Goal: Task Accomplishment & Management: Manage account settings

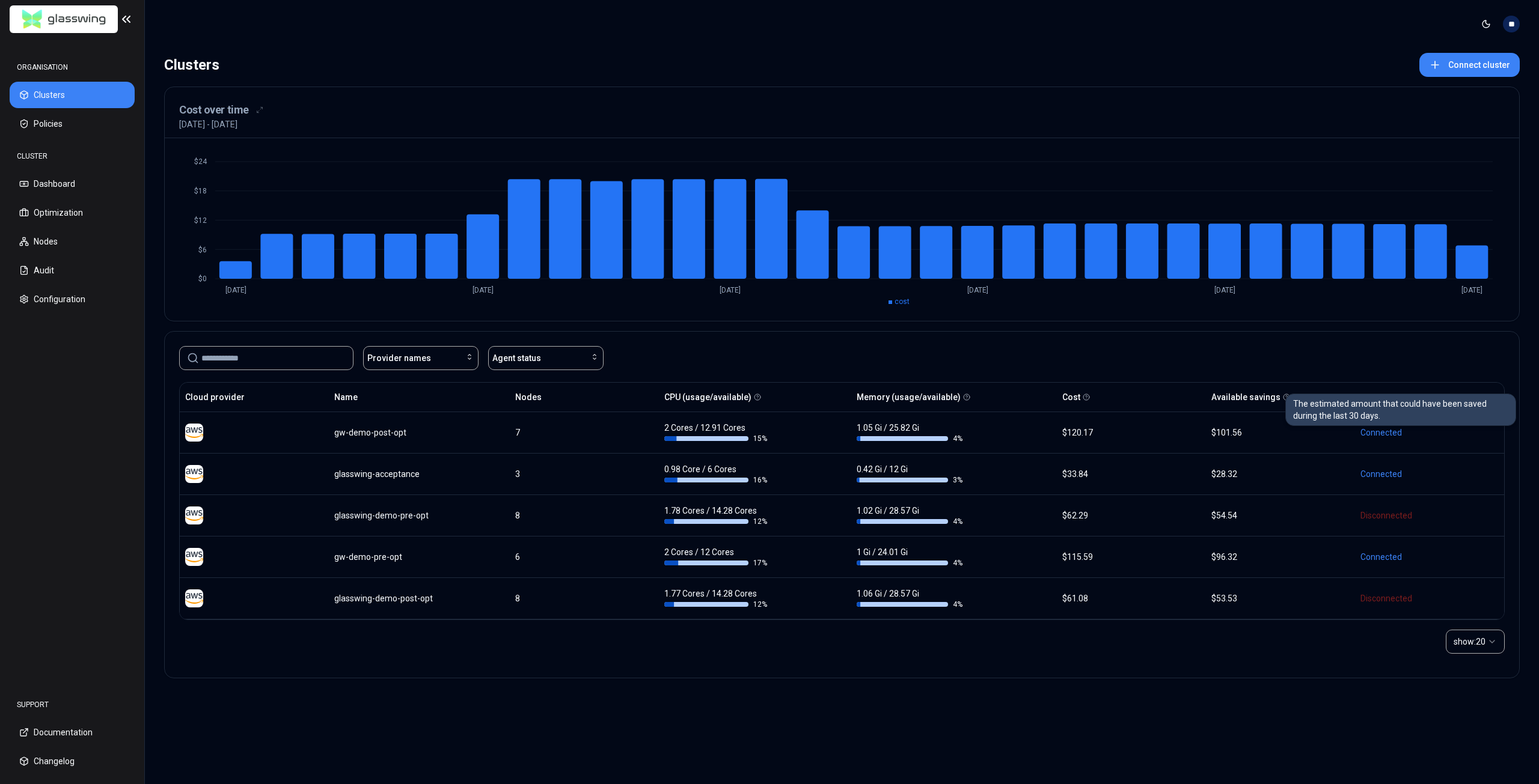
click at [1283, 395] on icon at bounding box center [1287, 397] width 7 height 7
click at [1284, 399] on circle at bounding box center [1287, 397] width 6 height 6
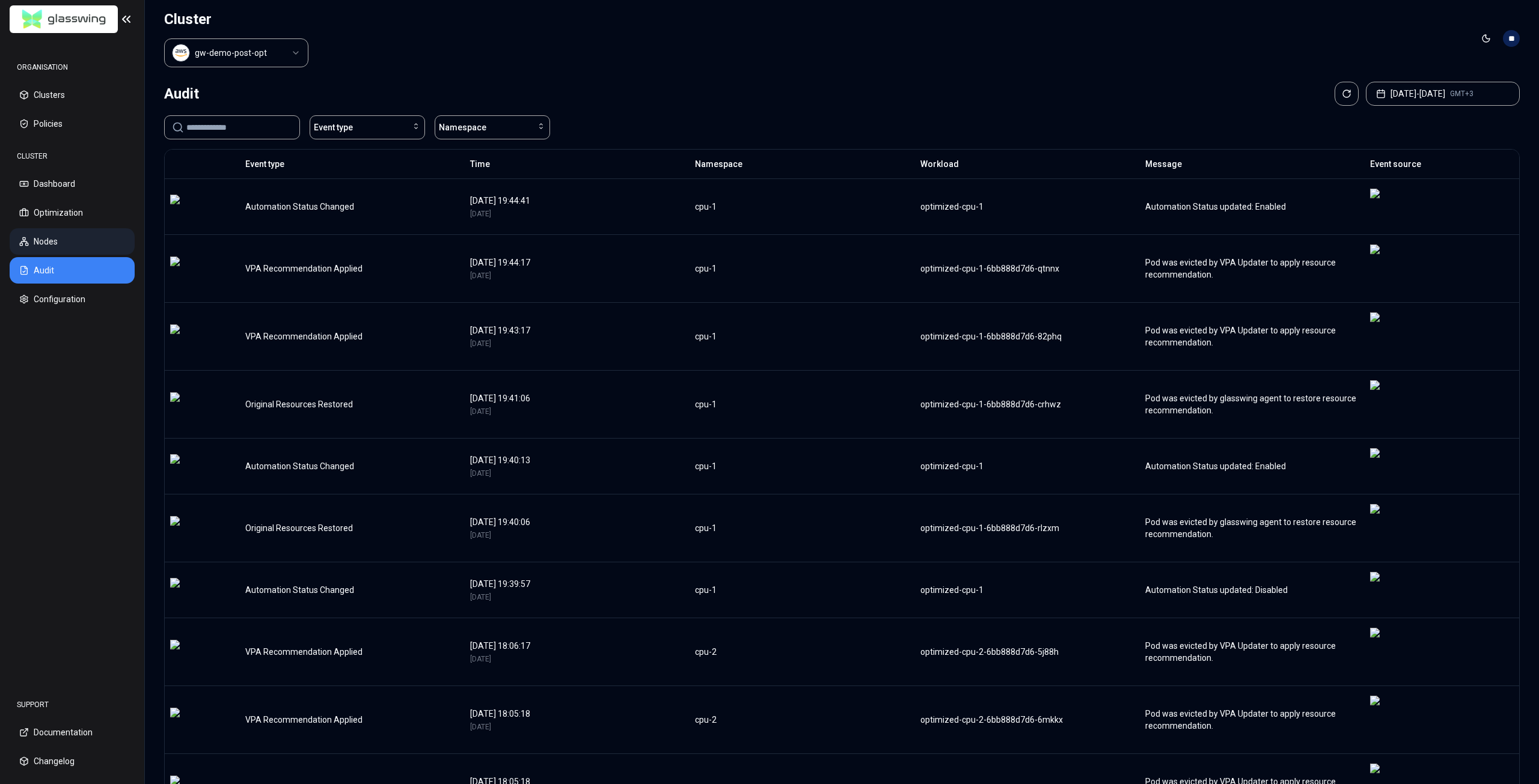
click at [59, 244] on button "Nodes" at bounding box center [72, 241] width 125 height 27
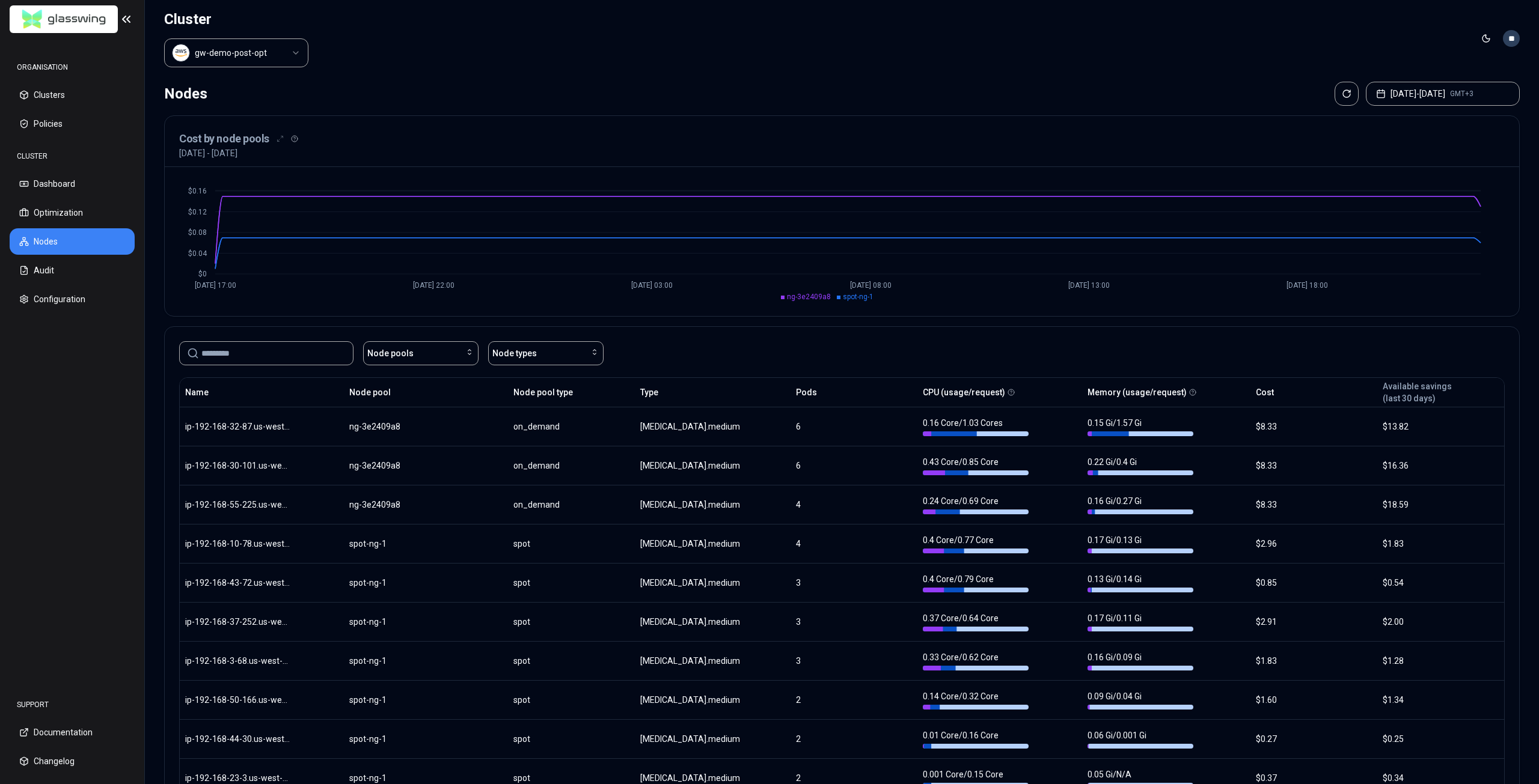
click at [1512, 33] on html "ORGANISATION Clusters Policies CLUSTER Dashboard Optimization Nodes Audit Confi…" at bounding box center [770, 392] width 1539 height 784
drag, startPoint x: 1447, startPoint y: 113, endPoint x: 1353, endPoint y: 62, distance: 106.9
click at [1447, 115] on div "Logout" at bounding box center [1452, 124] width 129 height 19
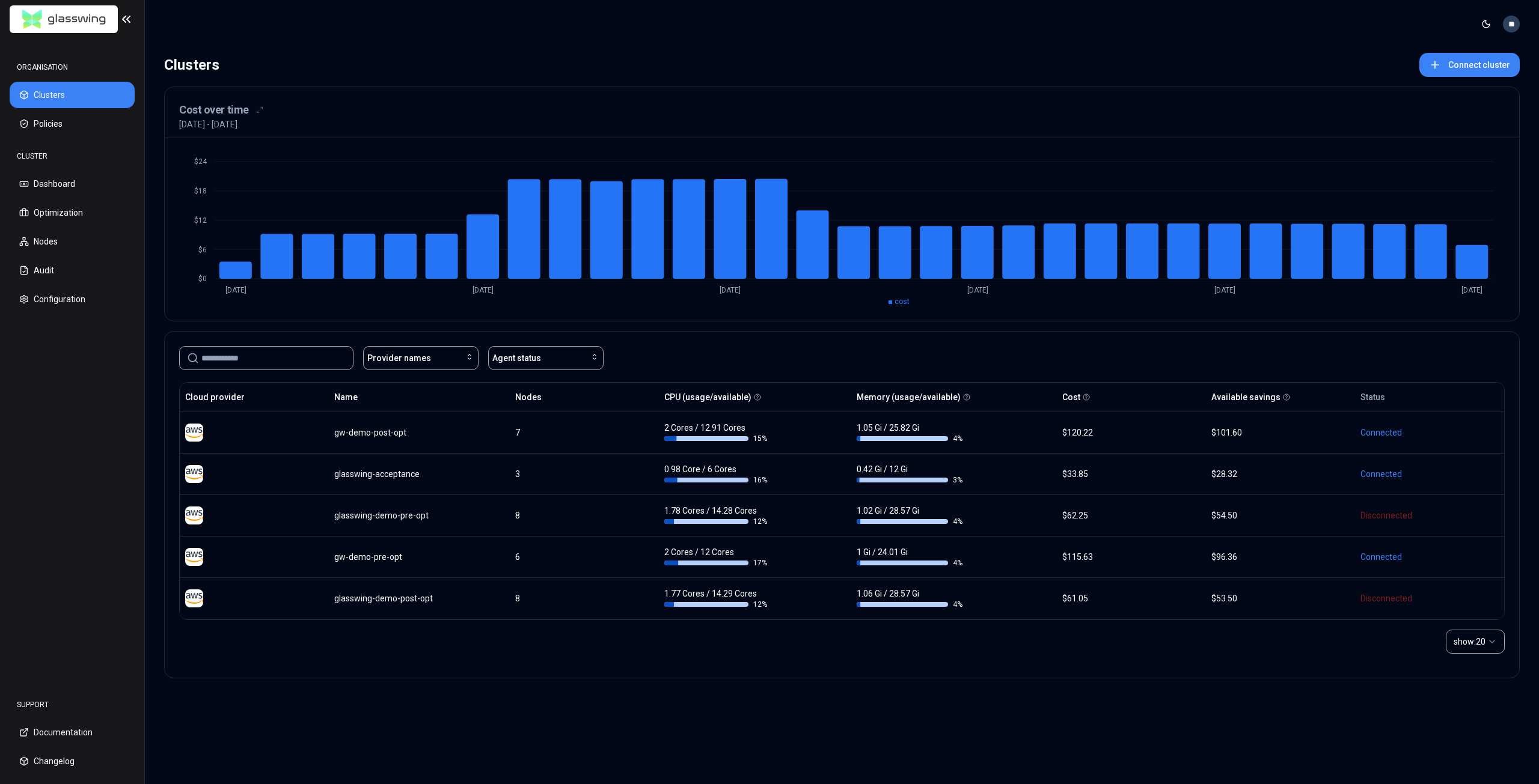
click at [1512, 27] on html "ORGANISATION Clusters Policies CLUSTER Dashboard Optimization Nodes Audit Confi…" at bounding box center [770, 392] width 1539 height 784
click at [1452, 101] on div "Logout" at bounding box center [1452, 110] width 129 height 19
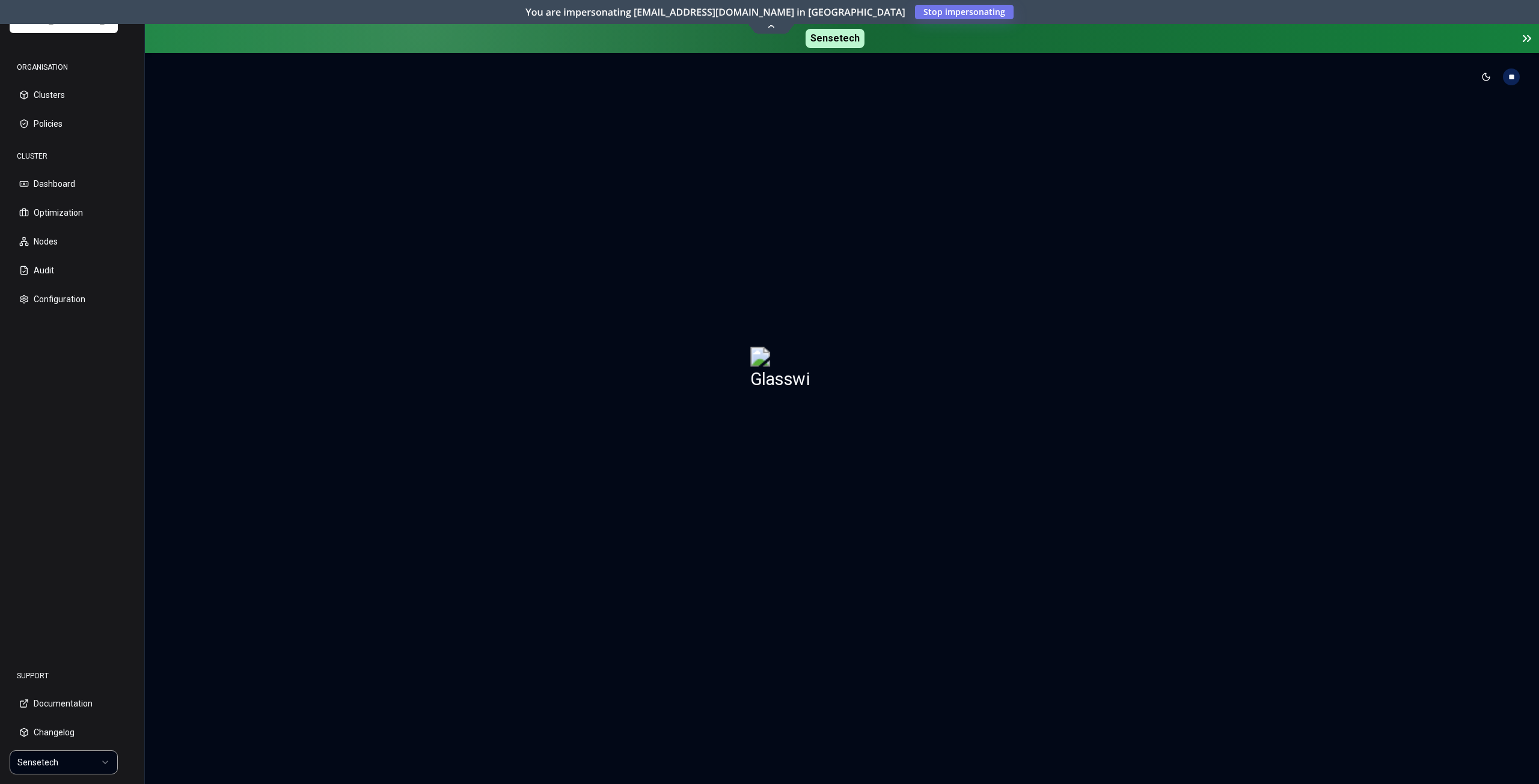
click at [68, 763] on html "ORGANISATION Clusters Policies CLUSTER Dashboard Optimization Nodes Audit Confi…" at bounding box center [770, 392] width 1539 height 784
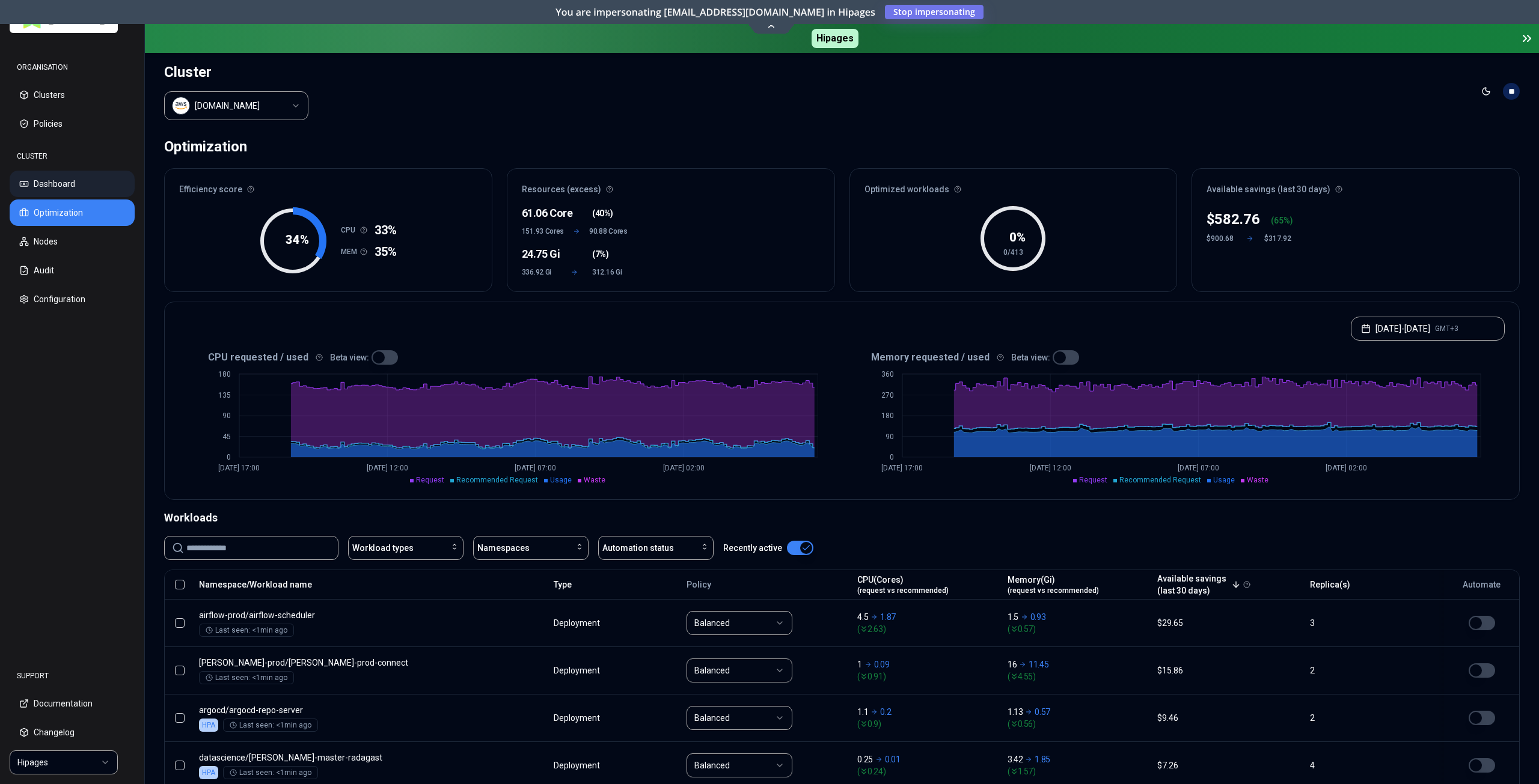
click at [74, 189] on button "Dashboard" at bounding box center [72, 184] width 125 height 27
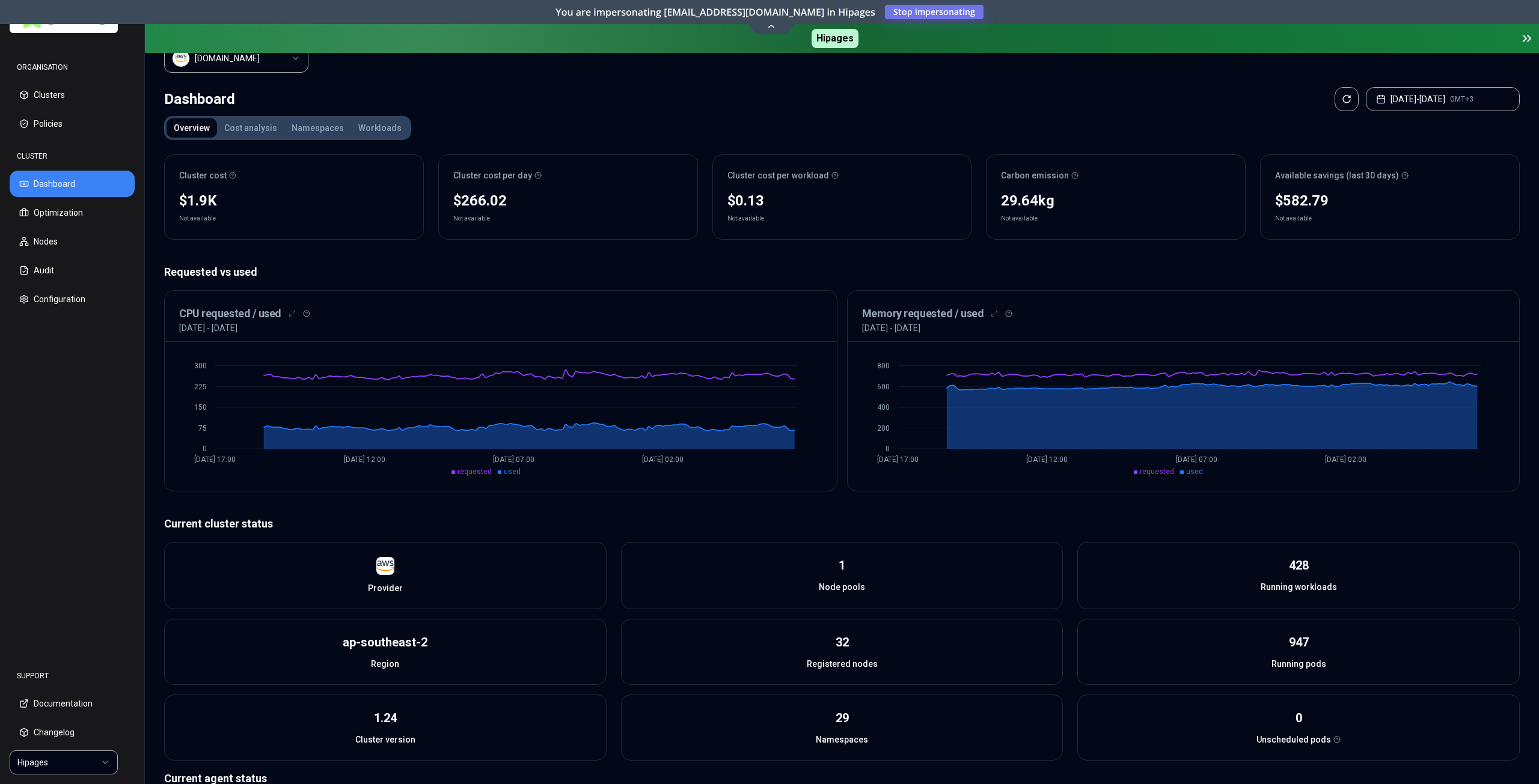
scroll to position [60, 0]
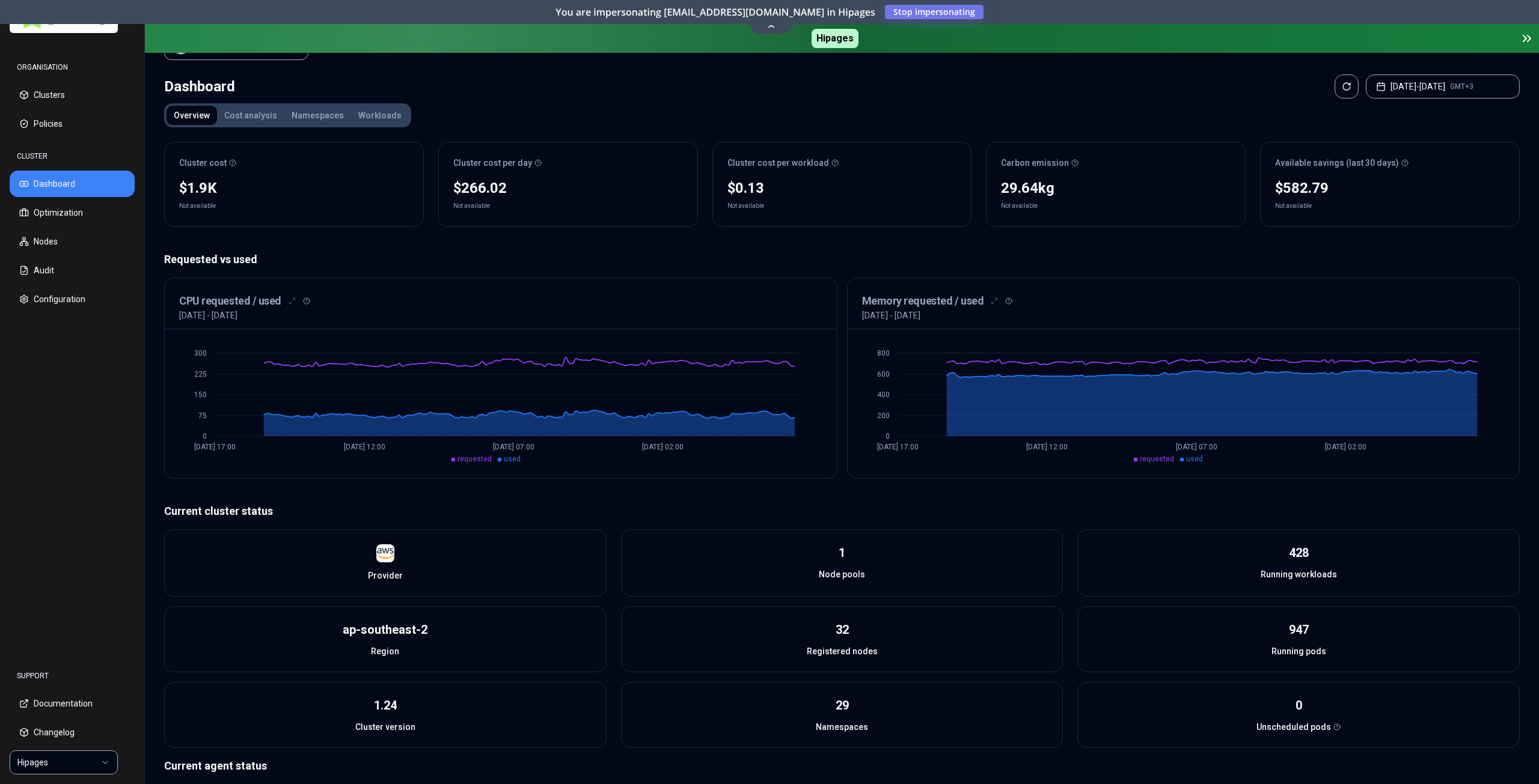
click at [511, 457] on span "used" at bounding box center [512, 459] width 17 height 8
click at [511, 455] on span "used" at bounding box center [512, 459] width 17 height 8
click at [480, 456] on span "requested" at bounding box center [474, 459] width 34 height 8
click at [1143, 455] on span "requested" at bounding box center [1157, 459] width 34 height 8
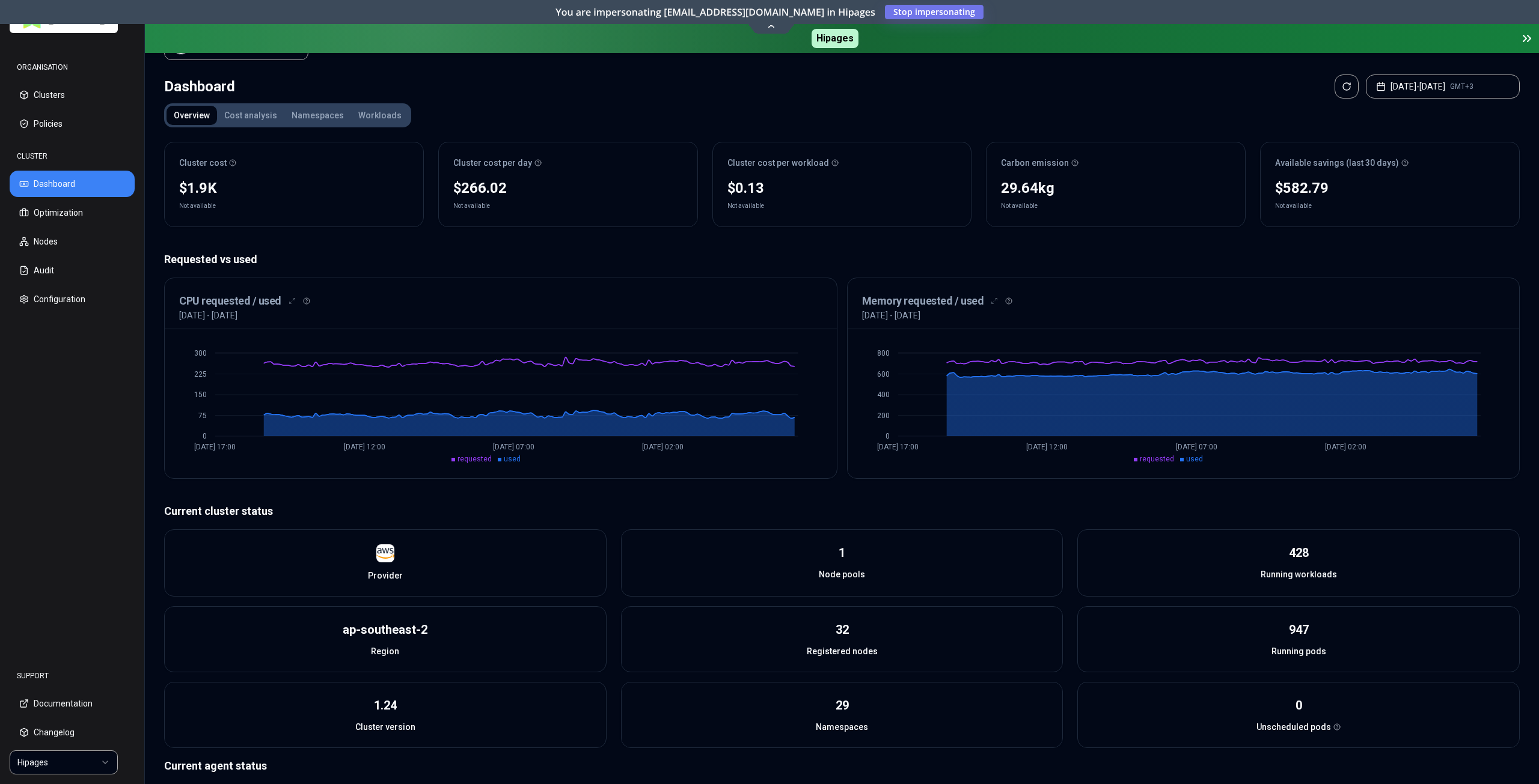
click at [1200, 455] on span "used" at bounding box center [1195, 459] width 17 height 8
click at [1406, 91] on button "[DATE] - [DATE] GMT+3" at bounding box center [1443, 87] width 154 height 24
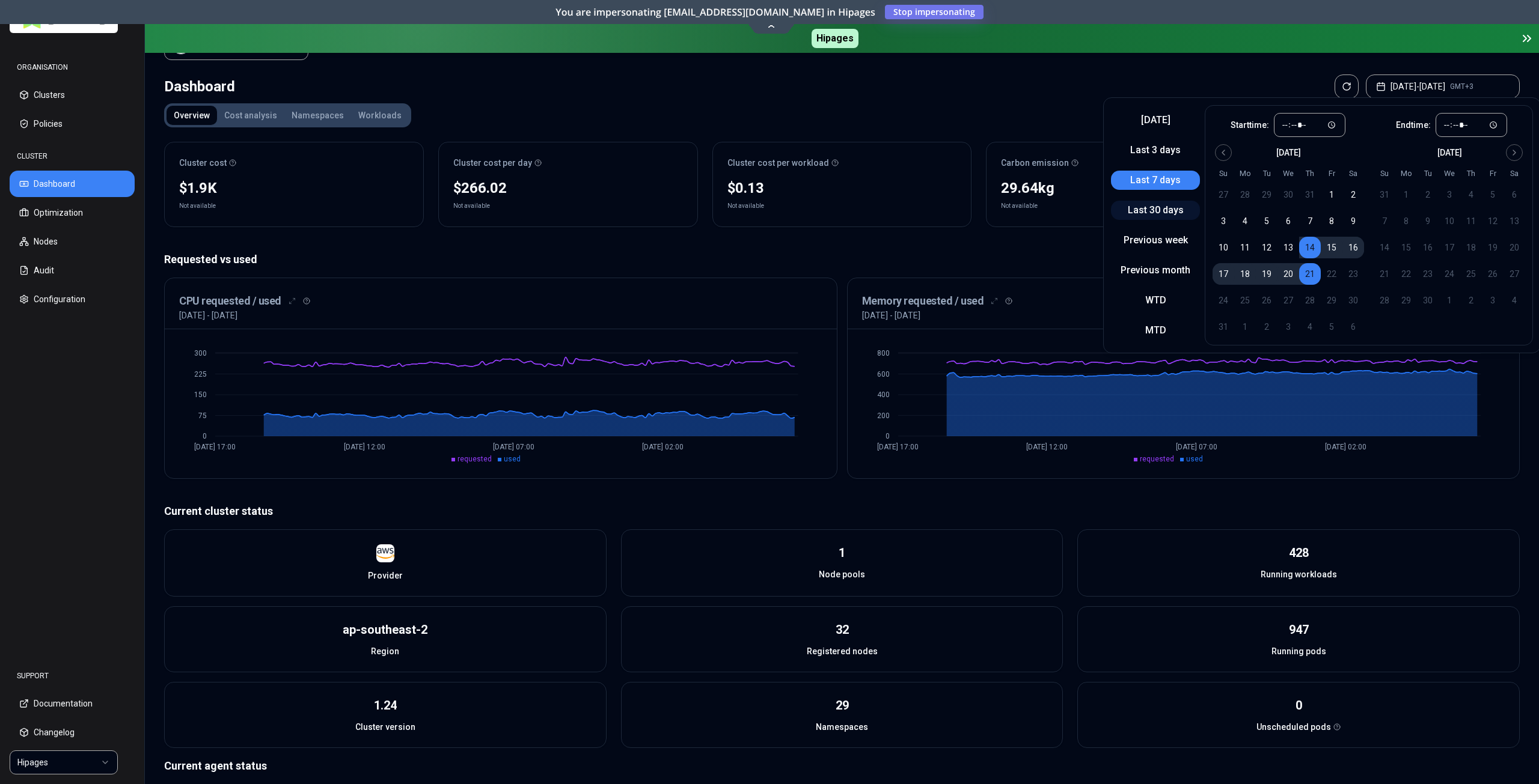
click at [1161, 214] on button "Last 30 days" at bounding box center [1155, 210] width 89 height 19
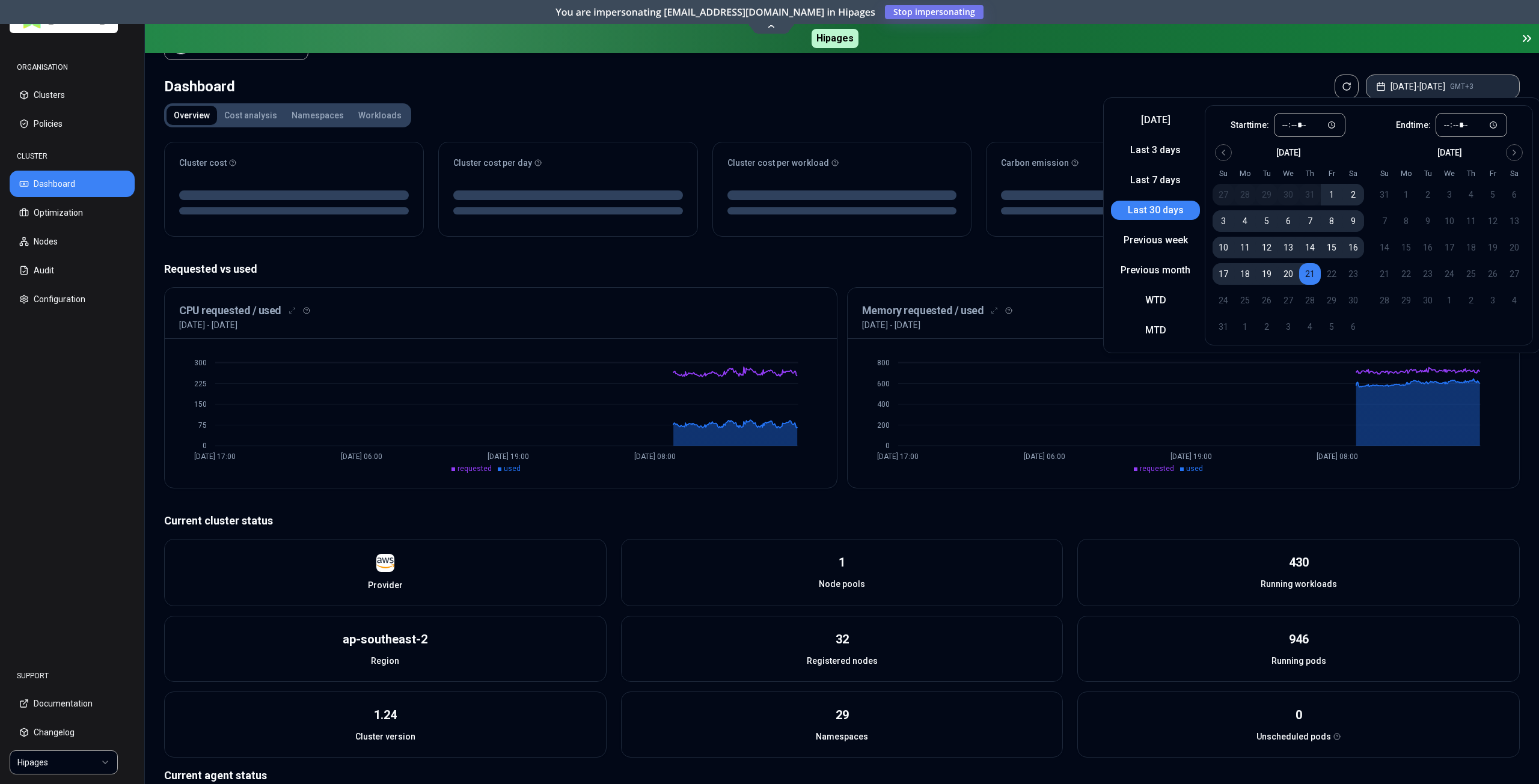
click at [1402, 87] on button "Jul 22, 2025 - Aug 21, 2025 GMT+3" at bounding box center [1443, 87] width 154 height 24
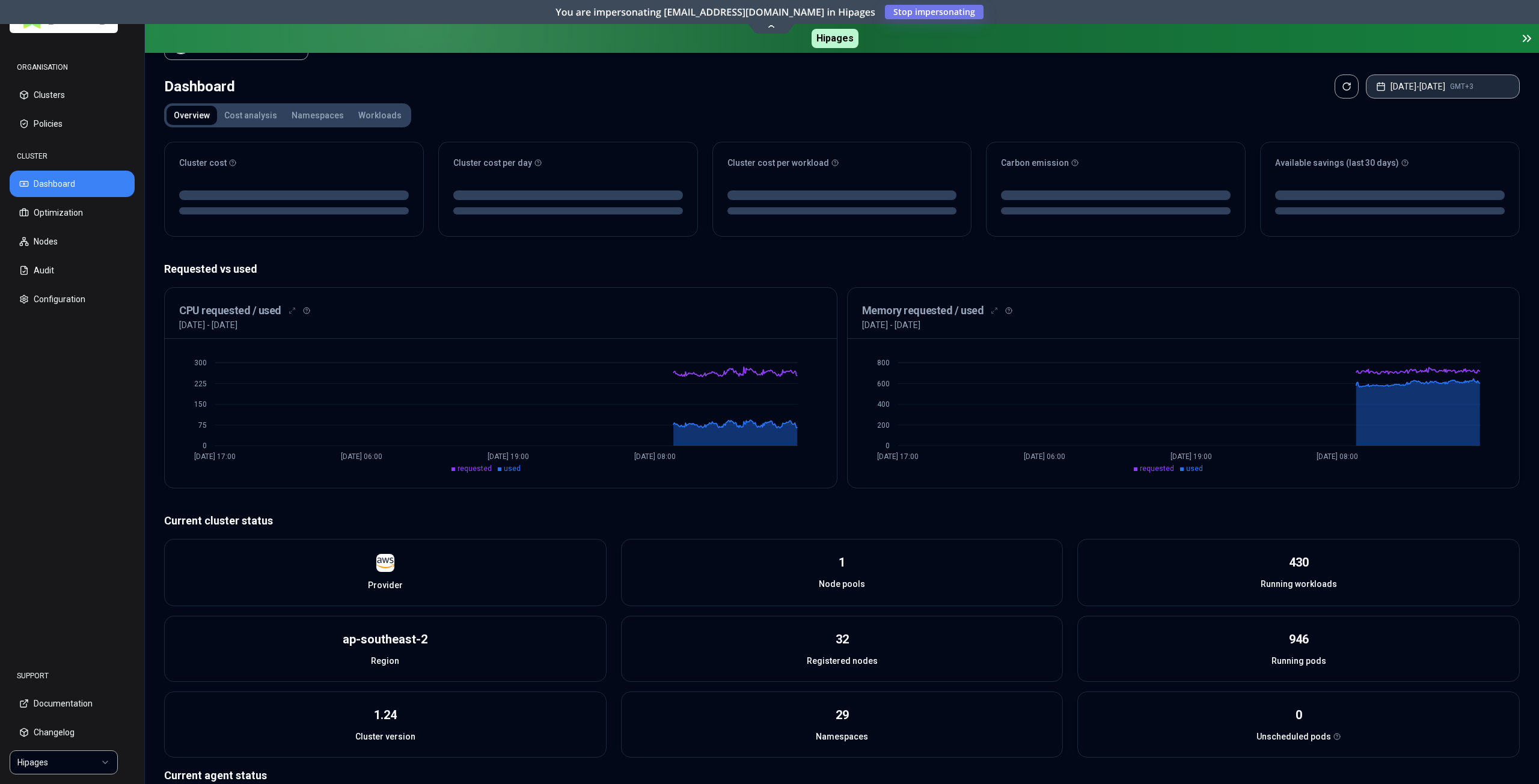
click at [1392, 86] on button "Jul 22, 2025 - Aug 21, 2025 GMT+3" at bounding box center [1443, 87] width 154 height 24
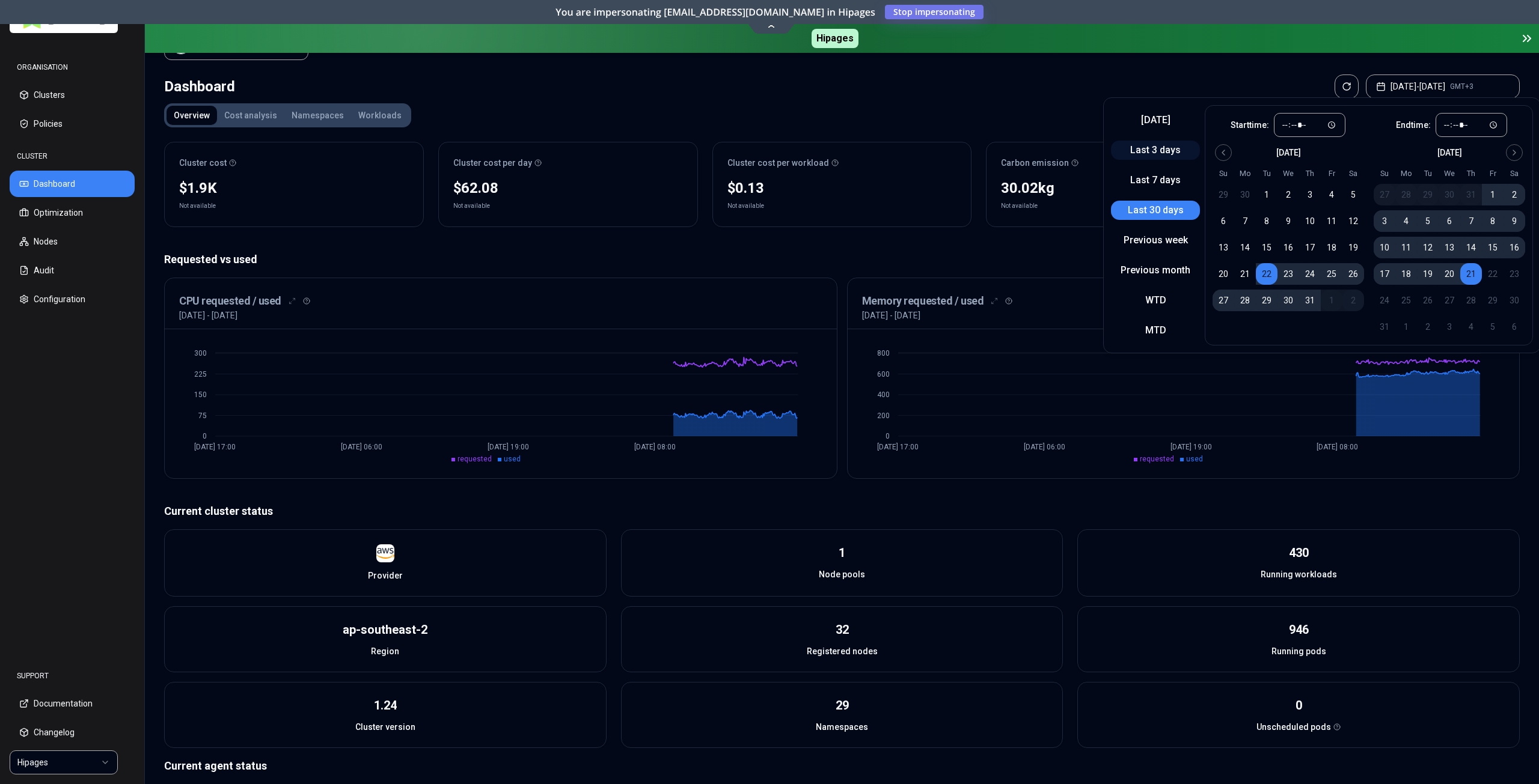
click at [1156, 156] on button "Last 3 days" at bounding box center [1155, 150] width 89 height 19
type input "*****"
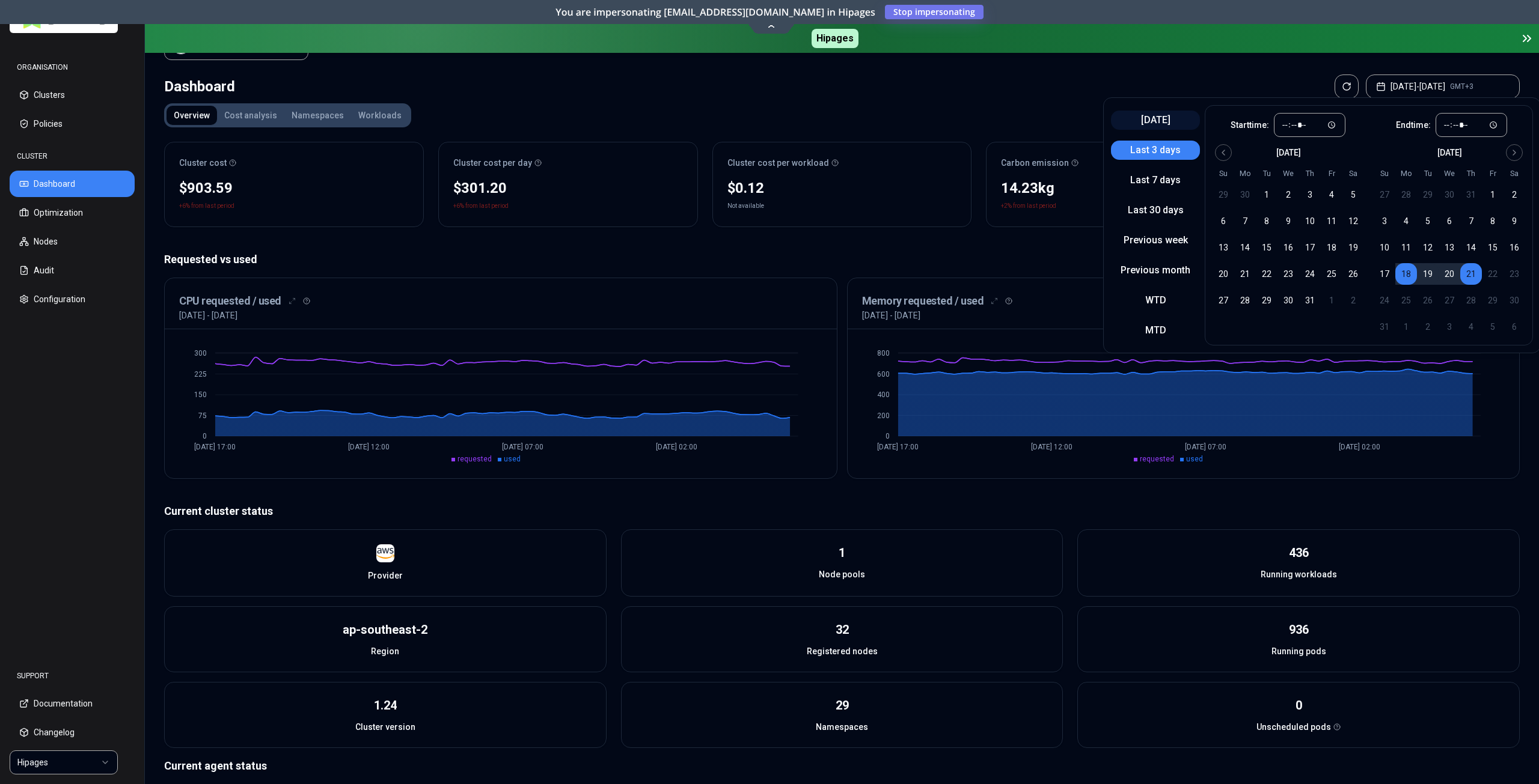
click at [1143, 123] on button "[DATE]" at bounding box center [1155, 120] width 89 height 19
type input "*****"
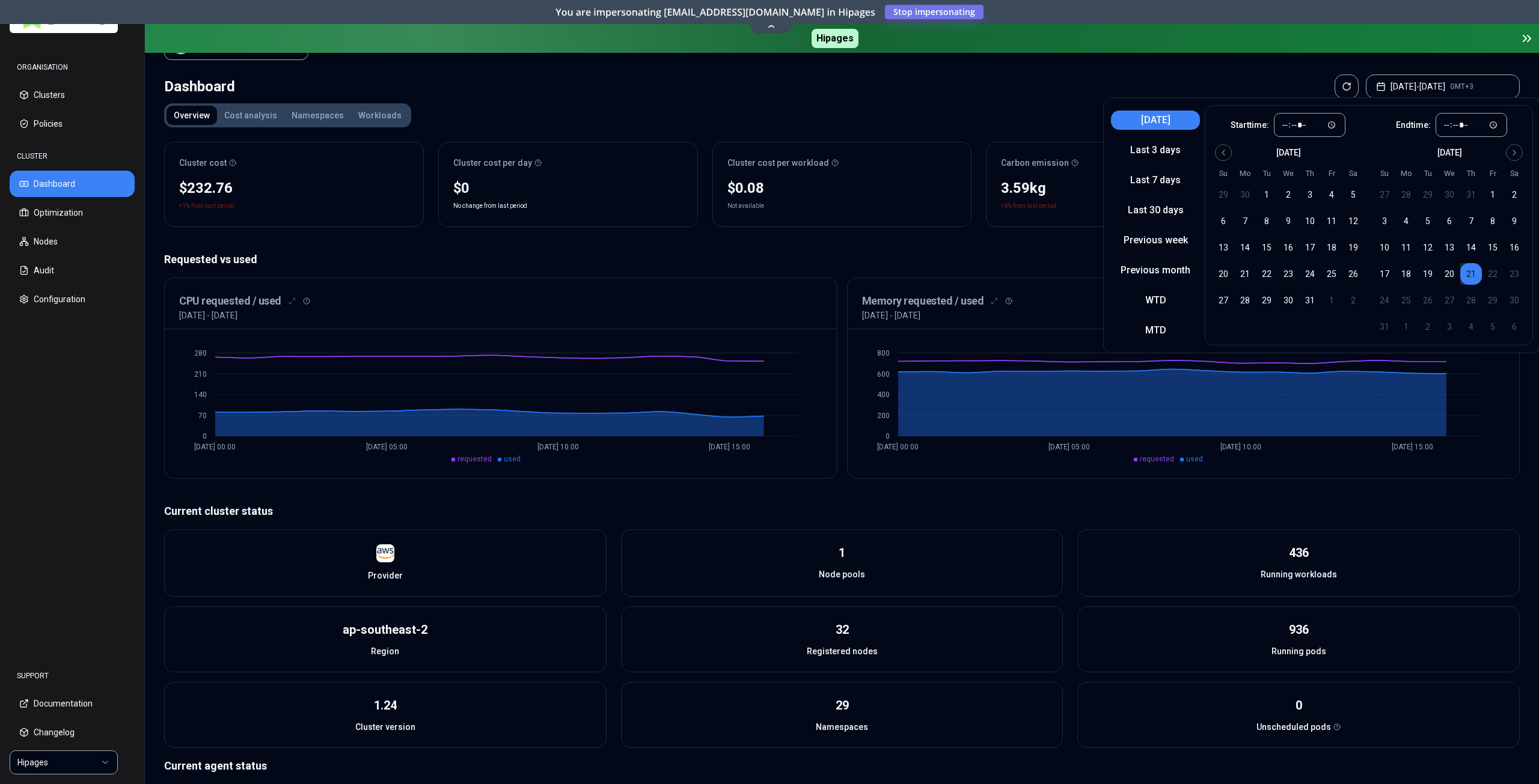
click at [357, 107] on button "Workloads" at bounding box center [380, 115] width 57 height 19
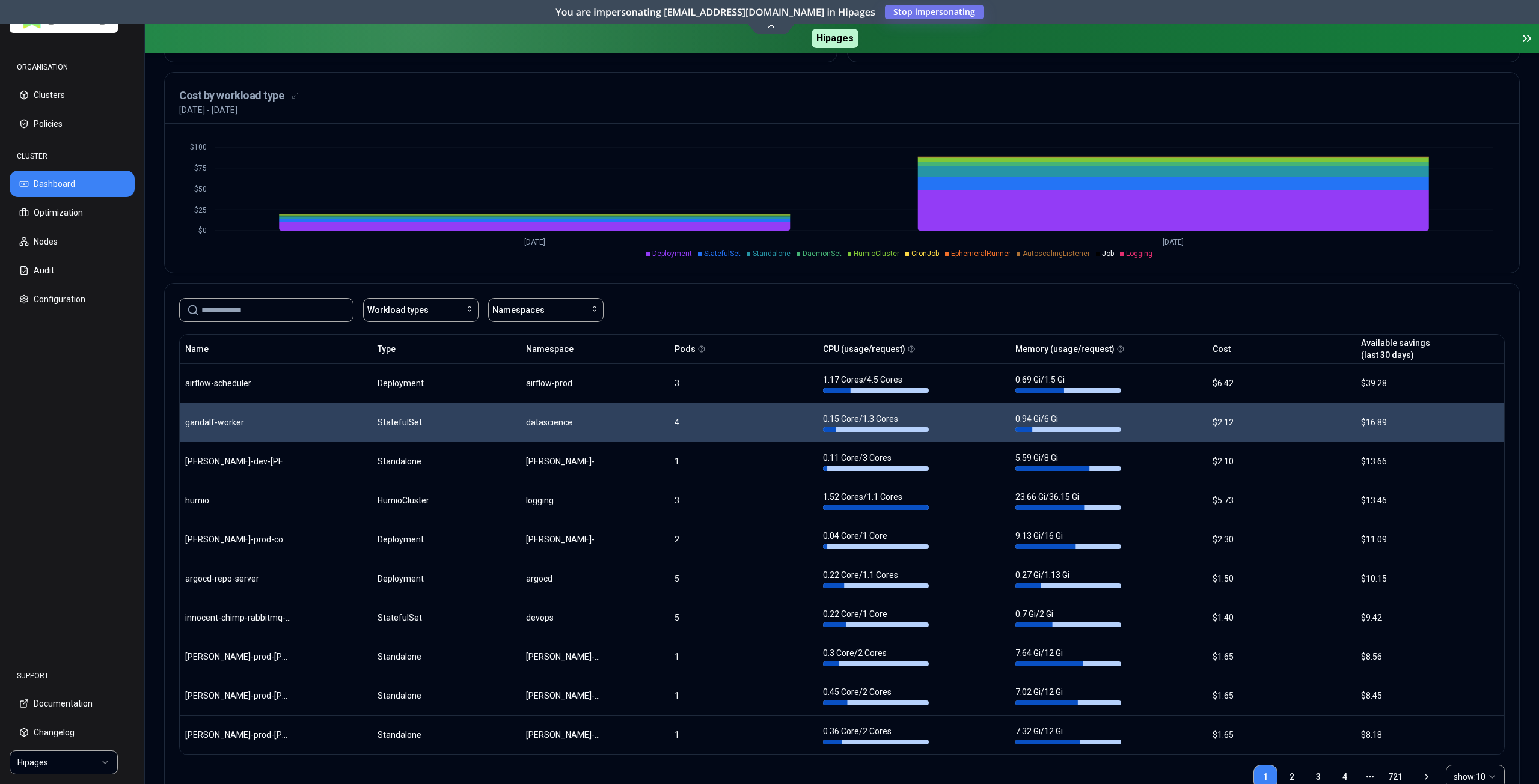
scroll to position [439, 0]
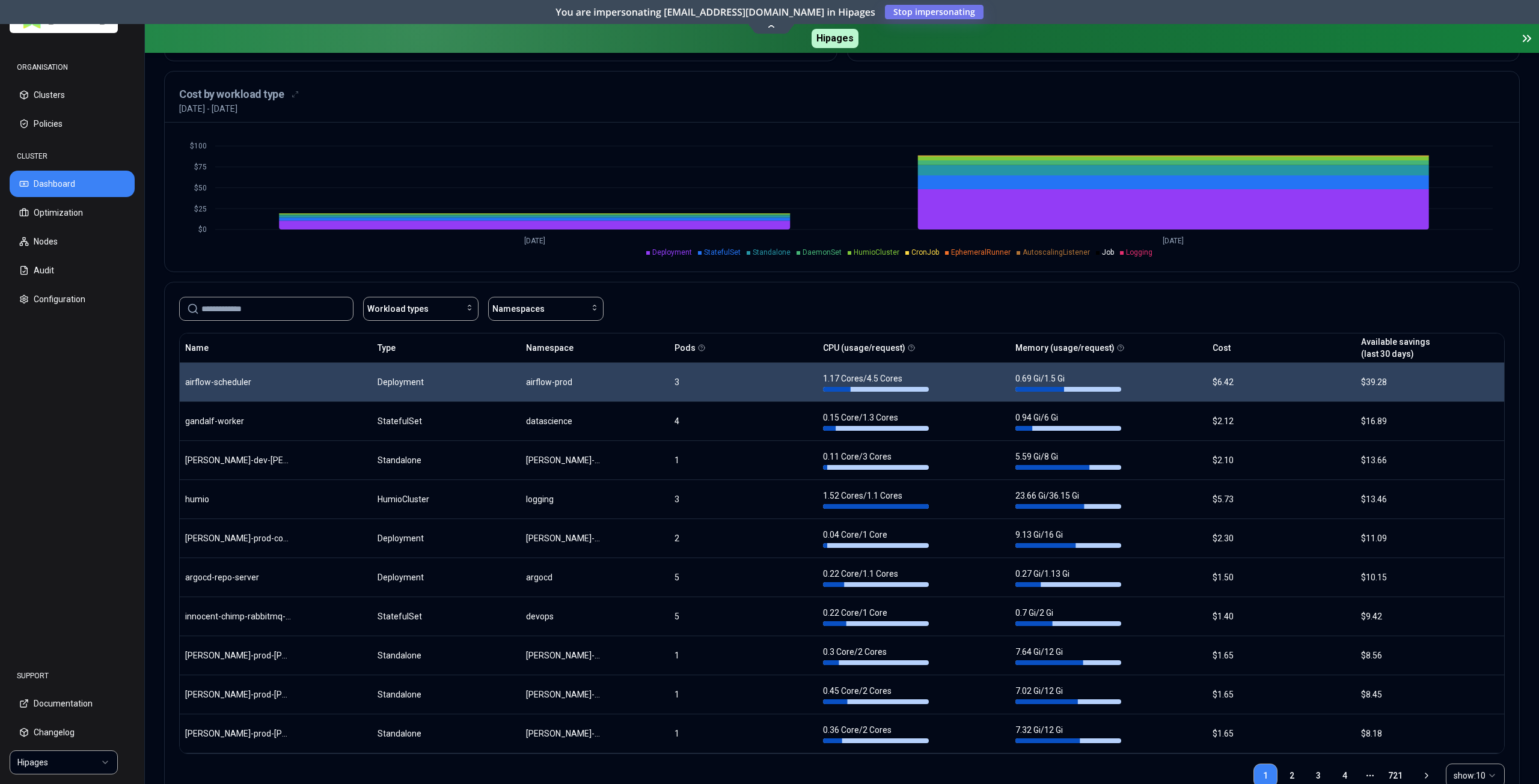
click at [957, 389] on body "ORGANISATION Clusters Policies CLUSTER Dashboard Optimization Nodes Audit Confi…" at bounding box center [770, 392] width 1539 height 784
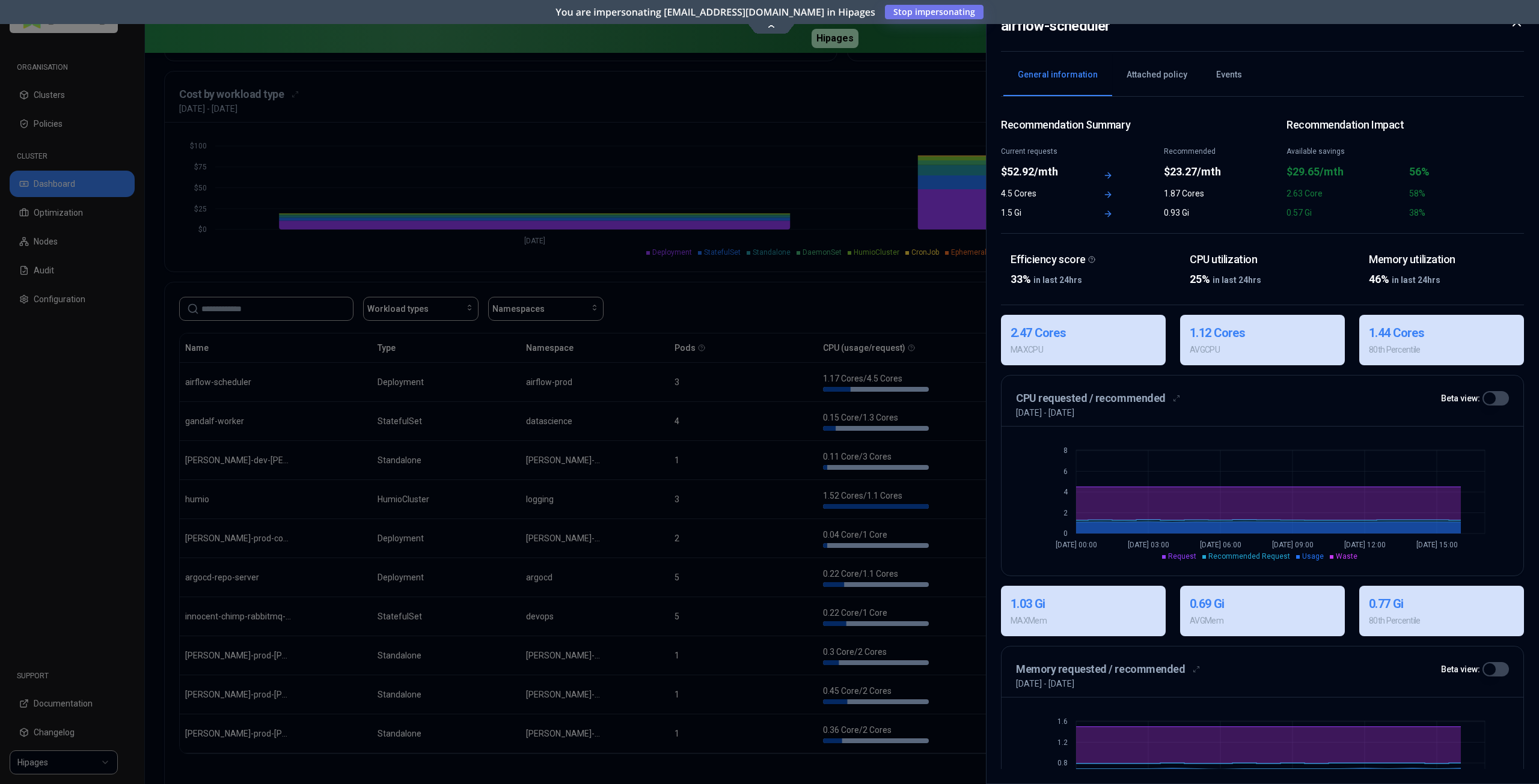
click at [1519, 26] on icon at bounding box center [1517, 22] width 14 height 14
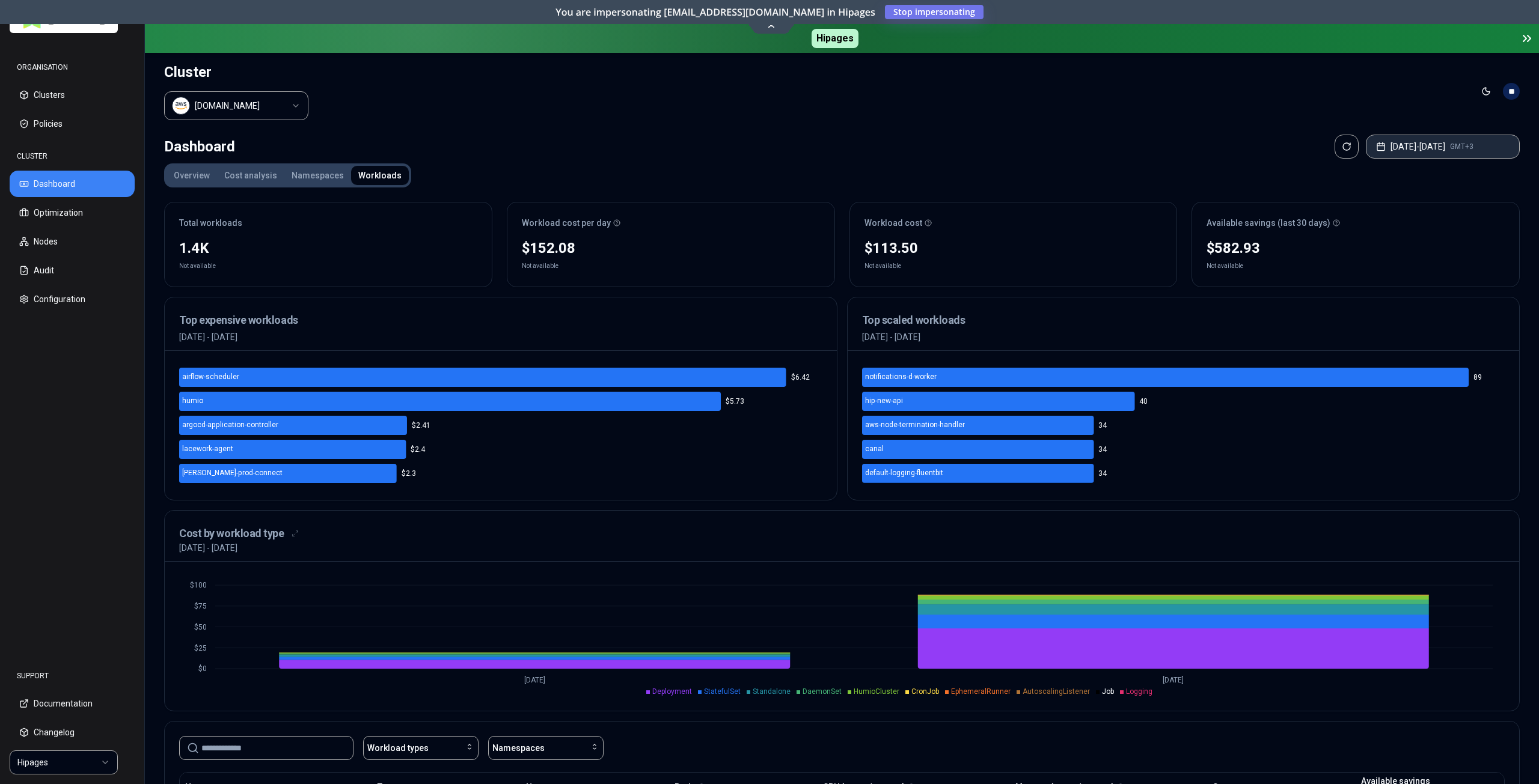
click at [1402, 145] on button "Aug 21, 2025 - Aug 21, 2025 GMT+3" at bounding box center [1443, 146] width 154 height 24
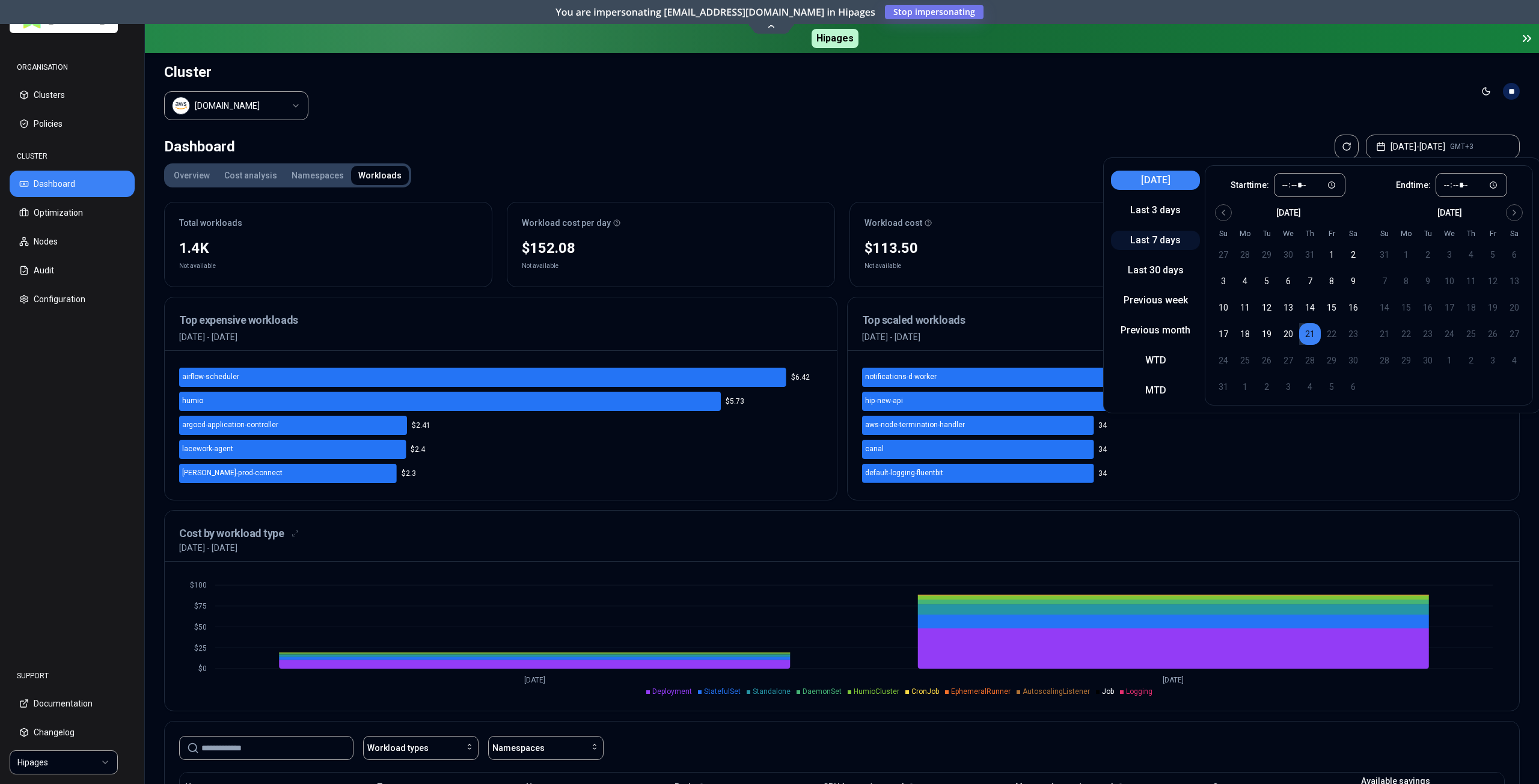
click at [1153, 239] on button "Last 7 days" at bounding box center [1155, 240] width 89 height 19
type input "*****"
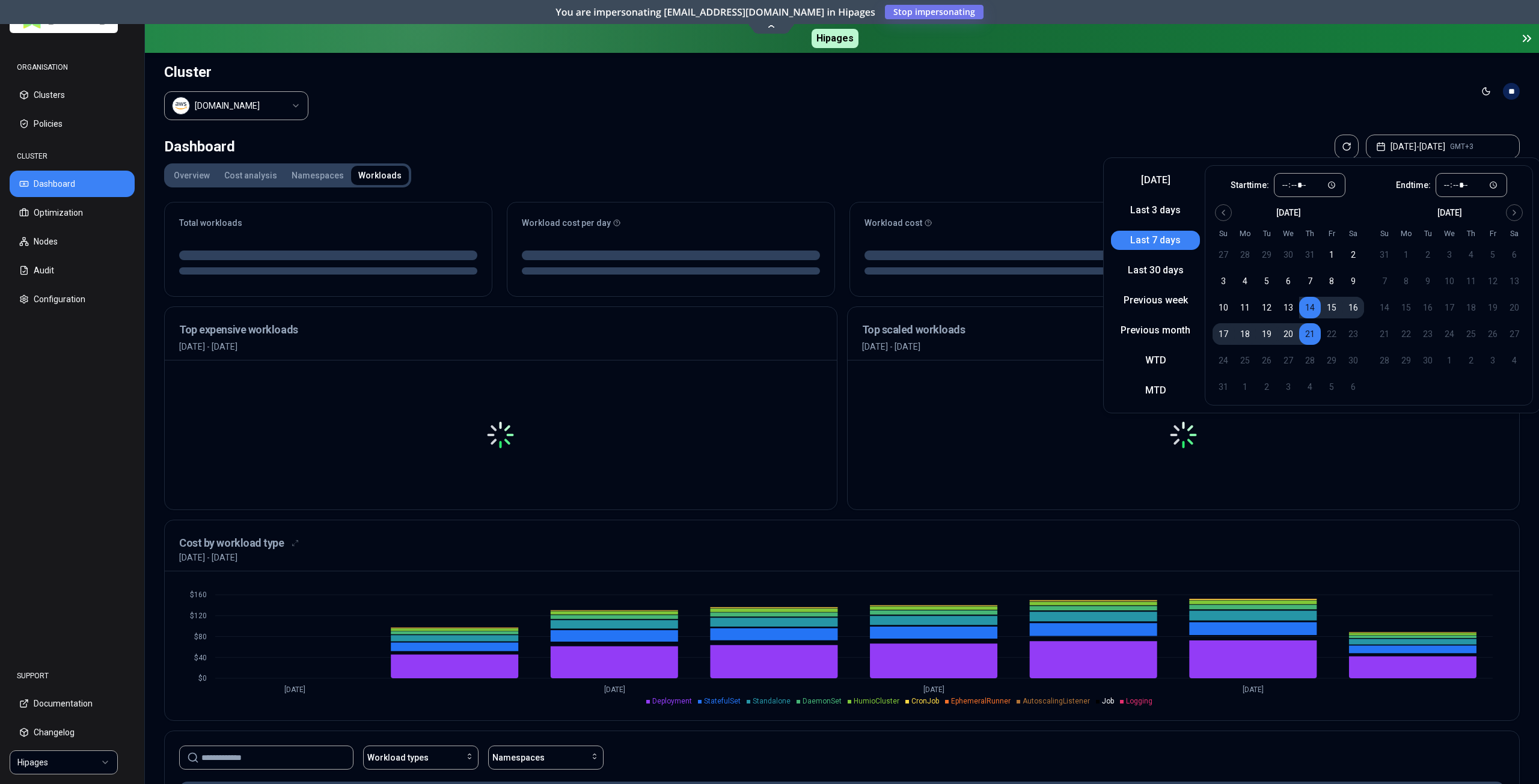
click at [1078, 104] on header "Cluster luke.kubernetes.hipagesgroup.com.au Toggle theme **" at bounding box center [842, 92] width 1394 height 77
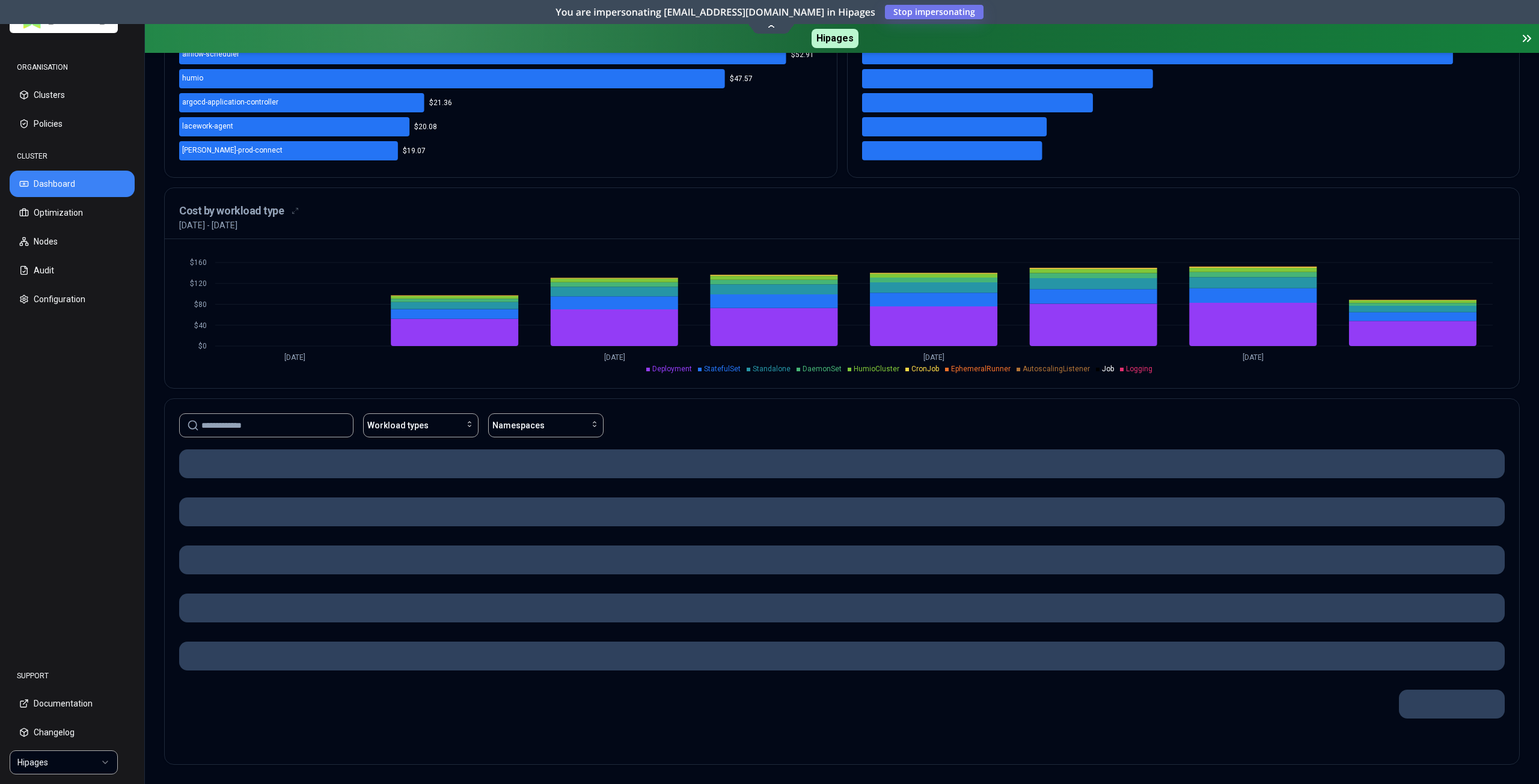
scroll to position [319, 0]
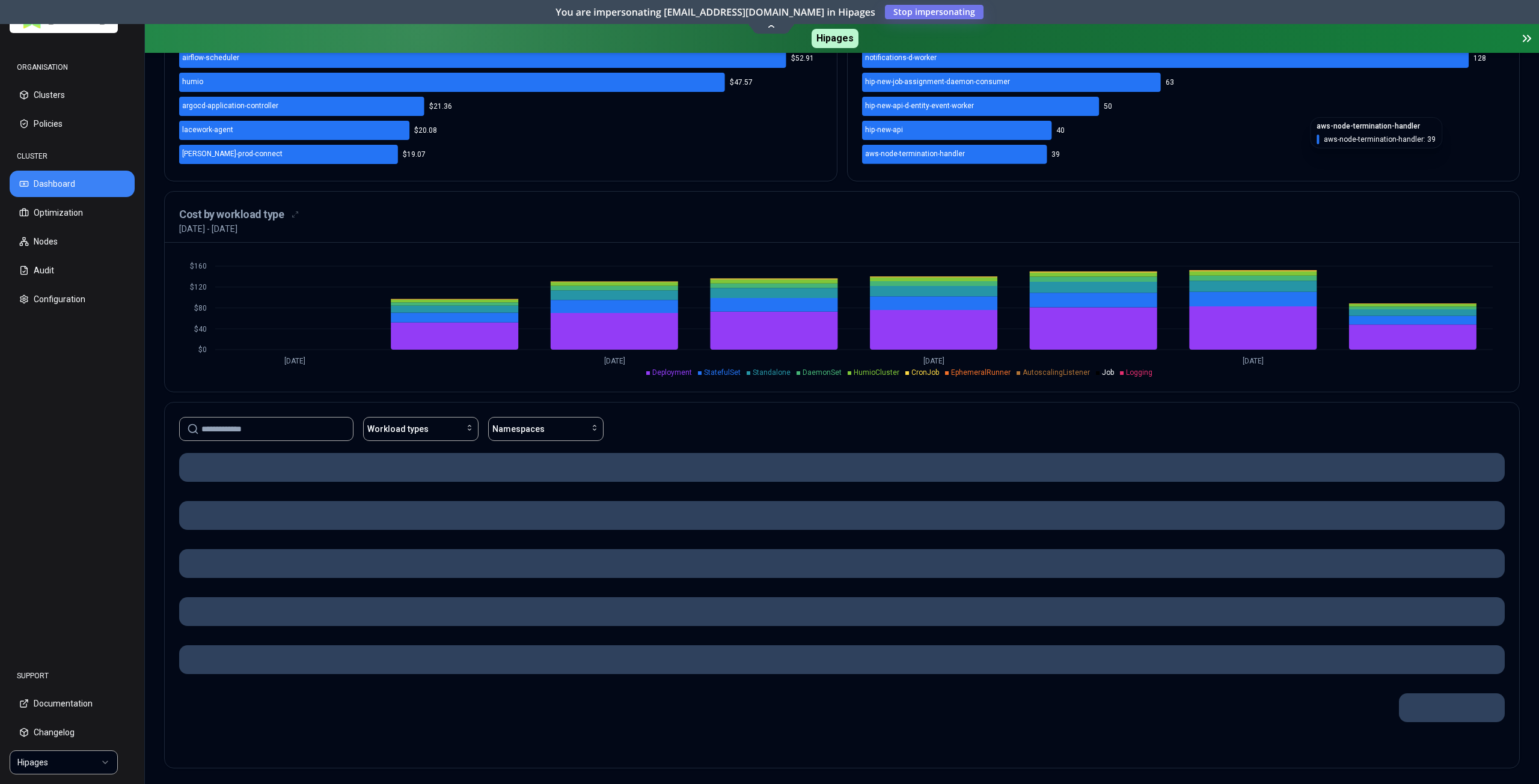
click at [1294, 151] on icon "notifications-d-worker hip-new-job-assignment-daemon-consumer hip-new-api-d-ent…" at bounding box center [1183, 107] width 644 height 120
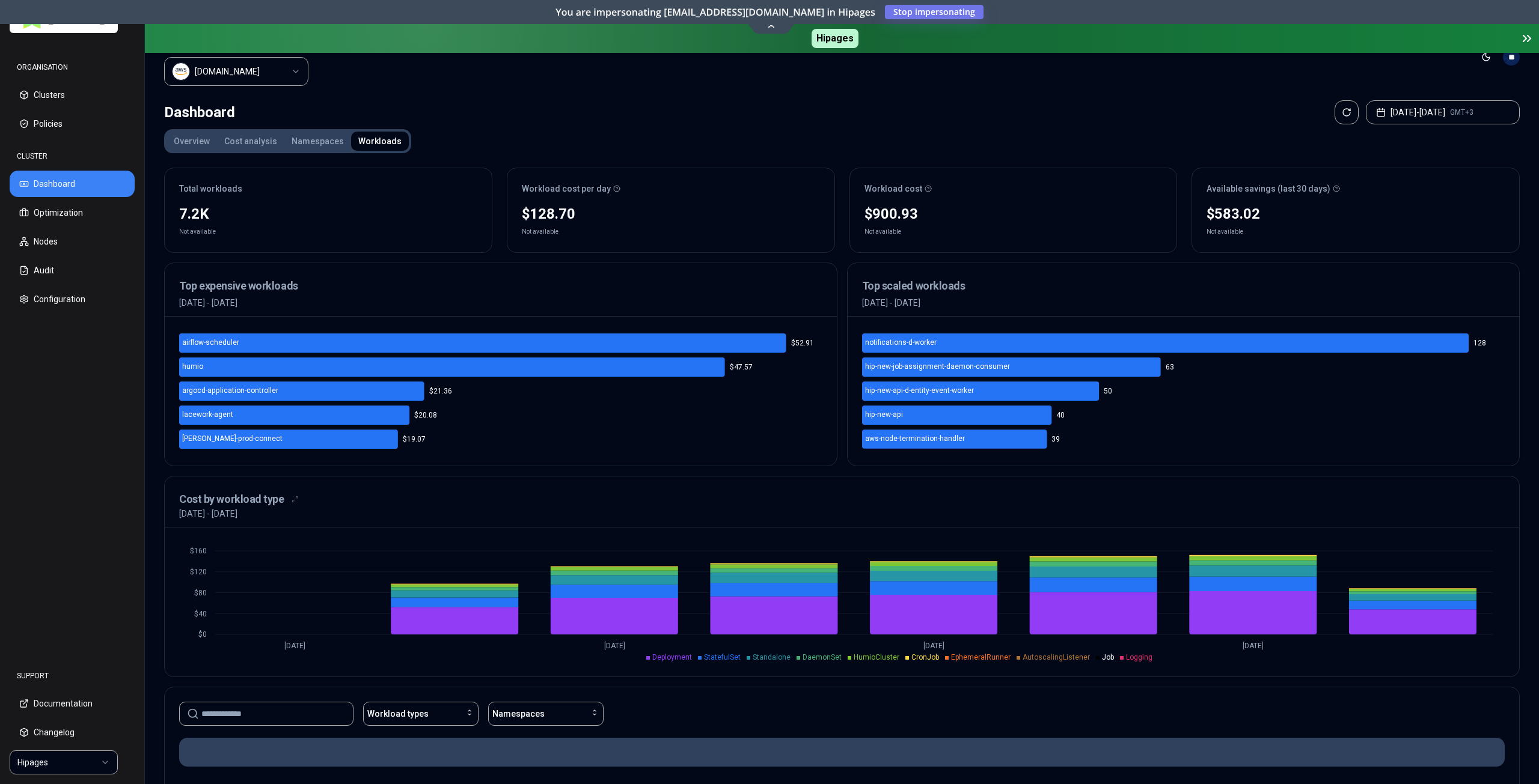
scroll to position [0, 0]
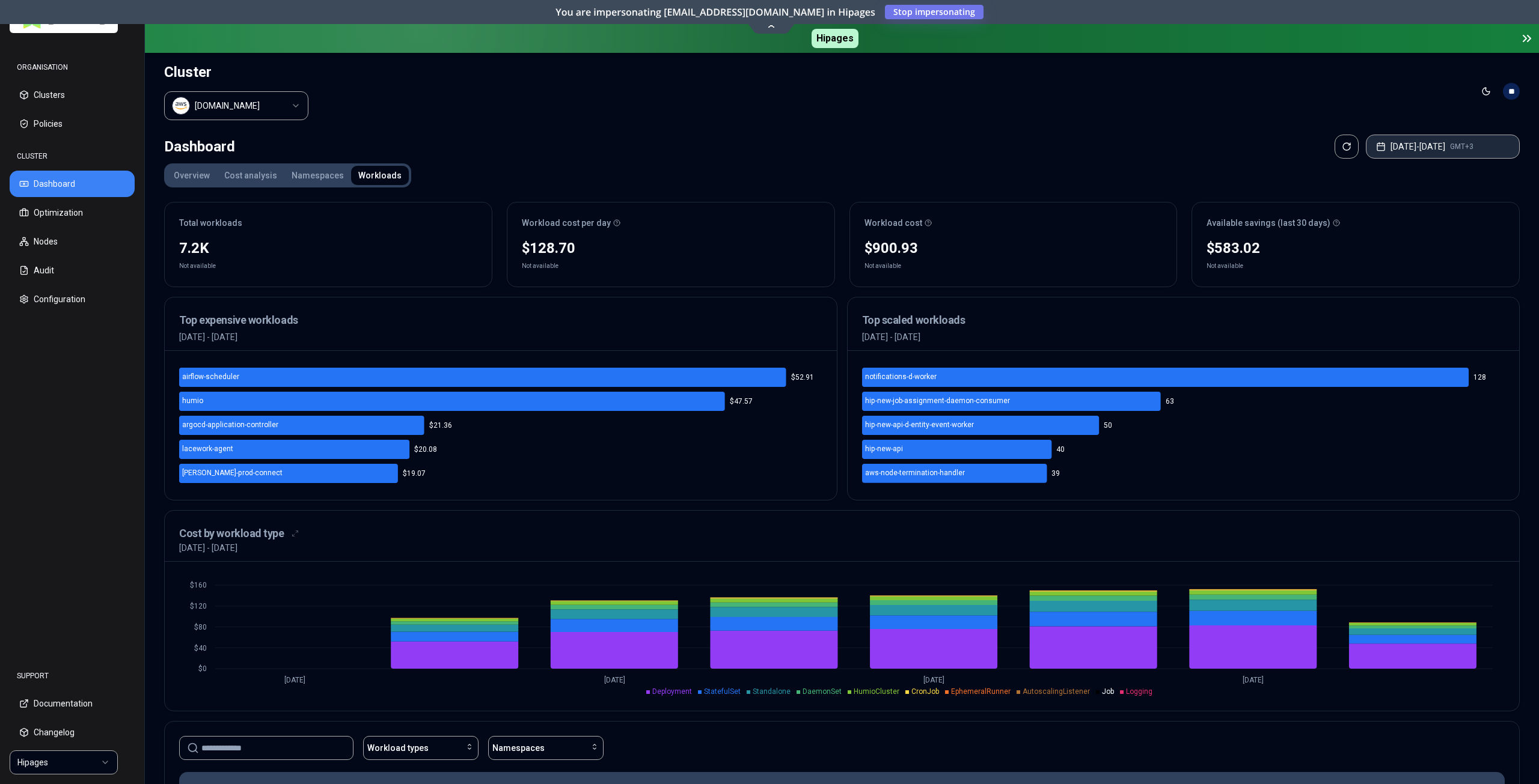
click at [1392, 144] on button "[DATE] - [DATE] GMT+3" at bounding box center [1443, 146] width 154 height 24
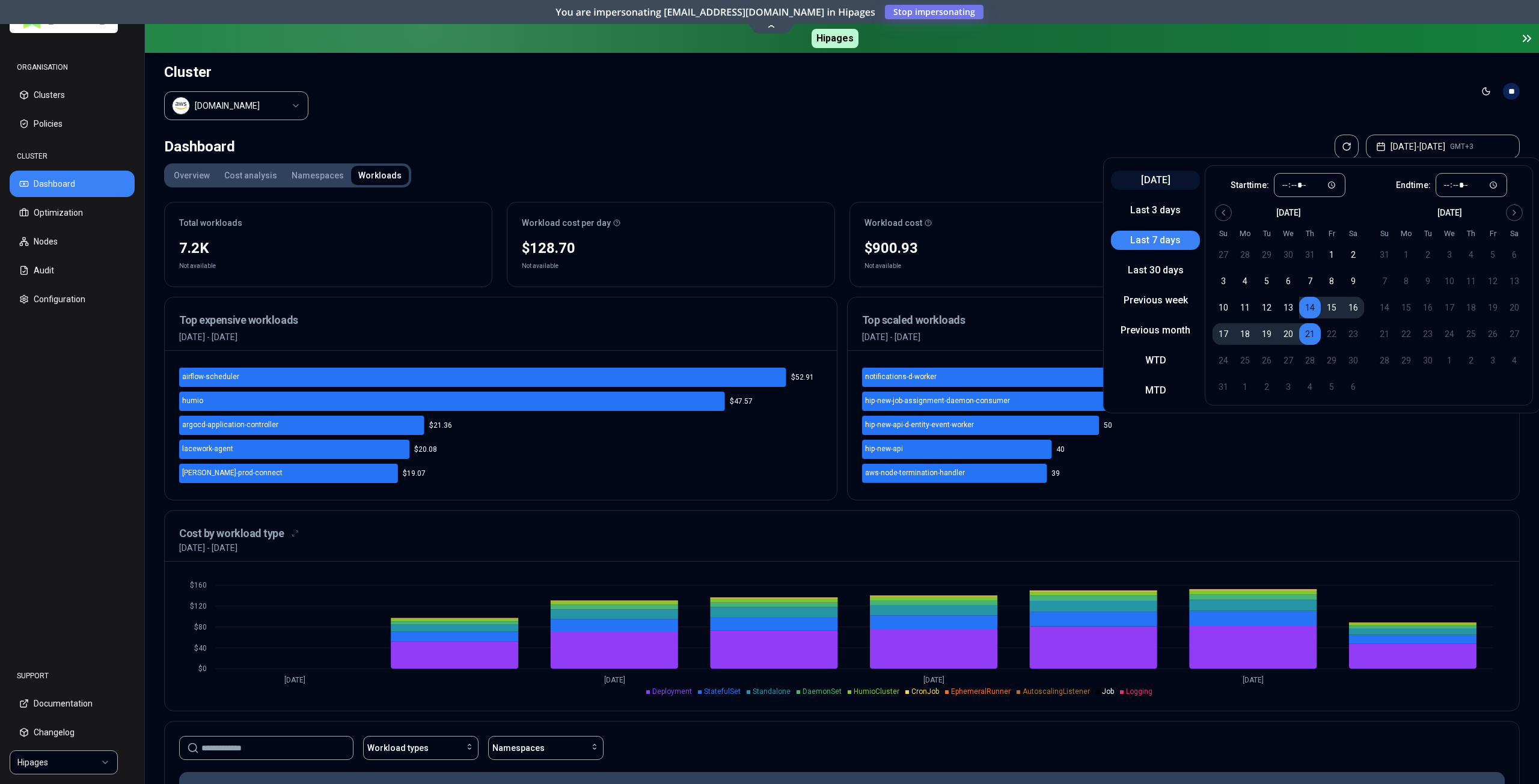
click at [1157, 181] on button "[DATE]" at bounding box center [1155, 180] width 89 height 19
type input "*****"
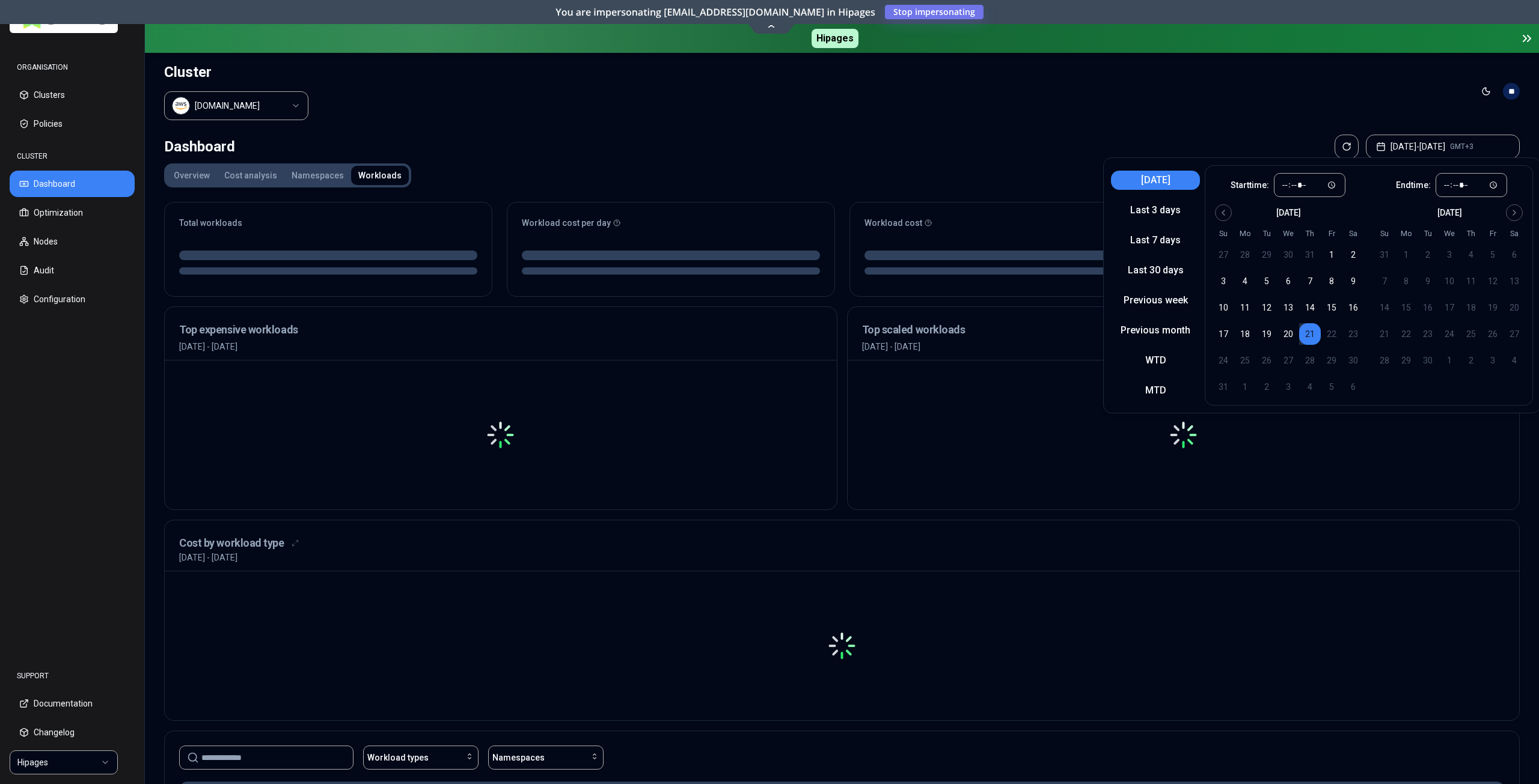
click at [974, 108] on header "Cluster luke.kubernetes.hipagesgroup.com.au Toggle theme **" at bounding box center [842, 92] width 1394 height 77
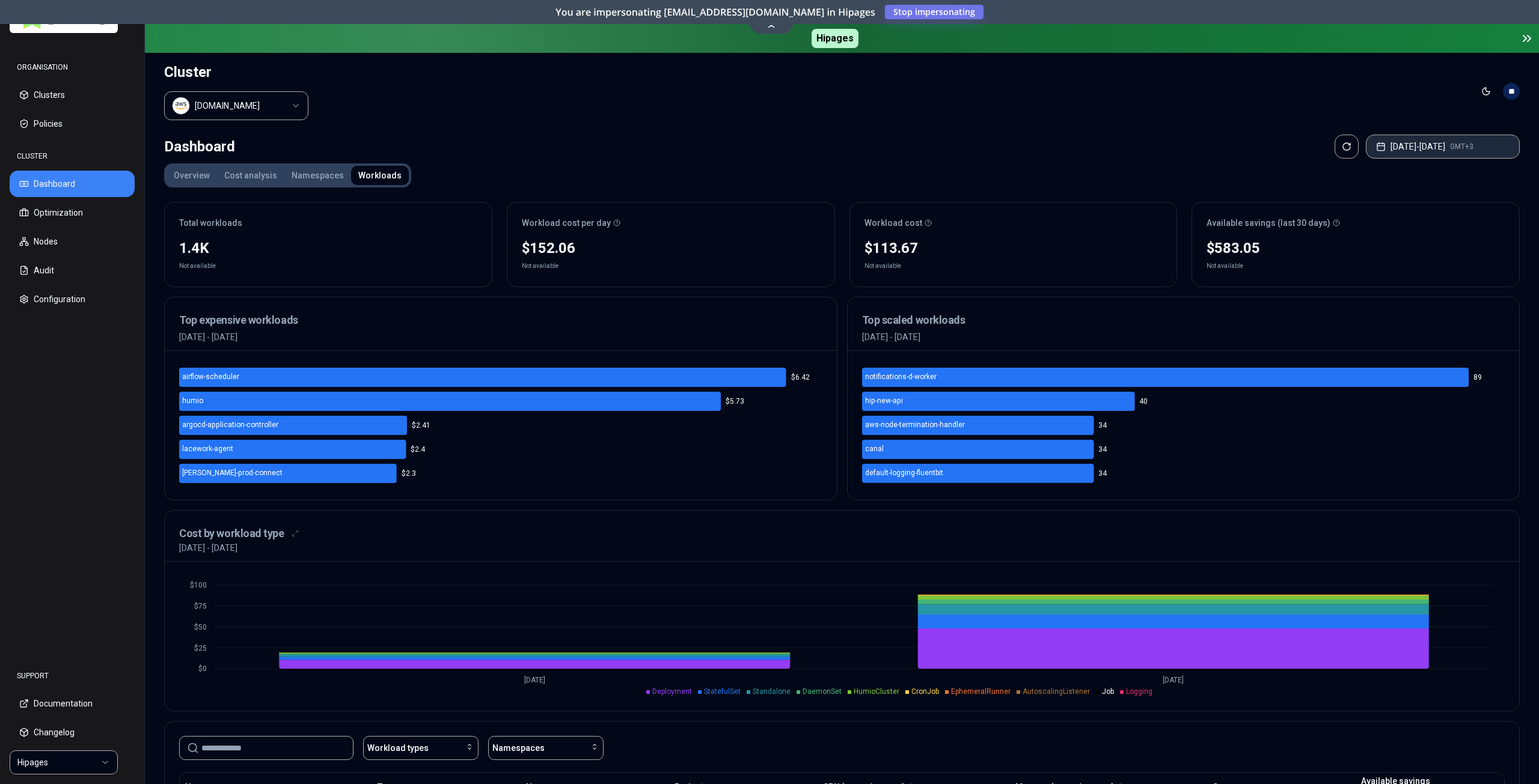
click at [1381, 148] on button "Aug 21, 2025 - Aug 21, 2025 GMT+3" at bounding box center [1443, 146] width 154 height 24
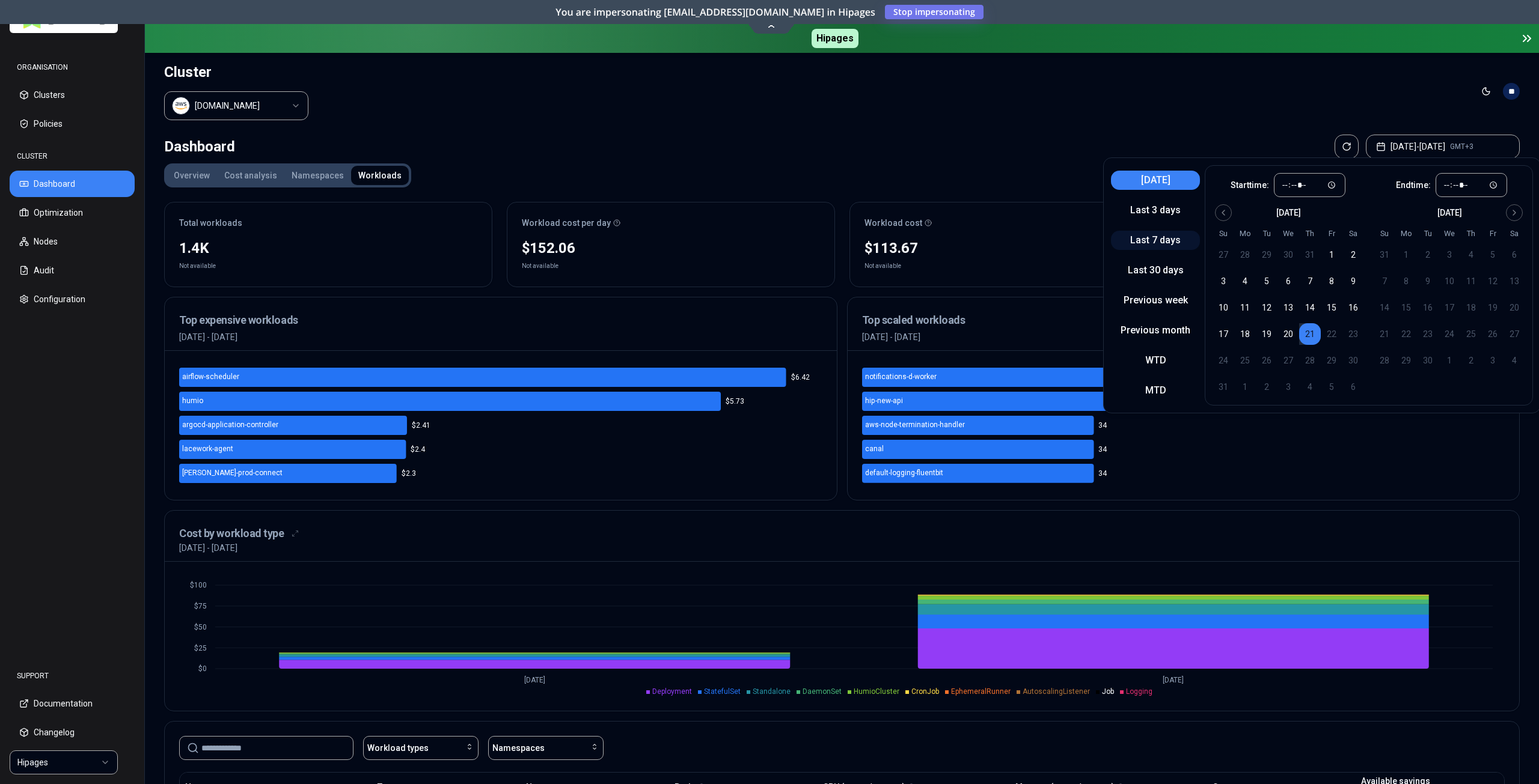
click at [1165, 246] on button "Last 7 days" at bounding box center [1155, 240] width 89 height 19
type input "*****"
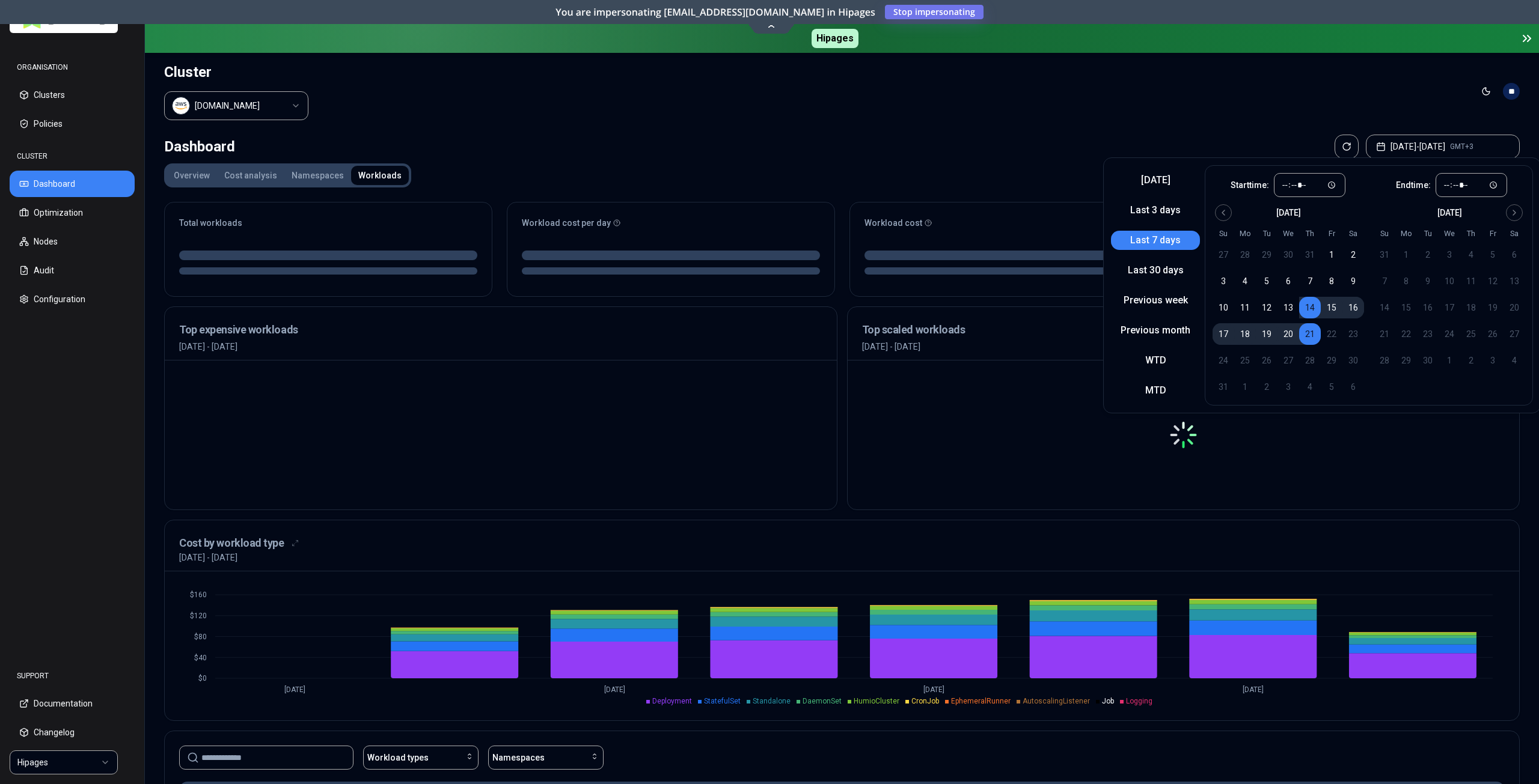
click at [973, 185] on div "Overview Cost analysis Namespaces Workloads Total workloads Workload cost per d…" at bounding box center [842, 630] width 1356 height 934
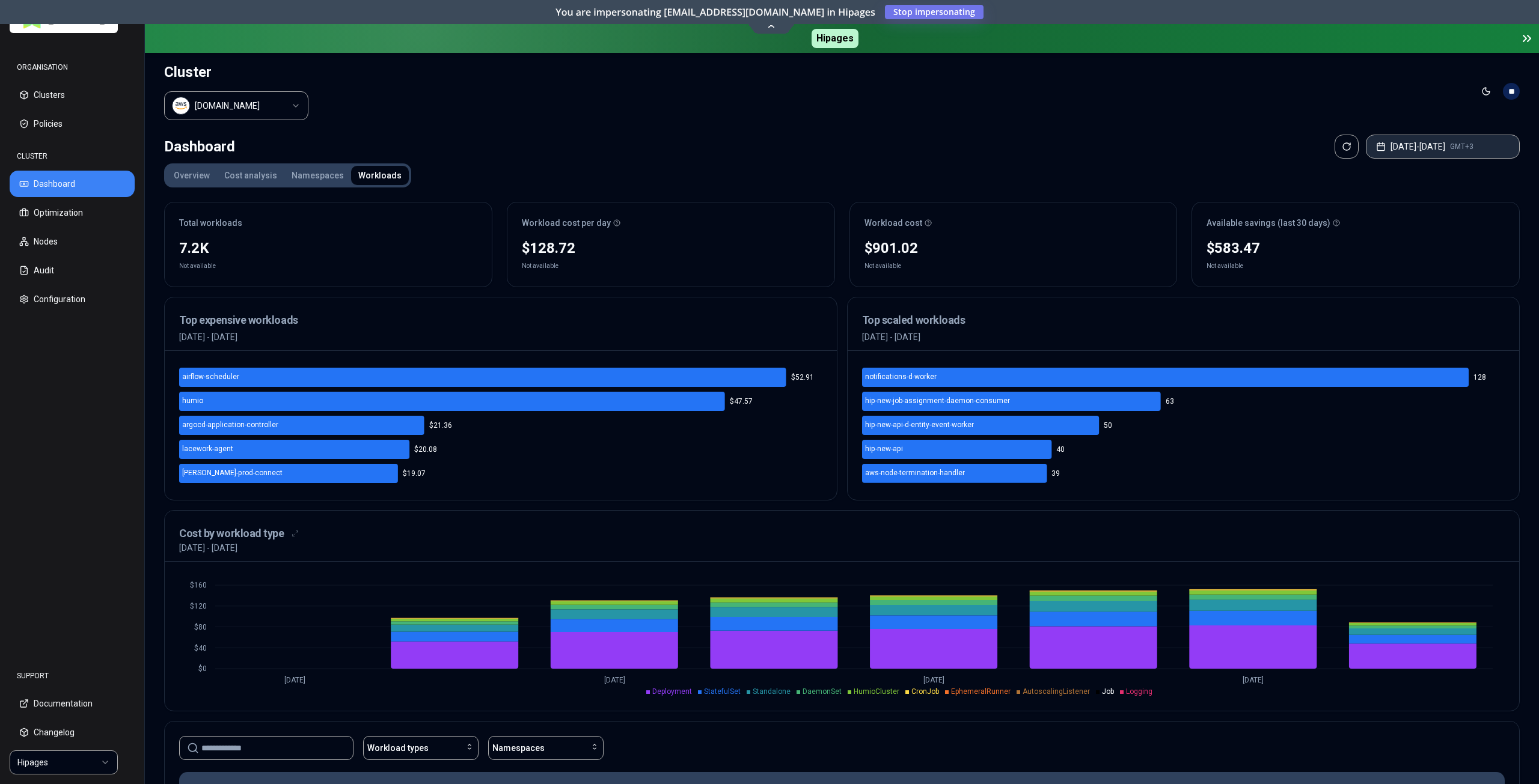
click at [1392, 136] on button "Aug 14, 2025 - Aug 21, 2025 GMT+3" at bounding box center [1443, 146] width 154 height 24
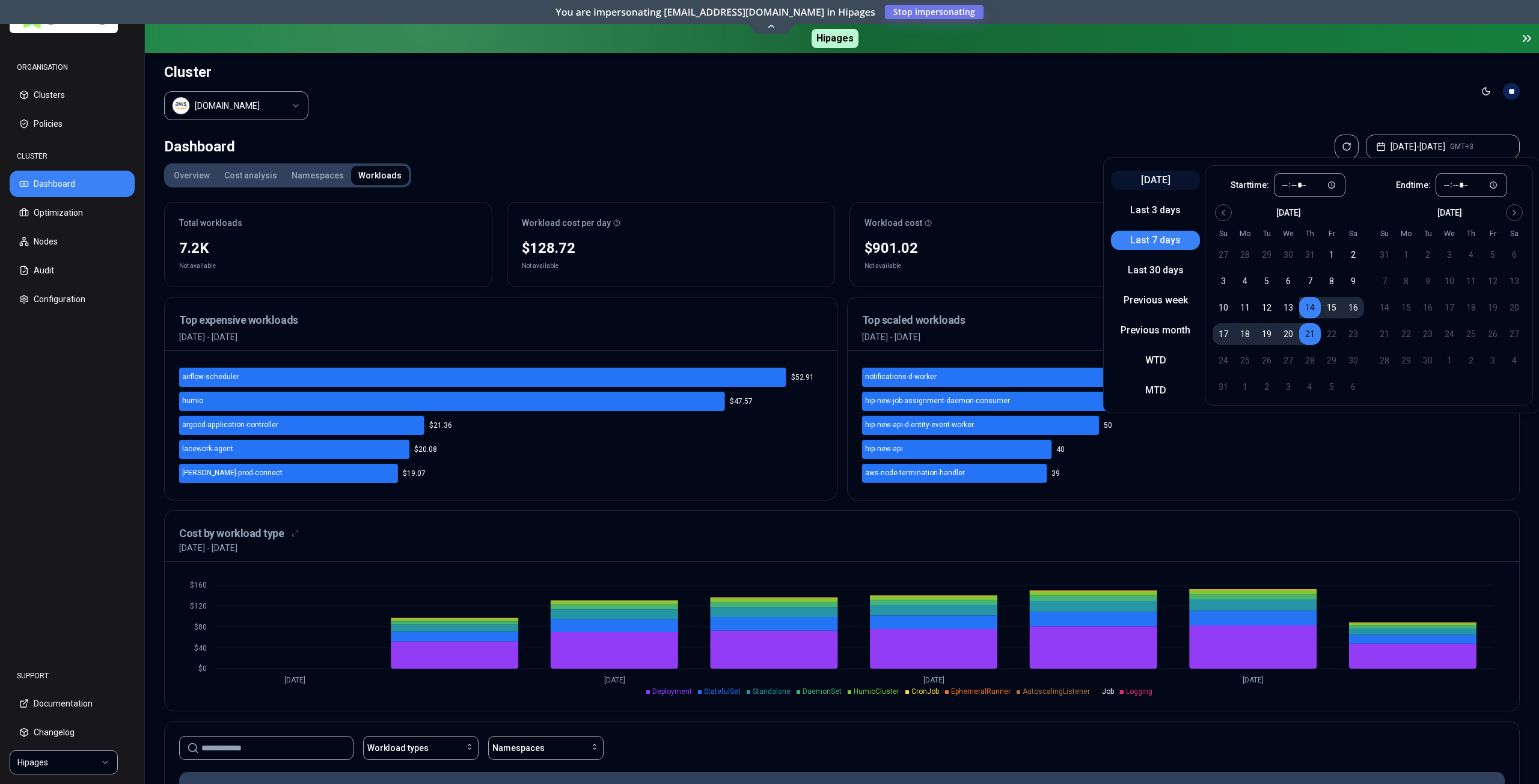
click at [1157, 177] on button "Today" at bounding box center [1155, 180] width 89 height 19
type input "*****"
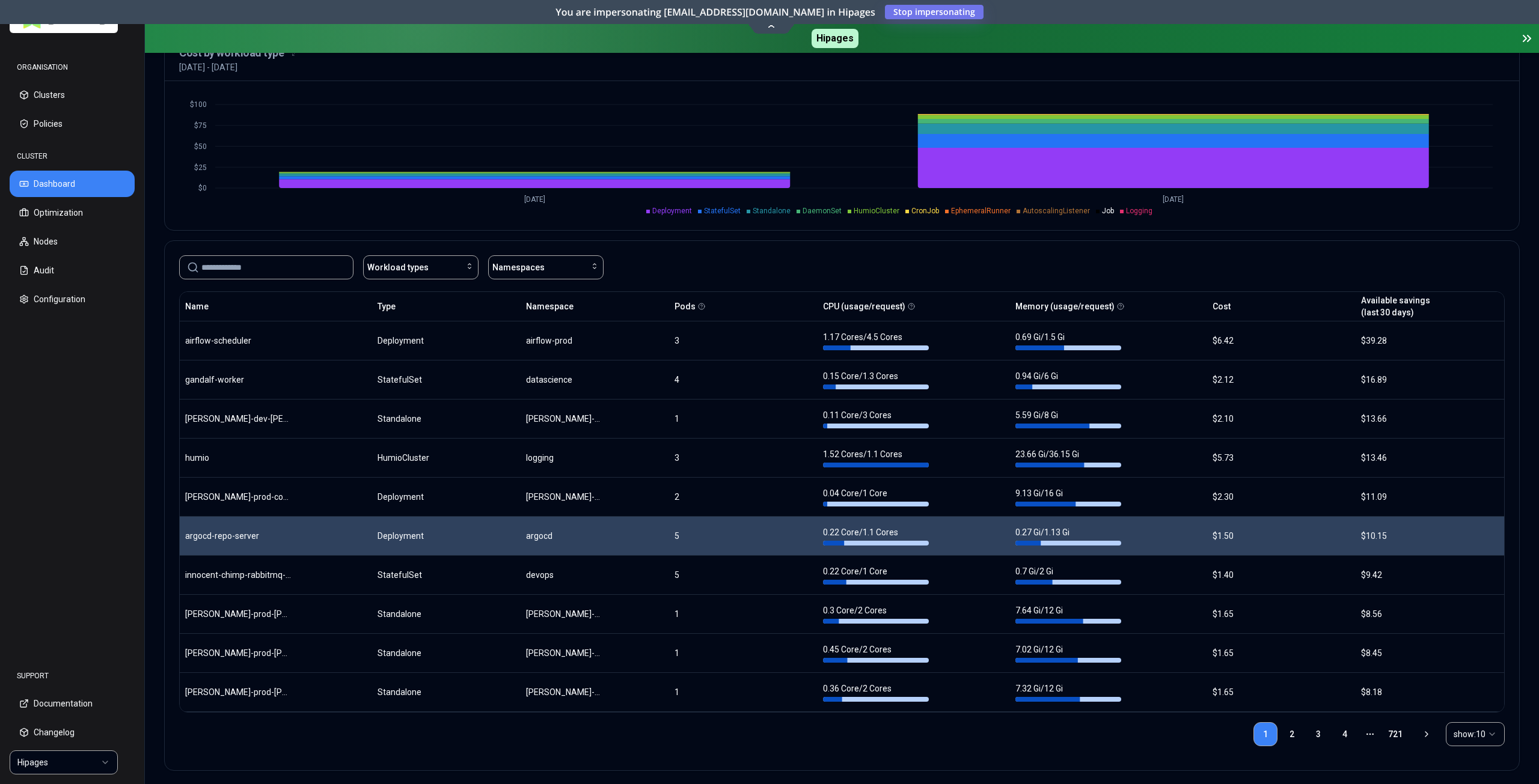
scroll to position [483, 0]
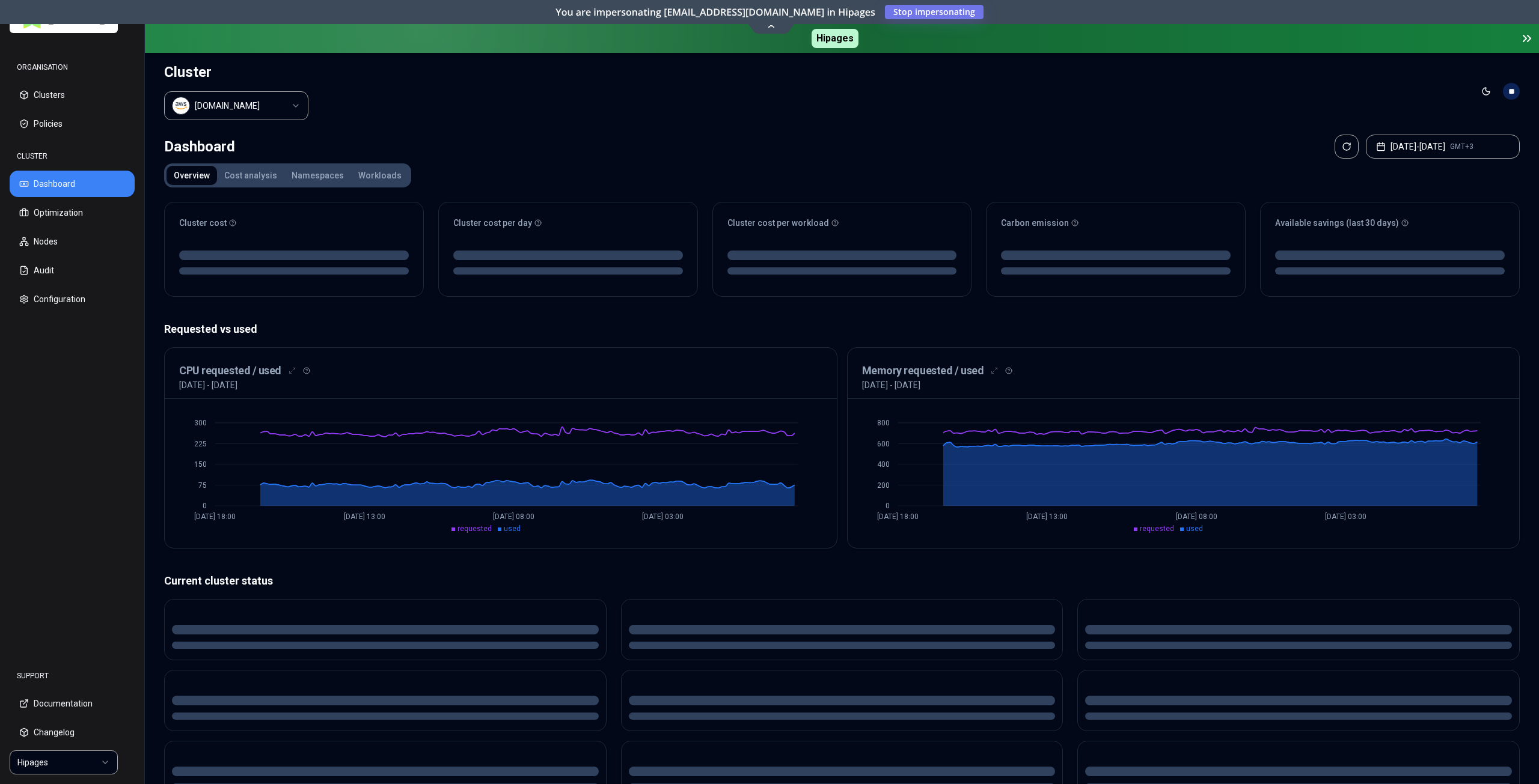
click at [369, 170] on button "Workloads" at bounding box center [380, 175] width 57 height 19
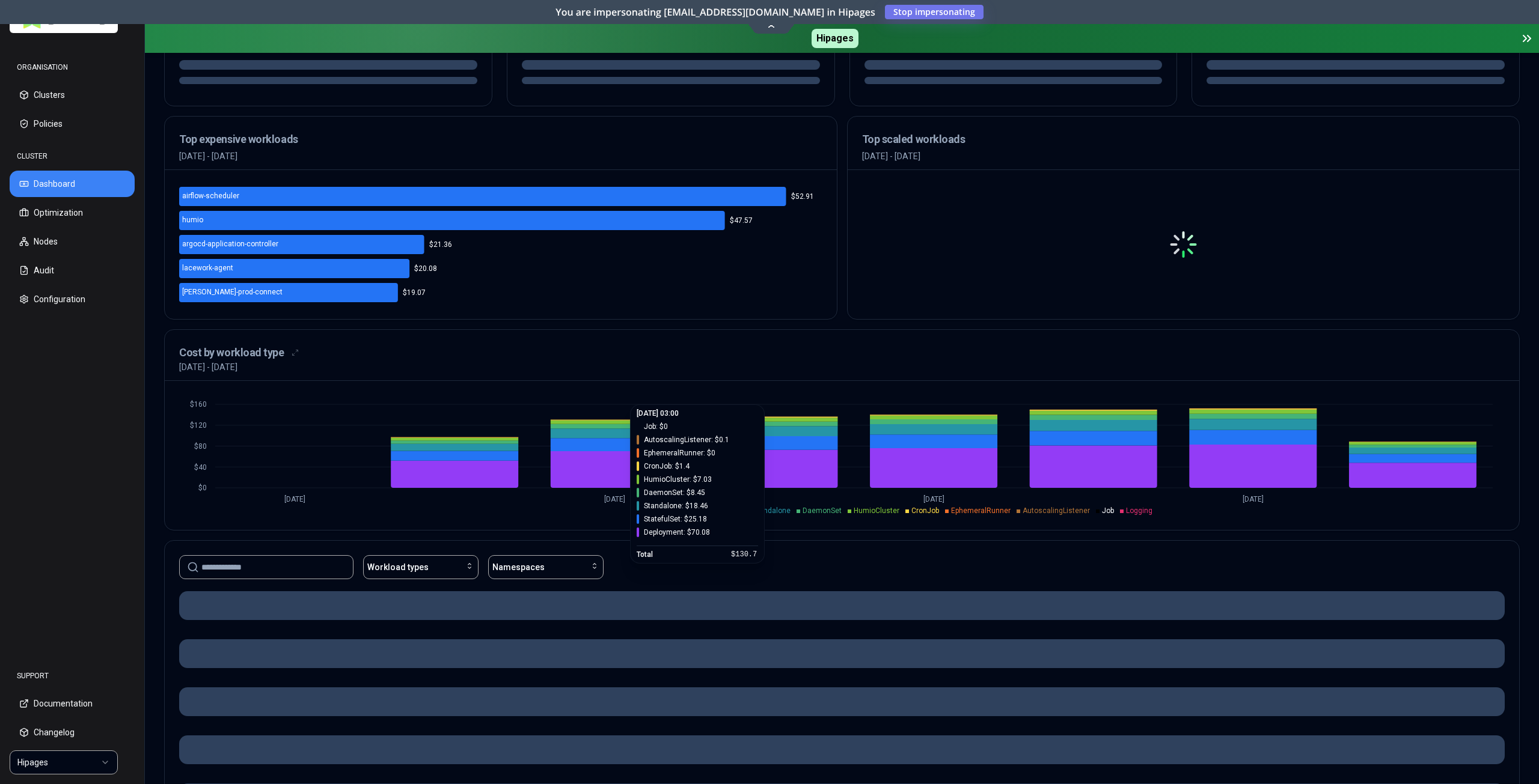
scroll to position [241, 0]
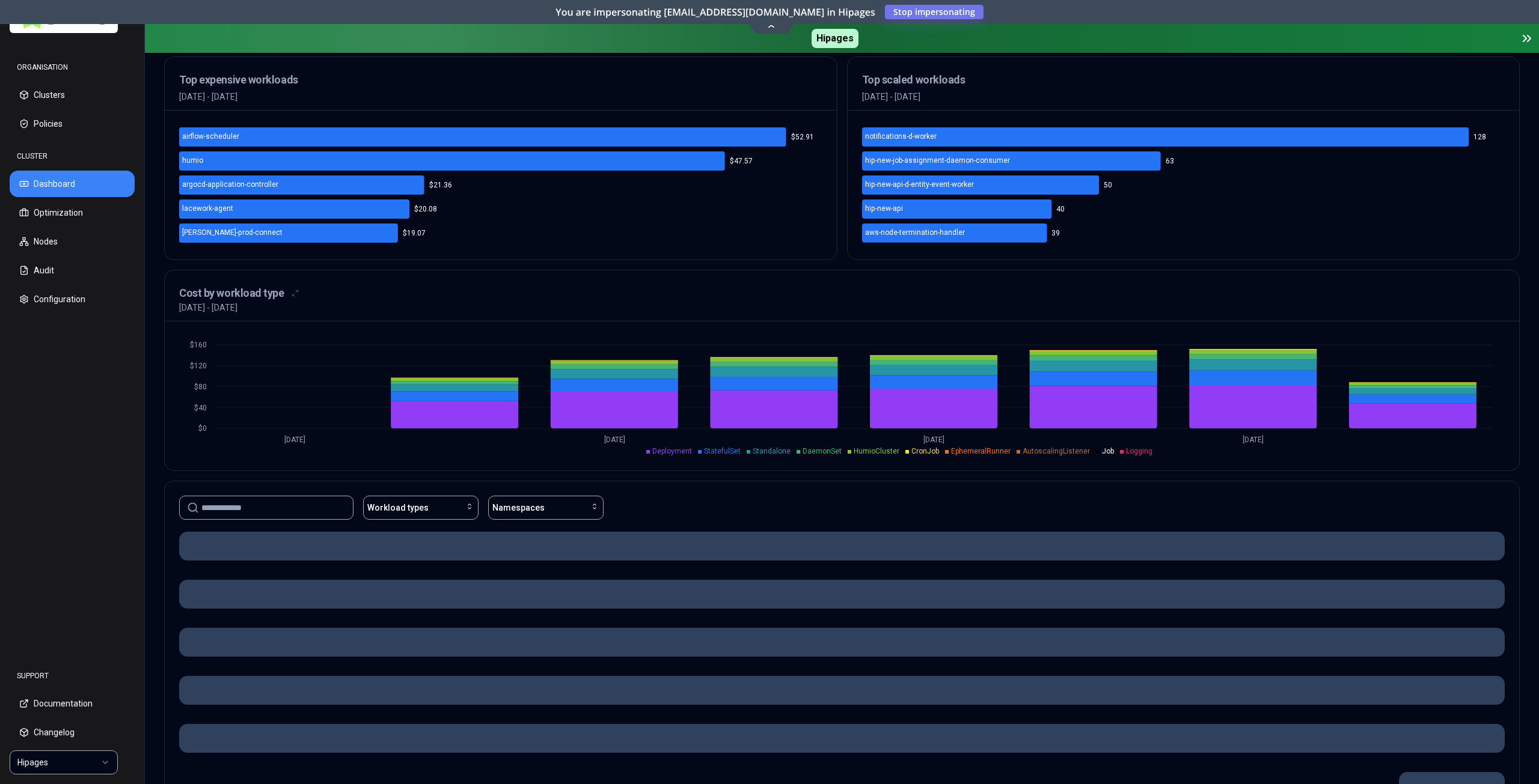
click at [975, 447] on span "EphemeralRunner" at bounding box center [980, 451] width 59 height 8
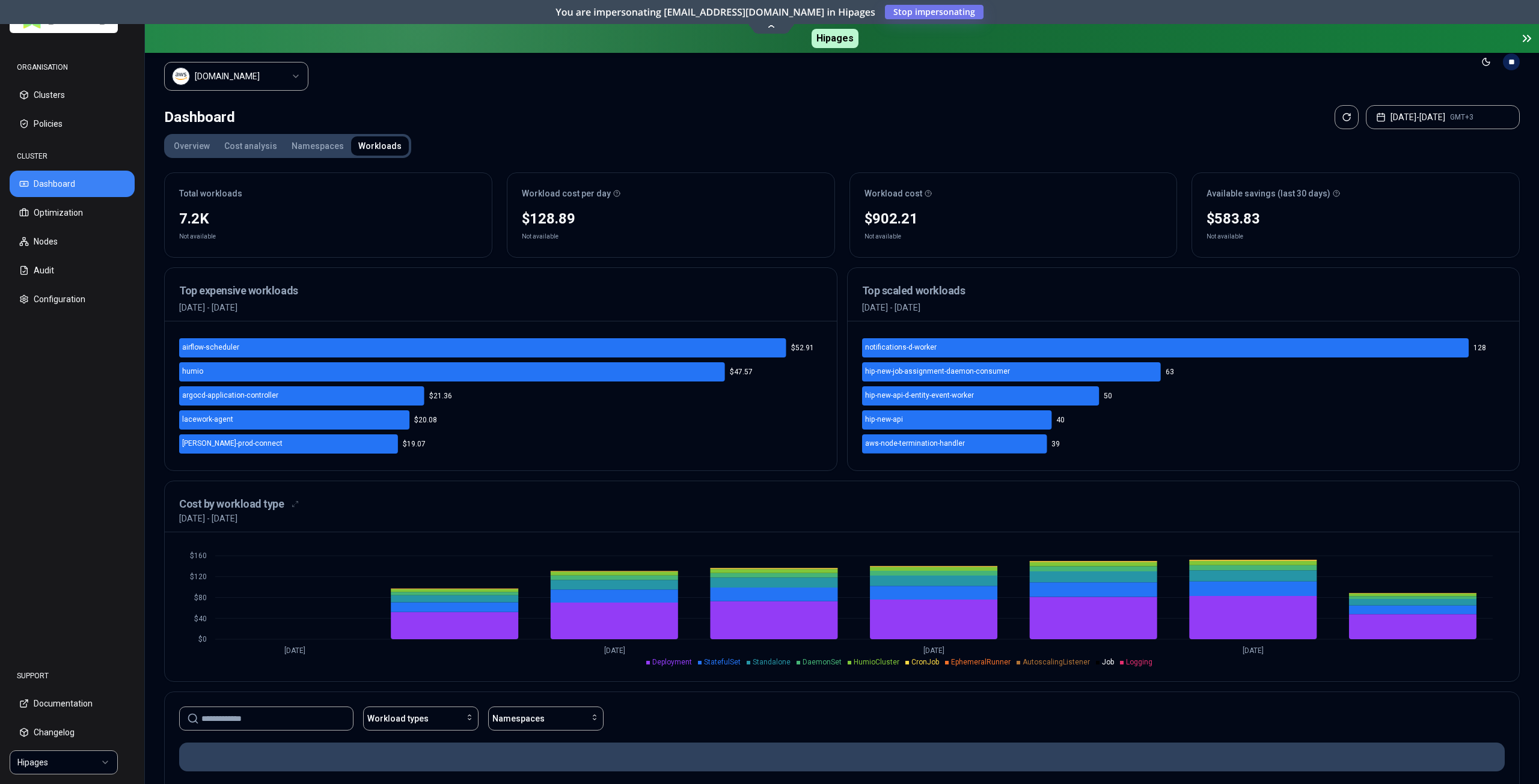
scroll to position [0, 0]
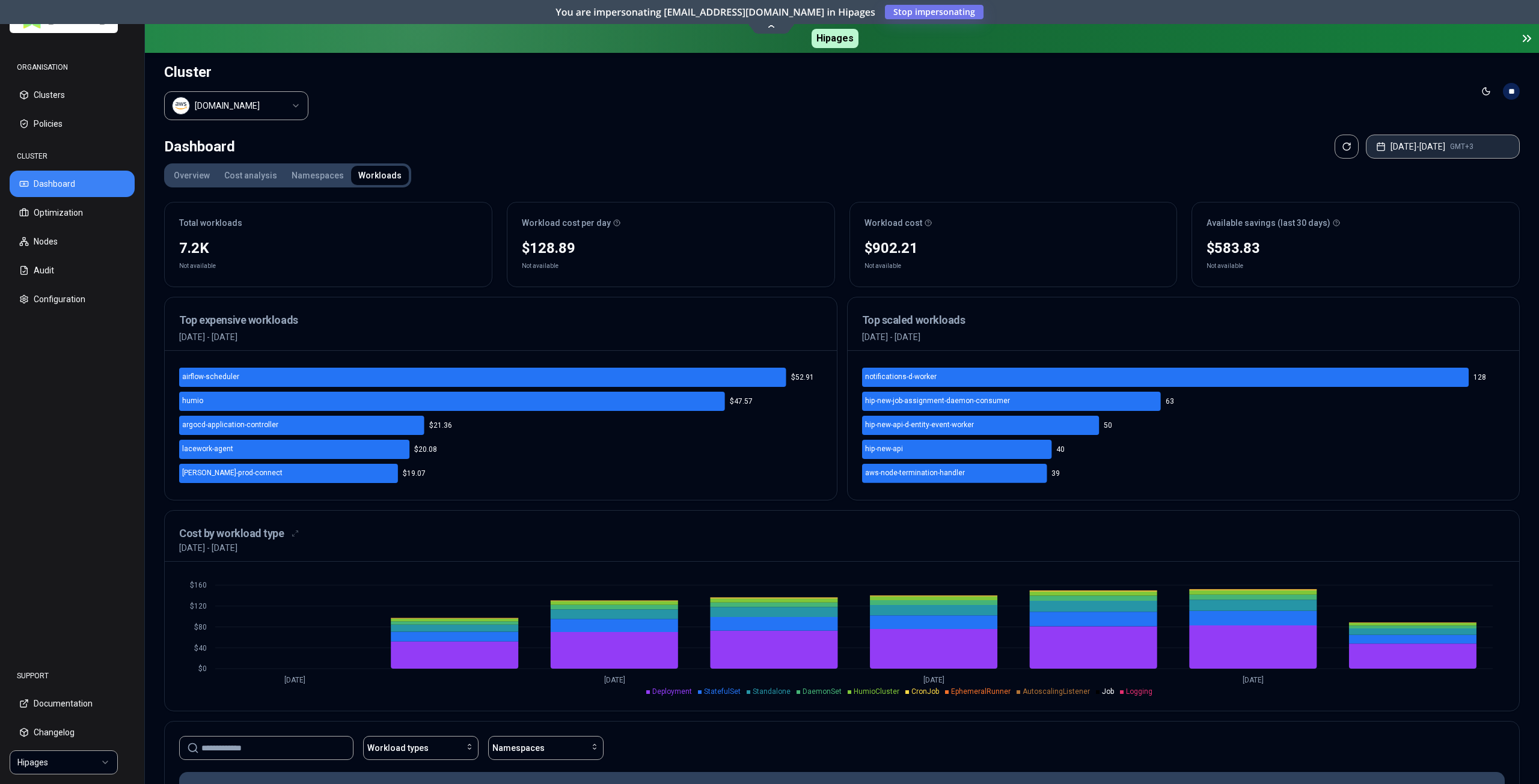
click at [1395, 146] on button "[DATE] - [DATE] GMT+3" at bounding box center [1443, 146] width 154 height 24
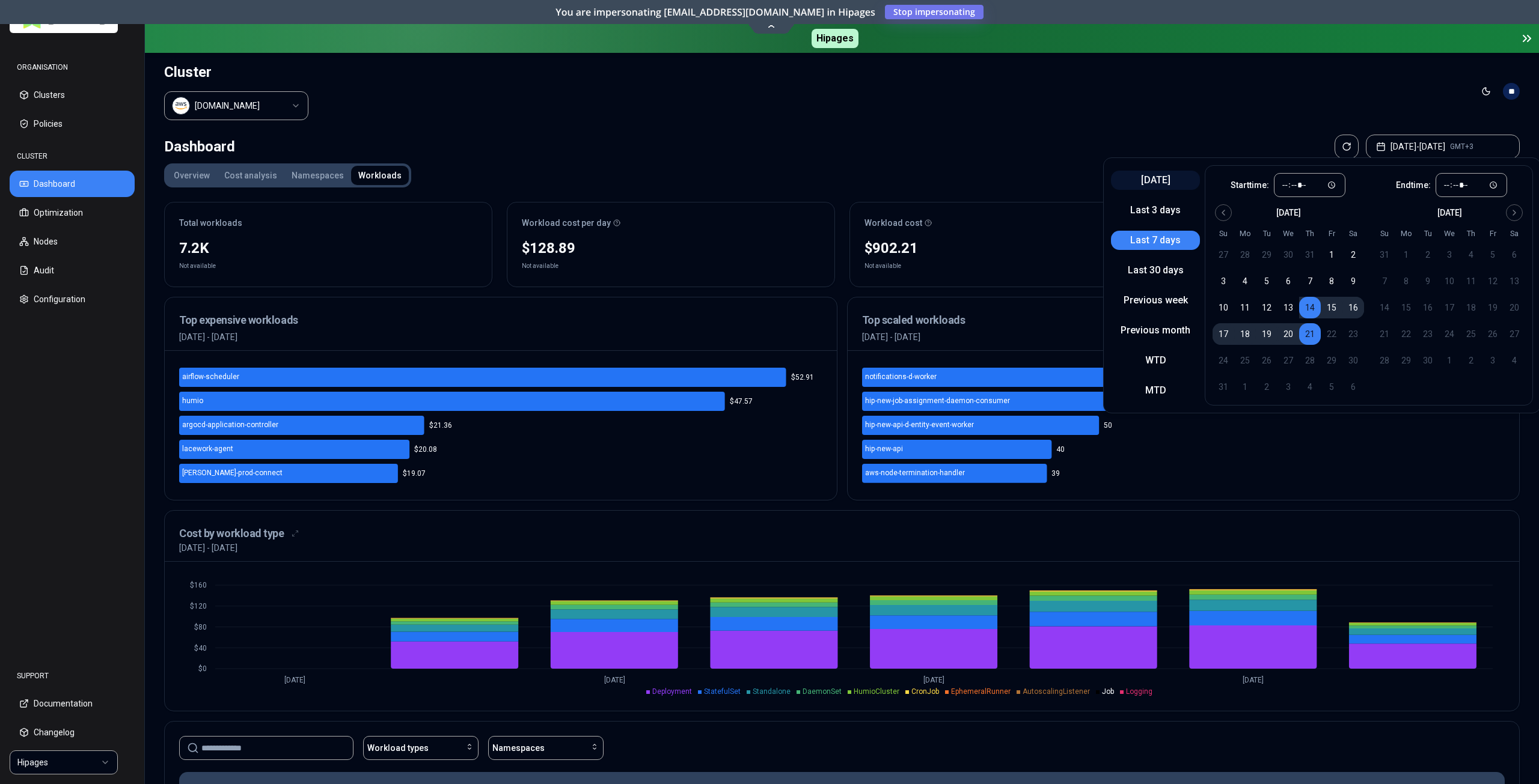
click at [1158, 184] on button "[DATE]" at bounding box center [1155, 180] width 89 height 19
type input "*****"
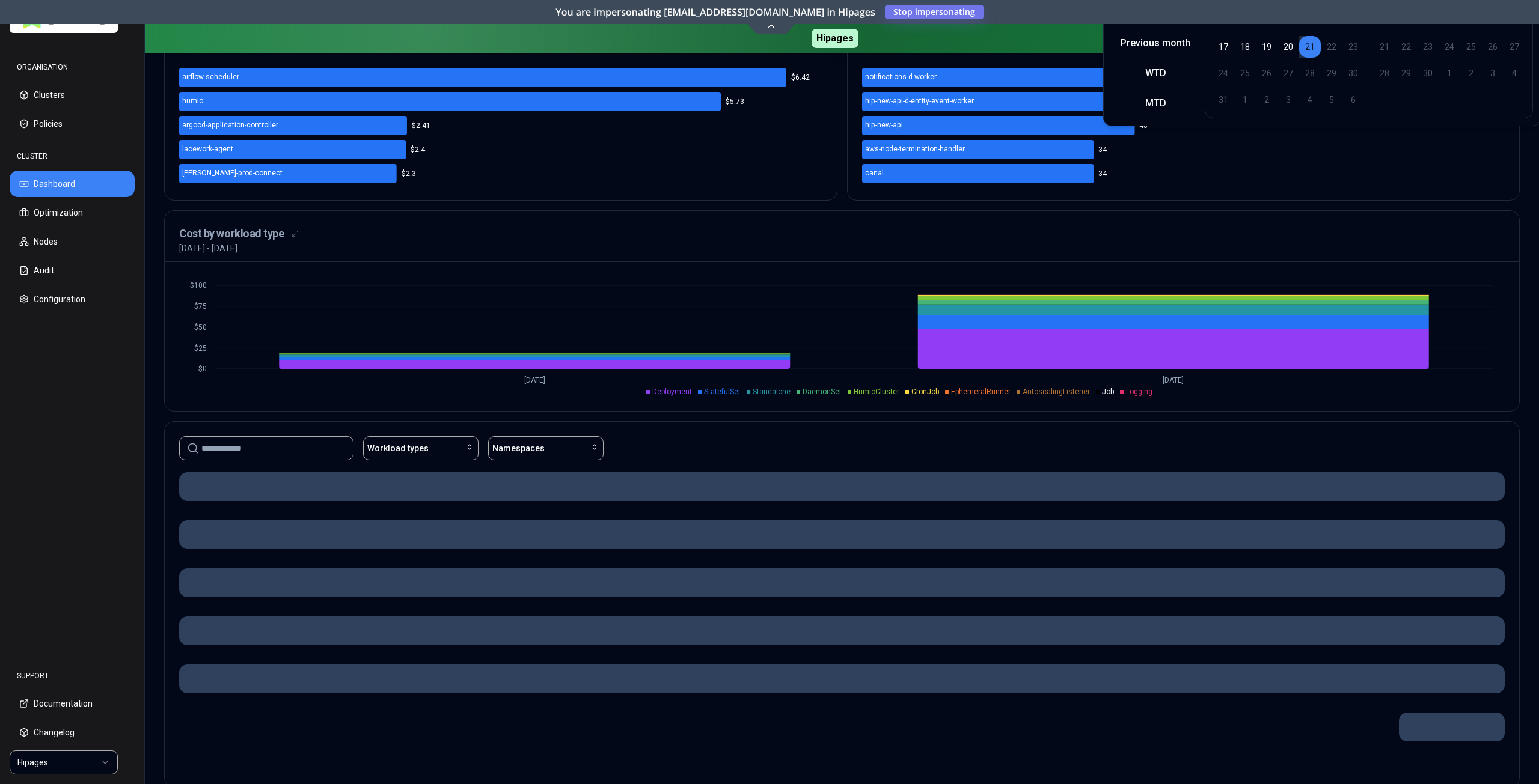
scroll to position [300, 0]
click at [883, 236] on div "Cost by workload type" at bounding box center [842, 233] width 1326 height 17
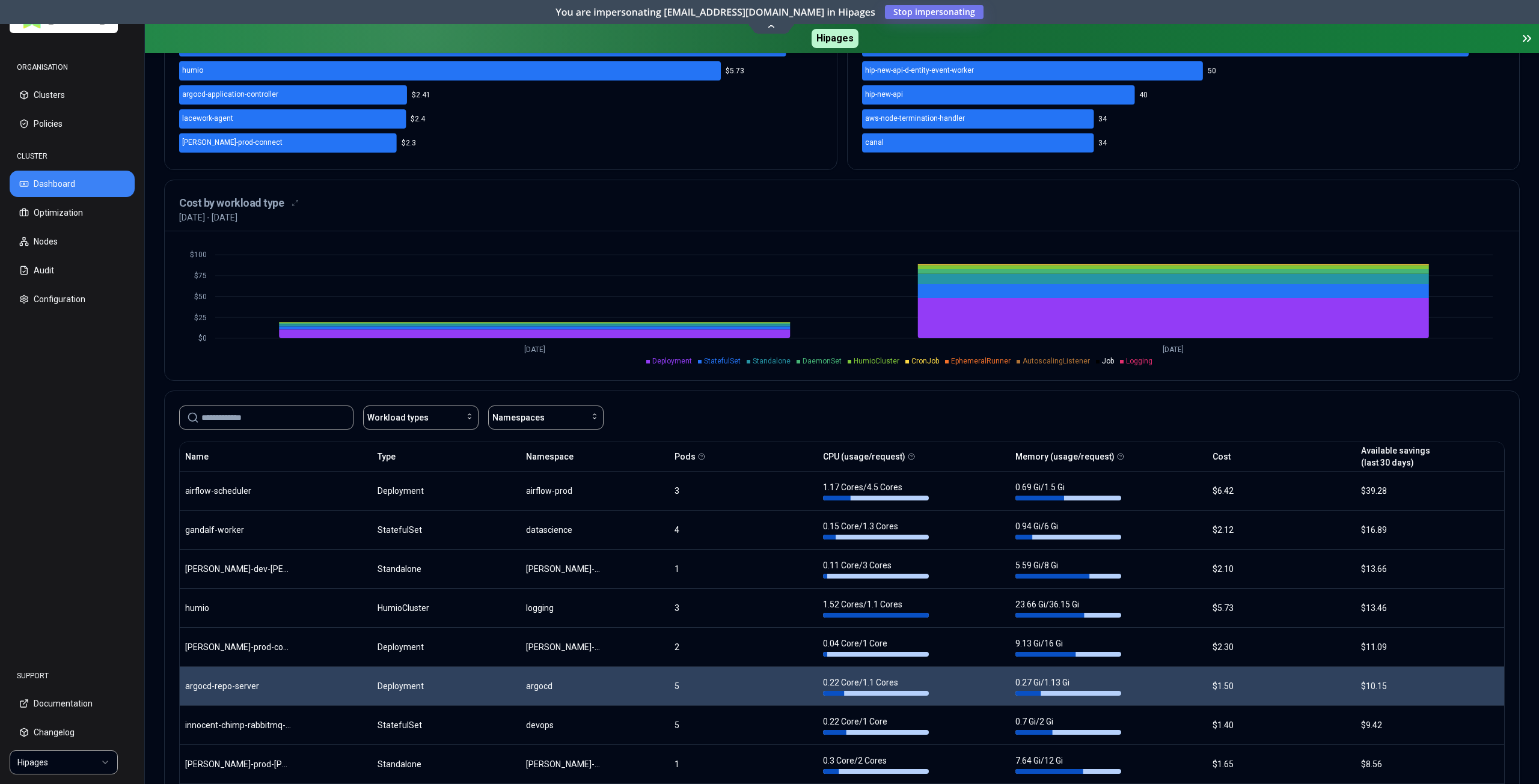
scroll to position [420, 0]
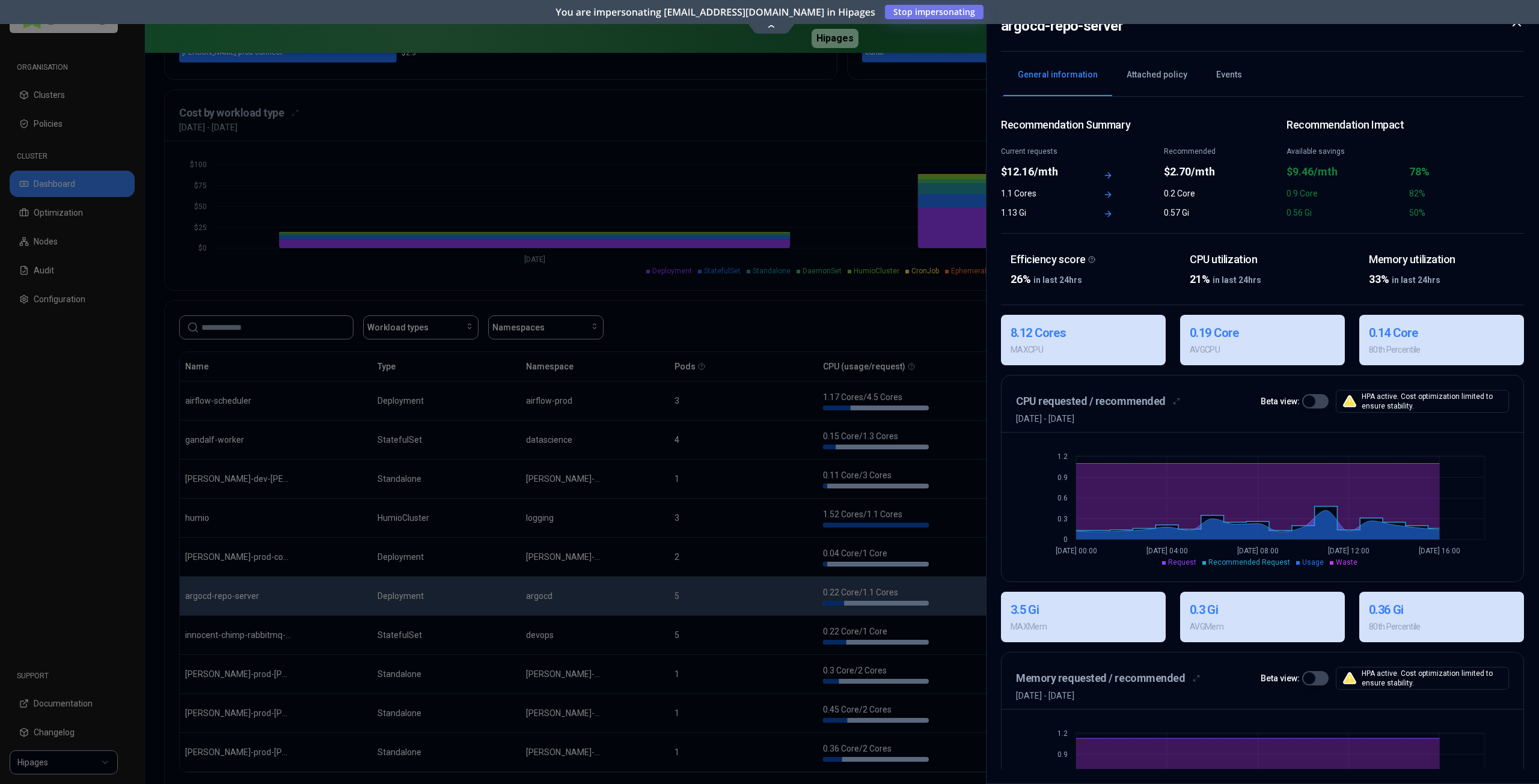
click at [1306, 564] on span "Usage" at bounding box center [1313, 563] width 22 height 8
click at [1318, 400] on button "button" at bounding box center [1316, 401] width 27 height 14
click at [1308, 399] on button "button" at bounding box center [1316, 401] width 27 height 14
click at [1318, 401] on button "button" at bounding box center [1316, 401] width 27 height 14
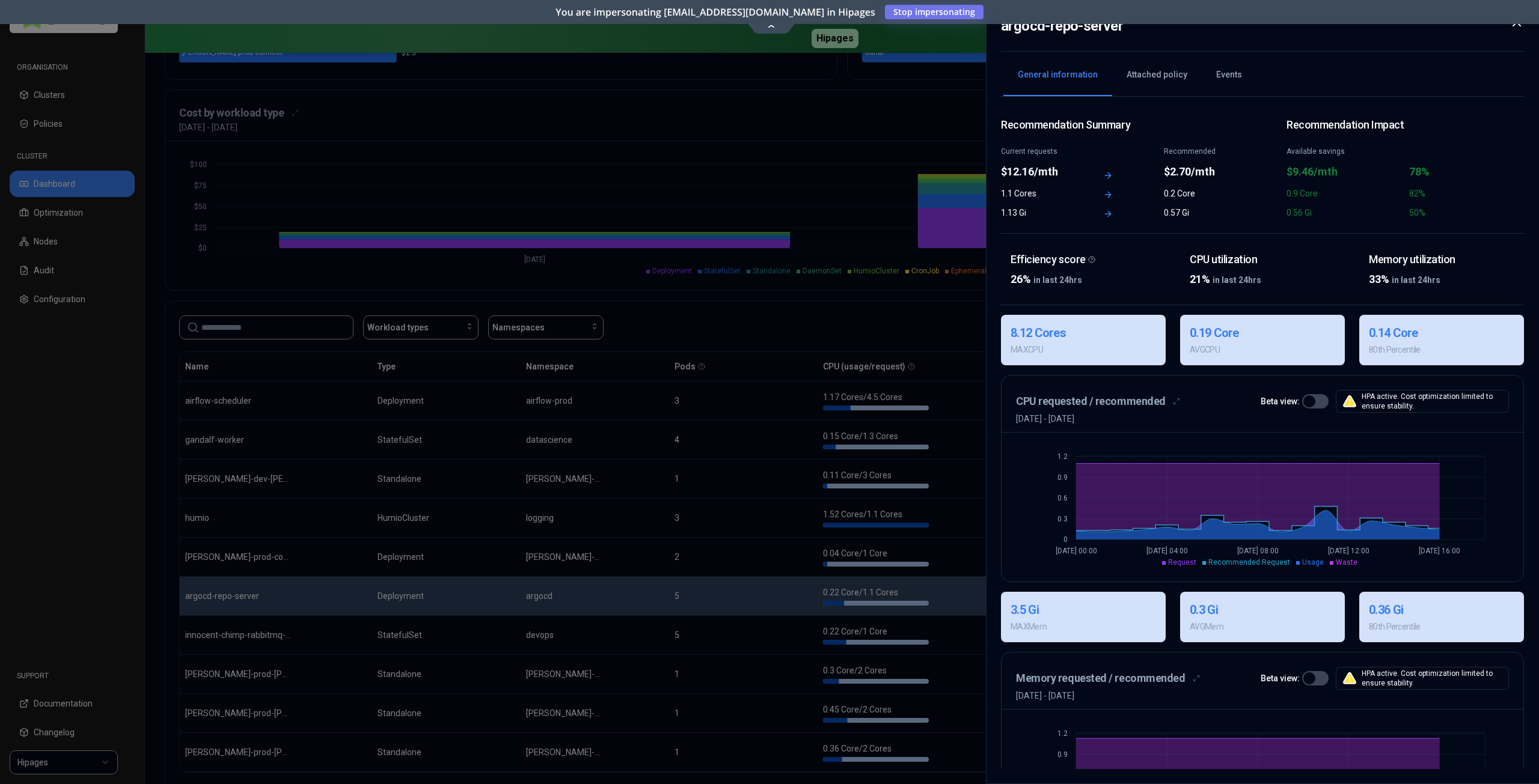
click at [1318, 401] on button "button" at bounding box center [1316, 401] width 27 height 14
click at [805, 103] on div at bounding box center [770, 392] width 1539 height 784
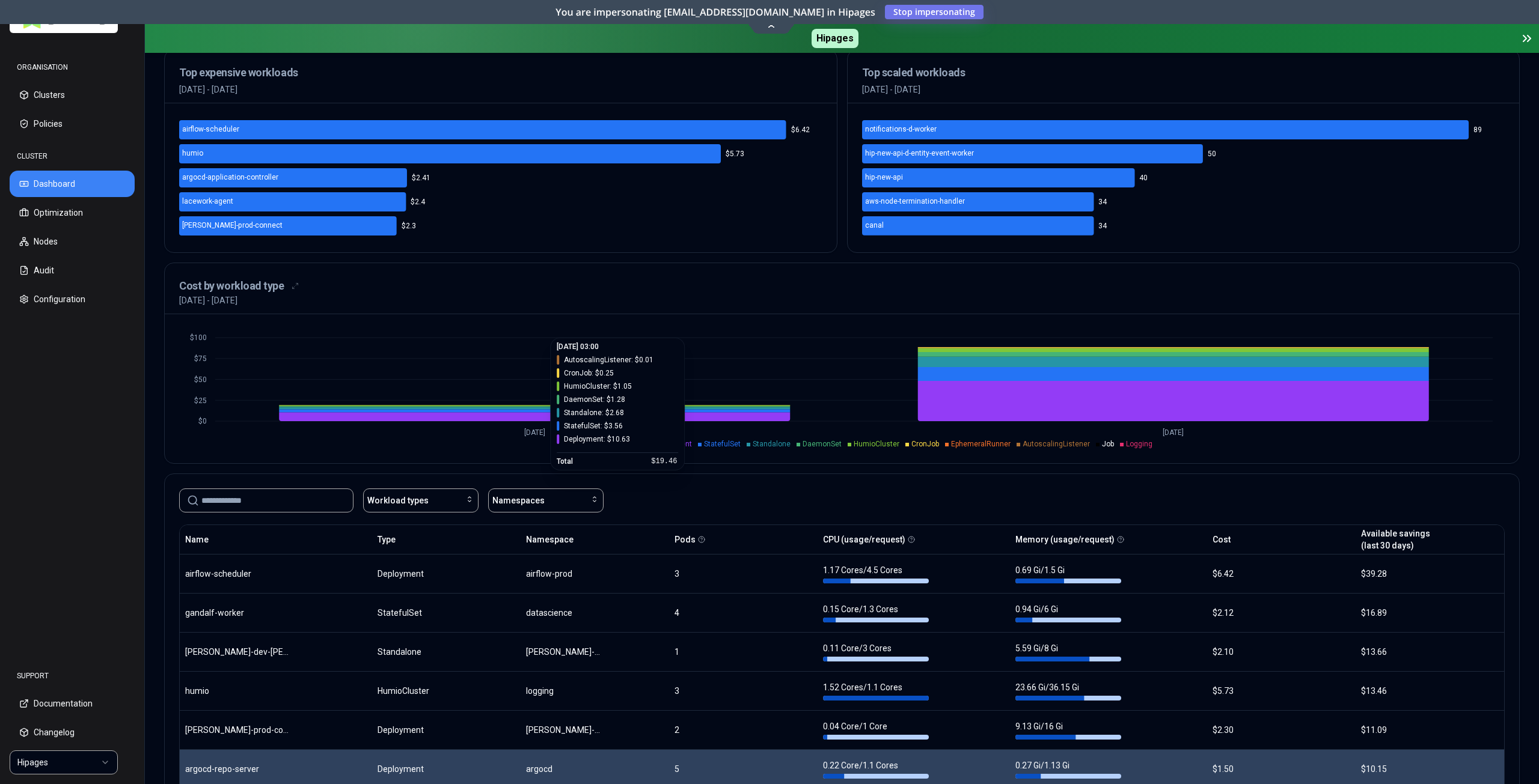
scroll to position [362, 0]
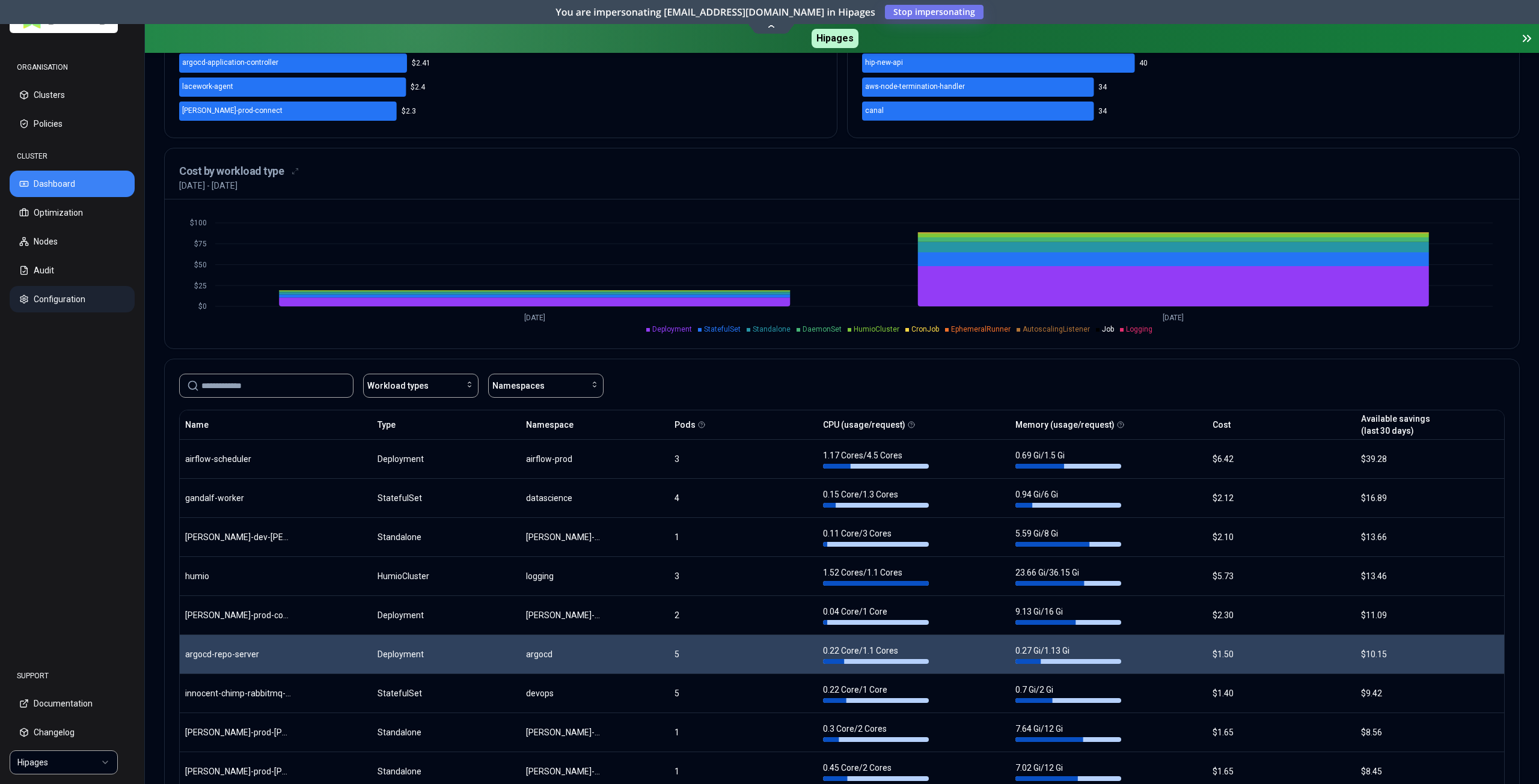
click at [71, 301] on button "Configuration" at bounding box center [72, 300] width 125 height 27
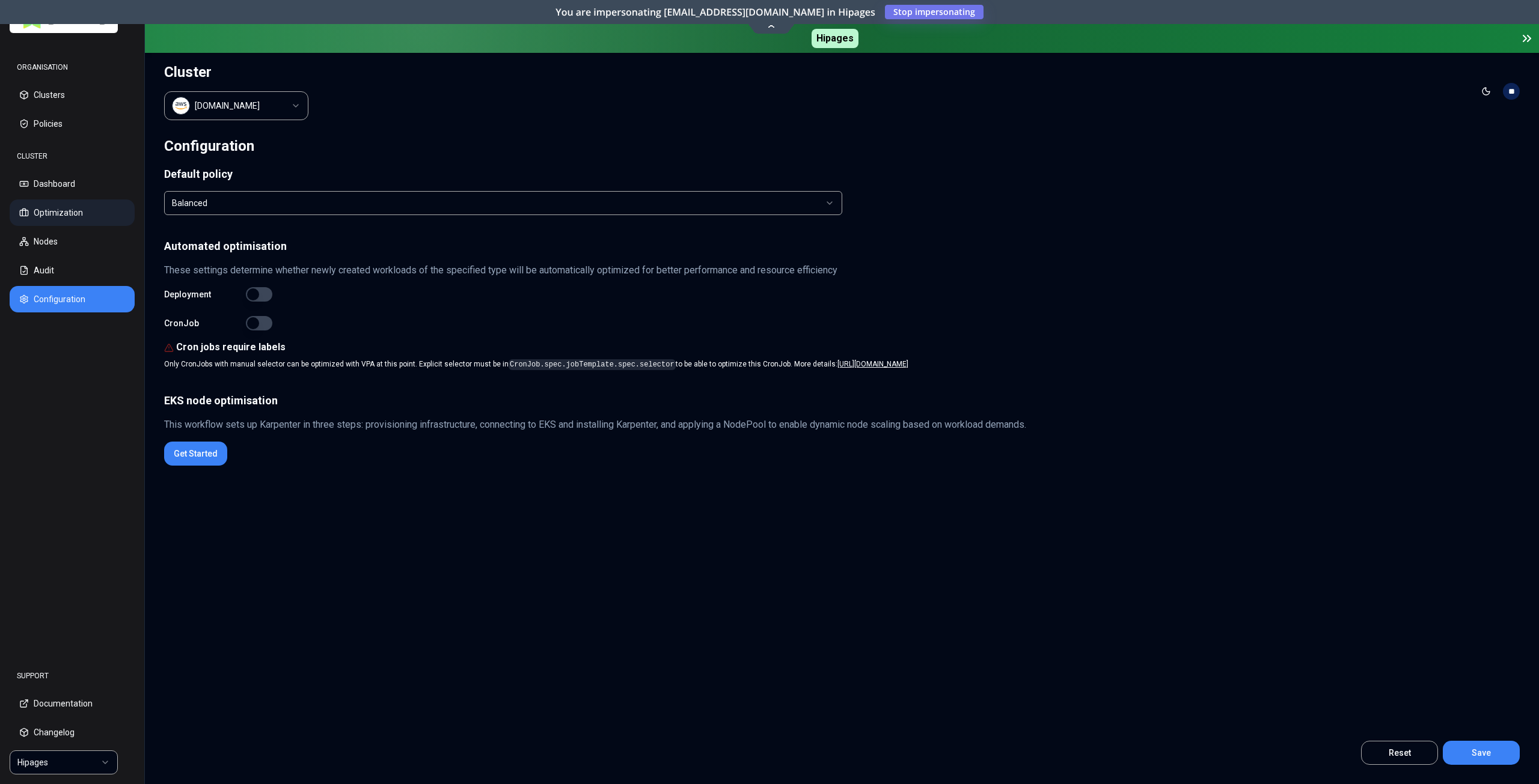
click at [78, 218] on button "Optimization" at bounding box center [72, 213] width 125 height 27
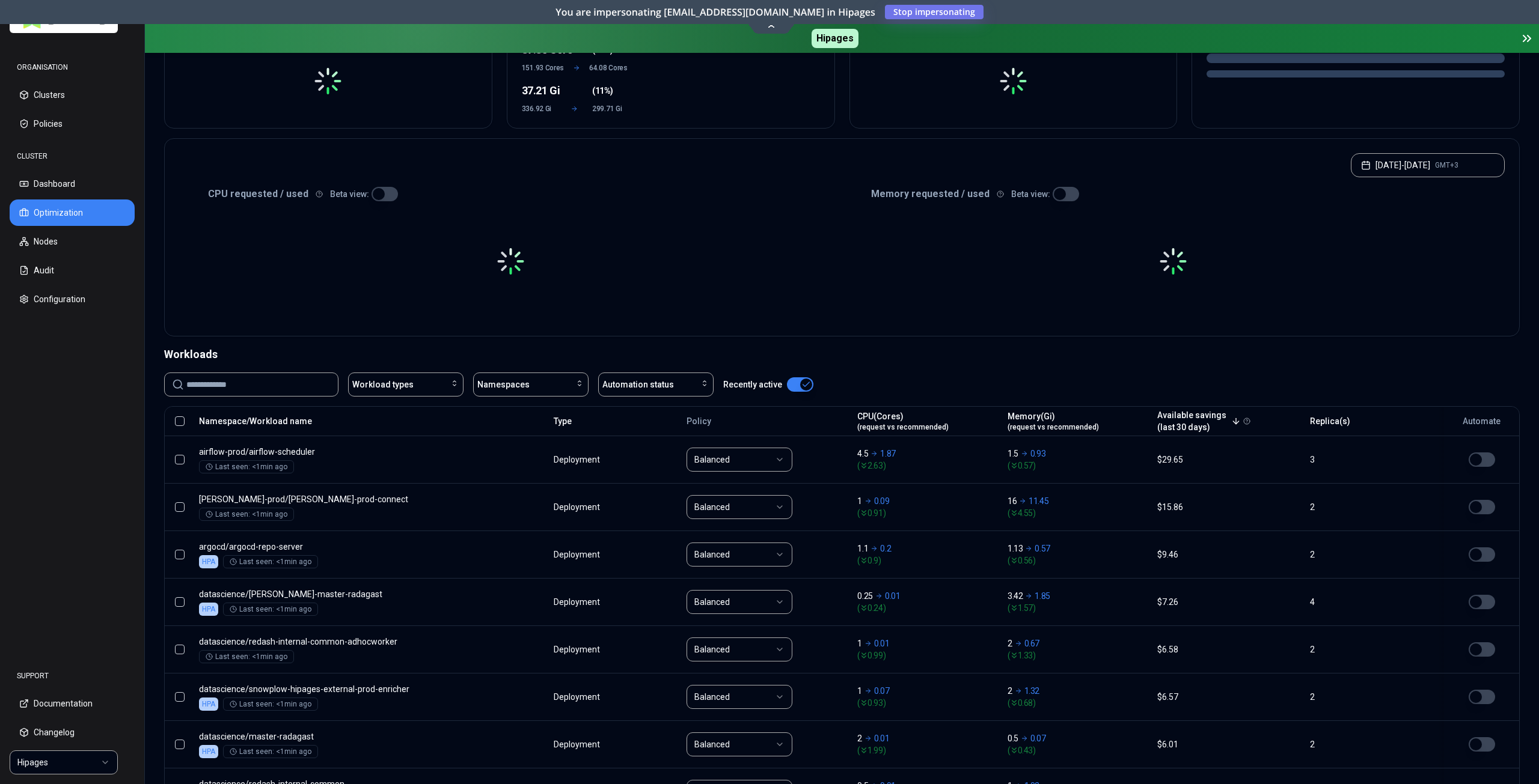
scroll to position [181, 0]
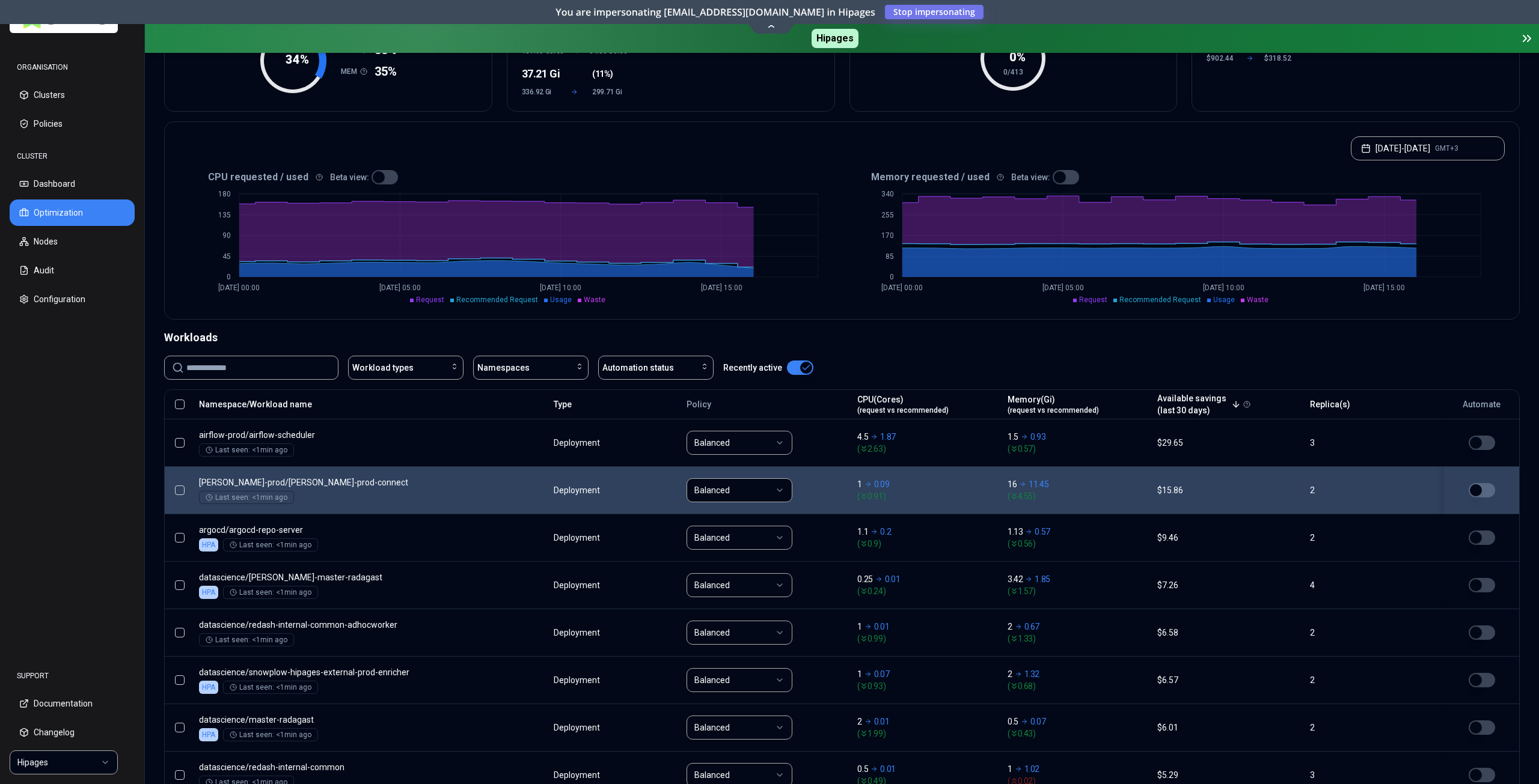
click at [1482, 489] on button "button" at bounding box center [1482, 490] width 27 height 14
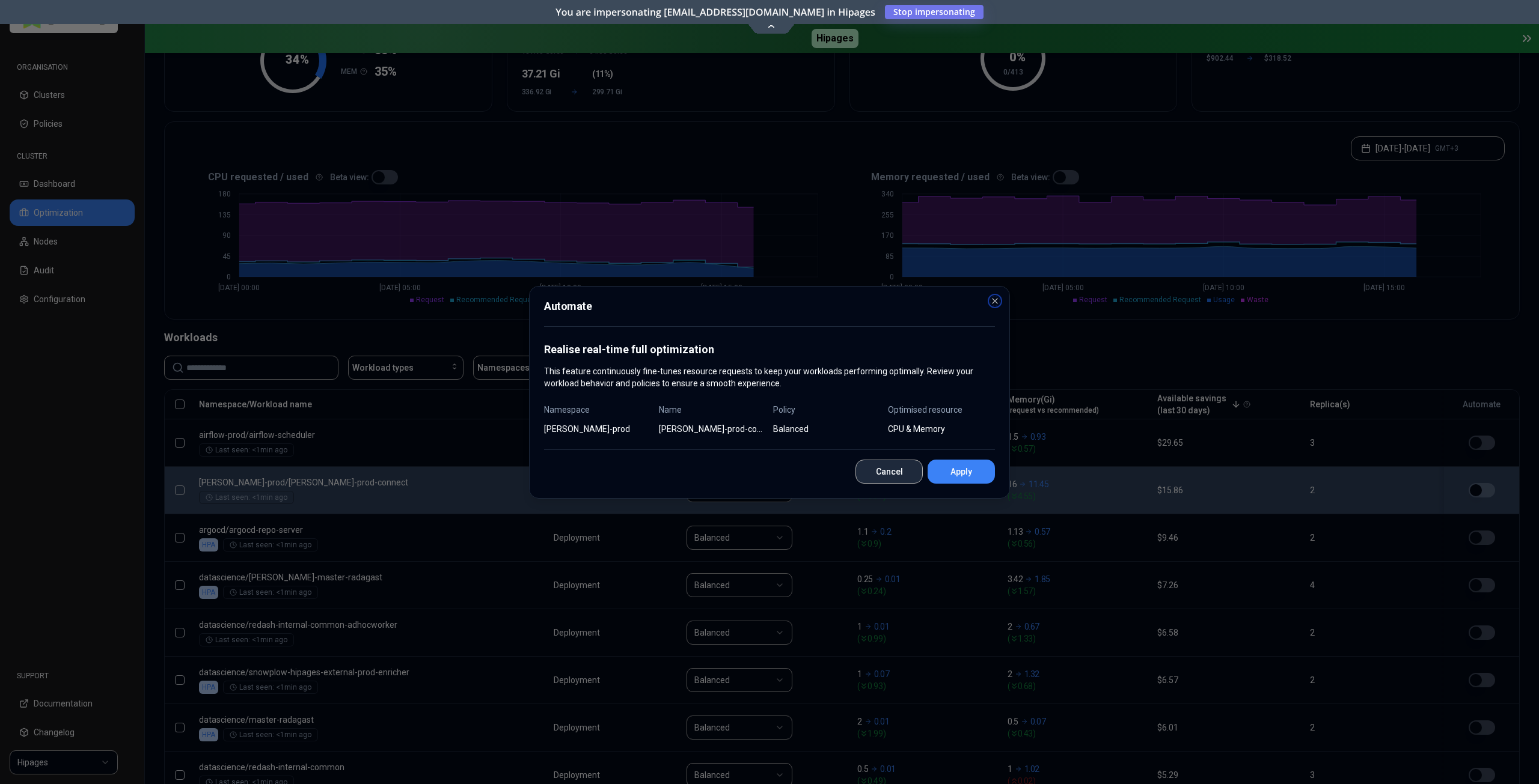
drag, startPoint x: 998, startPoint y: 302, endPoint x: 874, endPoint y: 478, distance: 215.3
click at [874, 478] on div "Automate Realise real-time full optimization This feature continuously fine-tun…" at bounding box center [770, 393] width 481 height 213
click at [874, 478] on button "Cancel" at bounding box center [889, 471] width 67 height 24
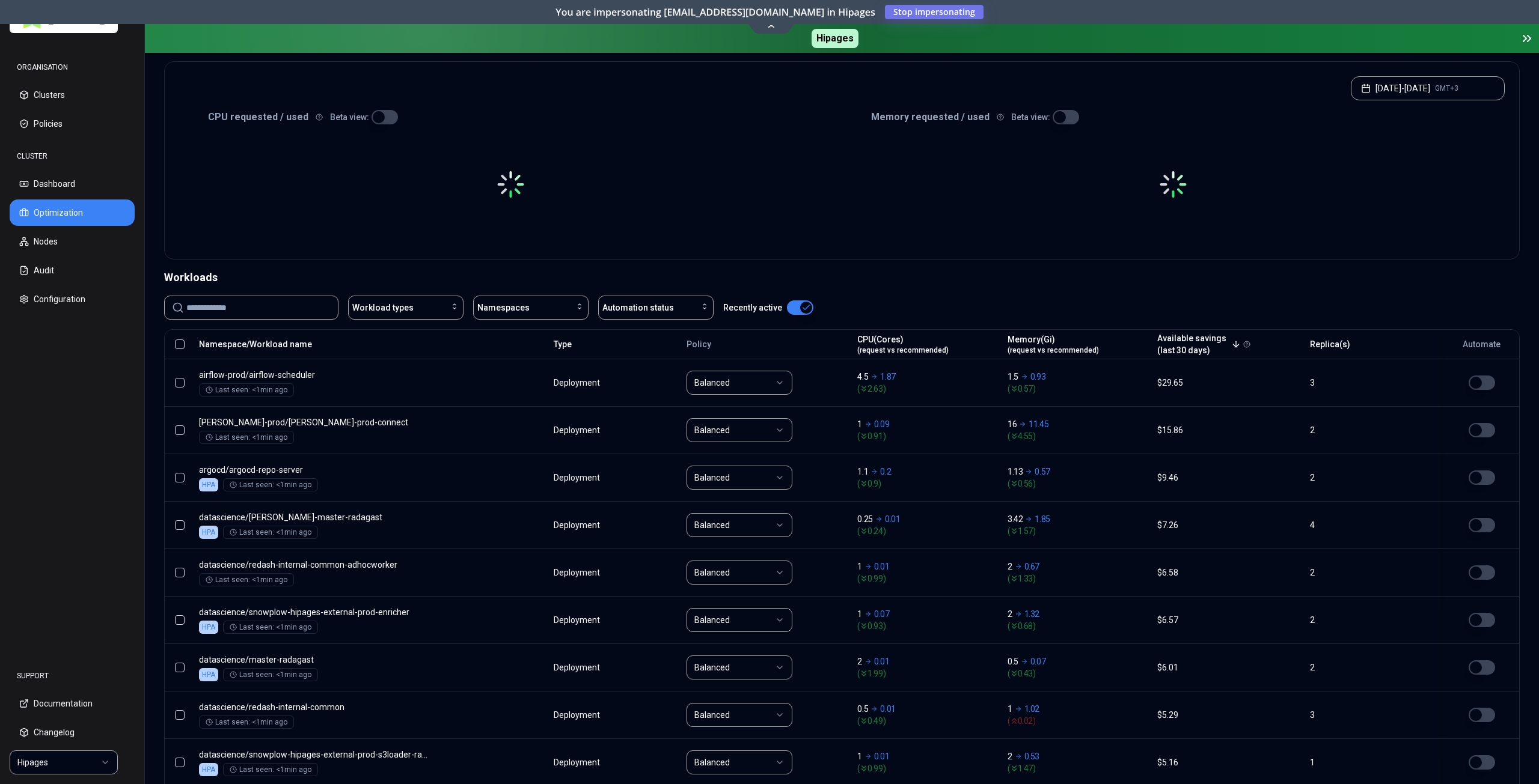
scroll to position [60, 0]
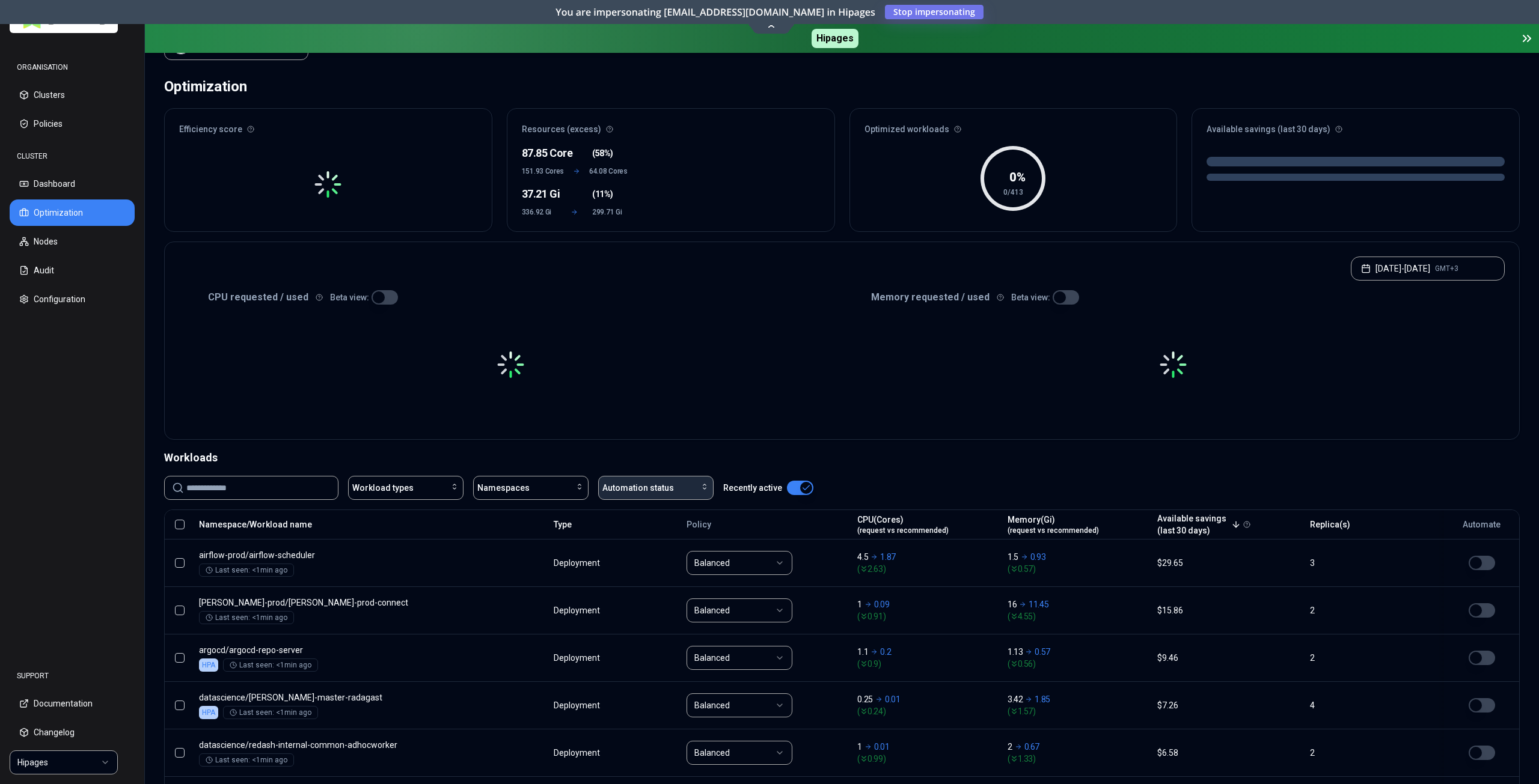
click at [655, 489] on span "Automation status" at bounding box center [638, 488] width 72 height 12
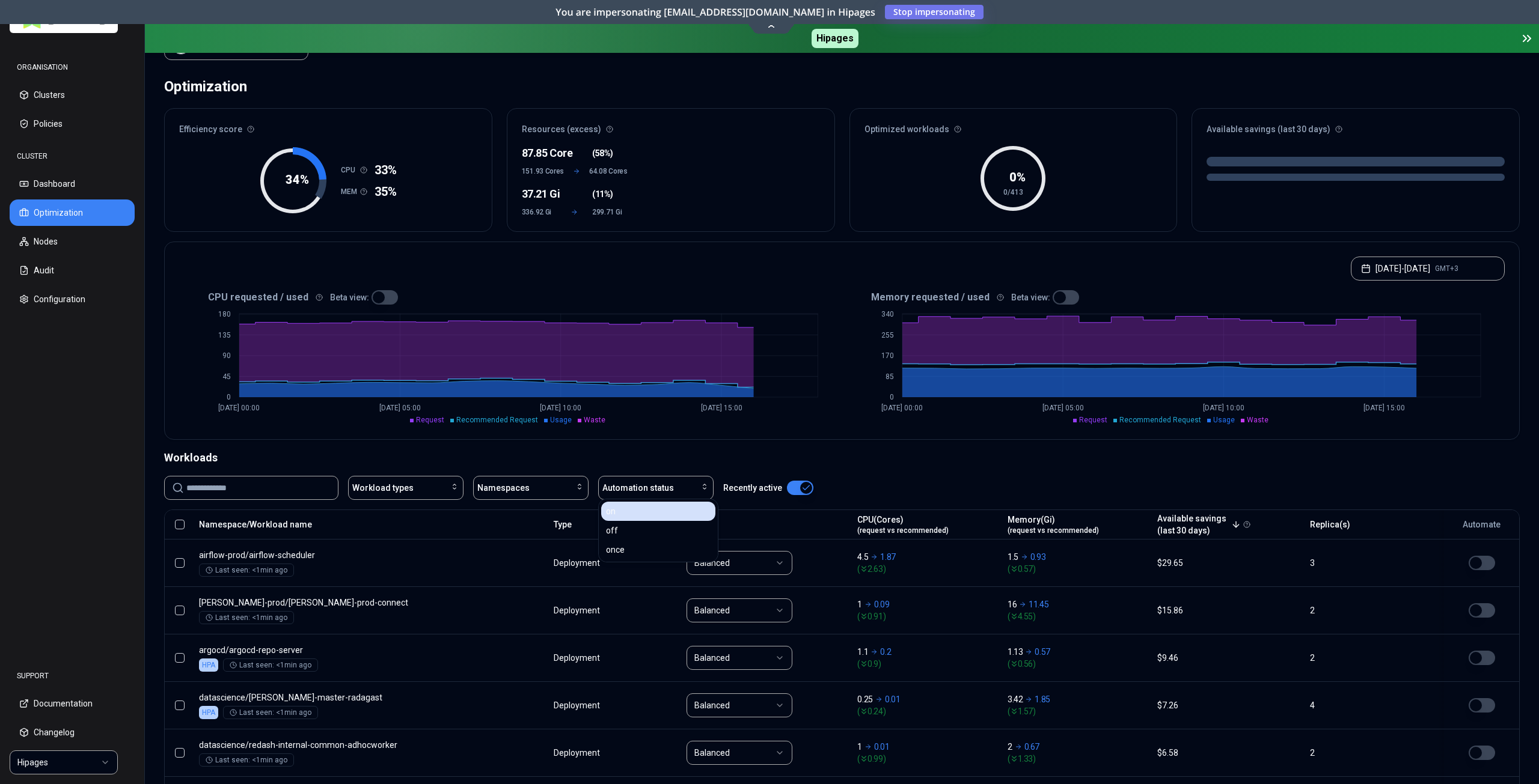
click at [645, 509] on div "on" at bounding box center [658, 511] width 114 height 19
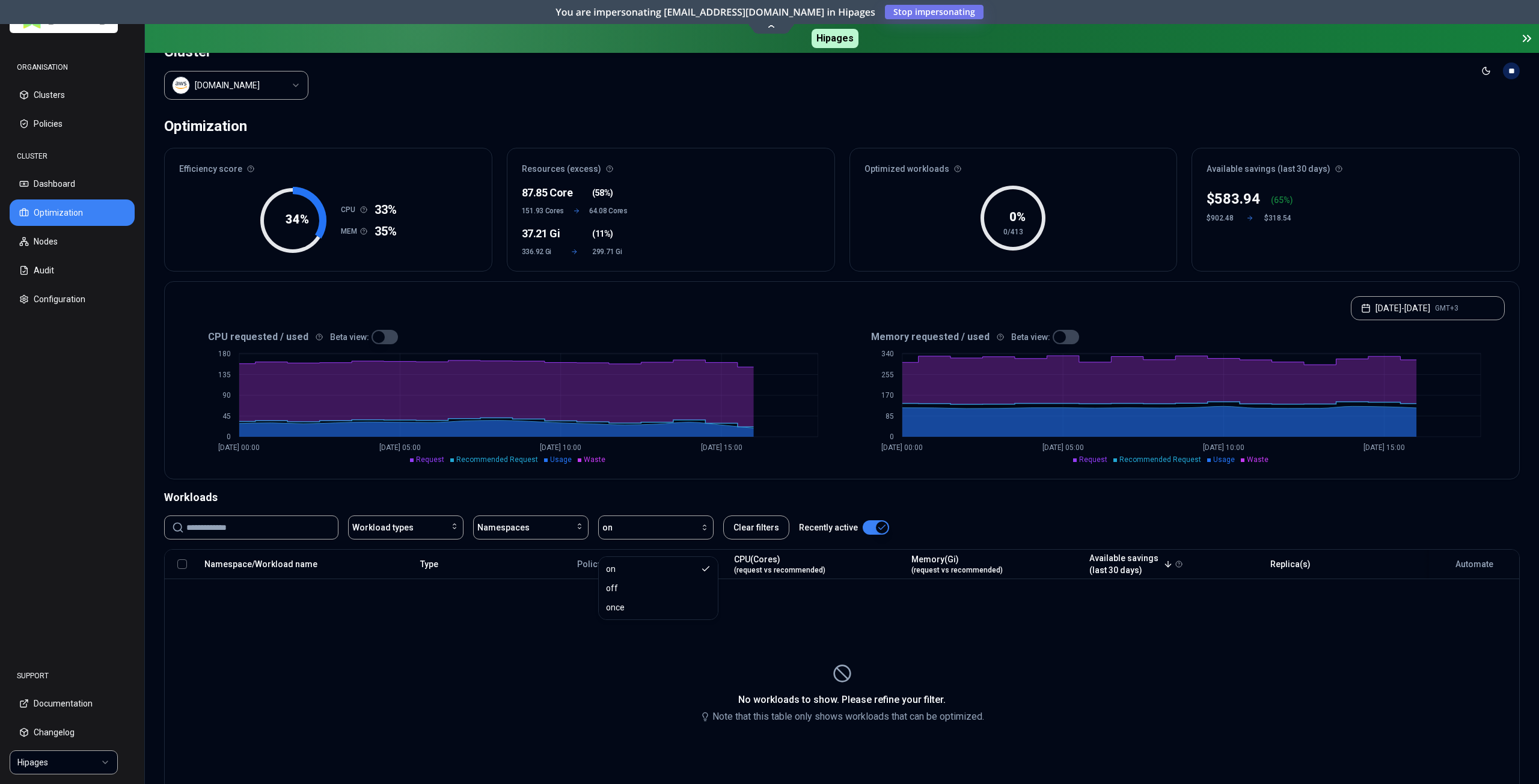
scroll to position [0, 0]
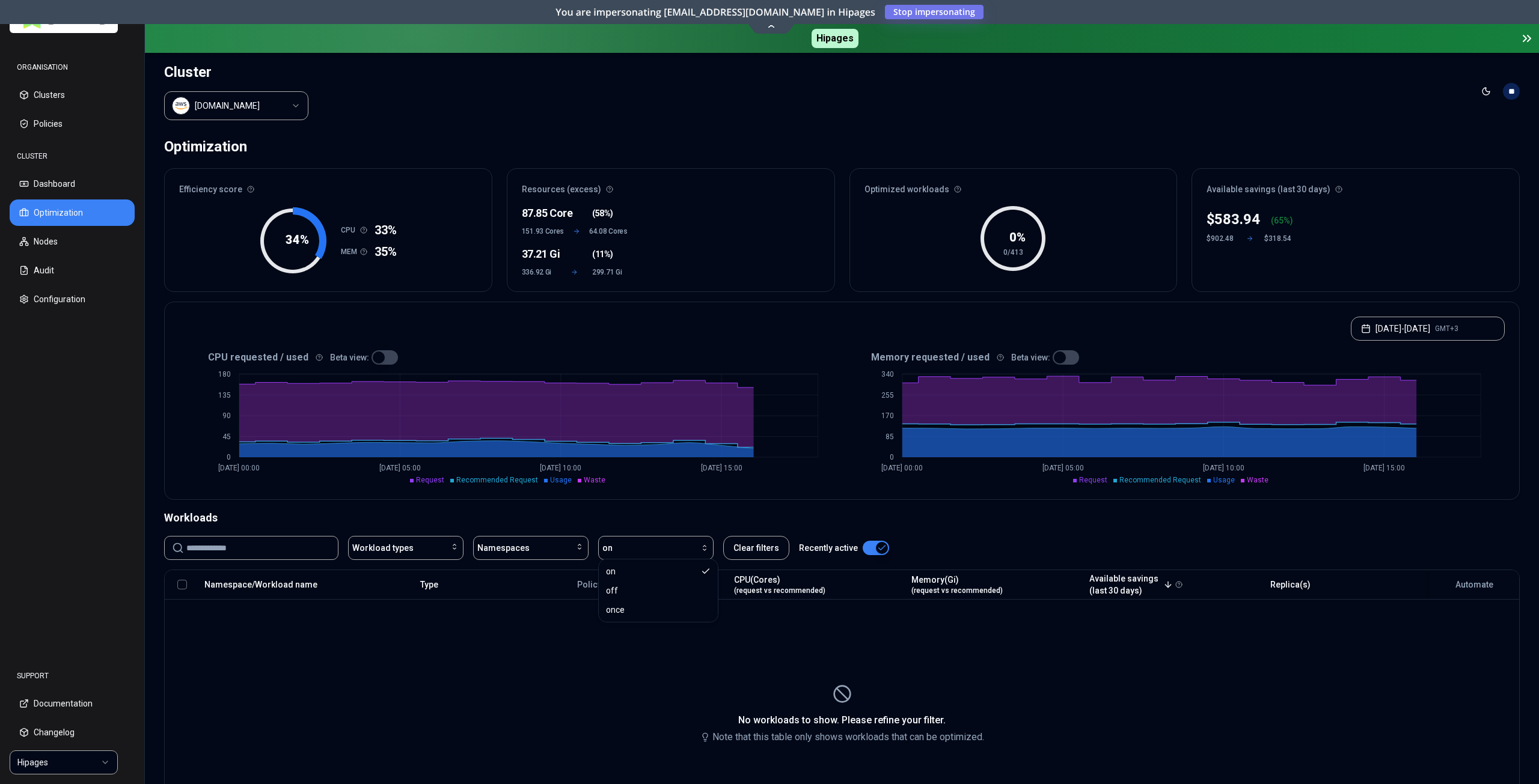
click at [77, 762] on html "ORGANISATION Clusters Policies CLUSTER Dashboard Optimization Nodes Audit Confi…" at bounding box center [770, 392] width 1539 height 784
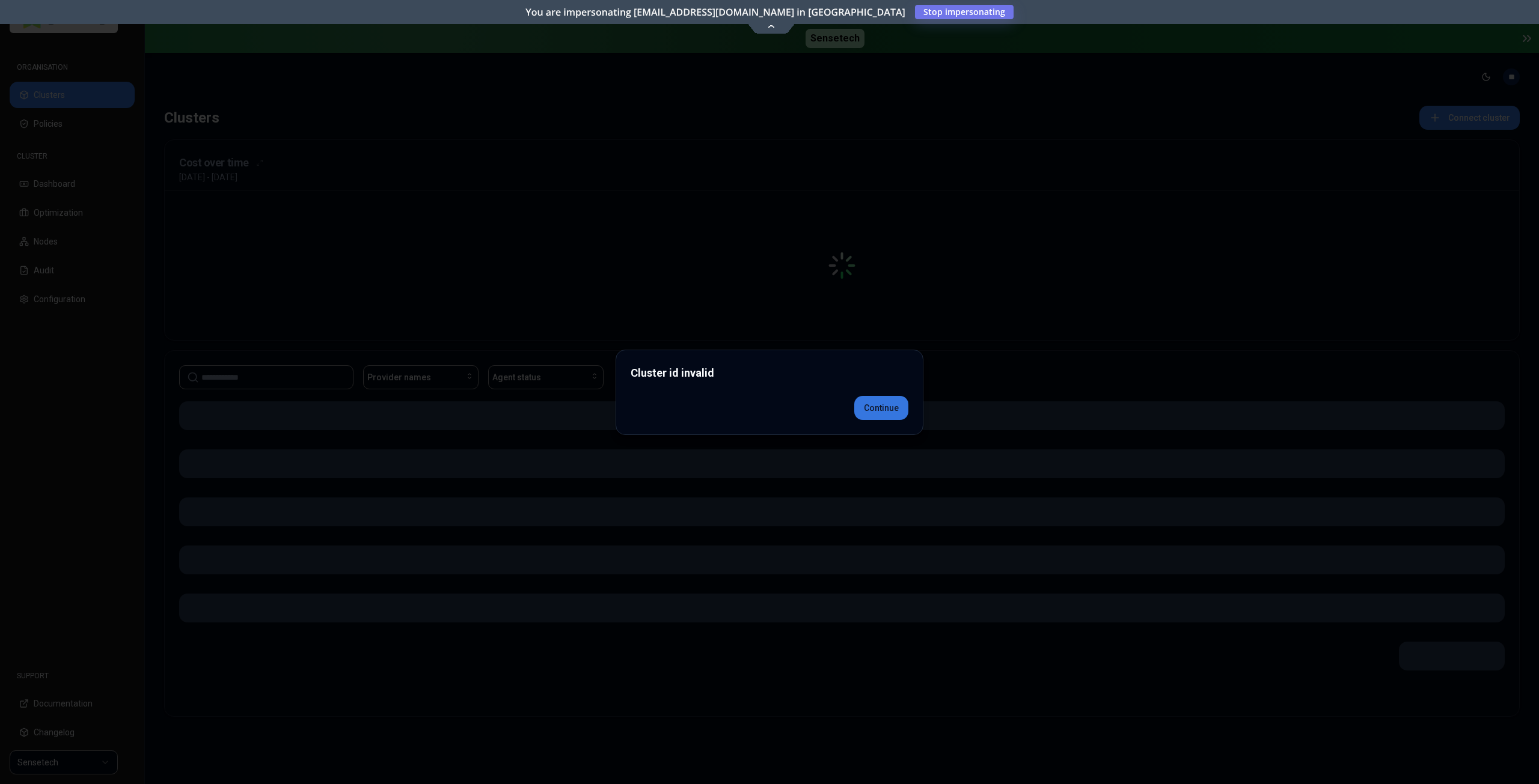
click at [886, 429] on div "Cluster id invalid Continue" at bounding box center [770, 392] width 308 height 86
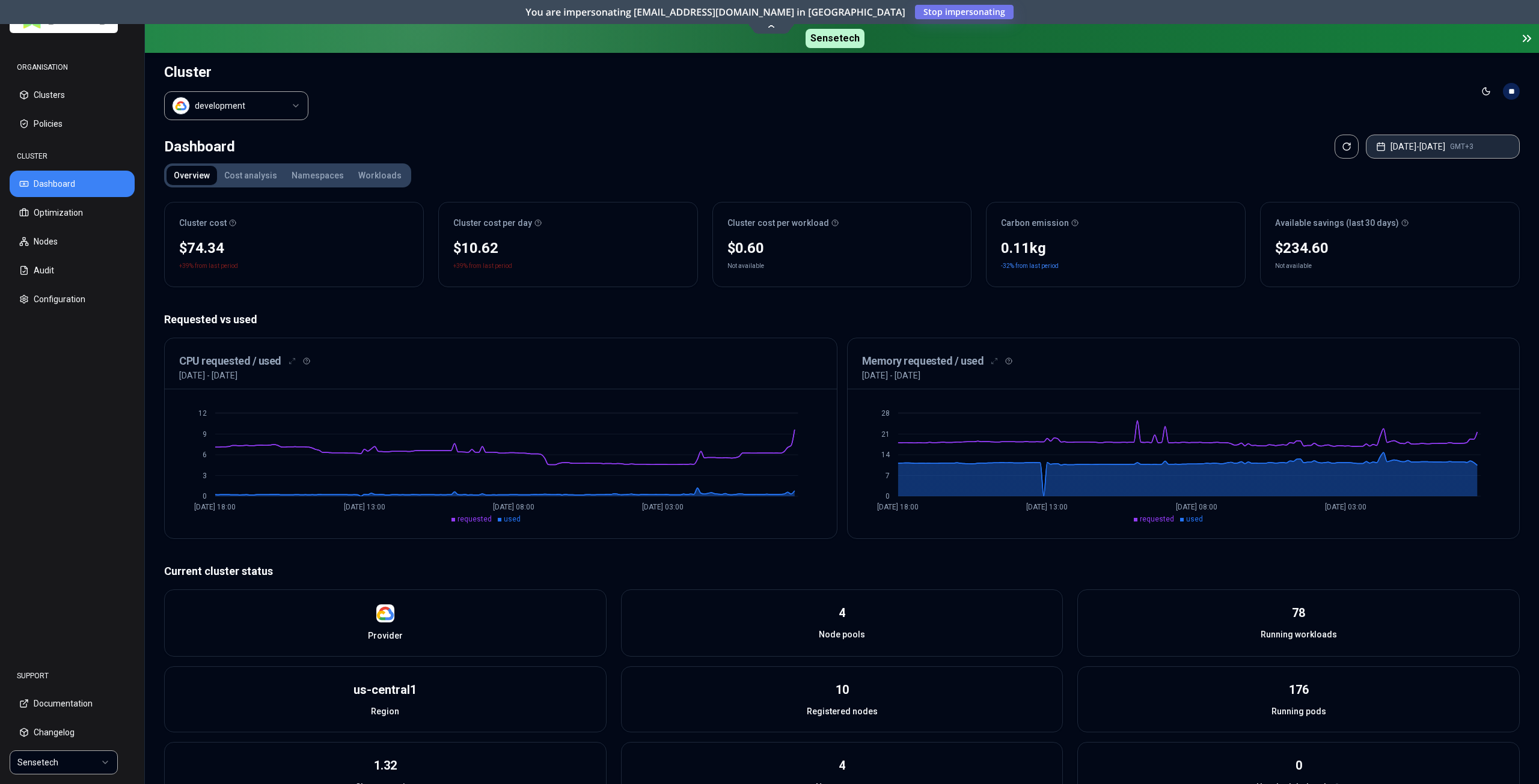
click at [1410, 146] on button "[DATE] - [DATE] GMT+3" at bounding box center [1443, 146] width 154 height 24
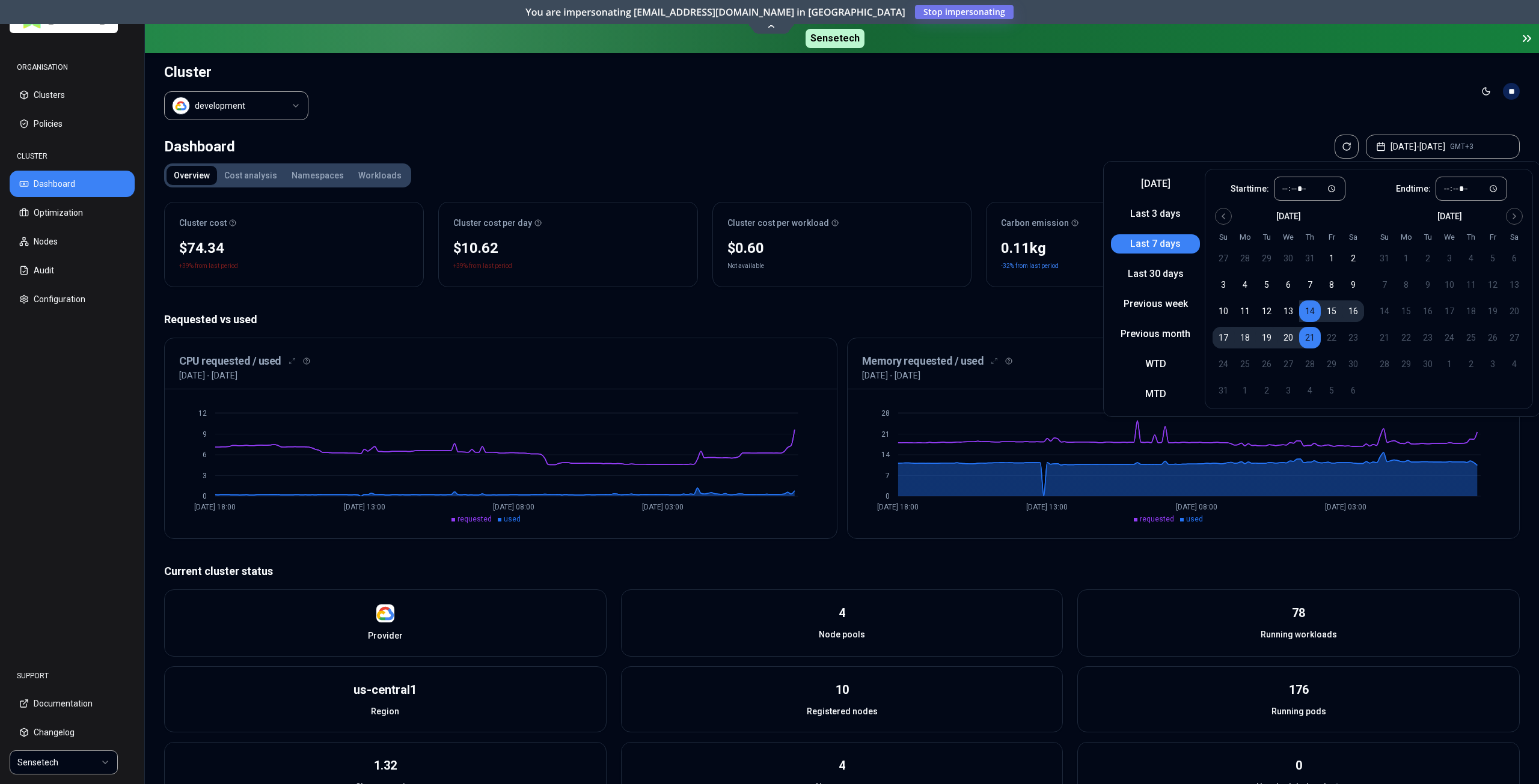
click at [365, 170] on button "Workloads" at bounding box center [380, 175] width 57 height 19
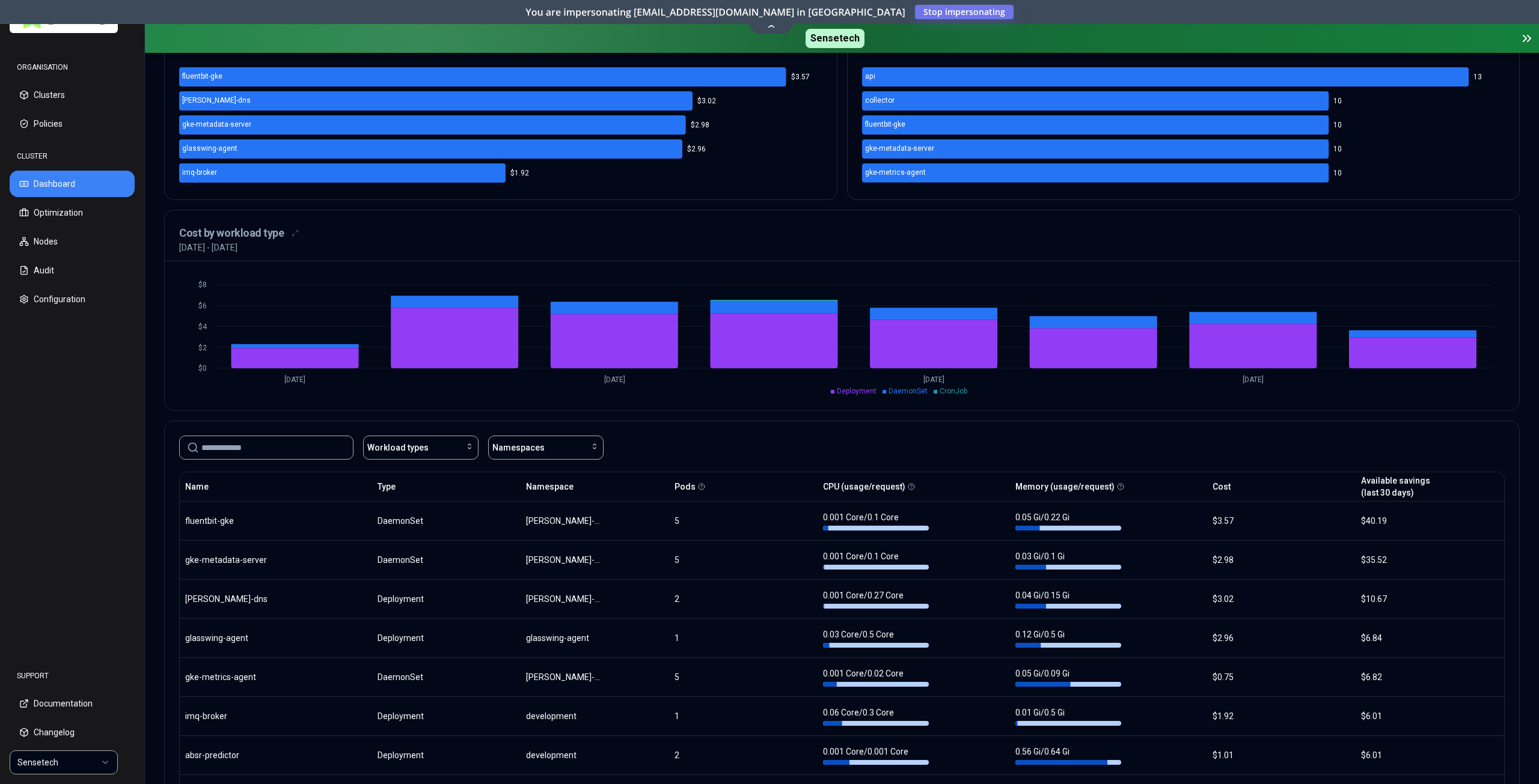
scroll to position [481, 0]
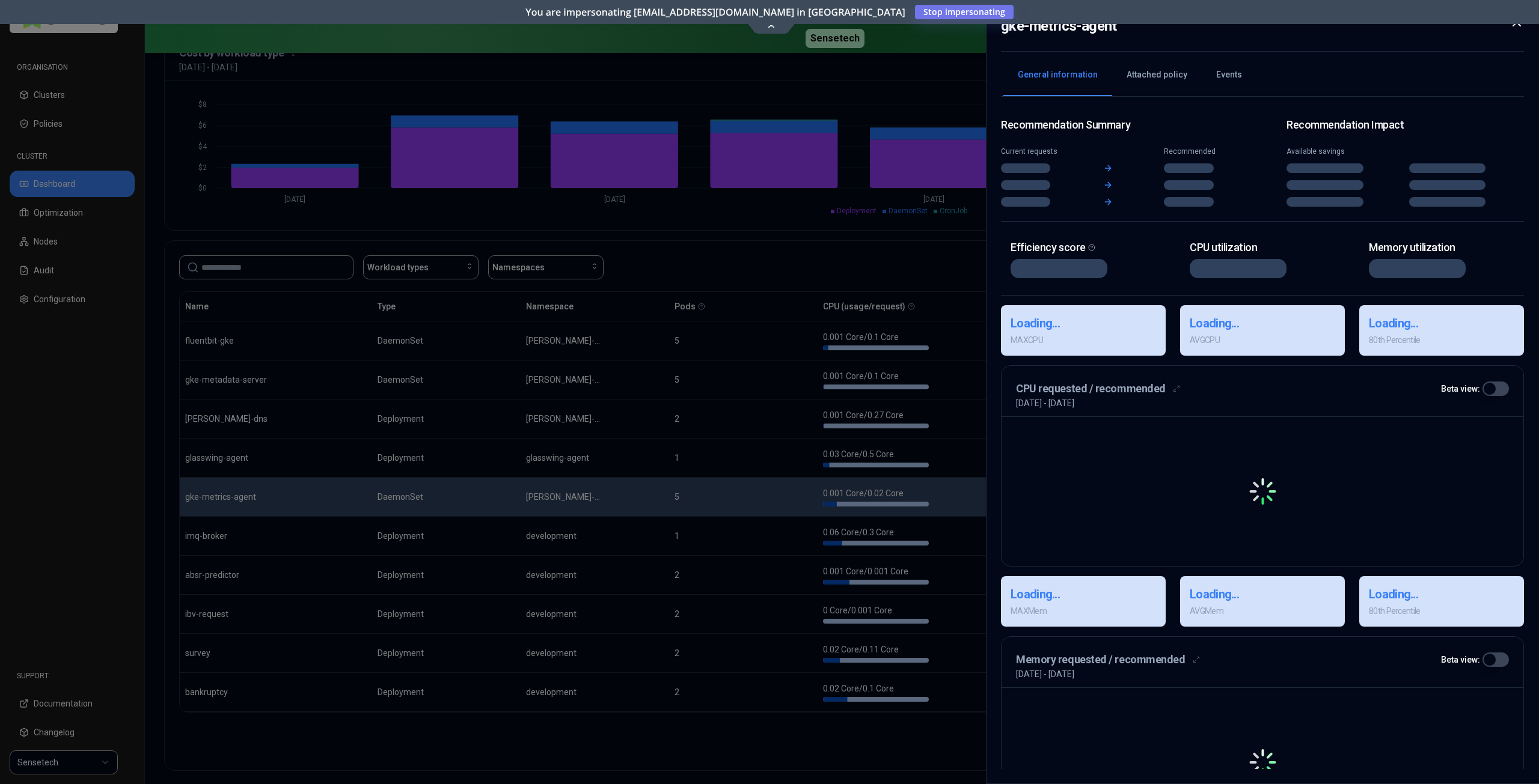
click at [1144, 507] on body "ORGANISATION Clusters Policies CLUSTER Dashboard Optimization Nodes Audit Confi…" at bounding box center [770, 392] width 1539 height 784
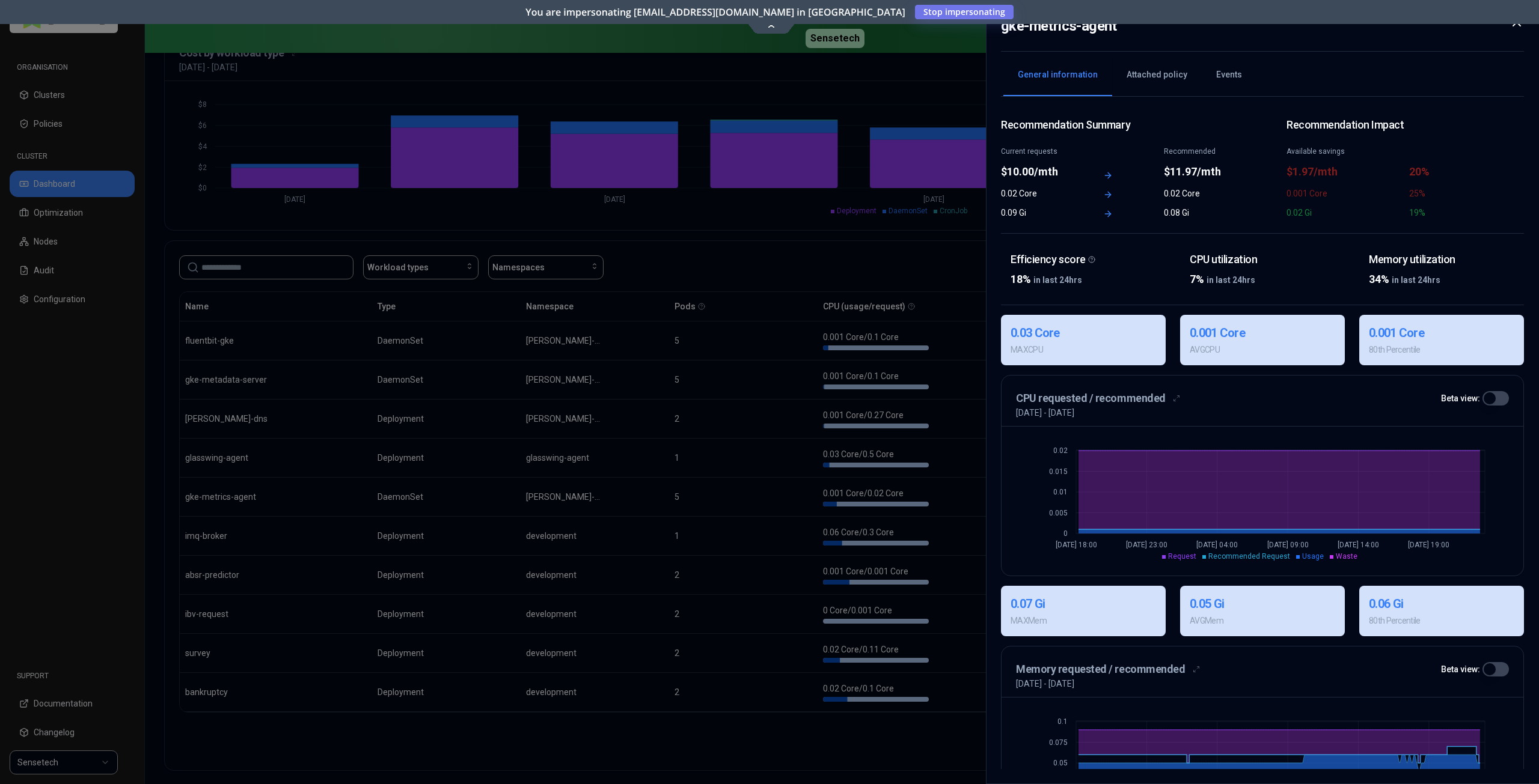
click at [858, 266] on div at bounding box center [770, 392] width 1539 height 784
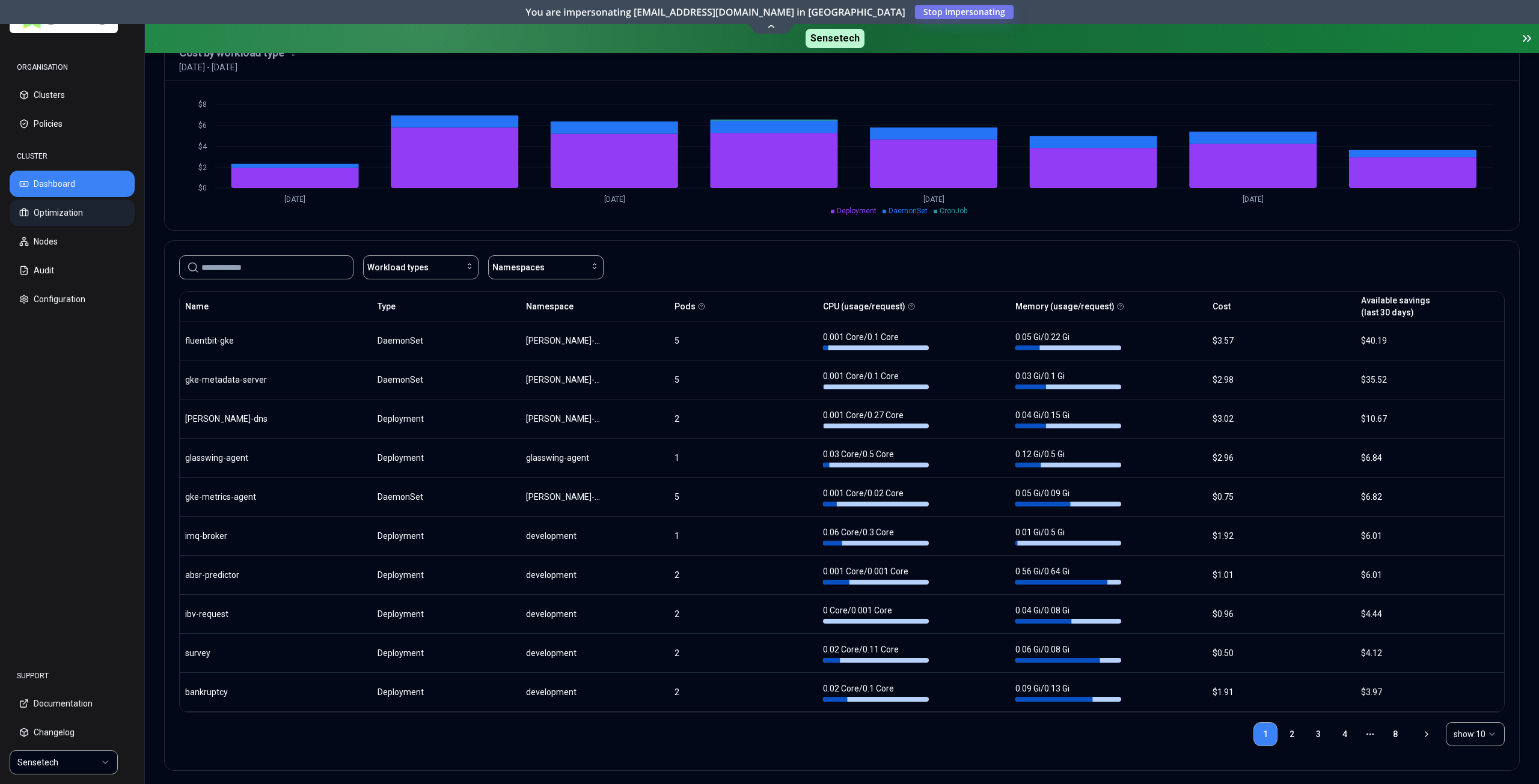
click at [51, 217] on button "Optimization" at bounding box center [72, 213] width 125 height 27
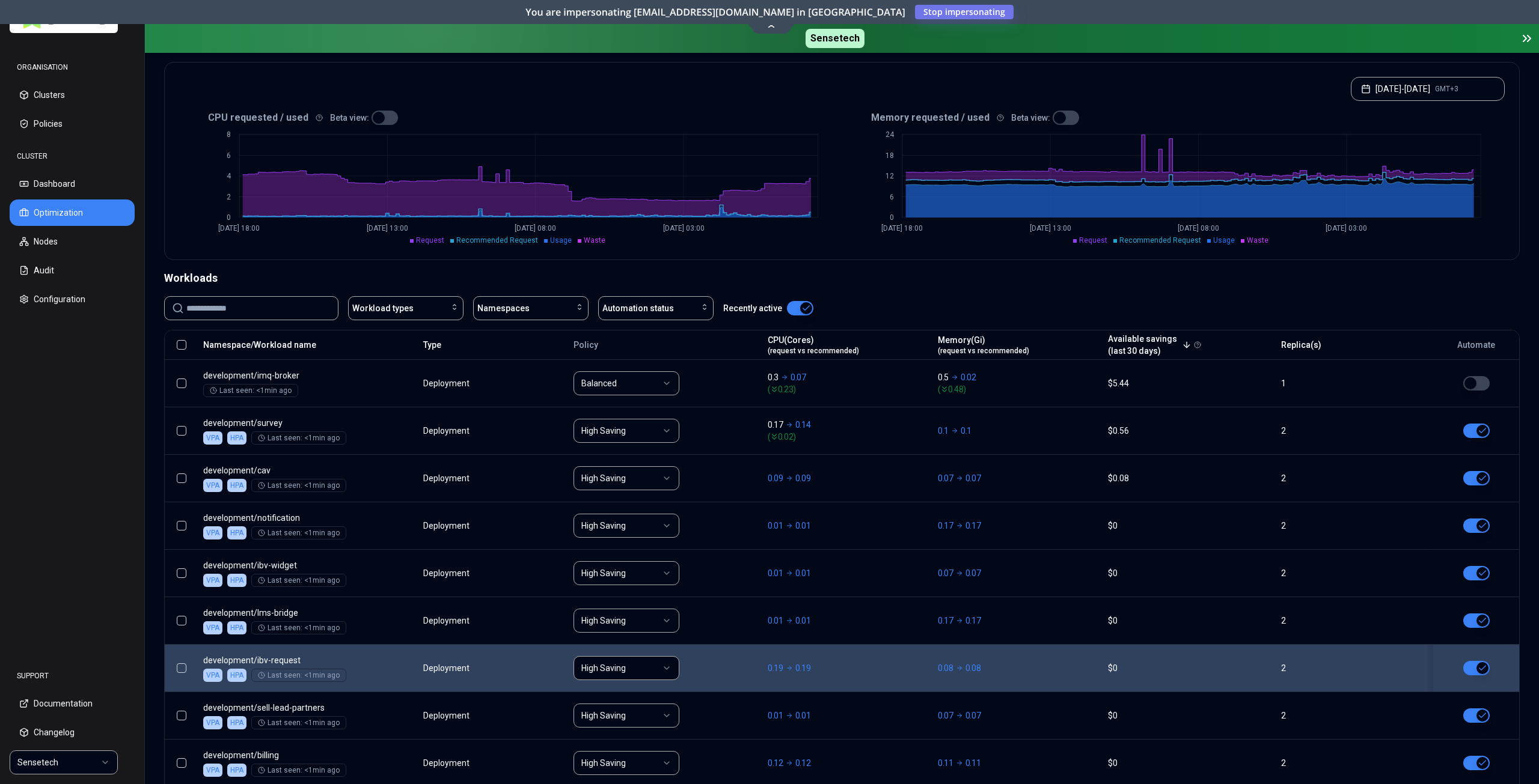
scroll to position [241, 0]
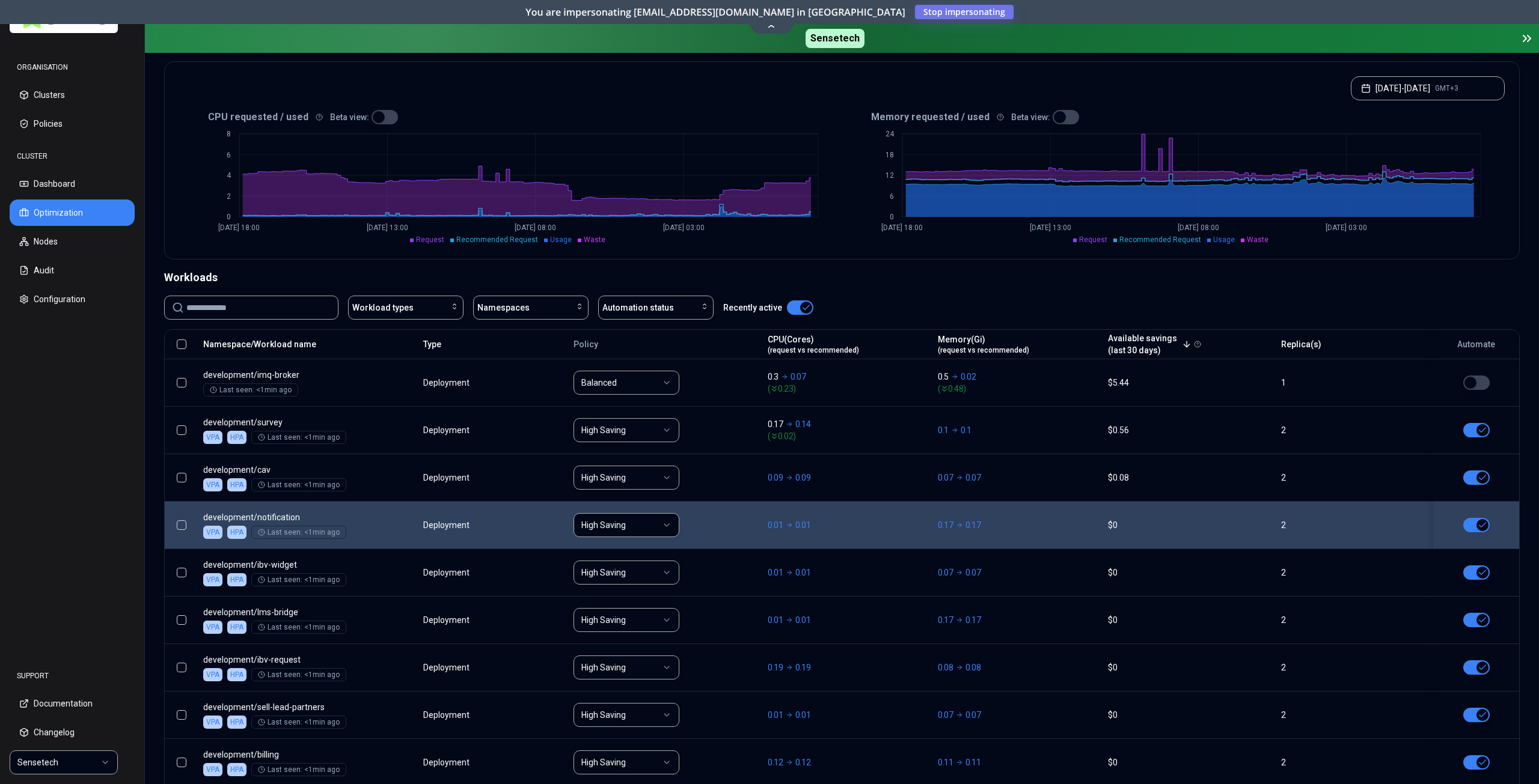
click at [740, 514] on div "High Saving" at bounding box center [665, 525] width 183 height 24
click at [734, 522] on div "High Saving" at bounding box center [665, 525] width 183 height 24
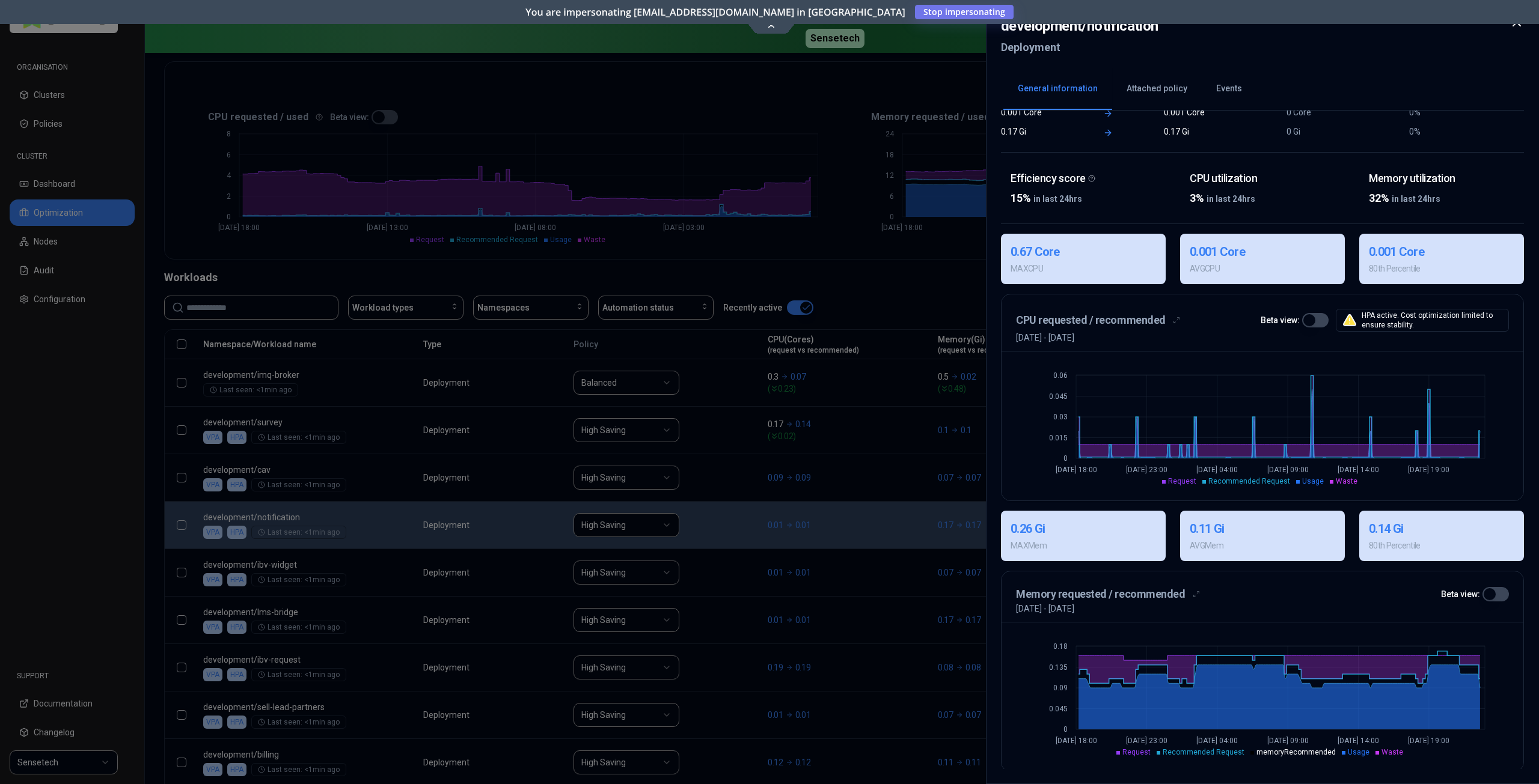
scroll to position [146, 0]
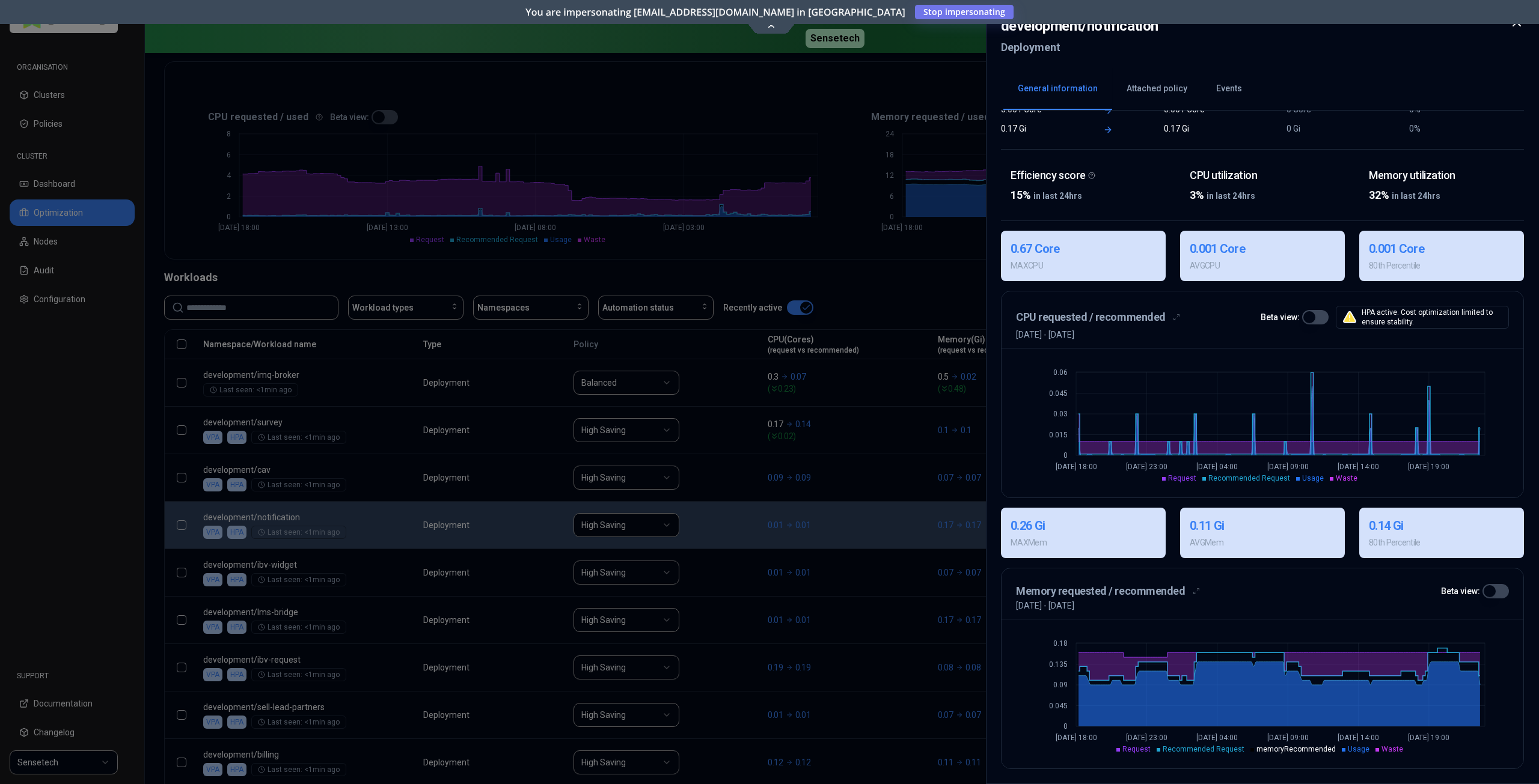
click at [1319, 316] on button "button" at bounding box center [1316, 317] width 27 height 14
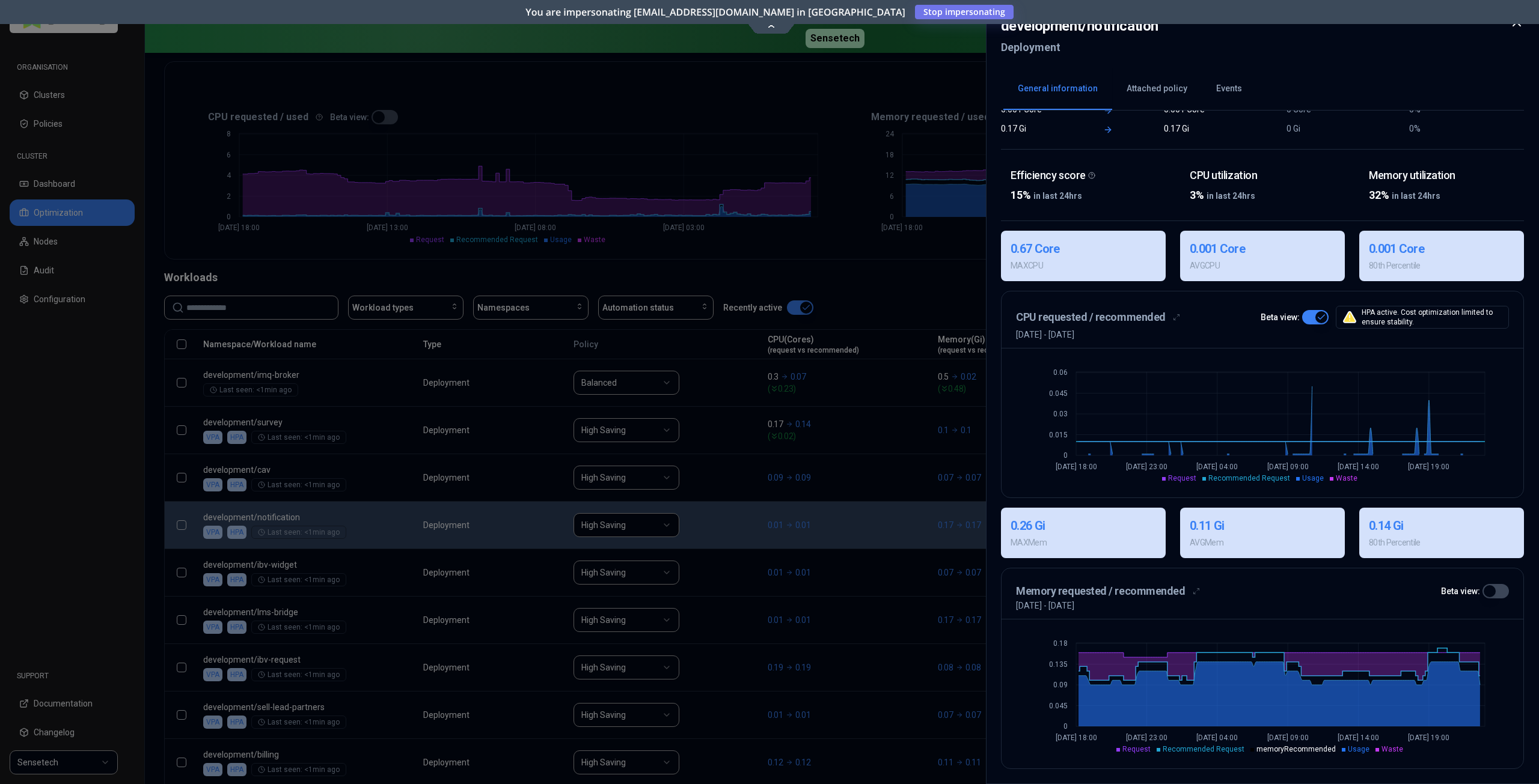
click at [1318, 316] on button "button" at bounding box center [1316, 317] width 27 height 14
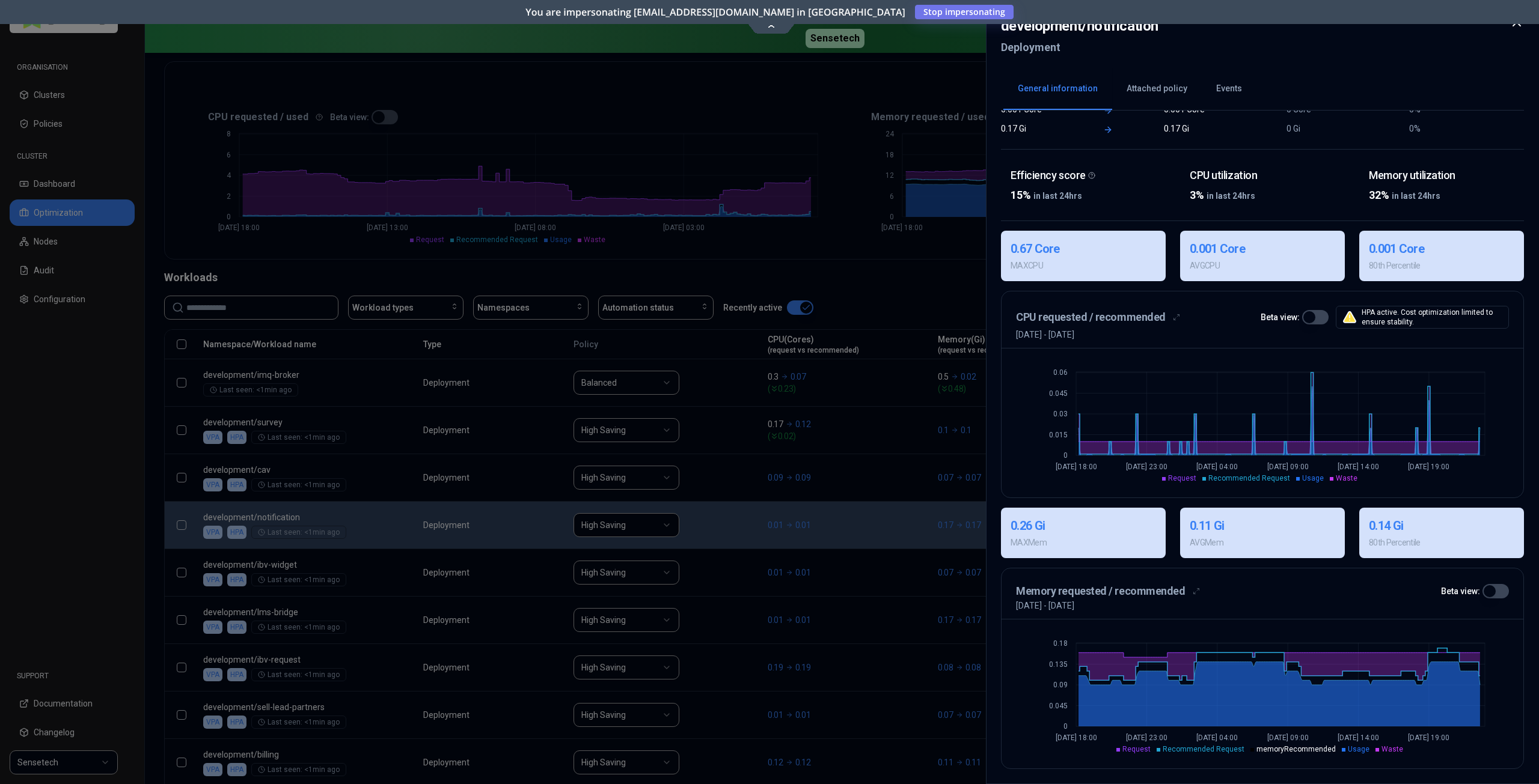
click at [1513, 28] on icon at bounding box center [1517, 22] width 14 height 14
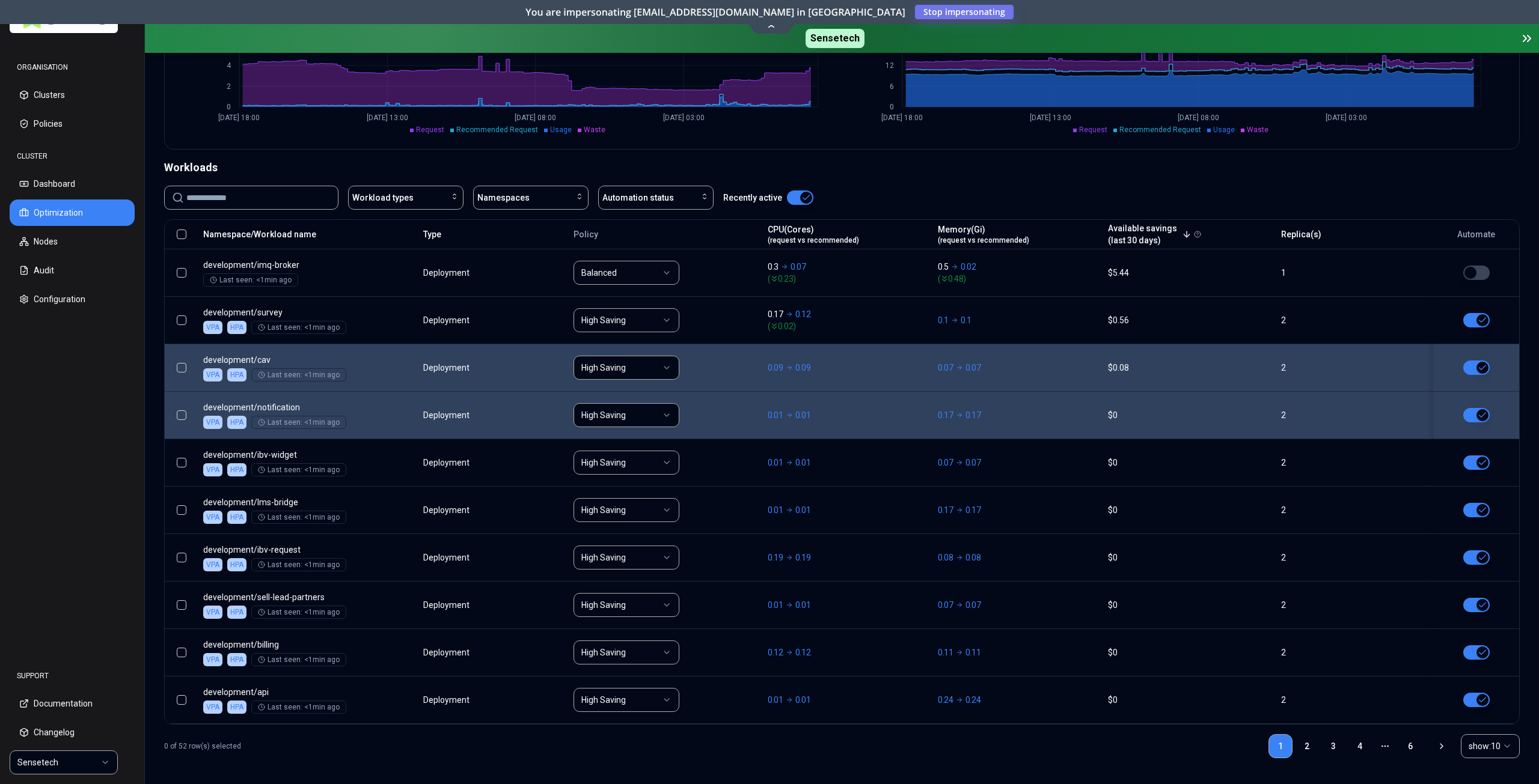
scroll to position [354, 0]
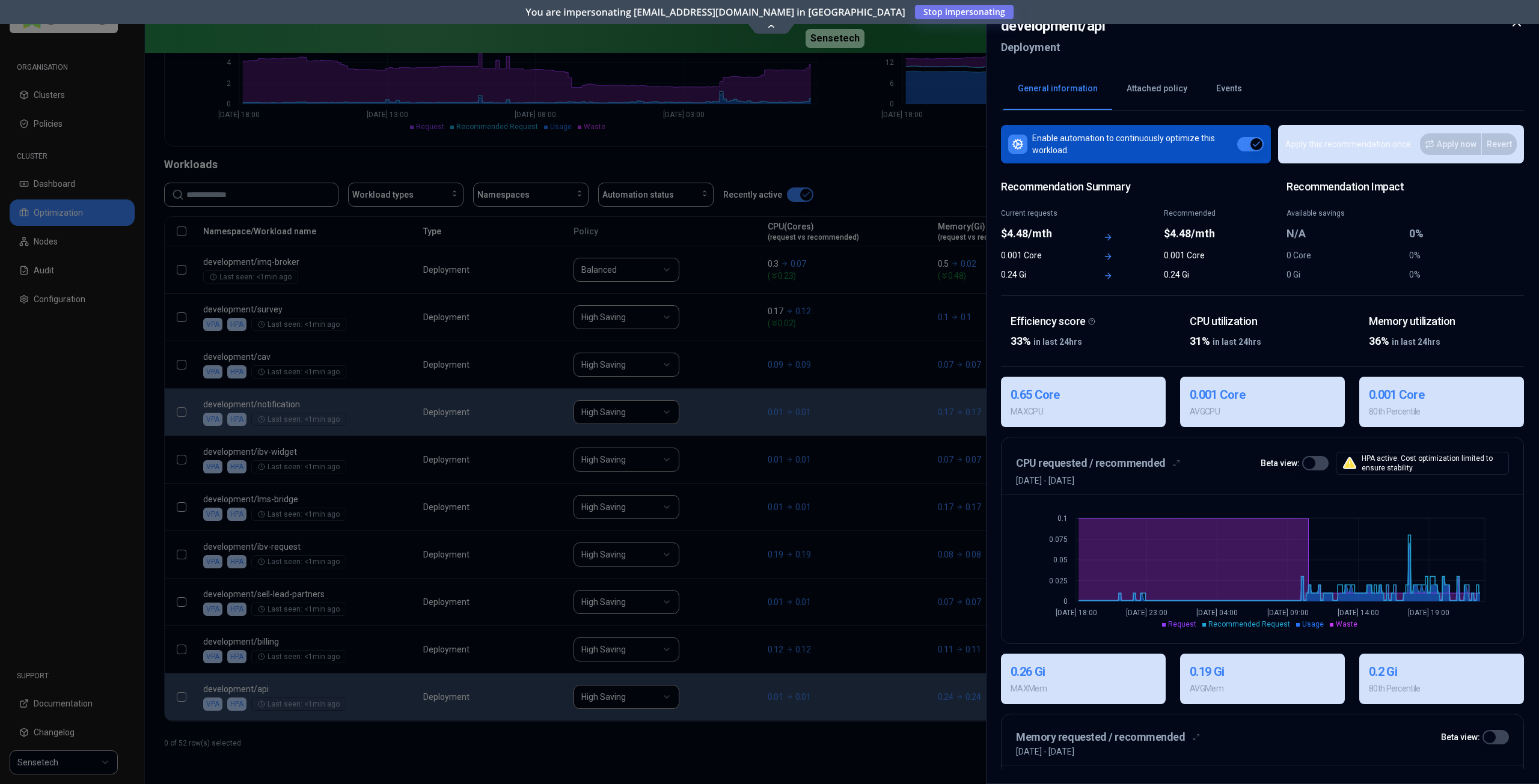
click at [1519, 24] on icon at bounding box center [1517, 22] width 7 height 7
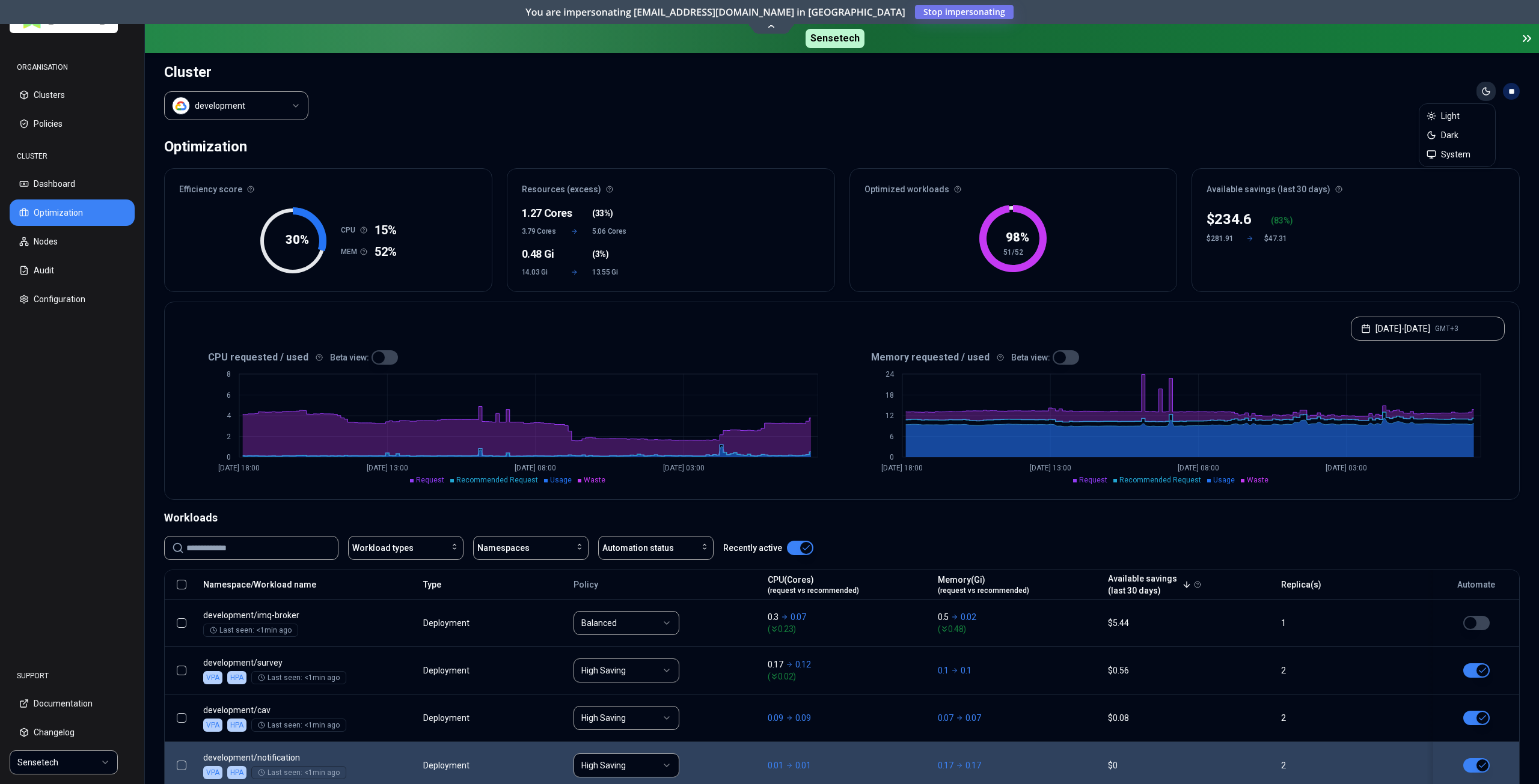
click at [1491, 93] on html "ORGANISATION Clusters Policies CLUSTER Dashboard Optimization Nodes Audit Confi…" at bounding box center [770, 392] width 1539 height 784
click at [1481, 117] on div "Light" at bounding box center [1457, 116] width 71 height 19
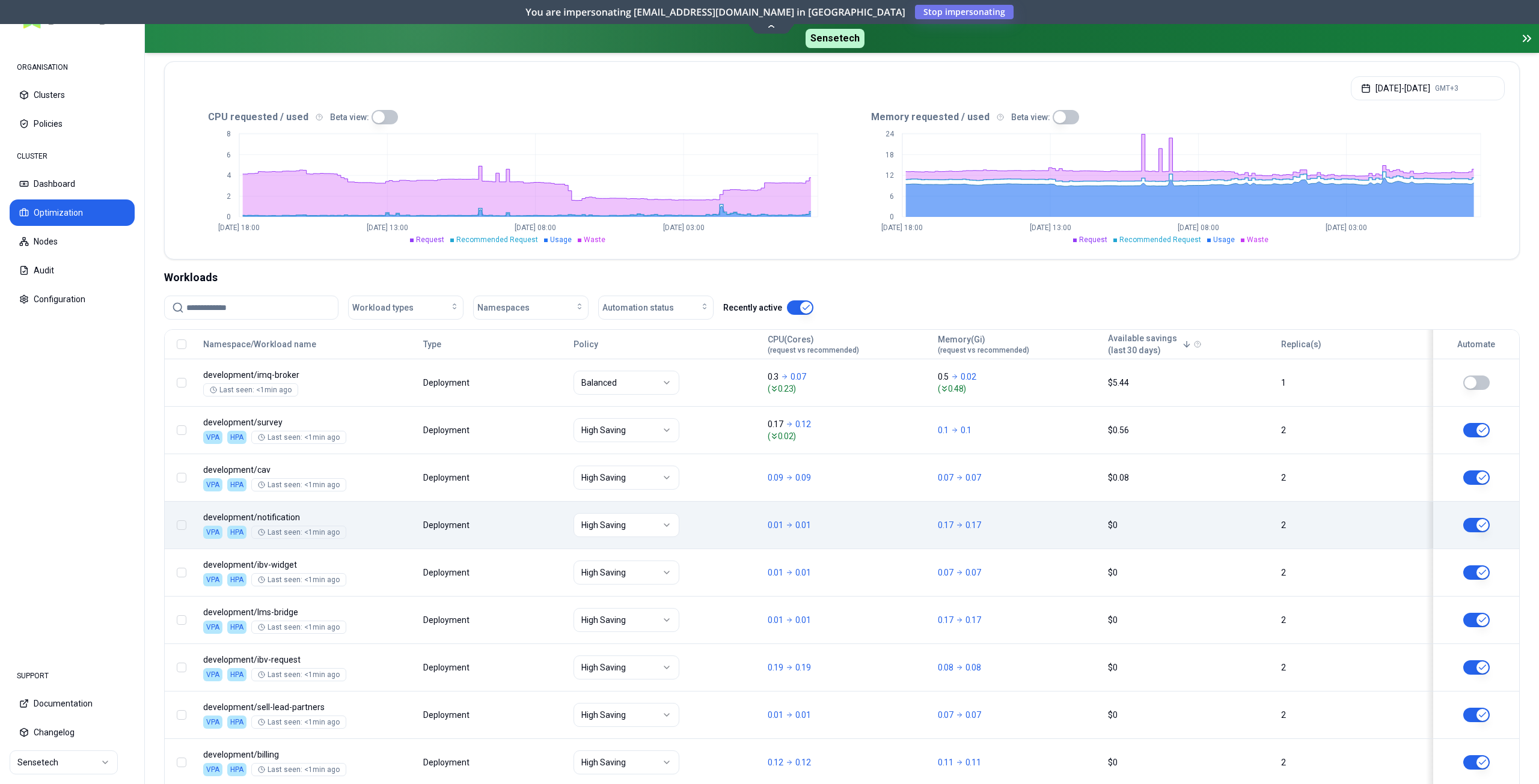
scroll to position [354, 0]
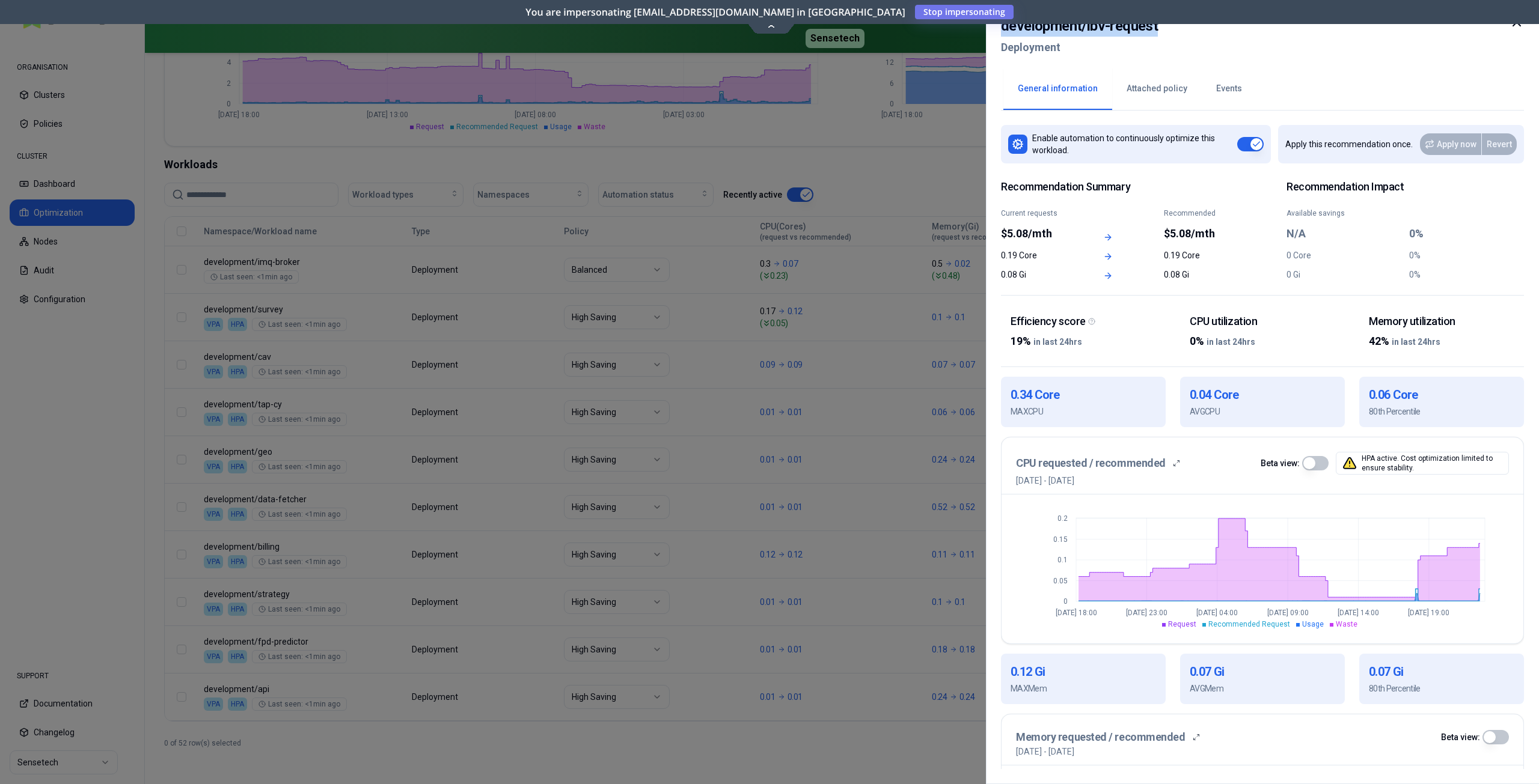
drag, startPoint x: 1161, startPoint y: 28, endPoint x: 1001, endPoint y: 30, distance: 160.0
click at [1001, 30] on div "development / ibv-request Deployment" at bounding box center [1263, 40] width 523 height 51
copy h2 "development / ibv-request"
click at [1516, 27] on icon at bounding box center [1517, 22] width 14 height 14
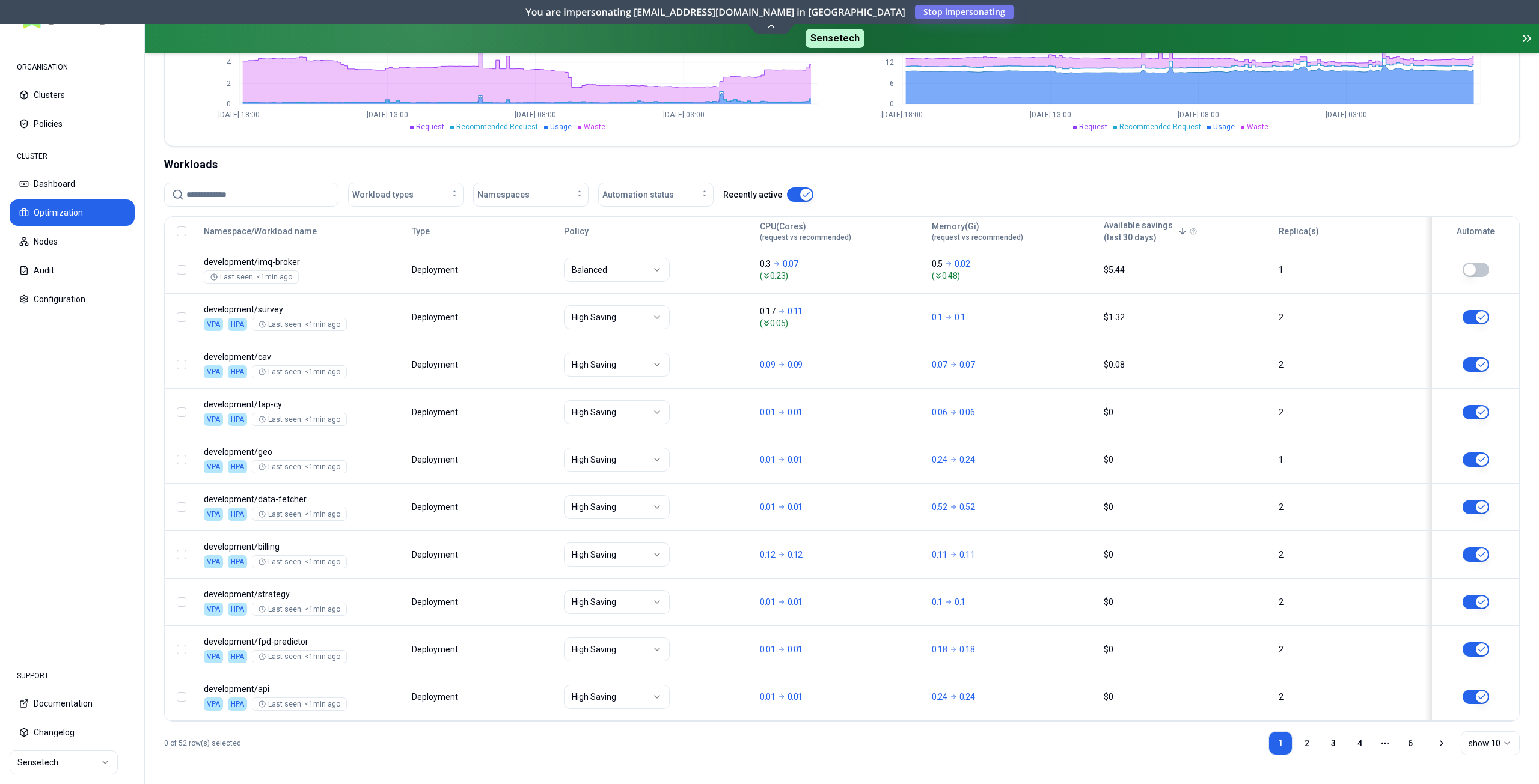
click at [245, 194] on input at bounding box center [258, 194] width 144 height 22
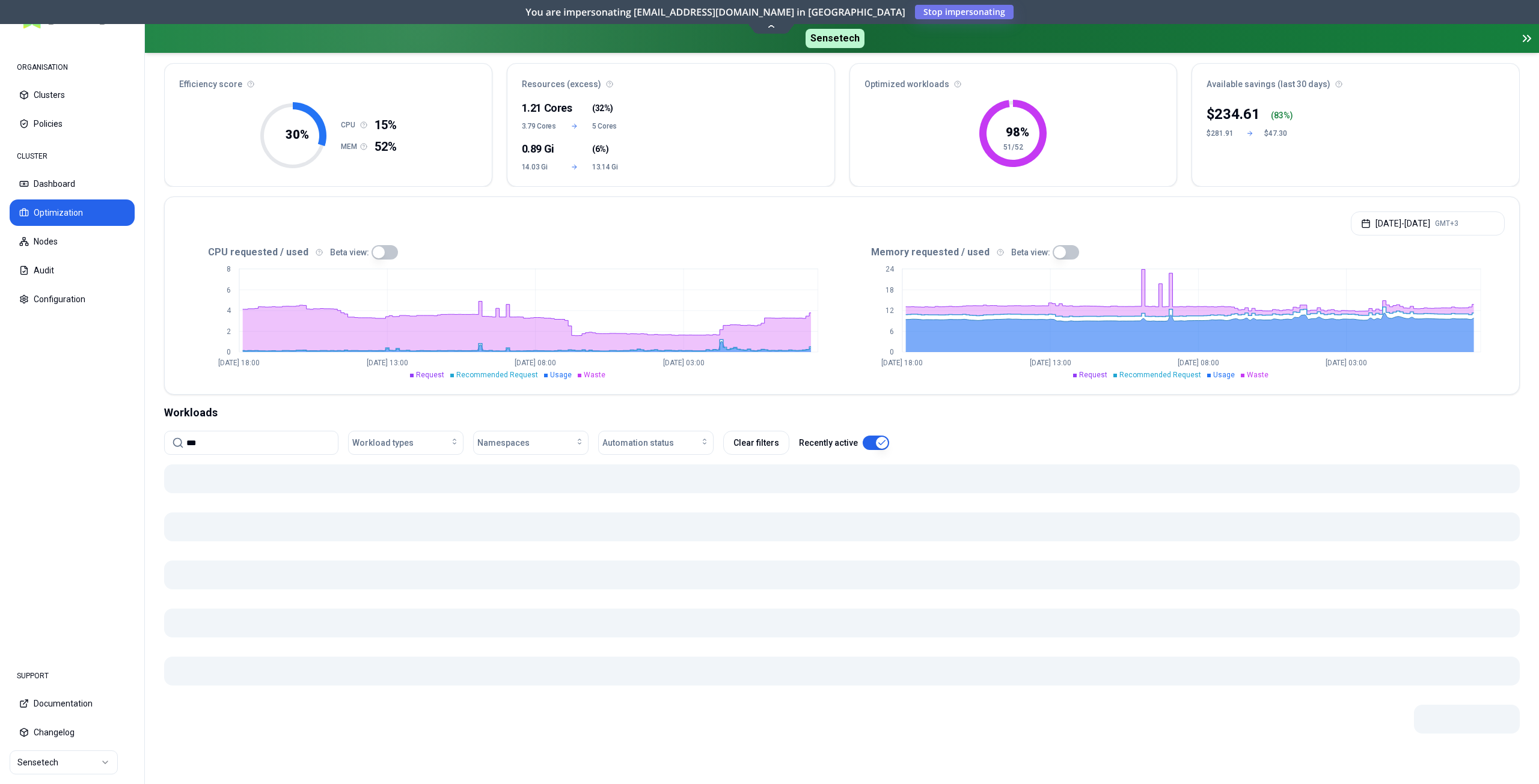
scroll to position [79, 0]
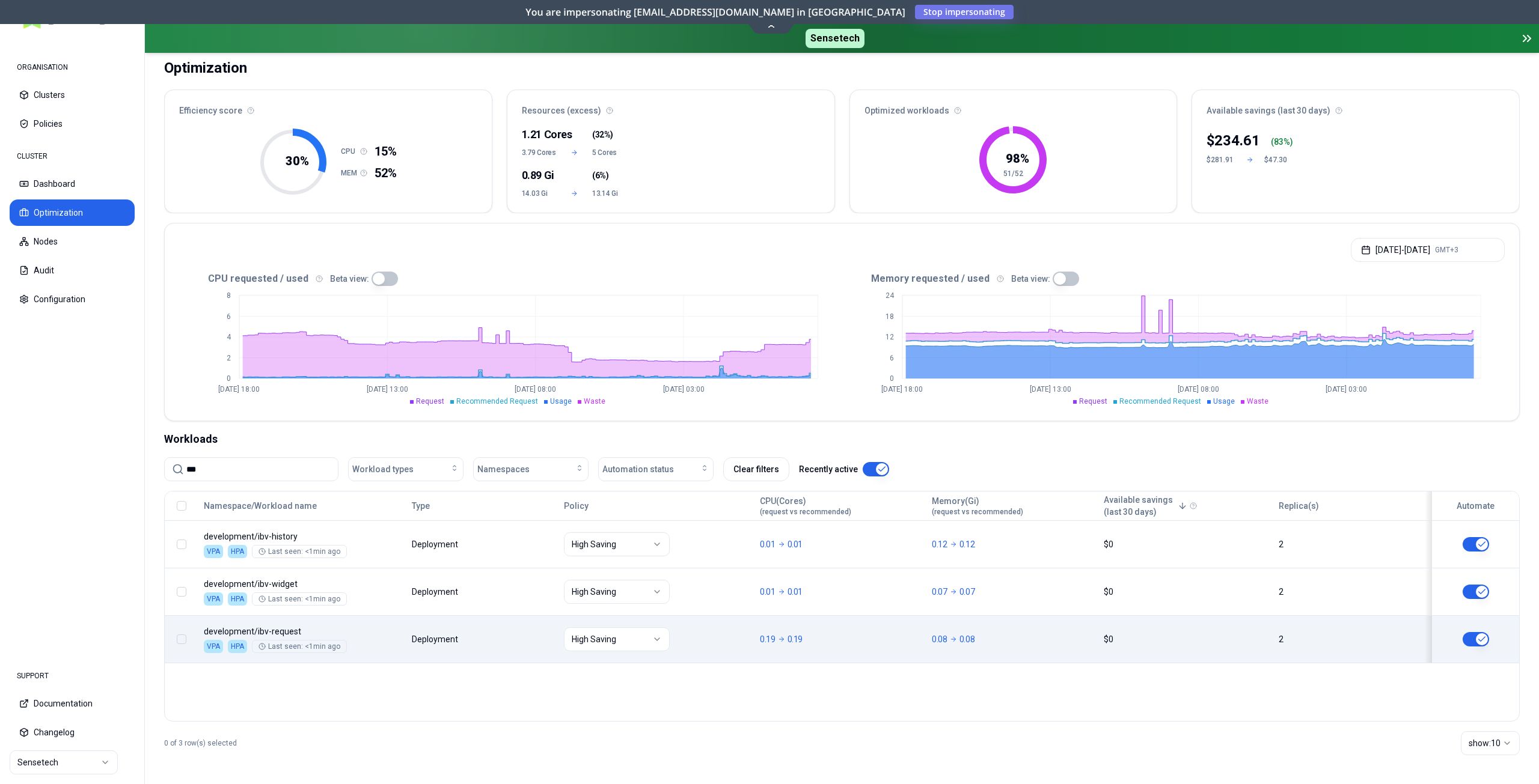
type input "***"
click at [1340, 645] on body "ORGANISATION Clusters Policies CLUSTER Dashboard Optimization Nodes Audit Confi…" at bounding box center [770, 392] width 1539 height 784
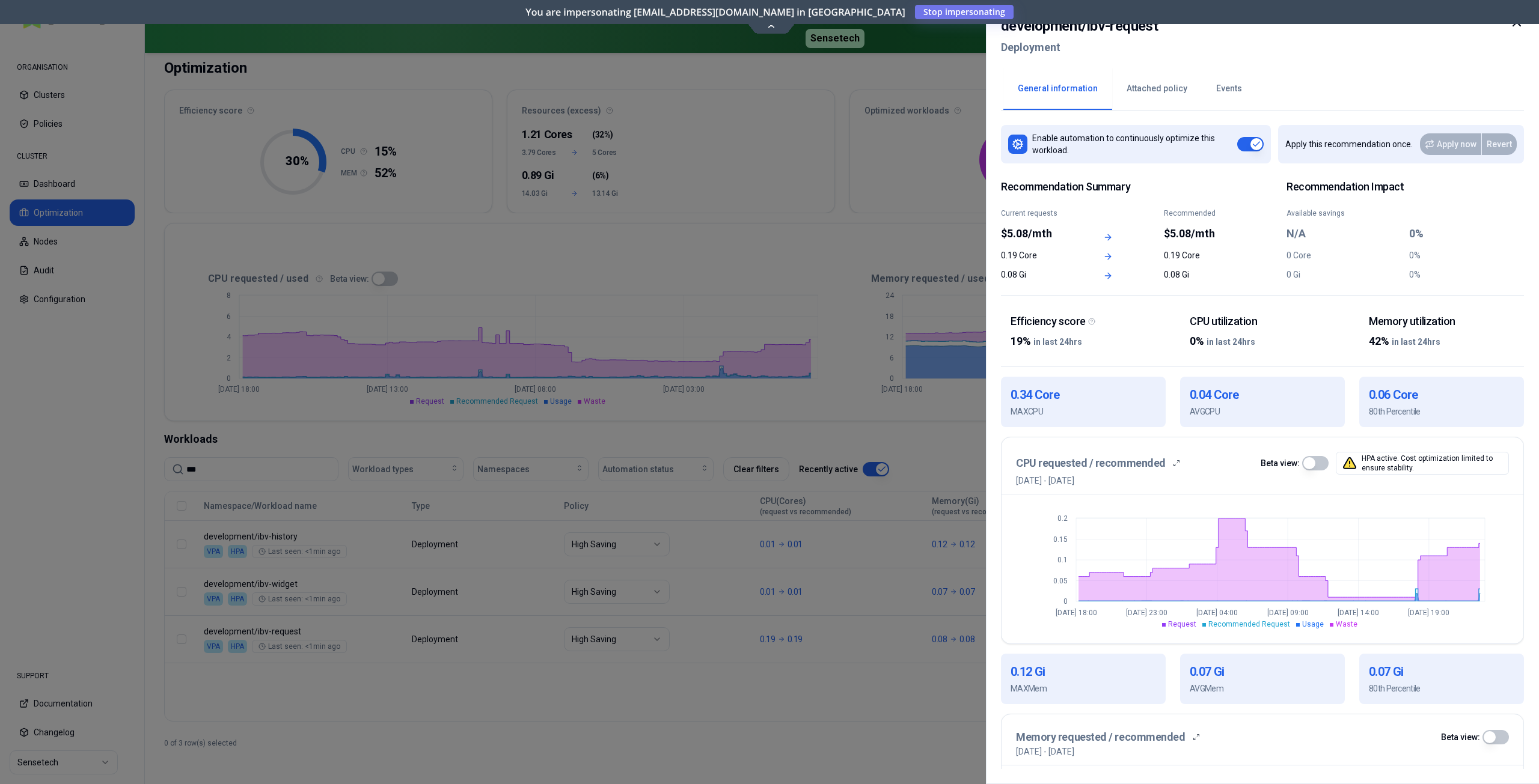
click at [690, 699] on div at bounding box center [770, 392] width 1539 height 784
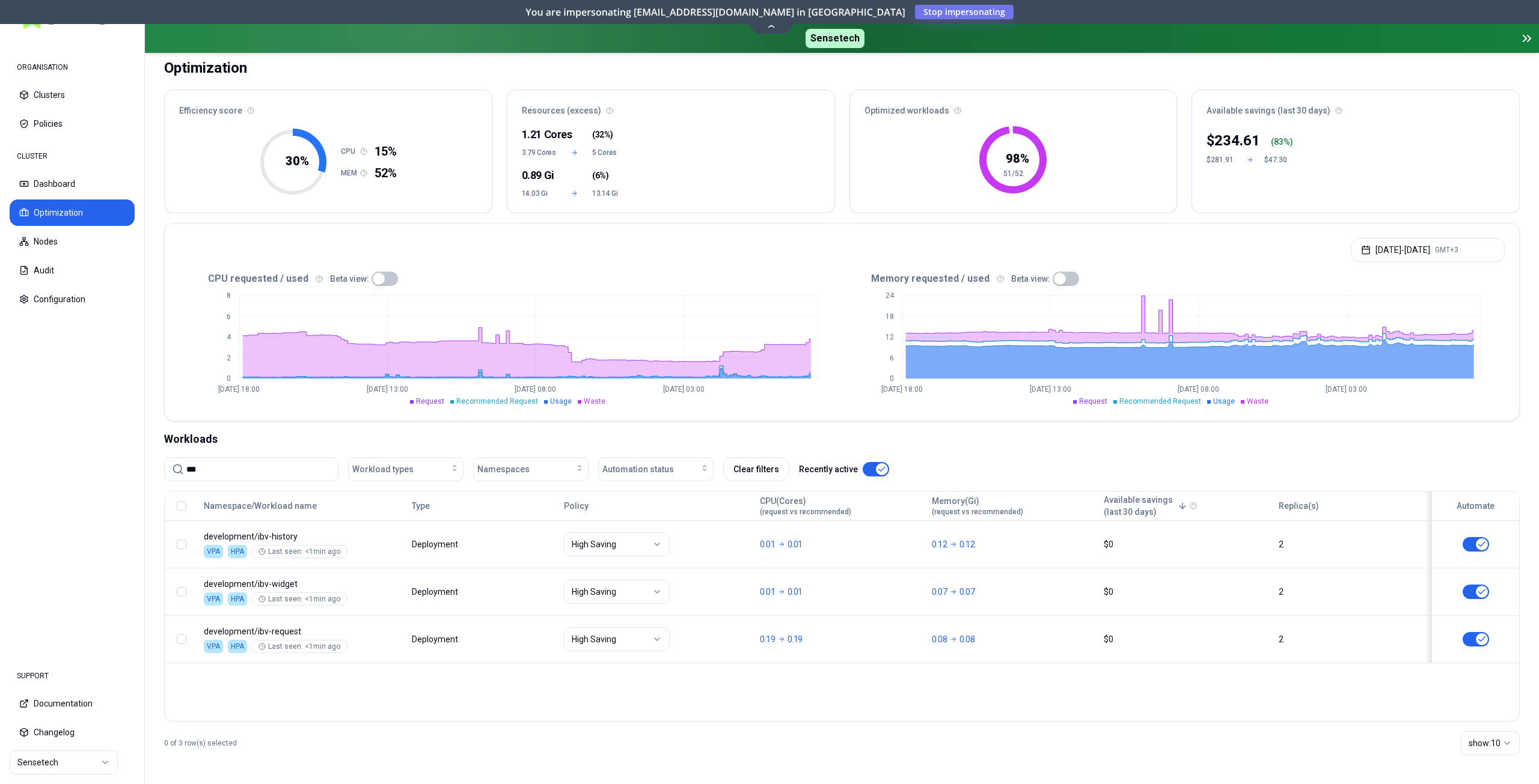
click at [222, 471] on input "***" at bounding box center [258, 469] width 144 height 22
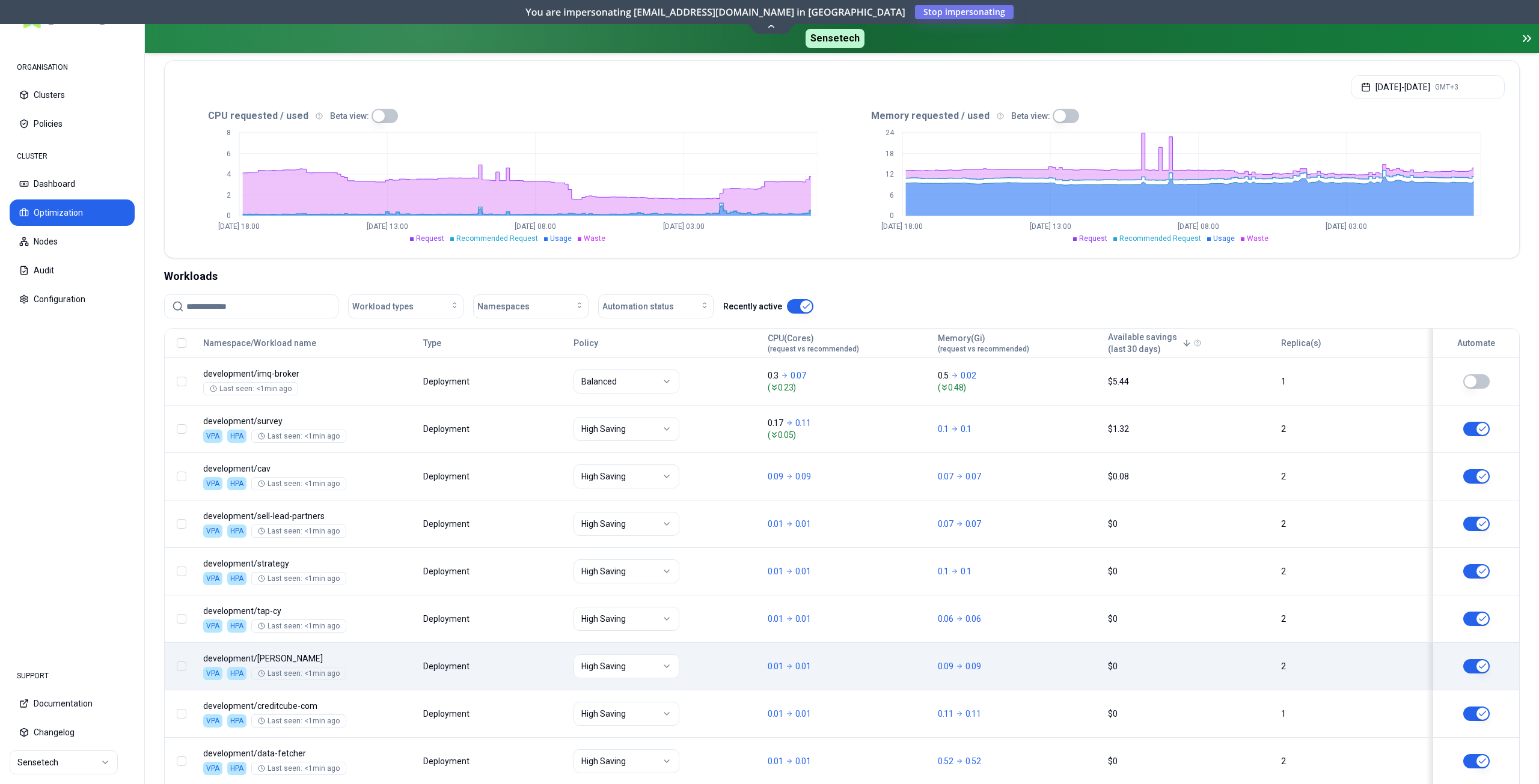
scroll to position [259, 0]
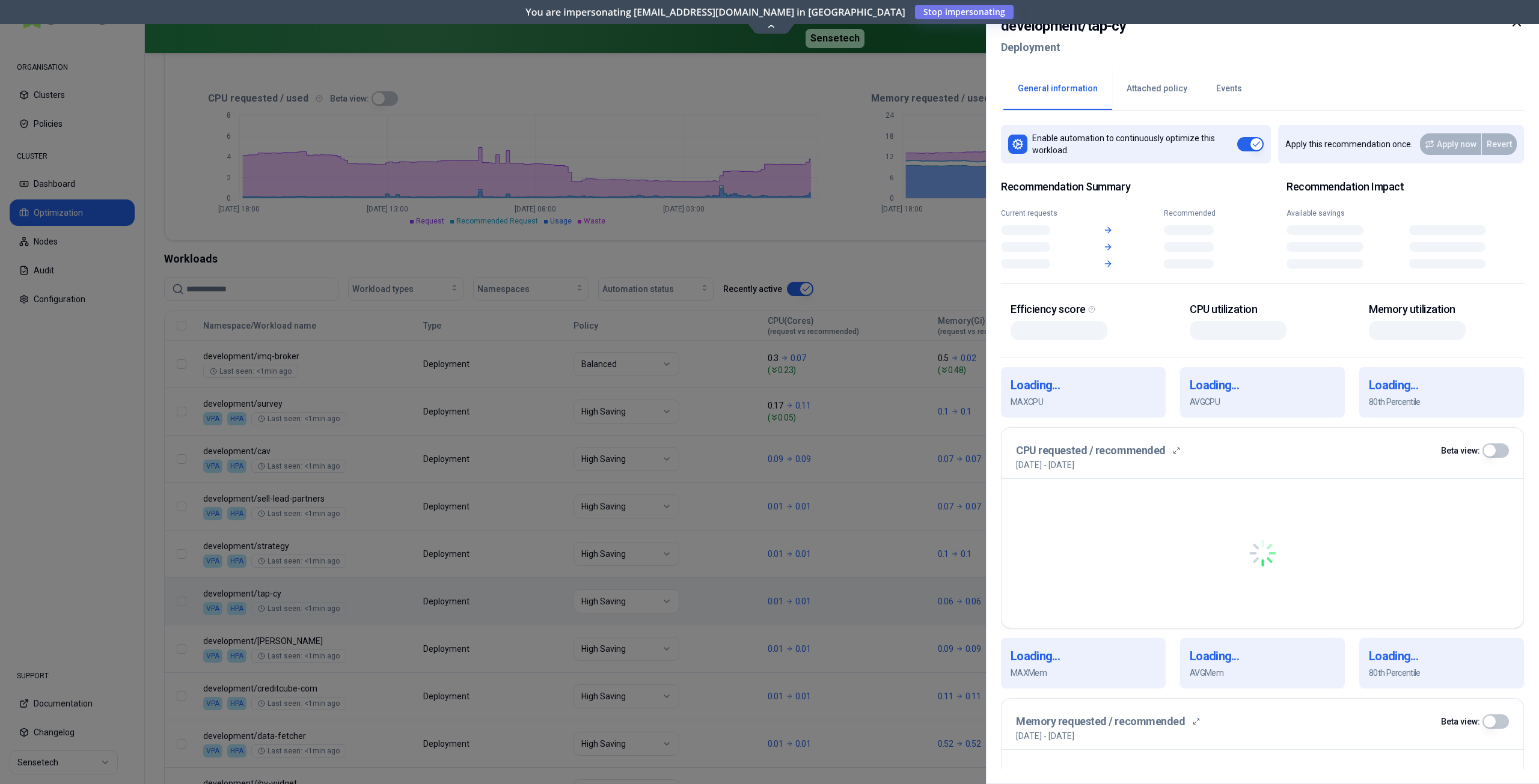
click at [535, 601] on body "ORGANISATION Clusters Policies CLUSTER Dashboard Optimization Nodes Audit Confi…" at bounding box center [770, 392] width 1539 height 784
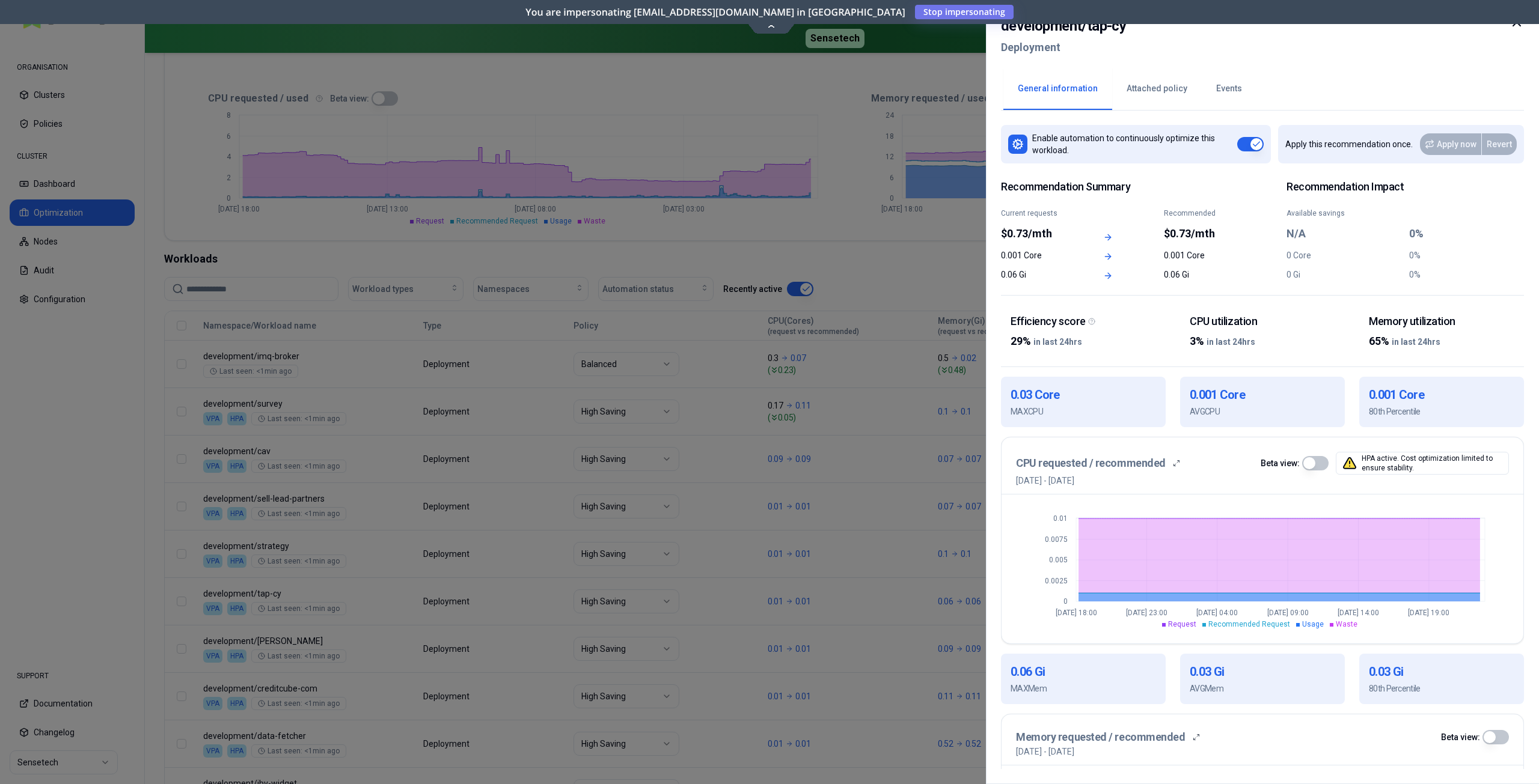
click at [1516, 25] on icon at bounding box center [1517, 22] width 7 height 7
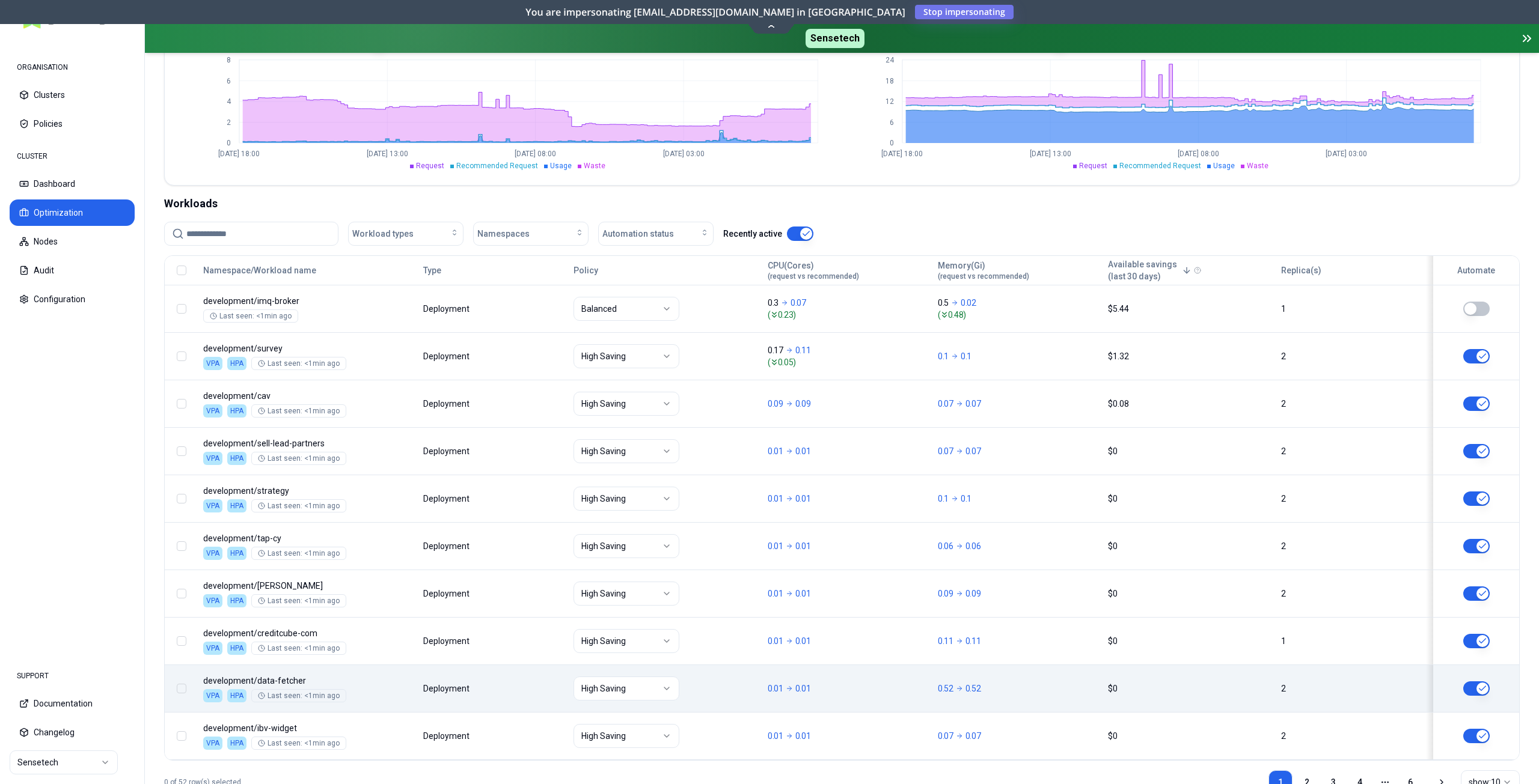
scroll to position [293, 0]
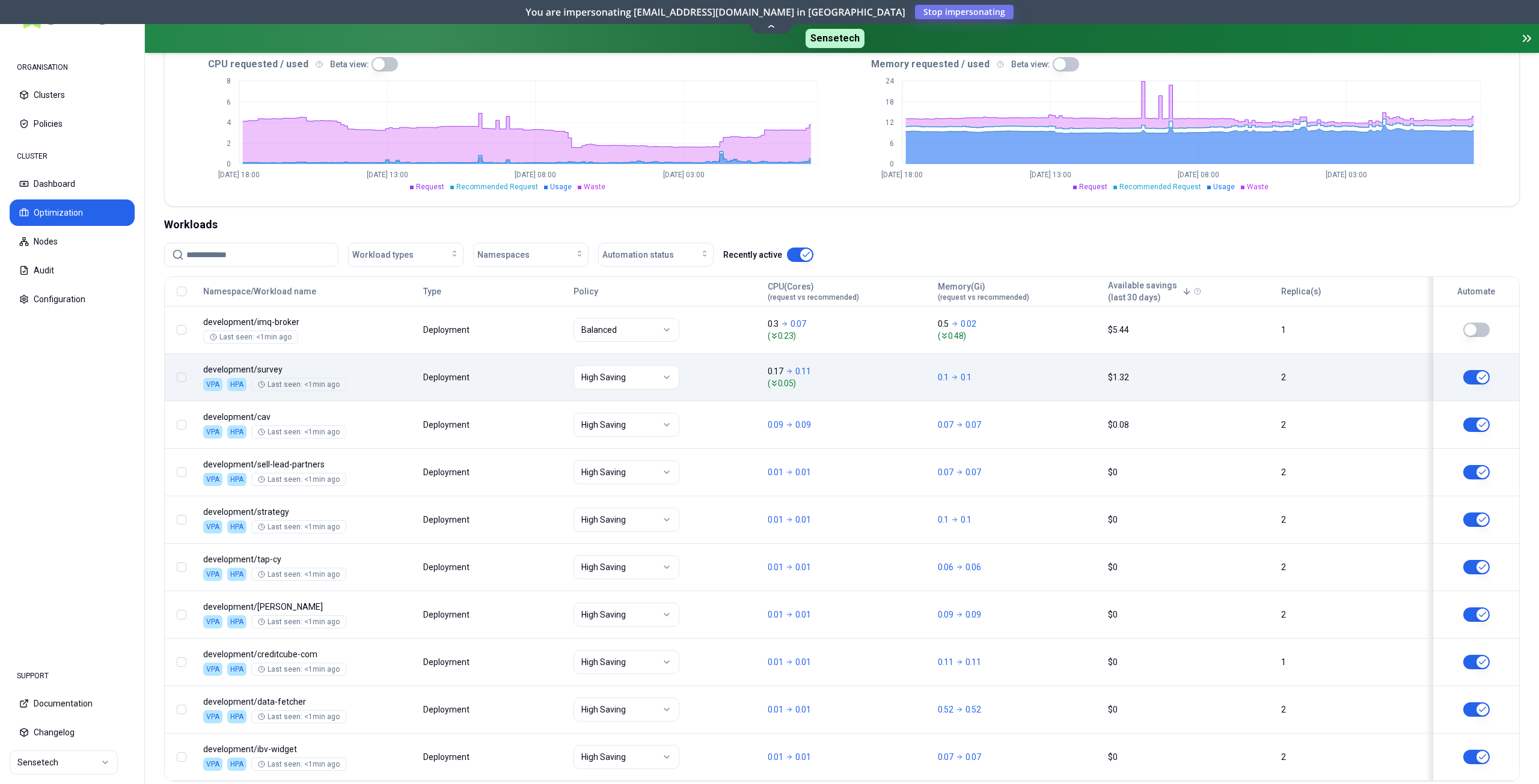
click at [733, 375] on div "High Saving" at bounding box center [665, 377] width 183 height 24
click at [723, 379] on div "High Saving" at bounding box center [665, 377] width 183 height 24
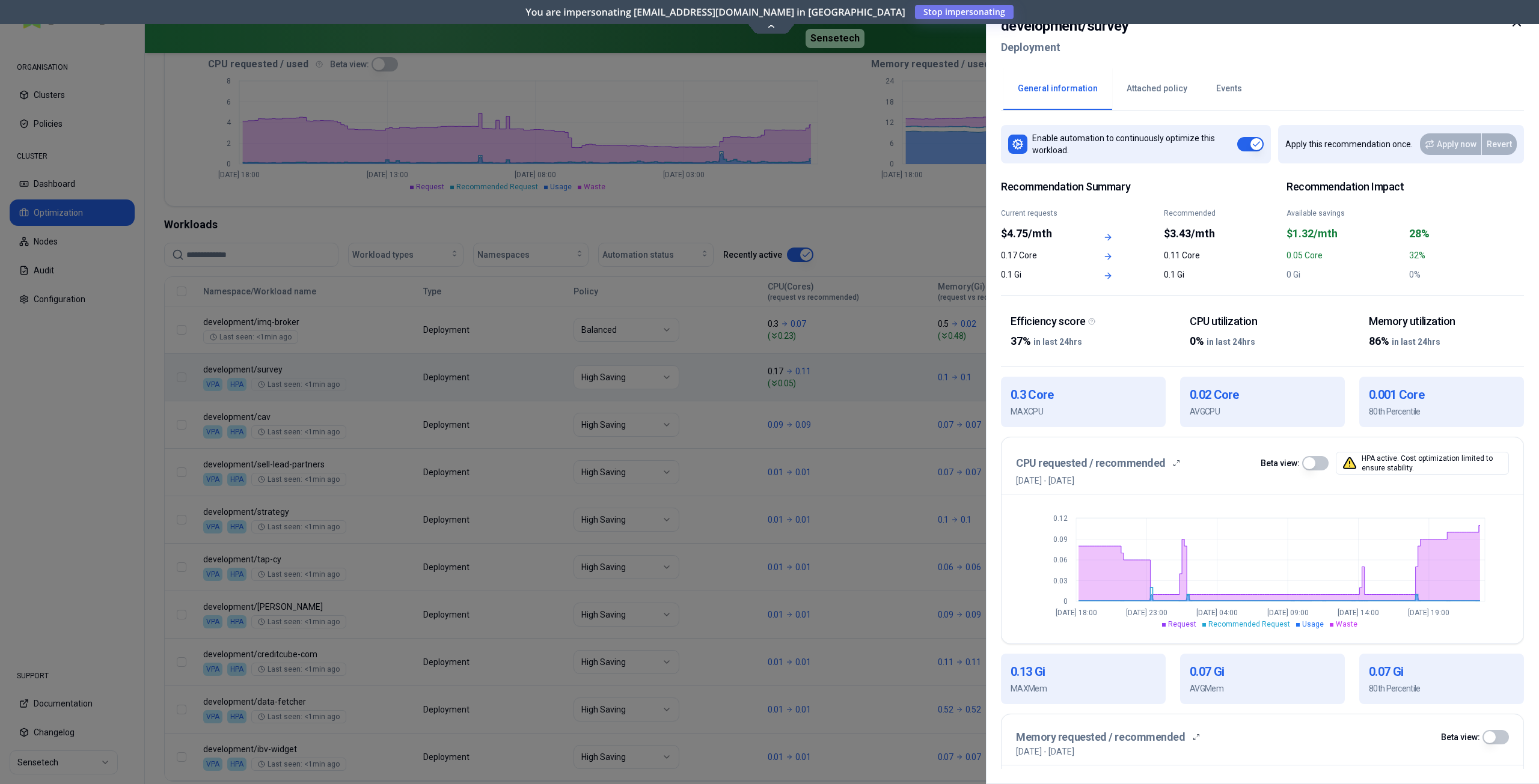
click at [1521, 26] on icon at bounding box center [1517, 22] width 7 height 7
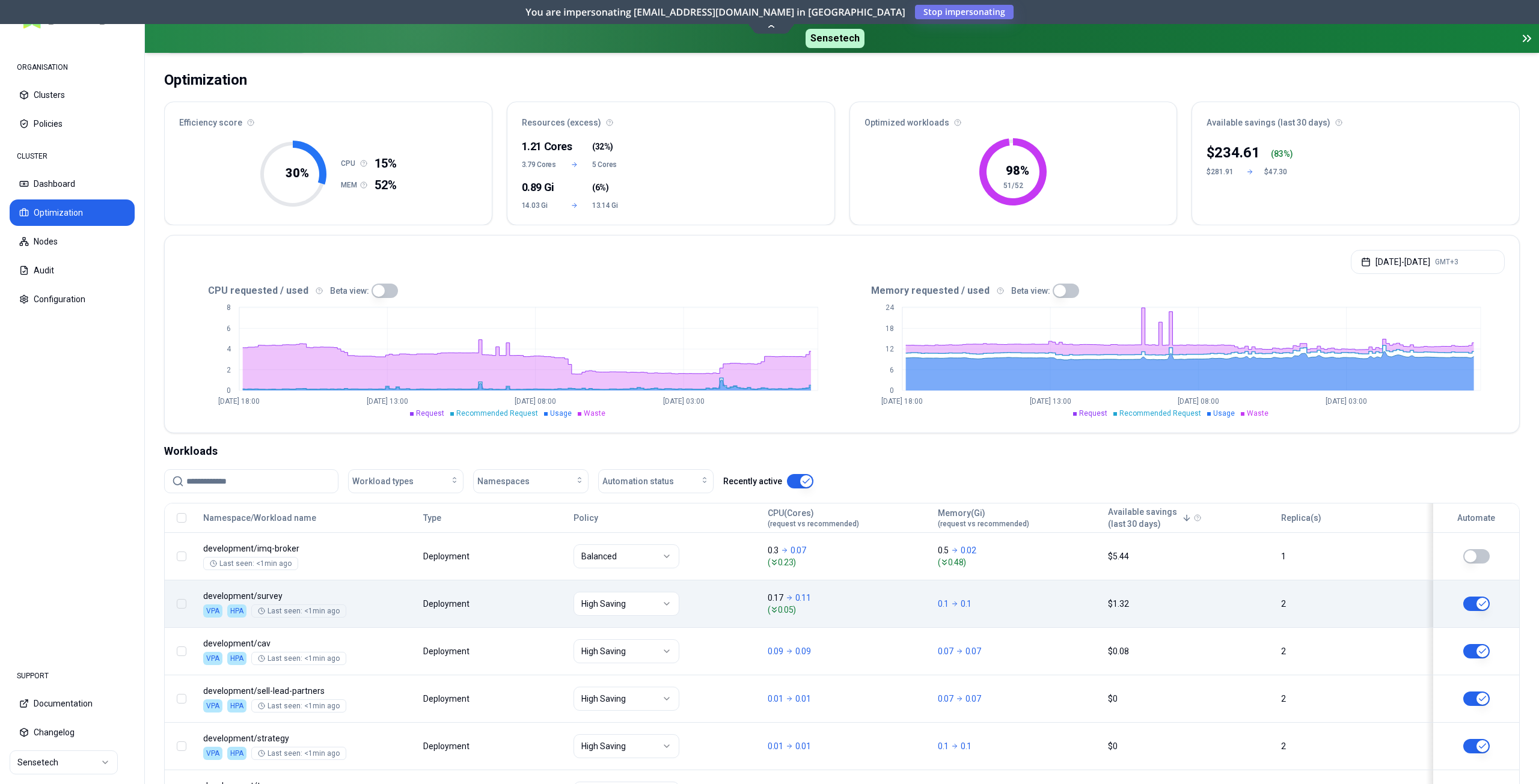
scroll to position [53, 0]
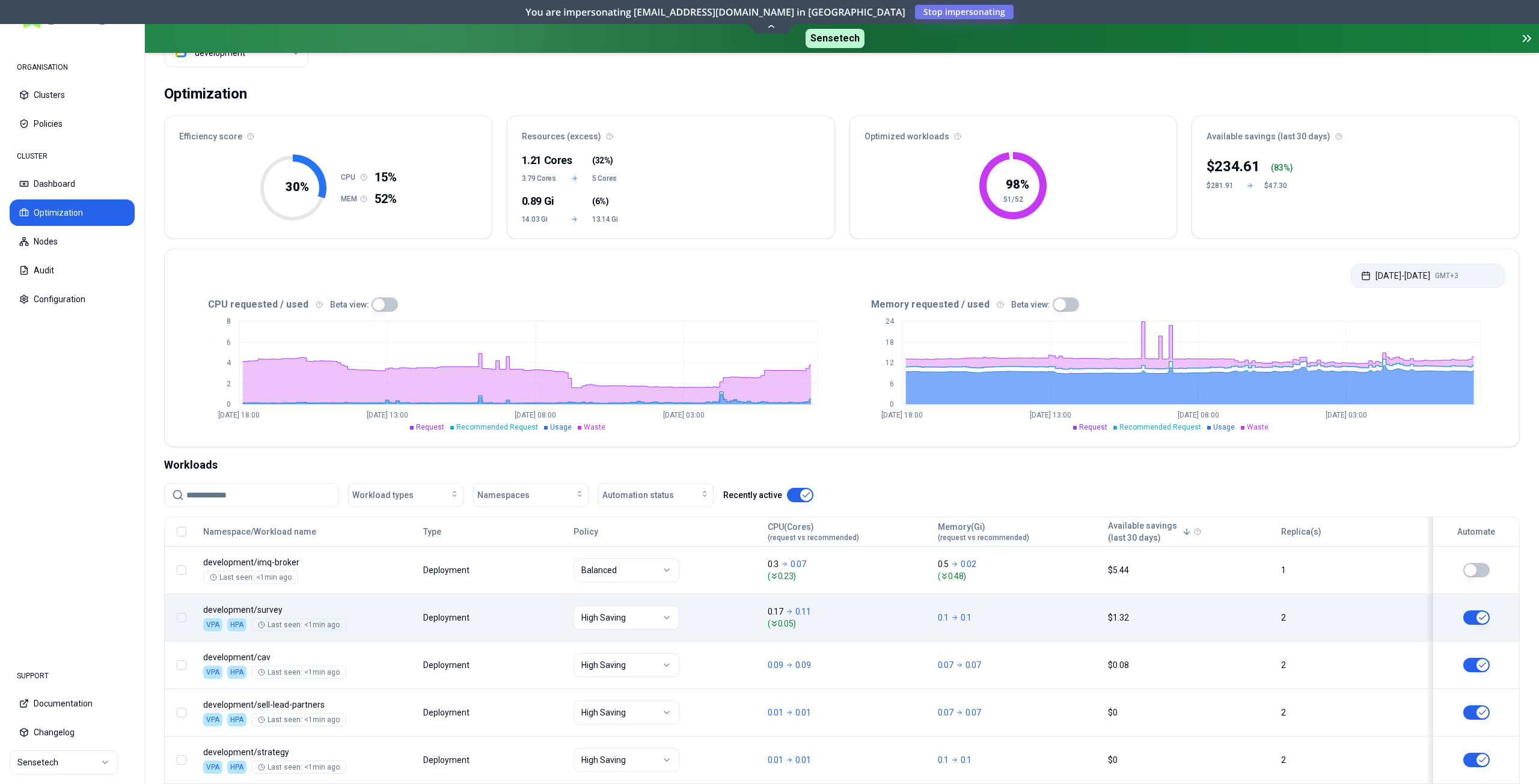
click at [1403, 280] on button "Aug 14, 2025 - Aug 21, 2025 GMT+3" at bounding box center [1427, 275] width 154 height 24
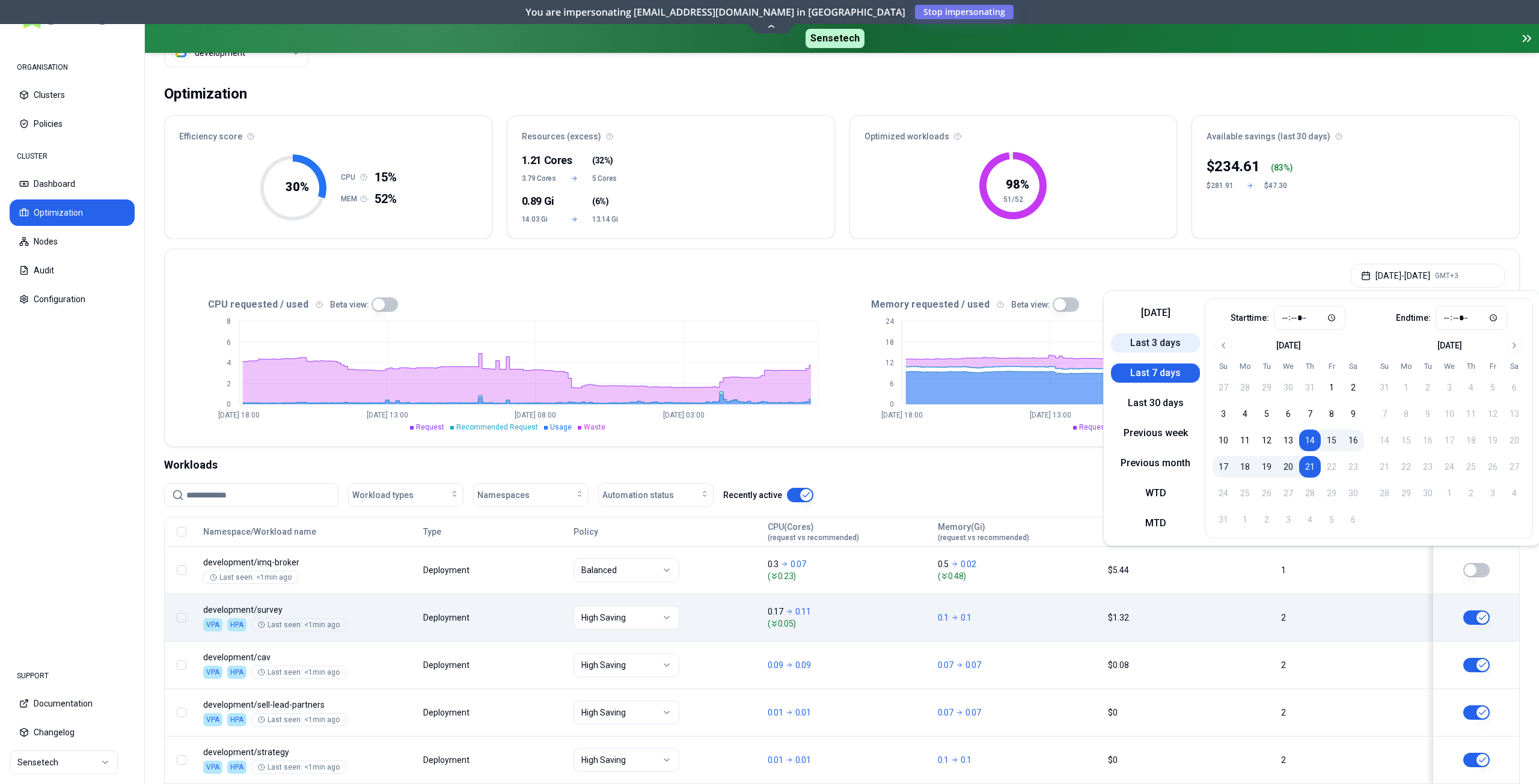
click at [1153, 347] on button "Last 3 days" at bounding box center [1155, 343] width 89 height 19
type input "*****"
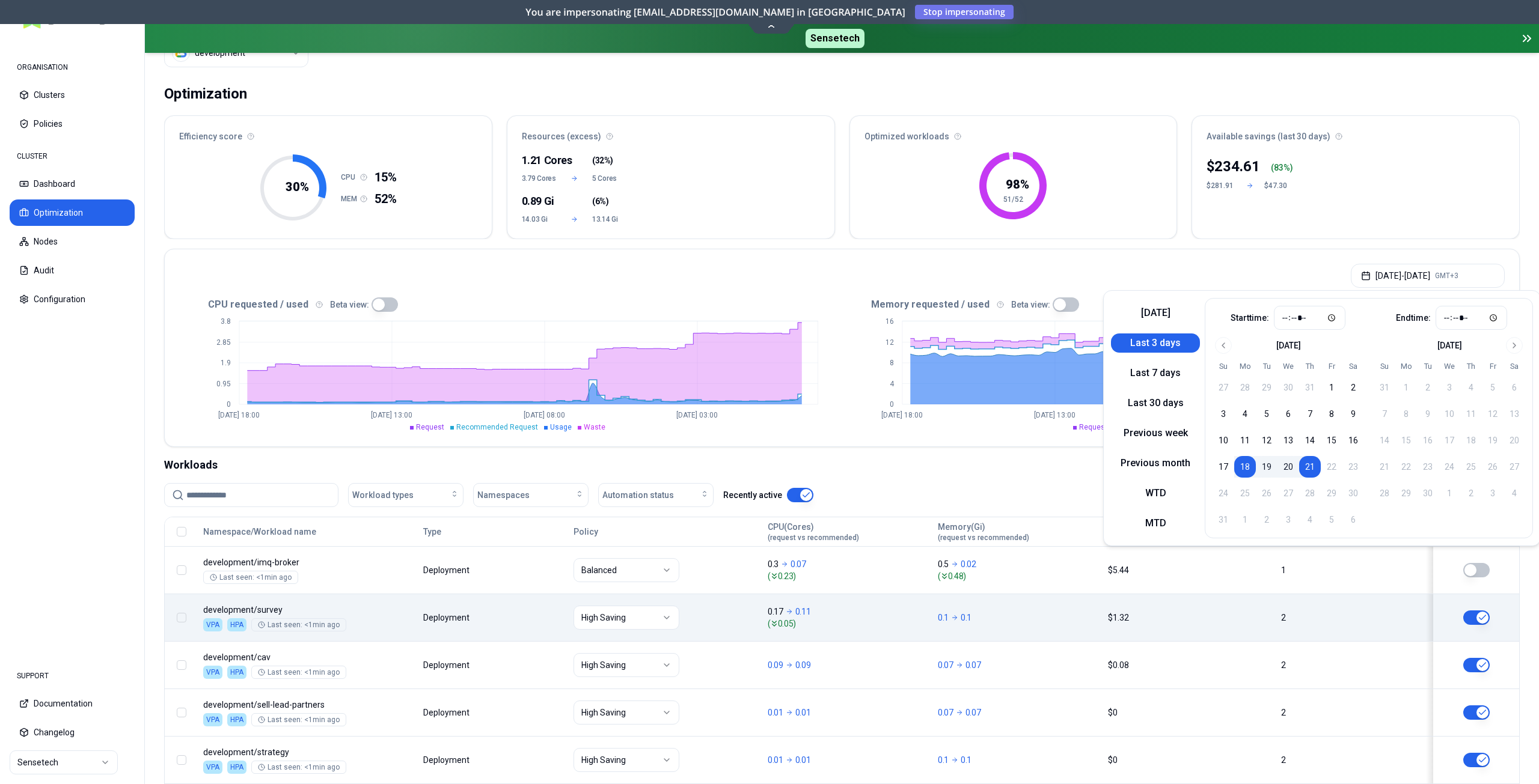
click at [988, 479] on div "Workloads Workload types Namespaces Automation status Recently active Namespace…" at bounding box center [842, 761] width 1356 height 608
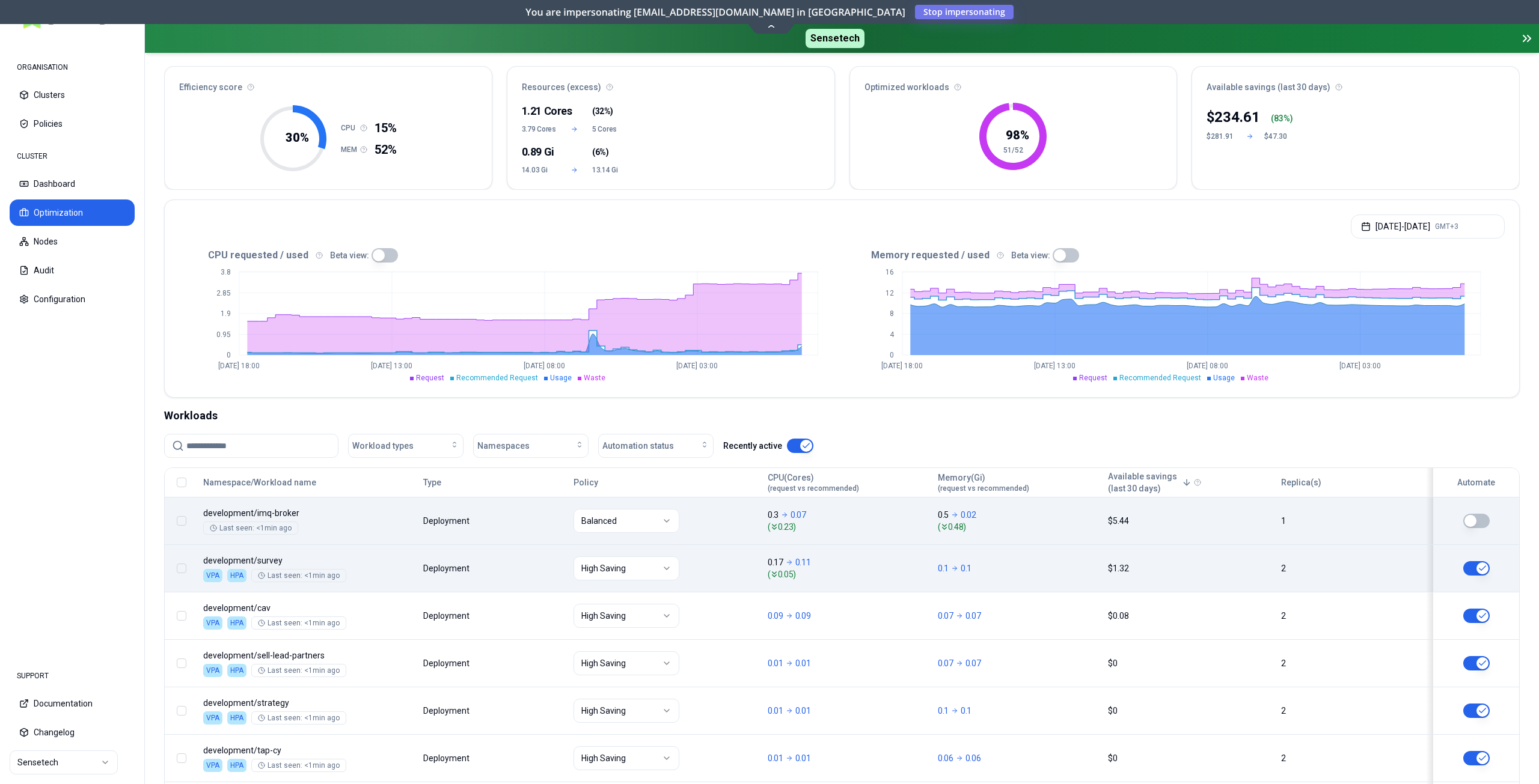
scroll to position [173, 0]
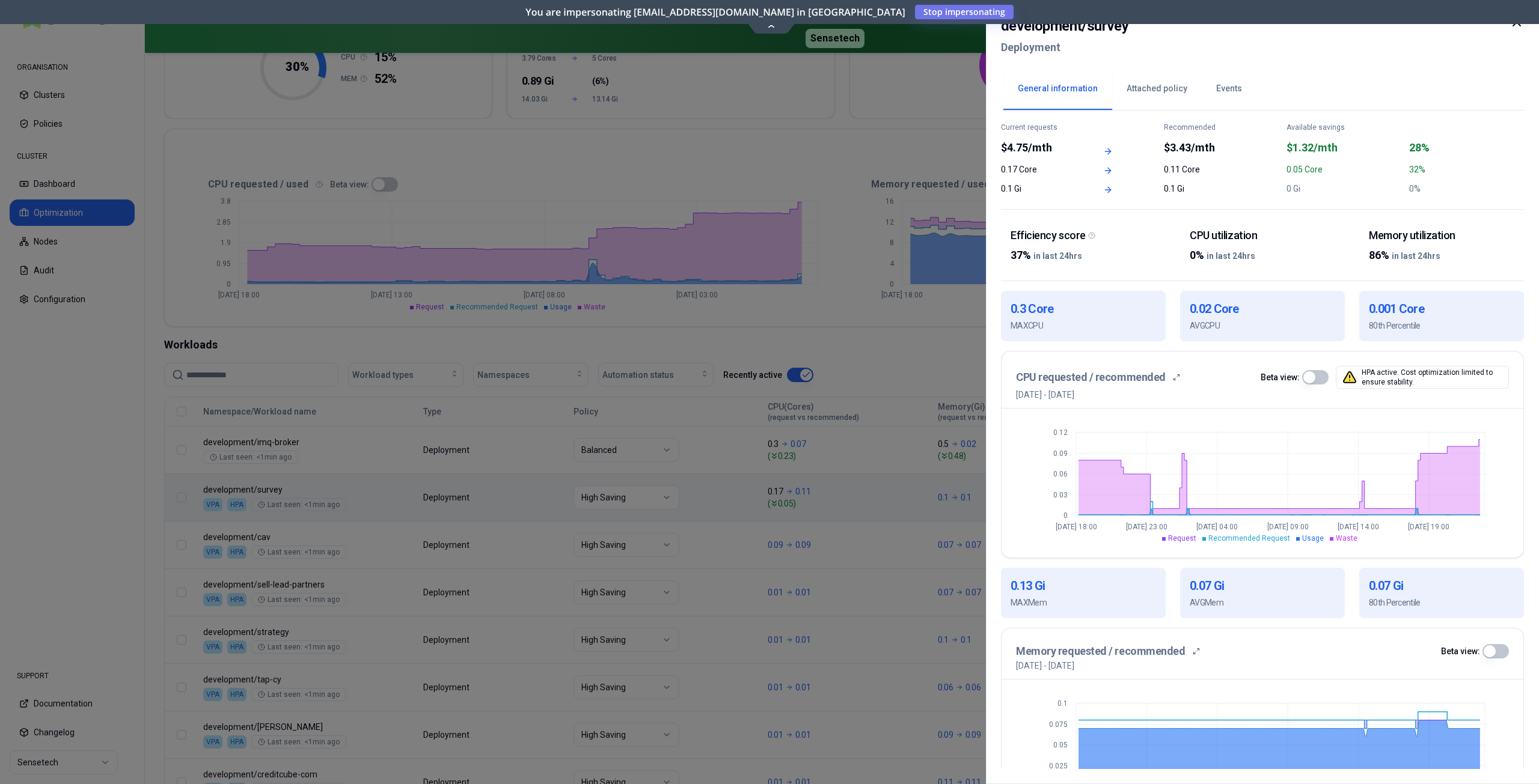
scroll to position [26, 0]
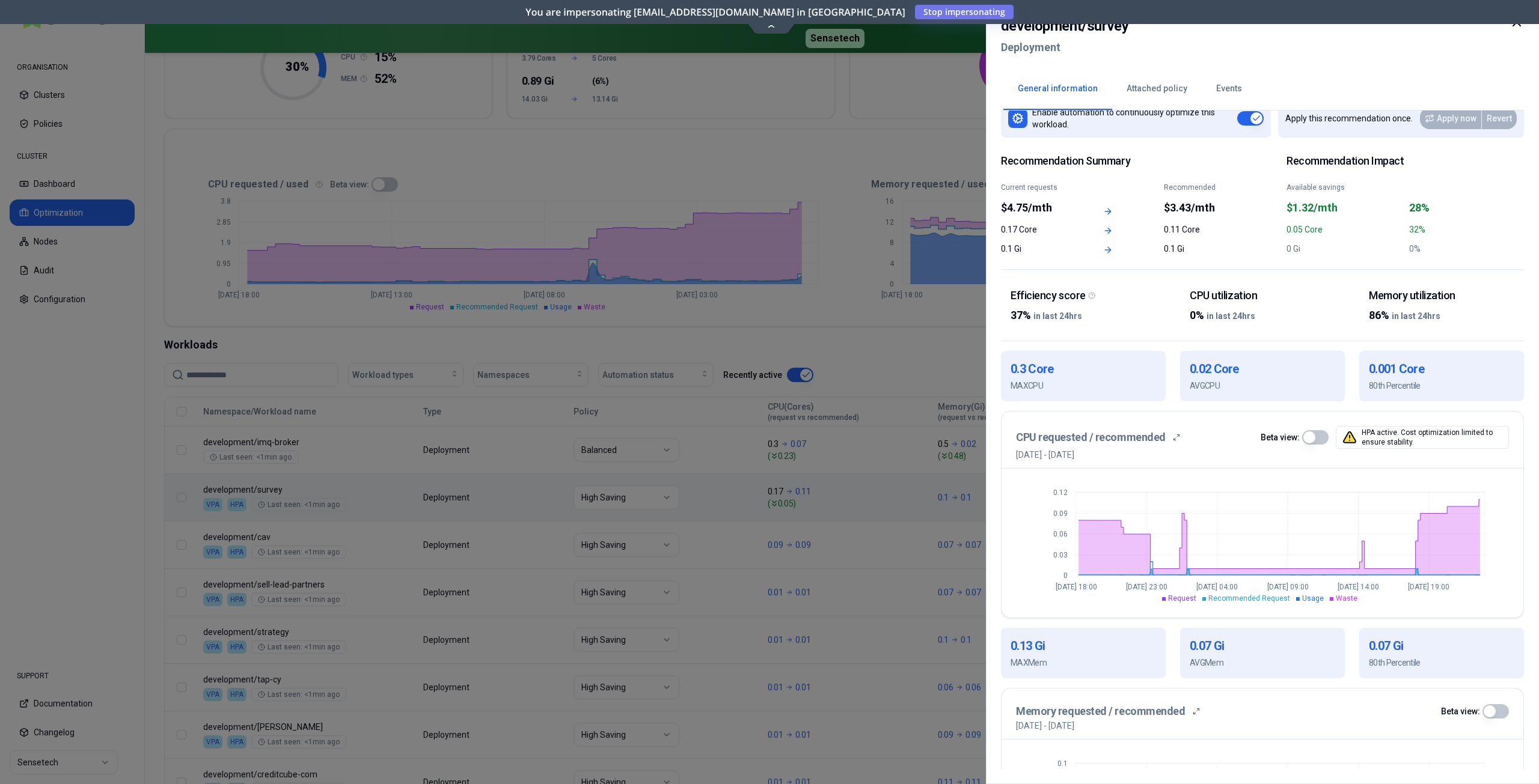
click at [1321, 439] on button "button" at bounding box center [1316, 437] width 27 height 14
click at [1306, 436] on button "button" at bounding box center [1316, 437] width 27 height 14
type button "on"
click at [1103, 29] on h2 "development / survey" at bounding box center [1064, 26] width 127 height 22
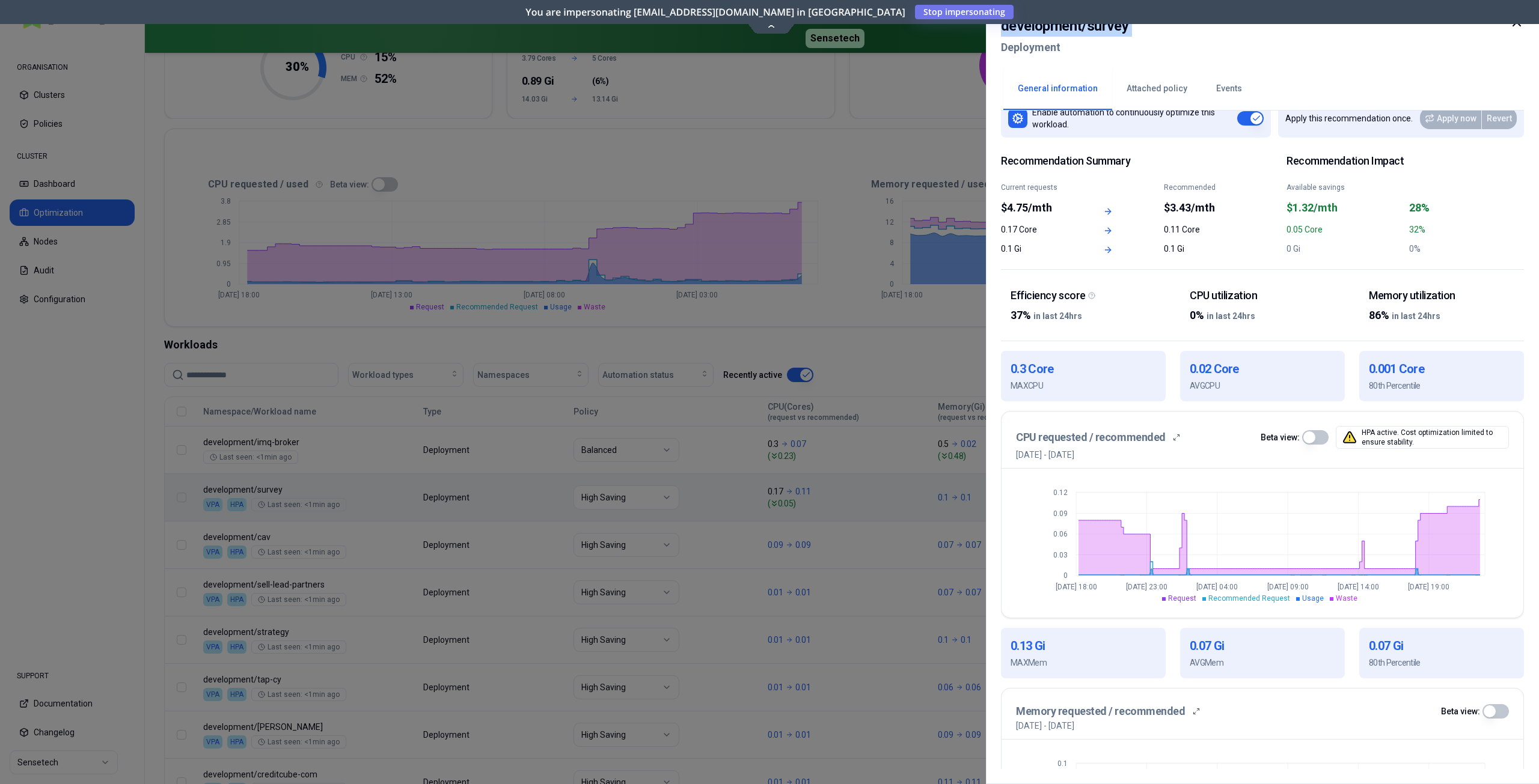
click at [1103, 29] on h2 "development / survey" at bounding box center [1064, 26] width 127 height 22
copy h2 "development / survey"
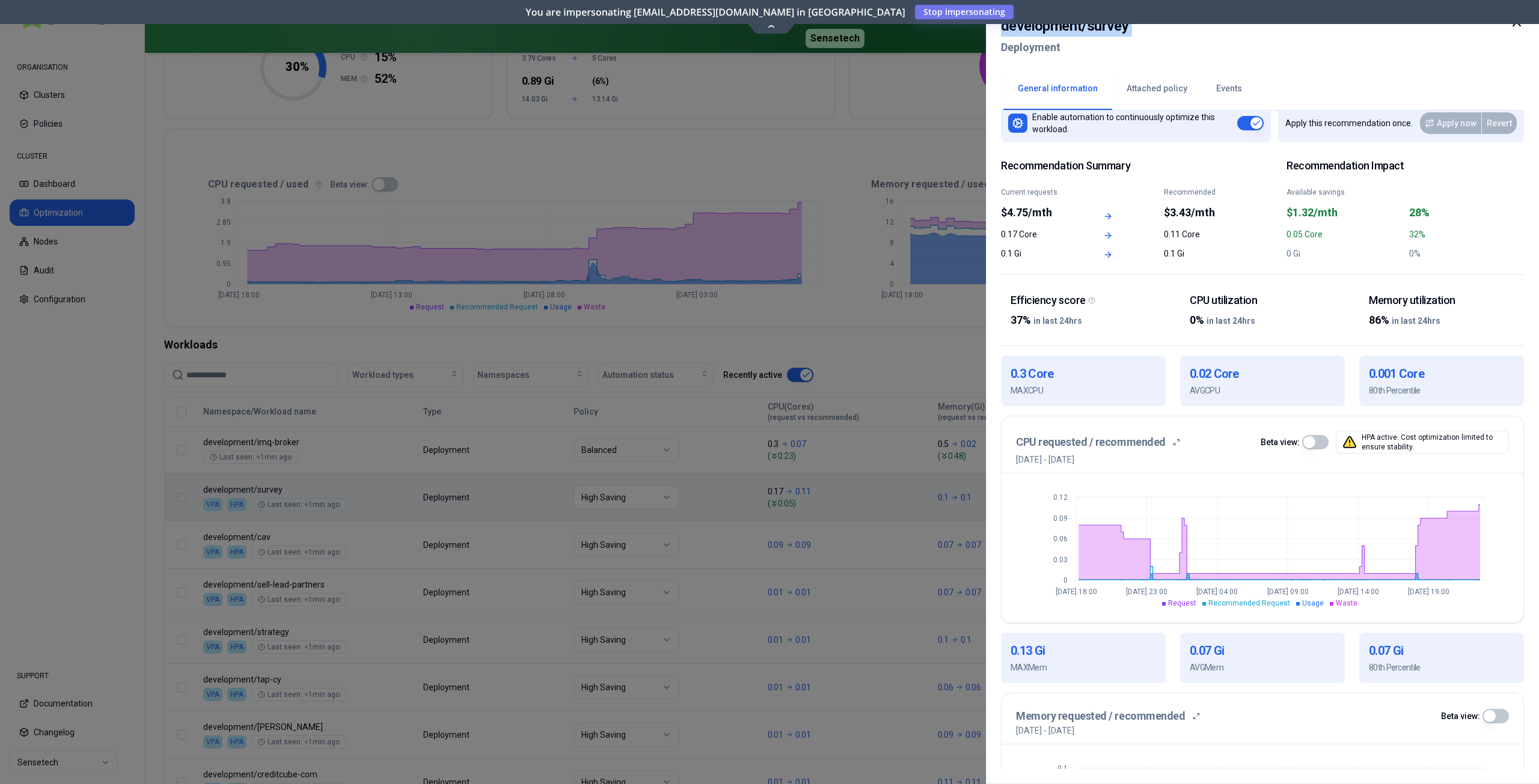
scroll to position [0, 0]
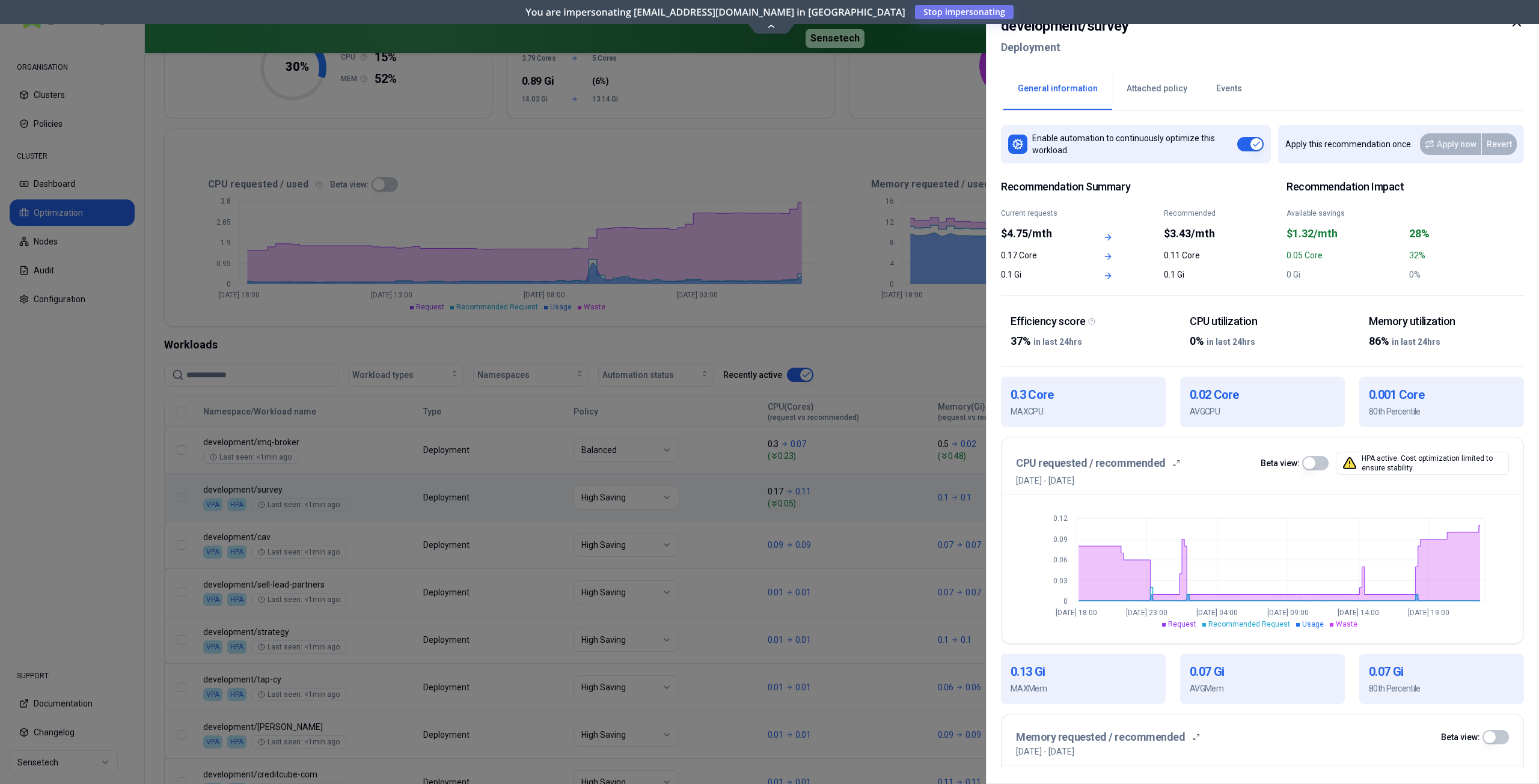
click at [1519, 22] on icon at bounding box center [1517, 22] width 14 height 14
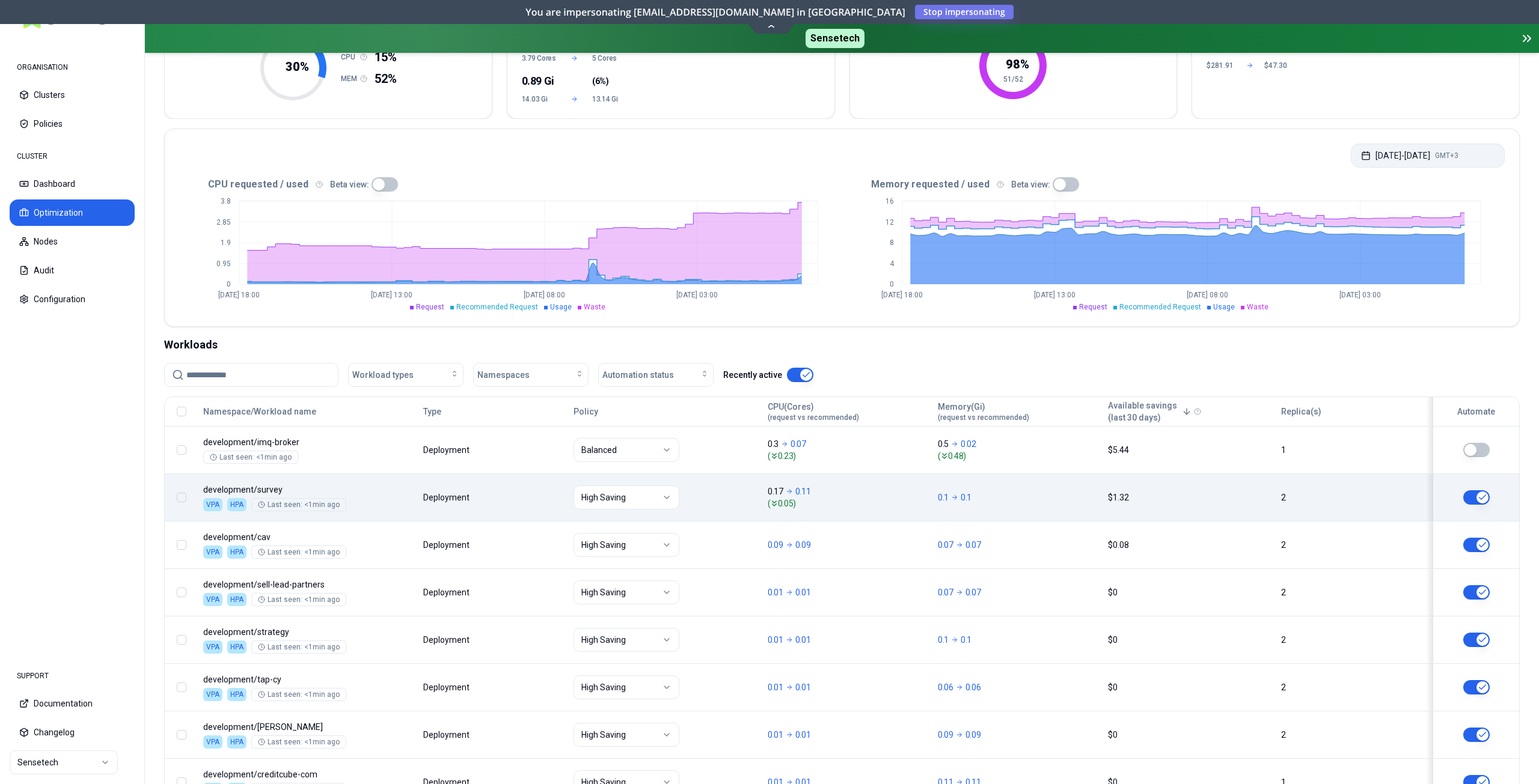
click at [1422, 156] on button "Aug 18, 2025 - Aug 21, 2025 GMT+3" at bounding box center [1427, 156] width 154 height 24
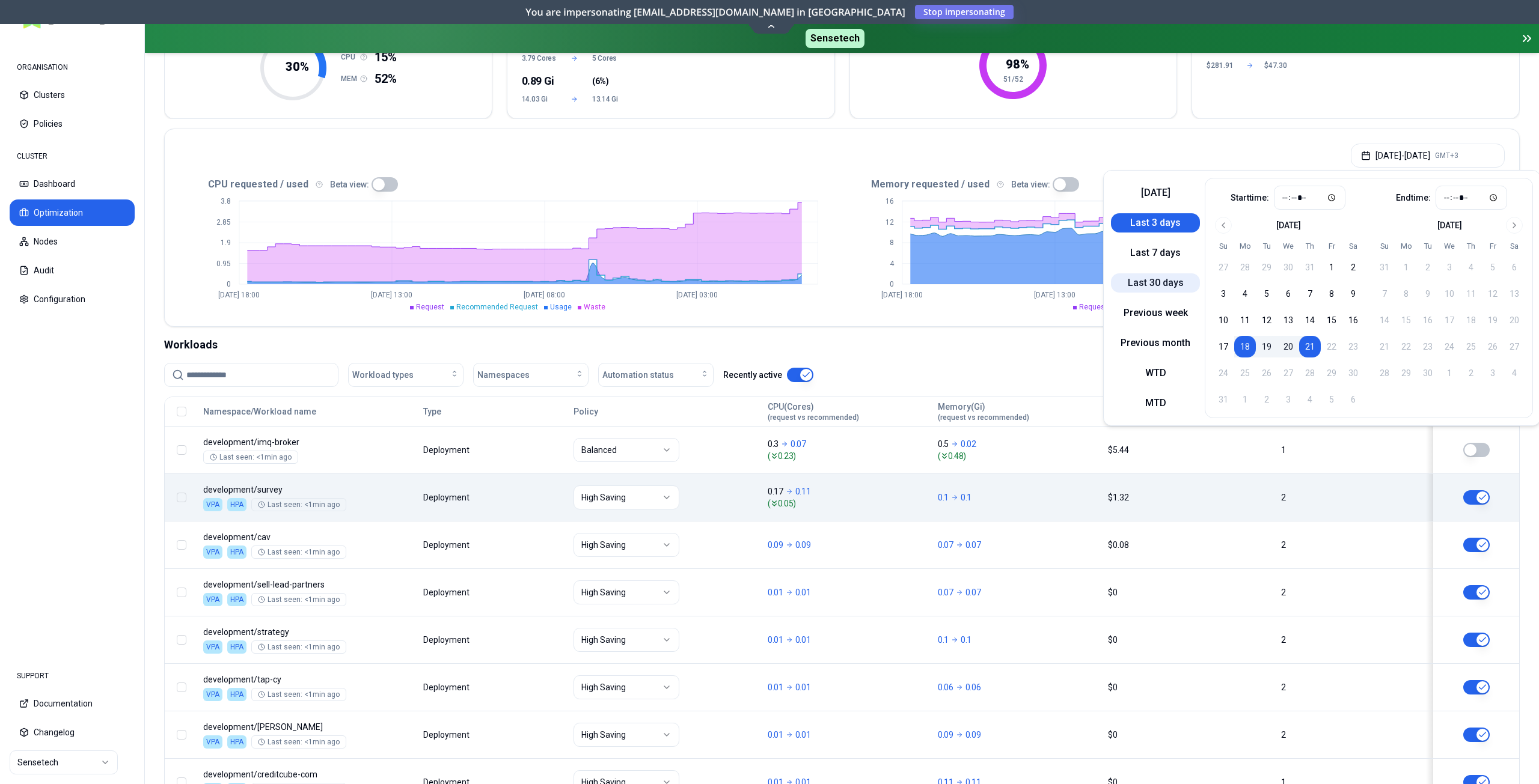
click at [1168, 280] on button "Last 30 days" at bounding box center [1155, 283] width 89 height 19
type input "*****"
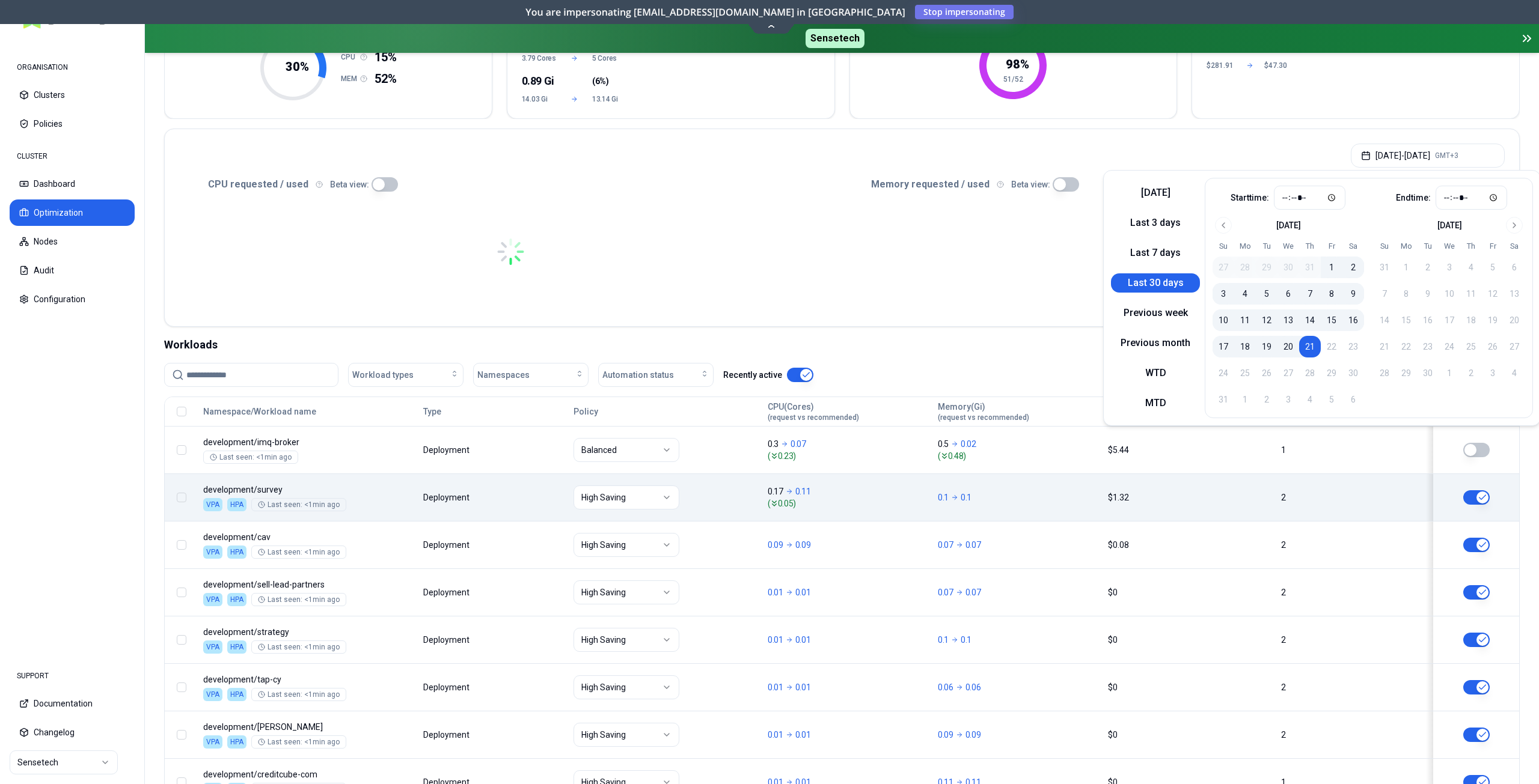
click at [1039, 258] on div at bounding box center [1174, 251] width 663 height 120
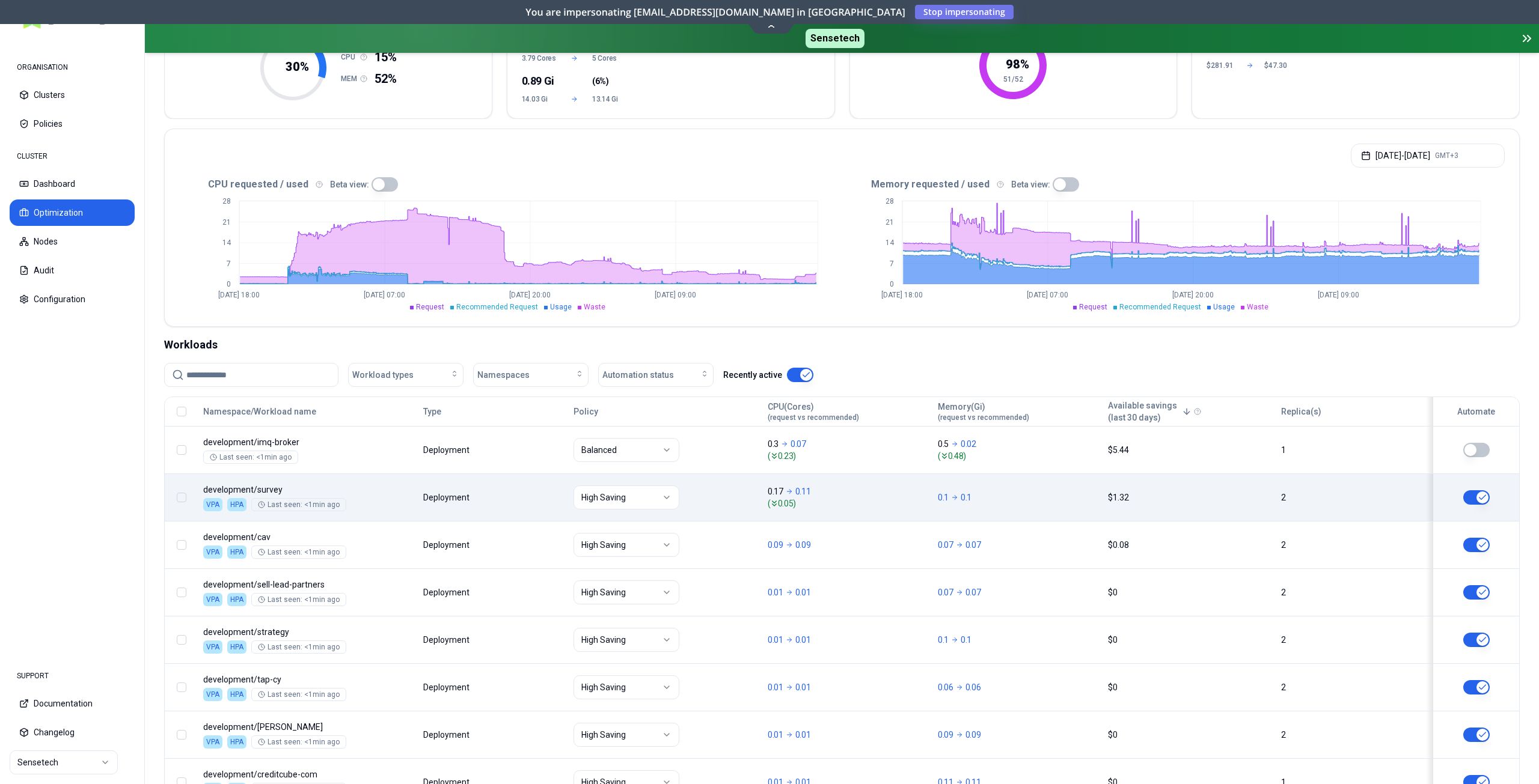
click at [247, 382] on input at bounding box center [258, 375] width 144 height 22
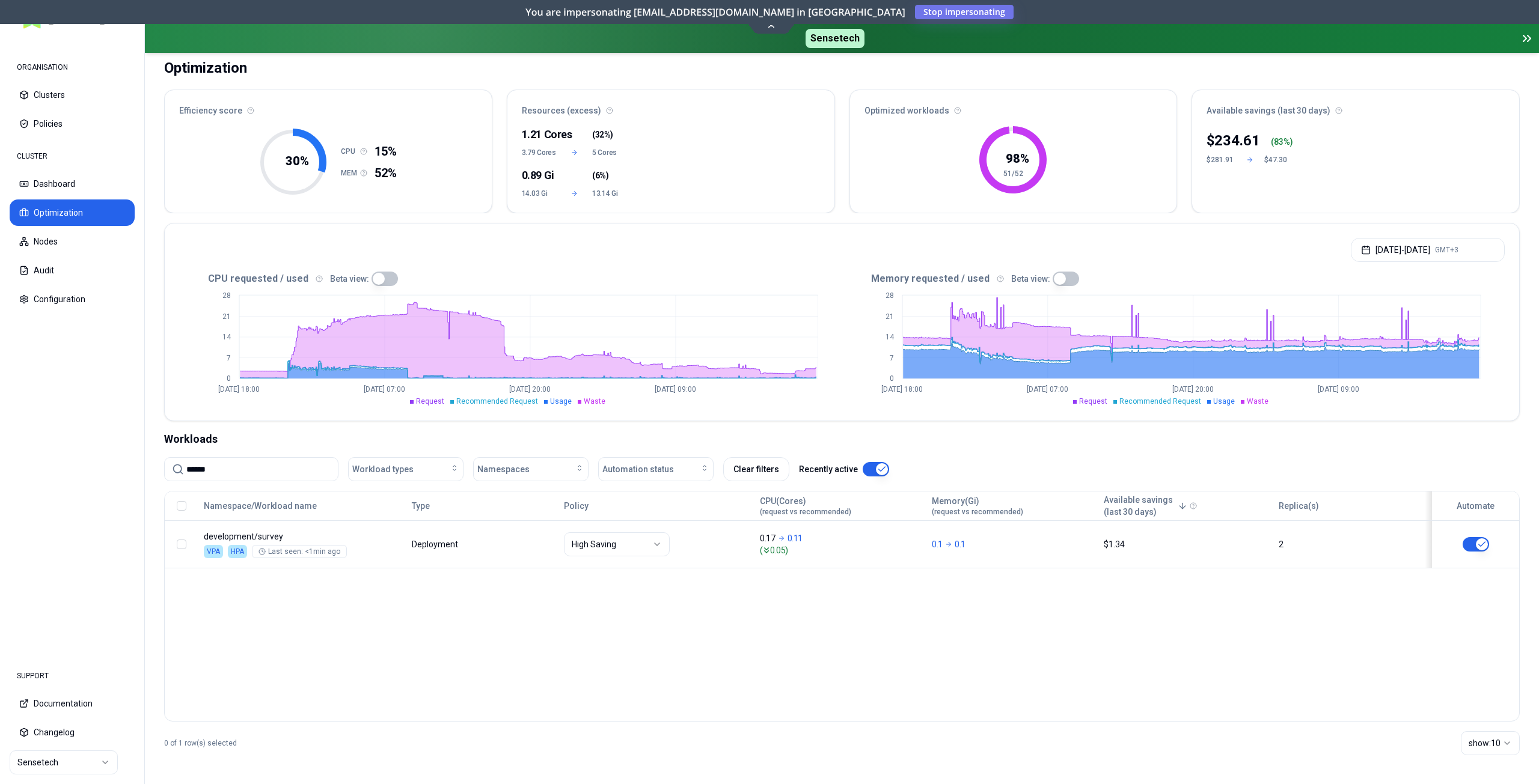
scroll to position [79, 0]
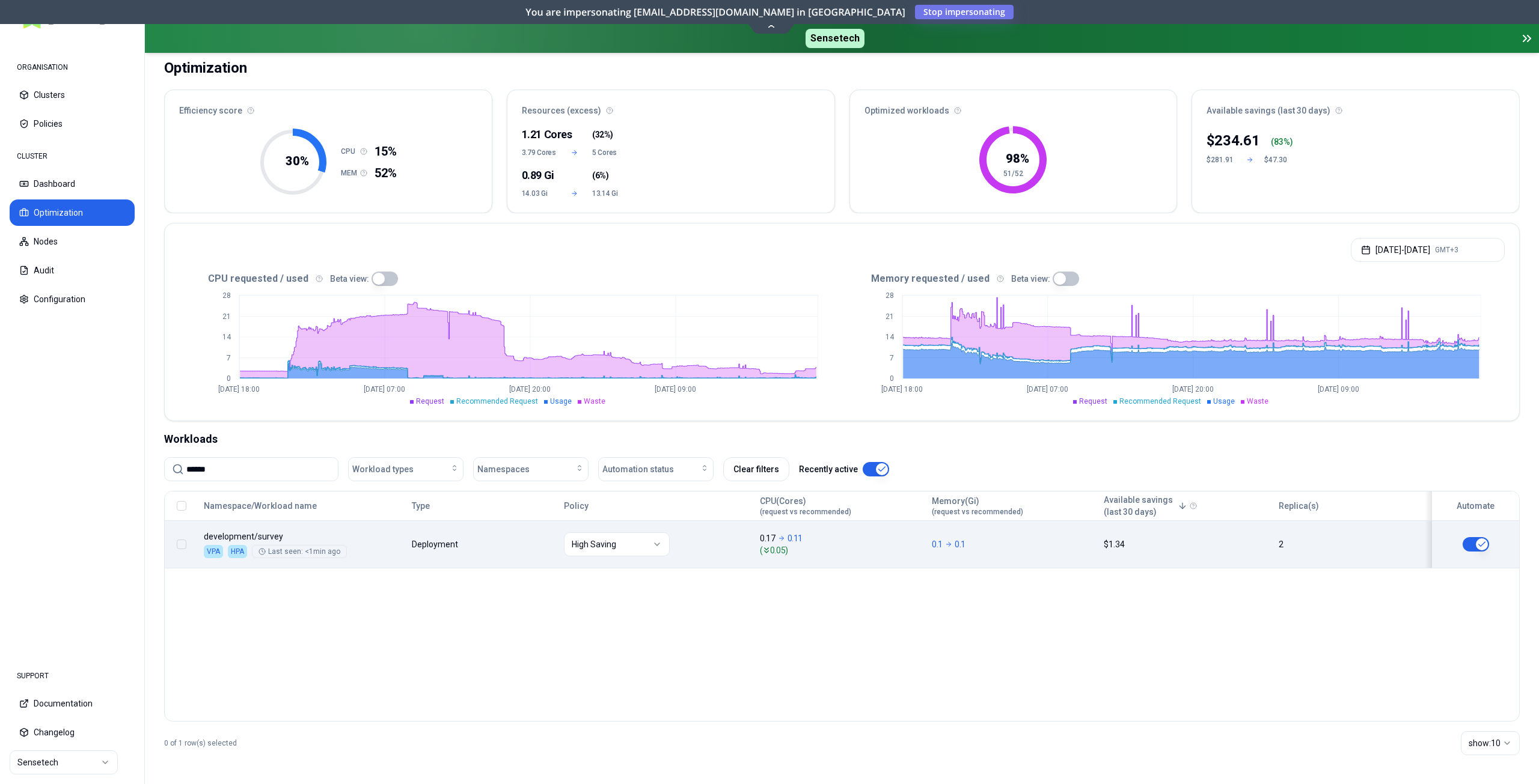
type input "******"
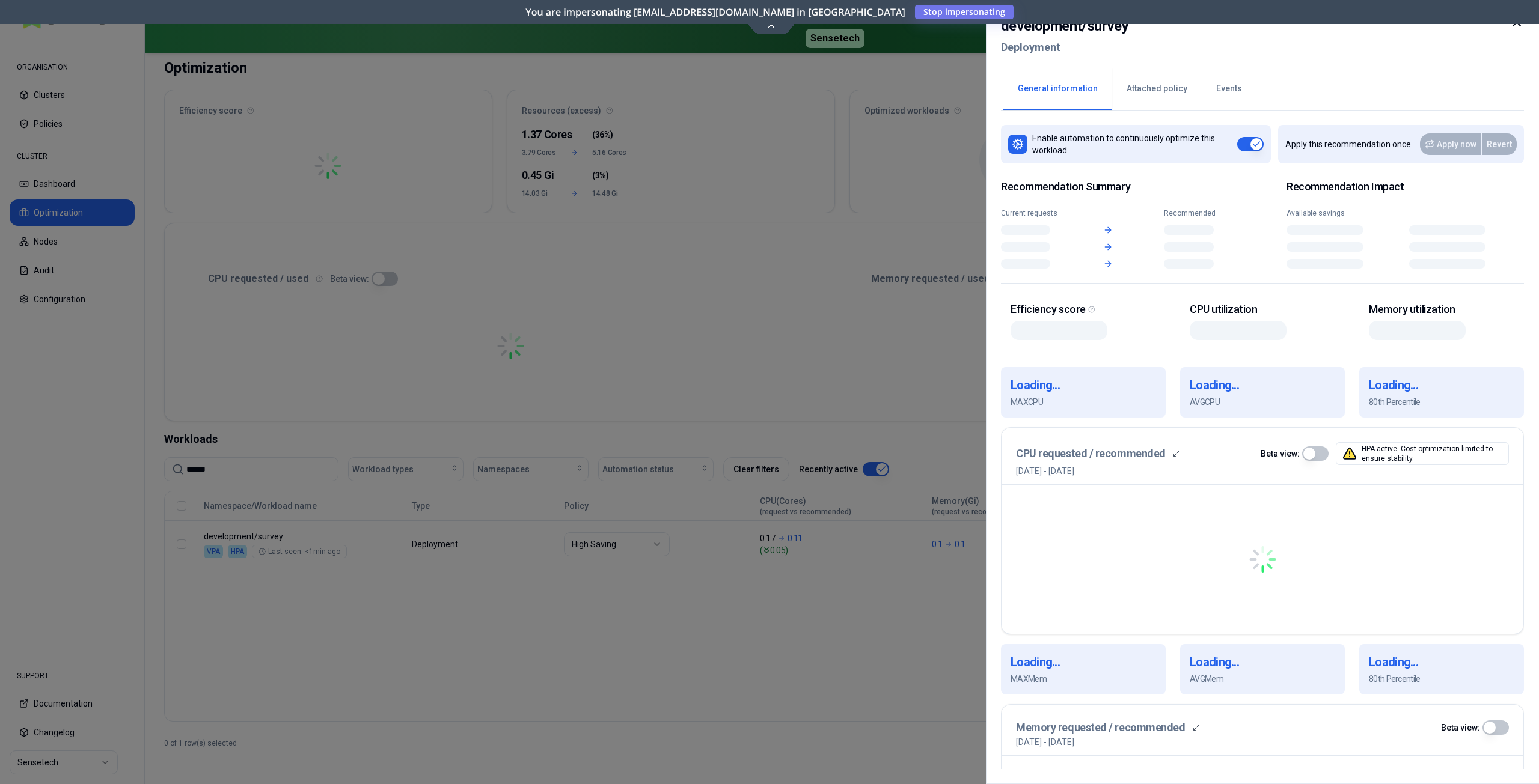
scroll to position [79, 0]
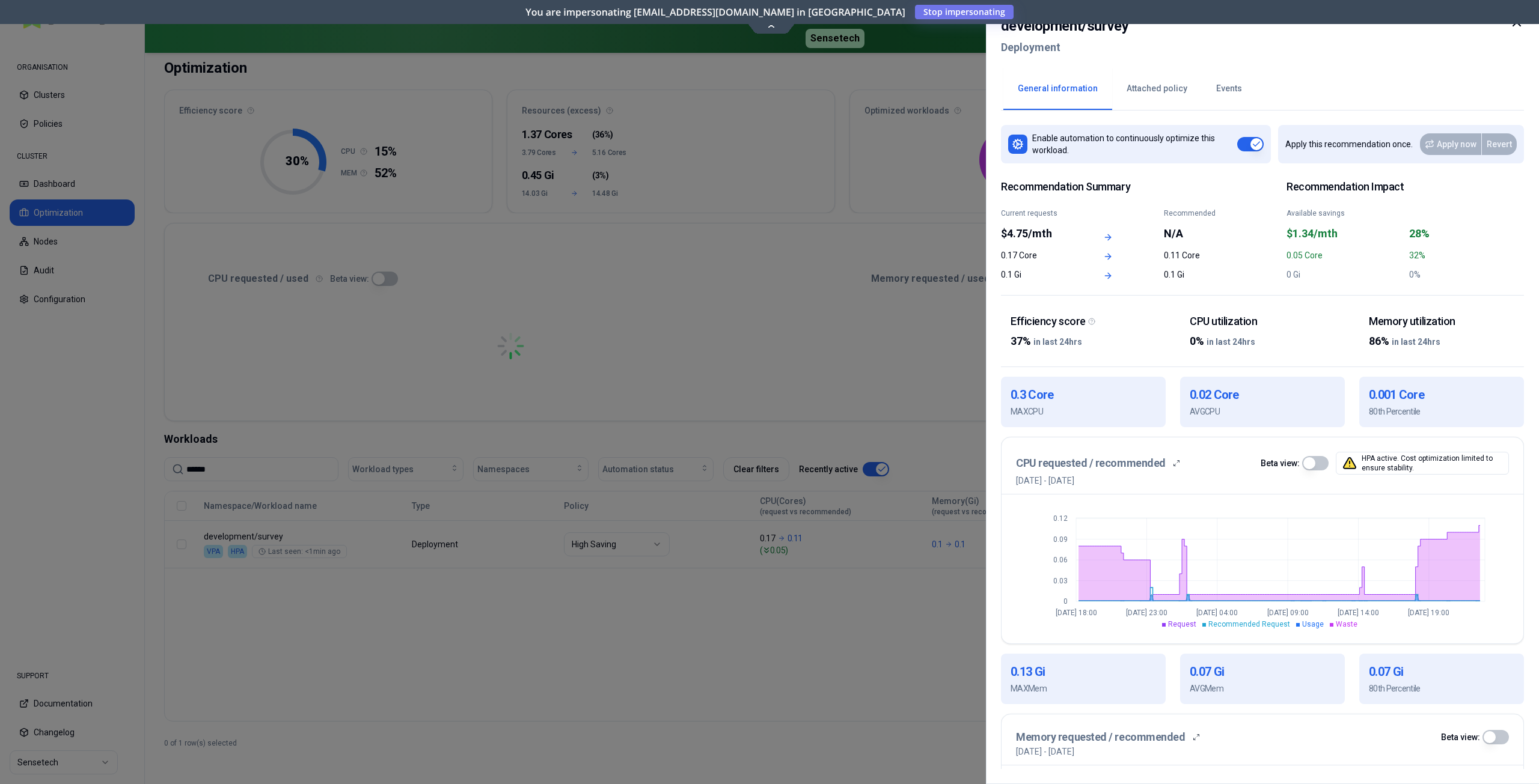
click at [1515, 26] on icon at bounding box center [1517, 22] width 14 height 14
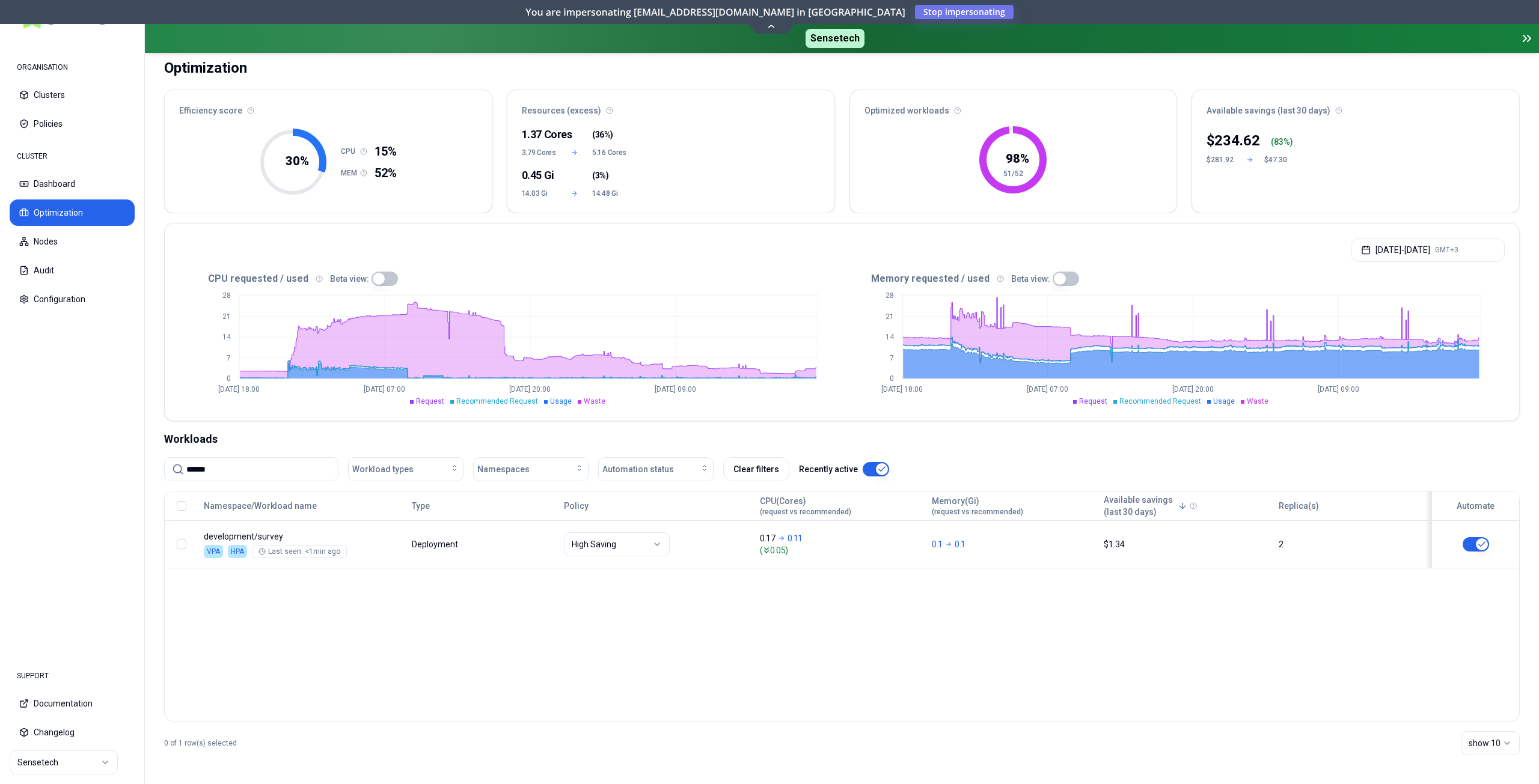
click at [214, 470] on input "******" at bounding box center [258, 469] width 144 height 22
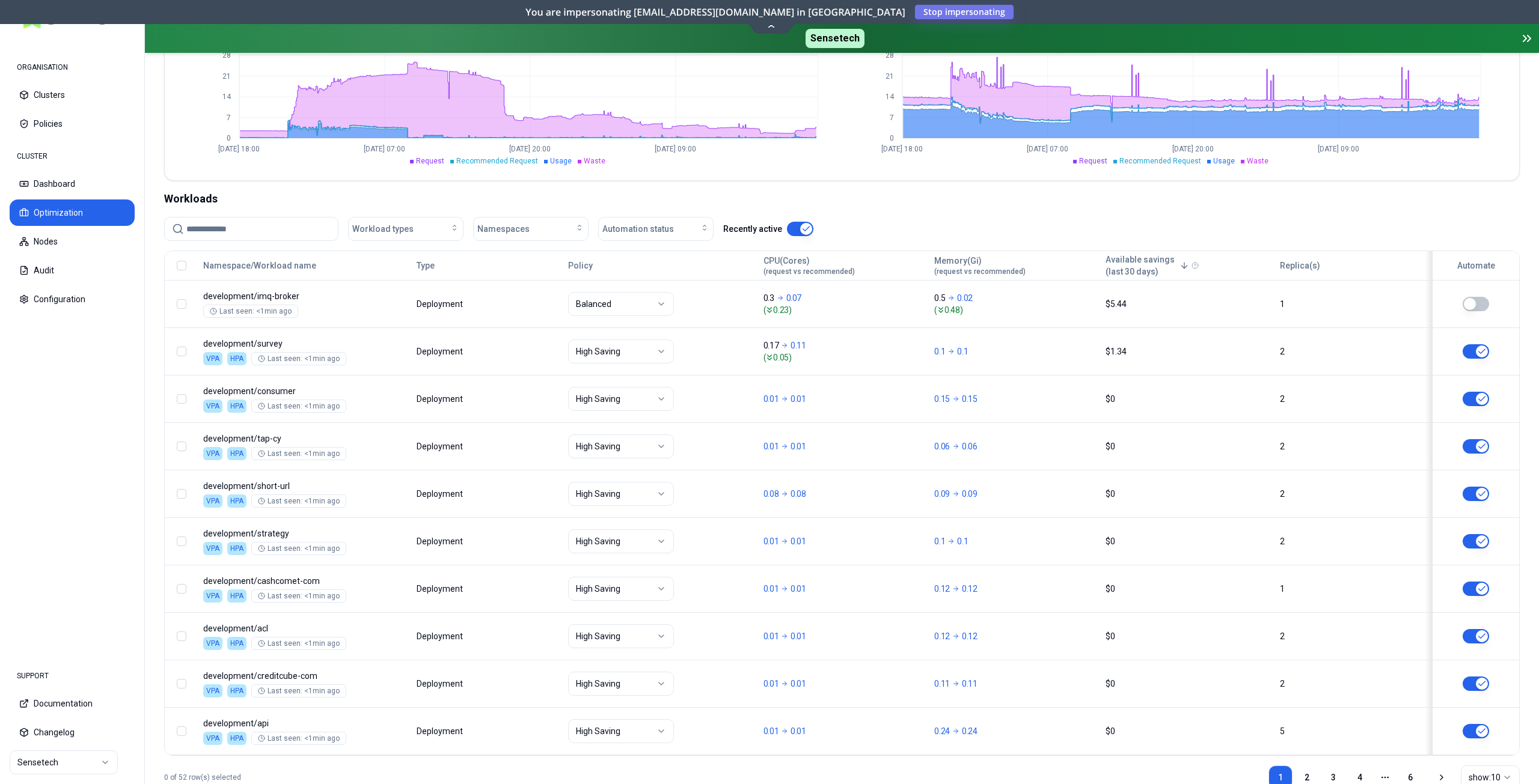
scroll to position [354, 0]
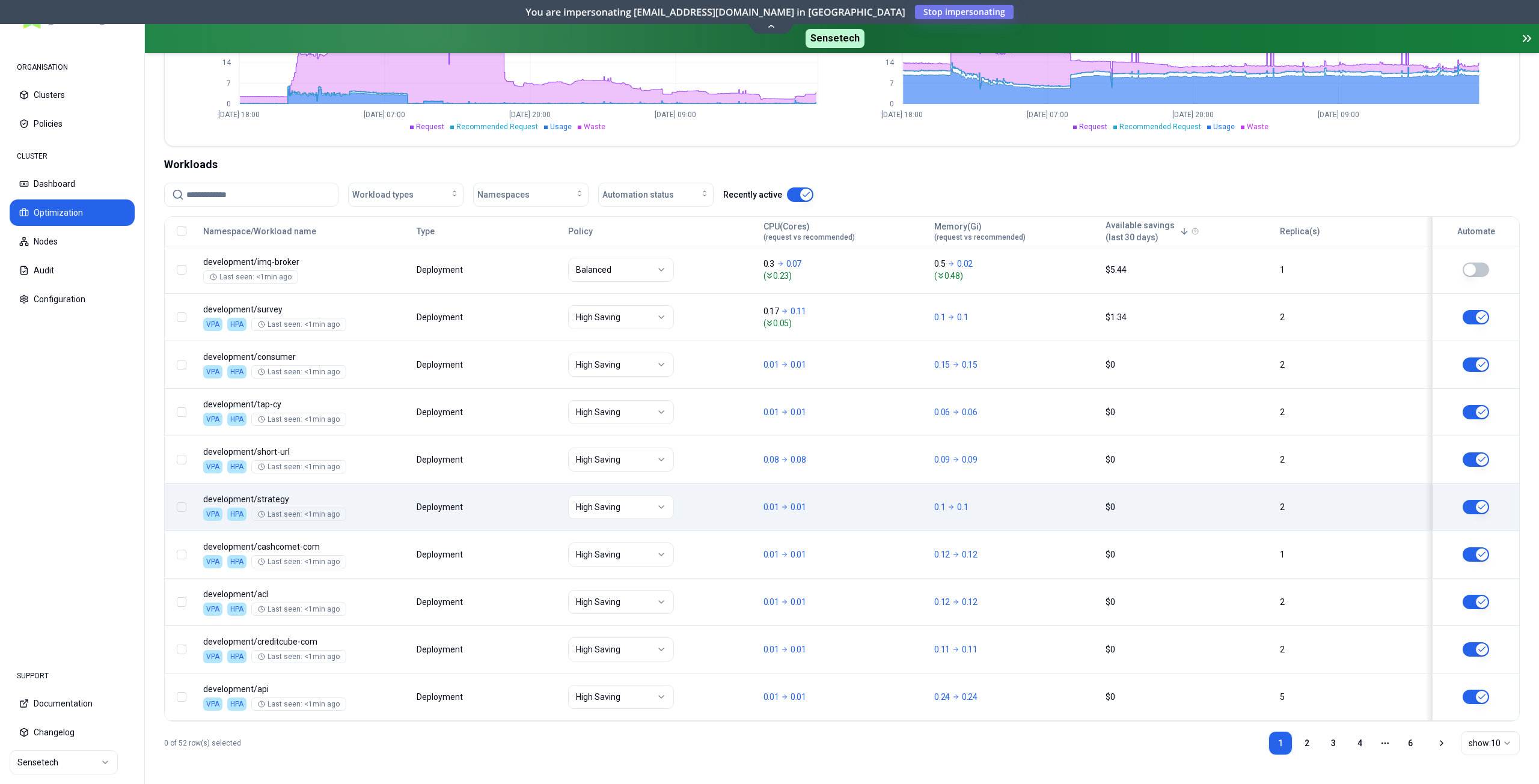
click at [720, 518] on div "High Saving" at bounding box center [660, 507] width 185 height 24
click at [715, 504] on div "High Saving" at bounding box center [660, 507] width 185 height 24
click at [1012, 514] on body "ORGANISATION Clusters Policies CLUSTER Dashboard Optimization Nodes Audit Confi…" at bounding box center [770, 392] width 1539 height 784
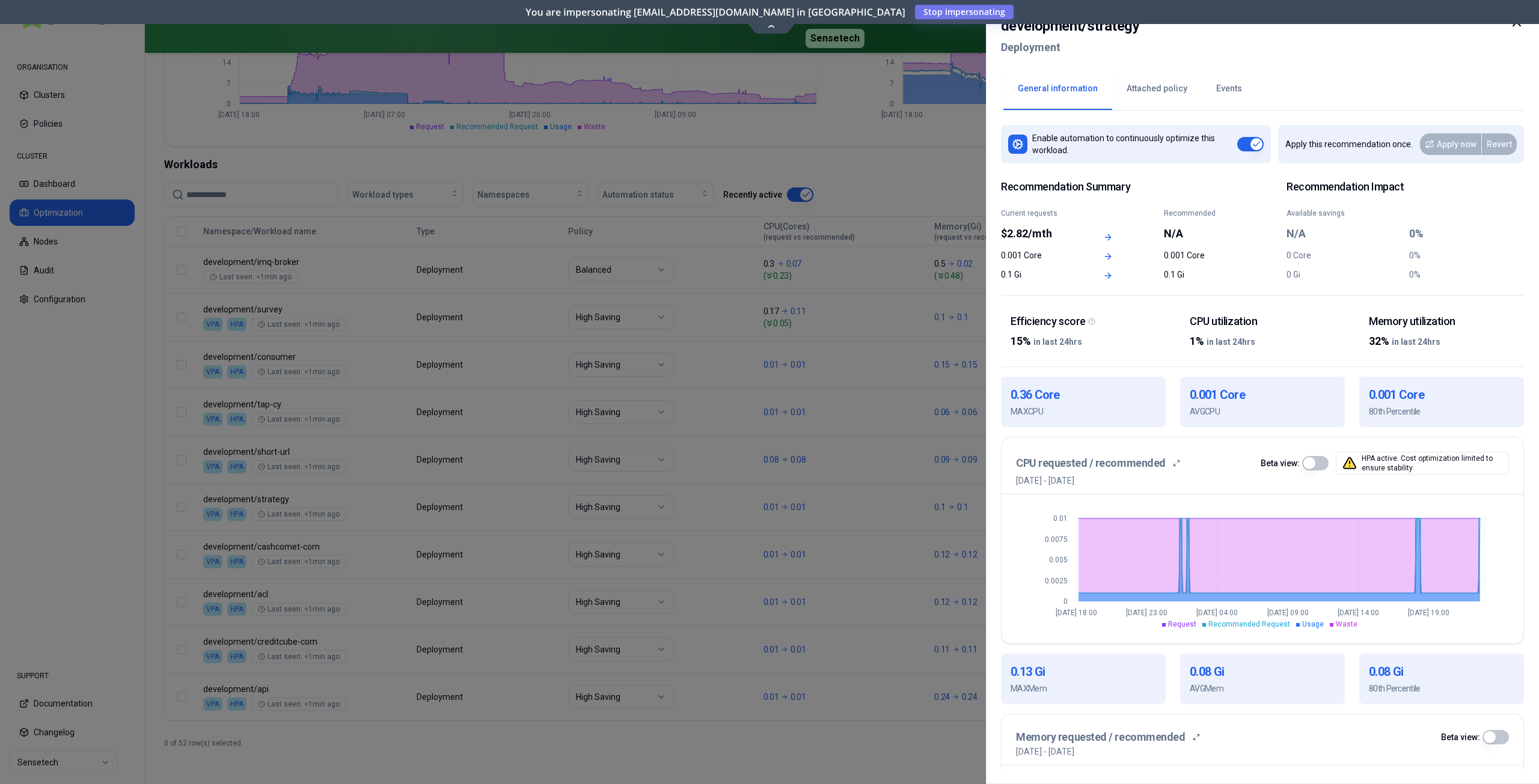
click at [1517, 27] on icon at bounding box center [1517, 22] width 14 height 14
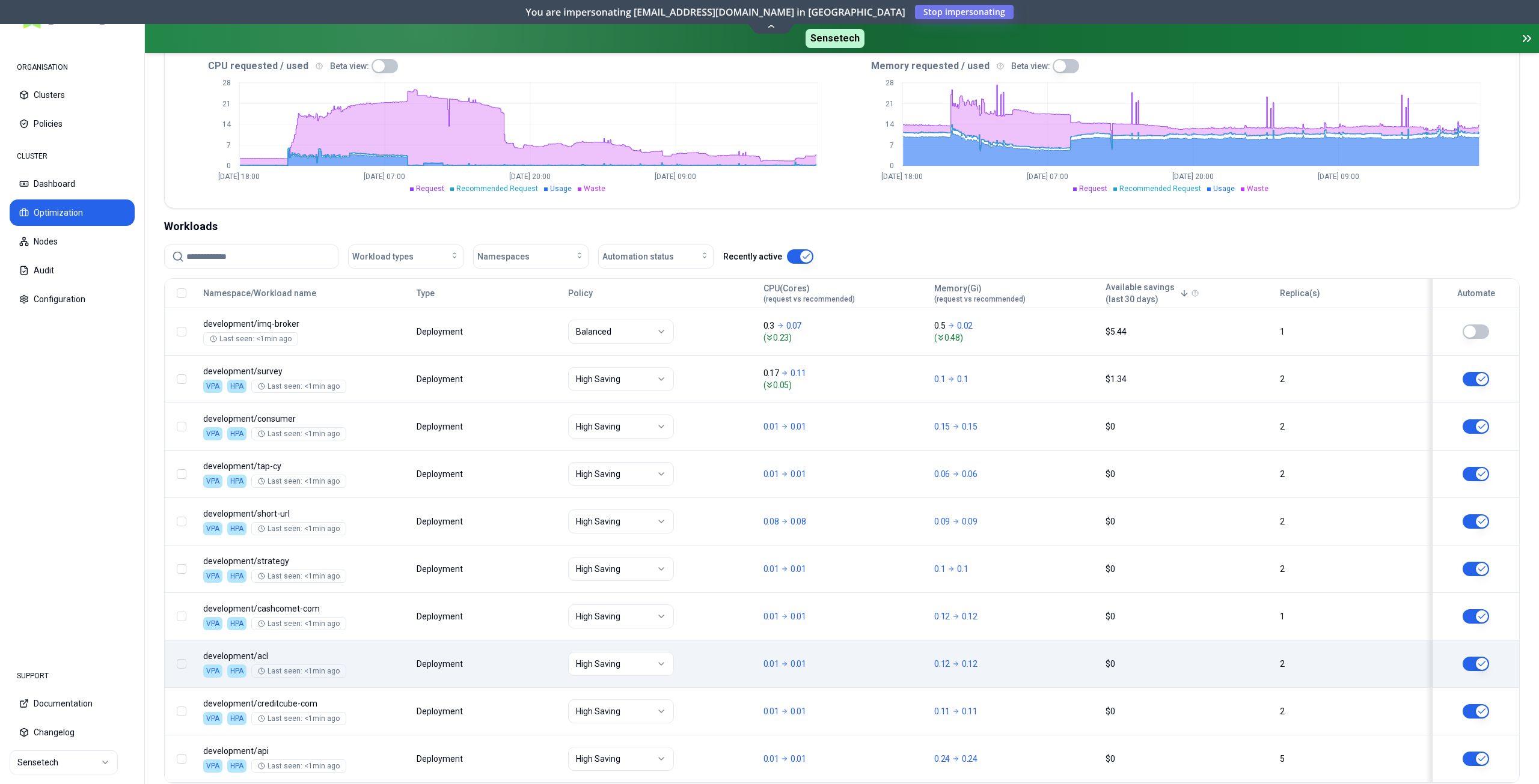
scroll to position [354, 0]
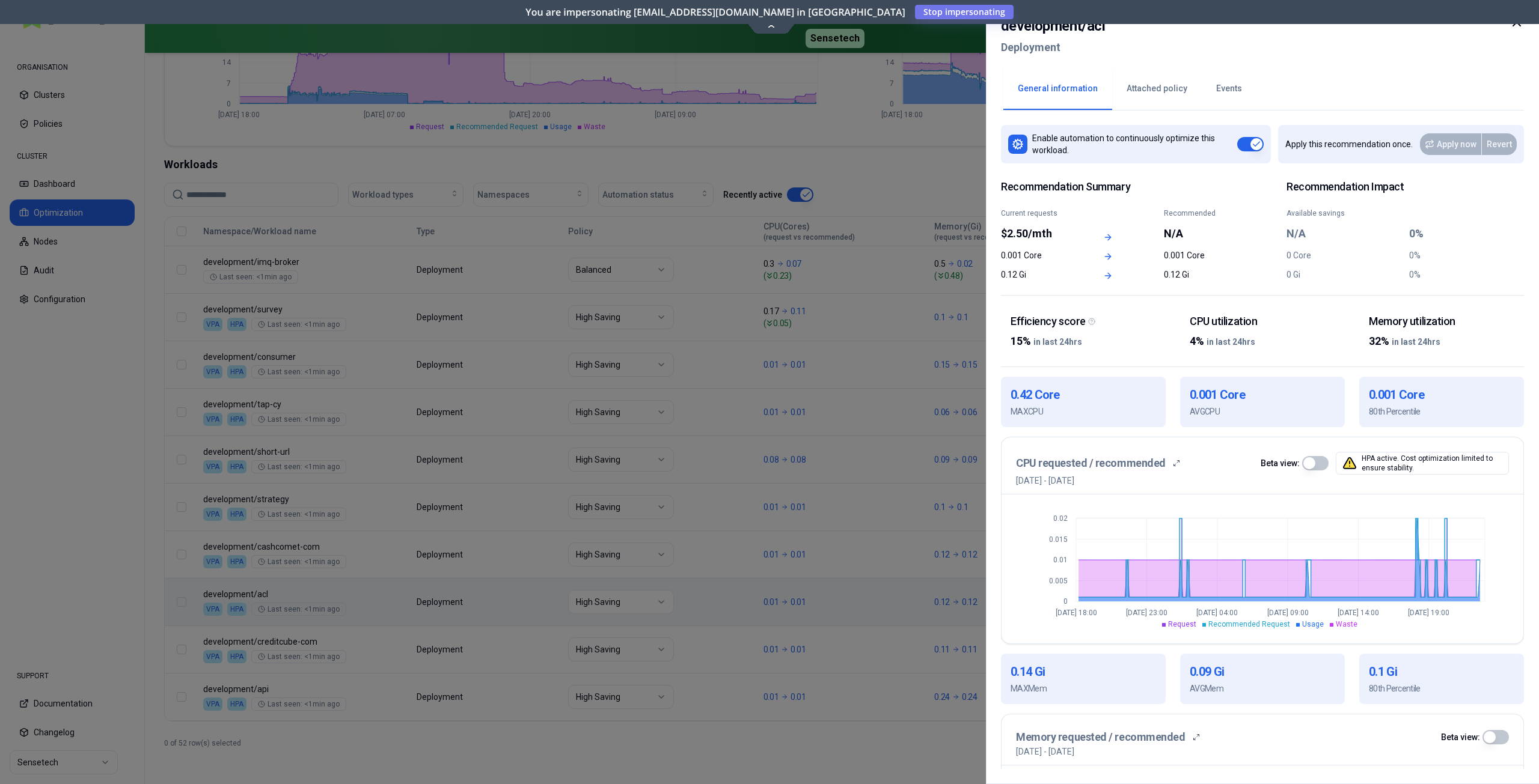
click at [1517, 27] on icon at bounding box center [1517, 22] width 14 height 14
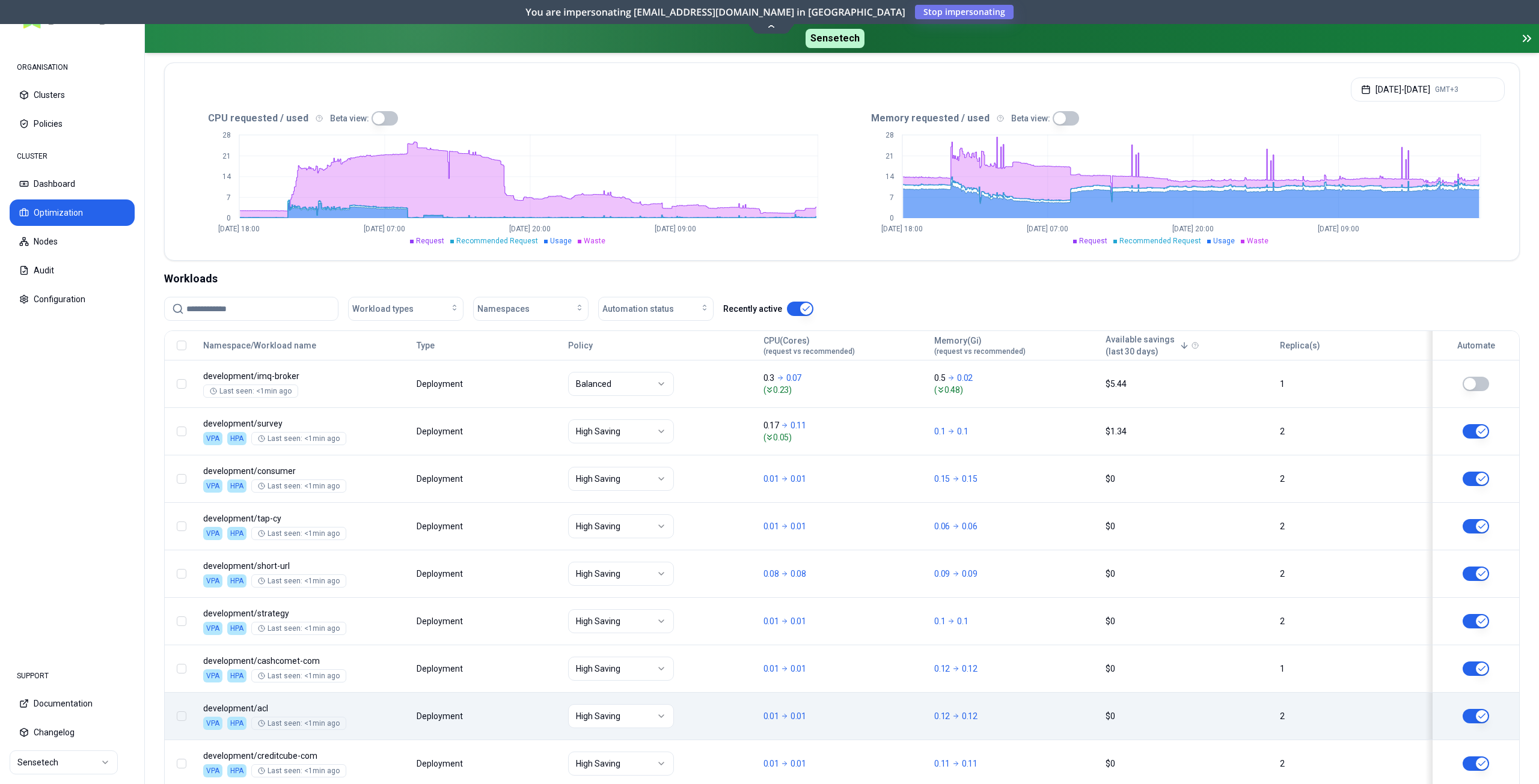
scroll to position [241, 0]
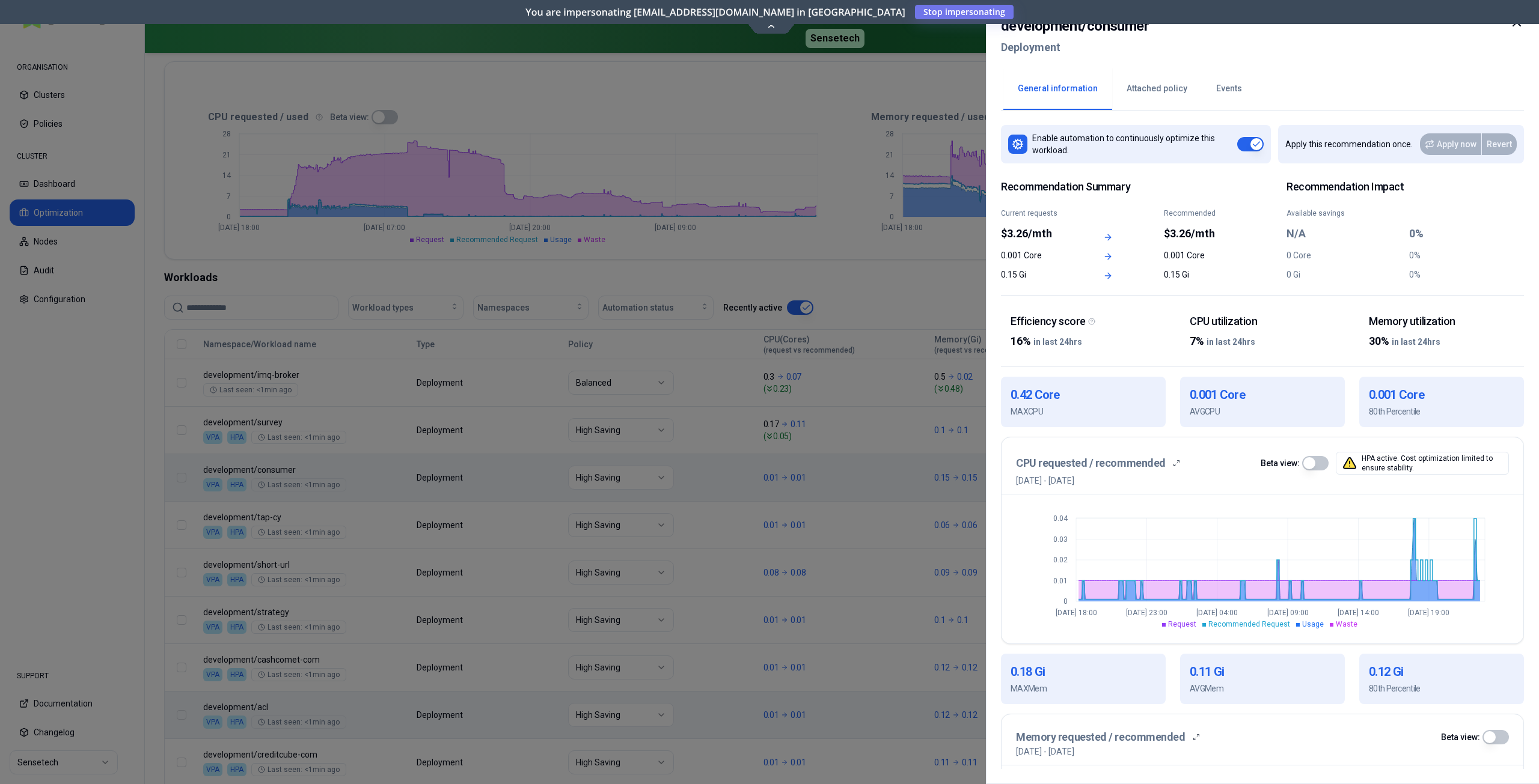
click at [1517, 27] on icon at bounding box center [1517, 22] width 14 height 14
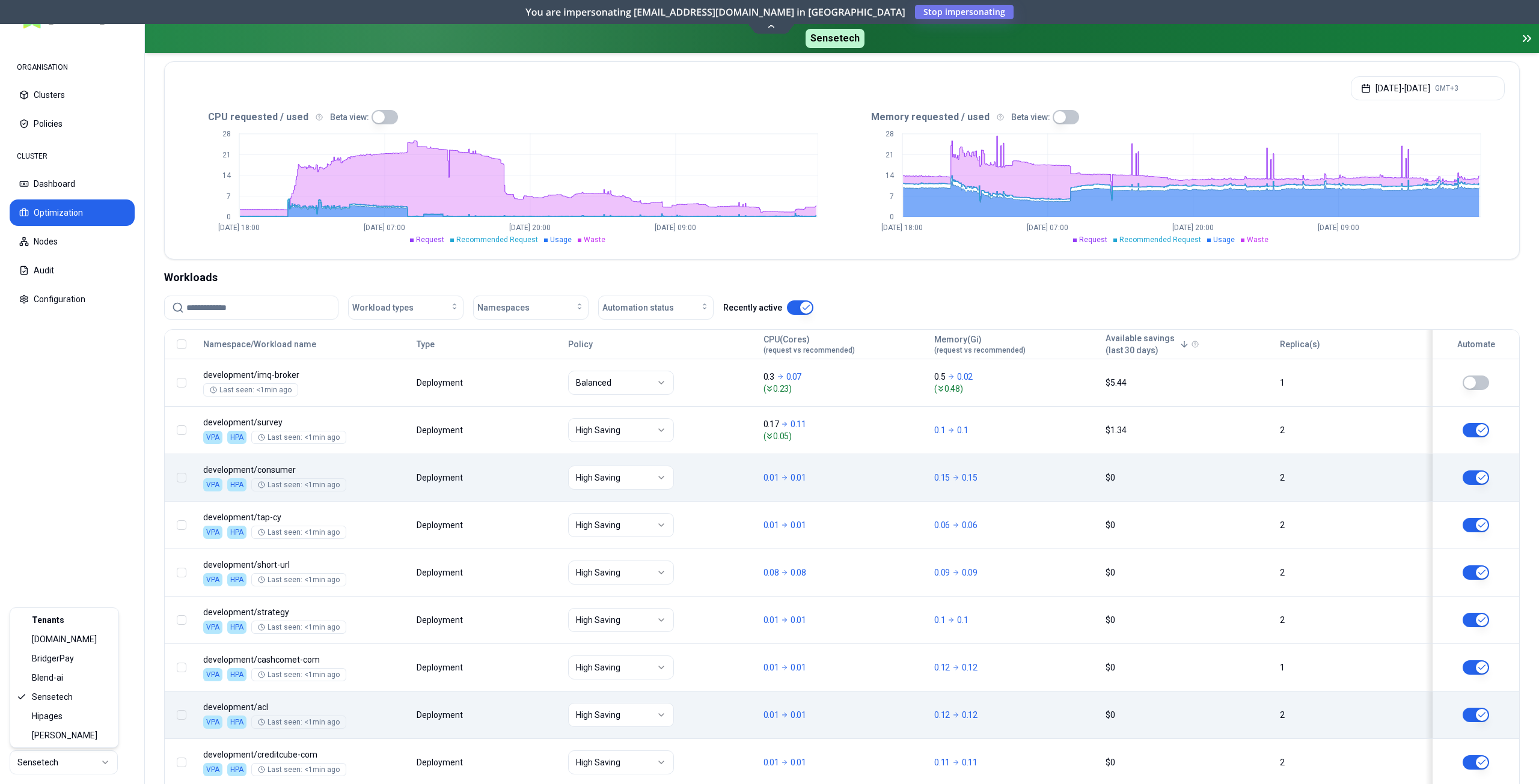
click at [65, 760] on html "ORGANISATION Clusters Policies CLUSTER Dashboard Optimization Nodes Audit Confi…" at bounding box center [770, 392] width 1539 height 784
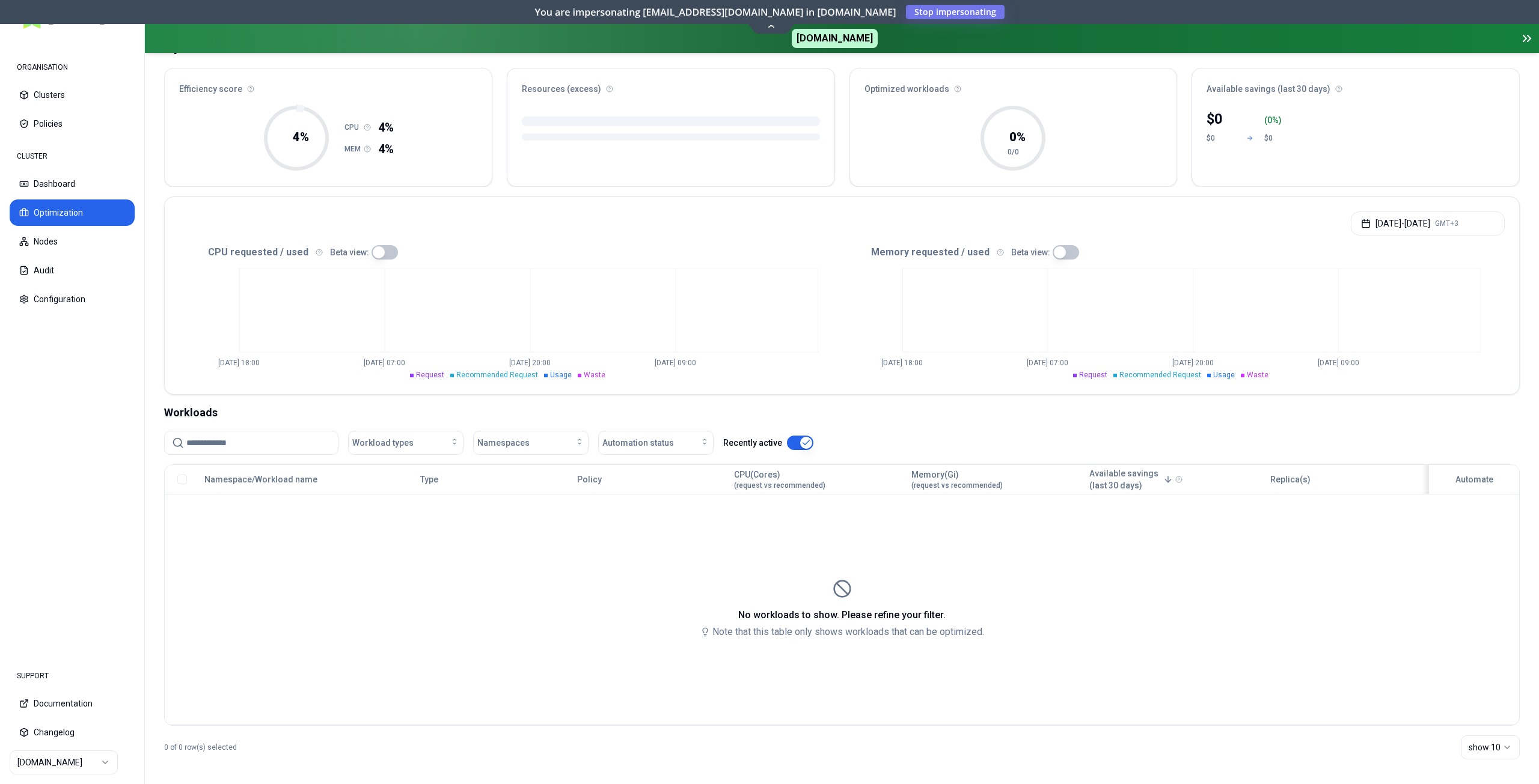
scroll to position [101, 0]
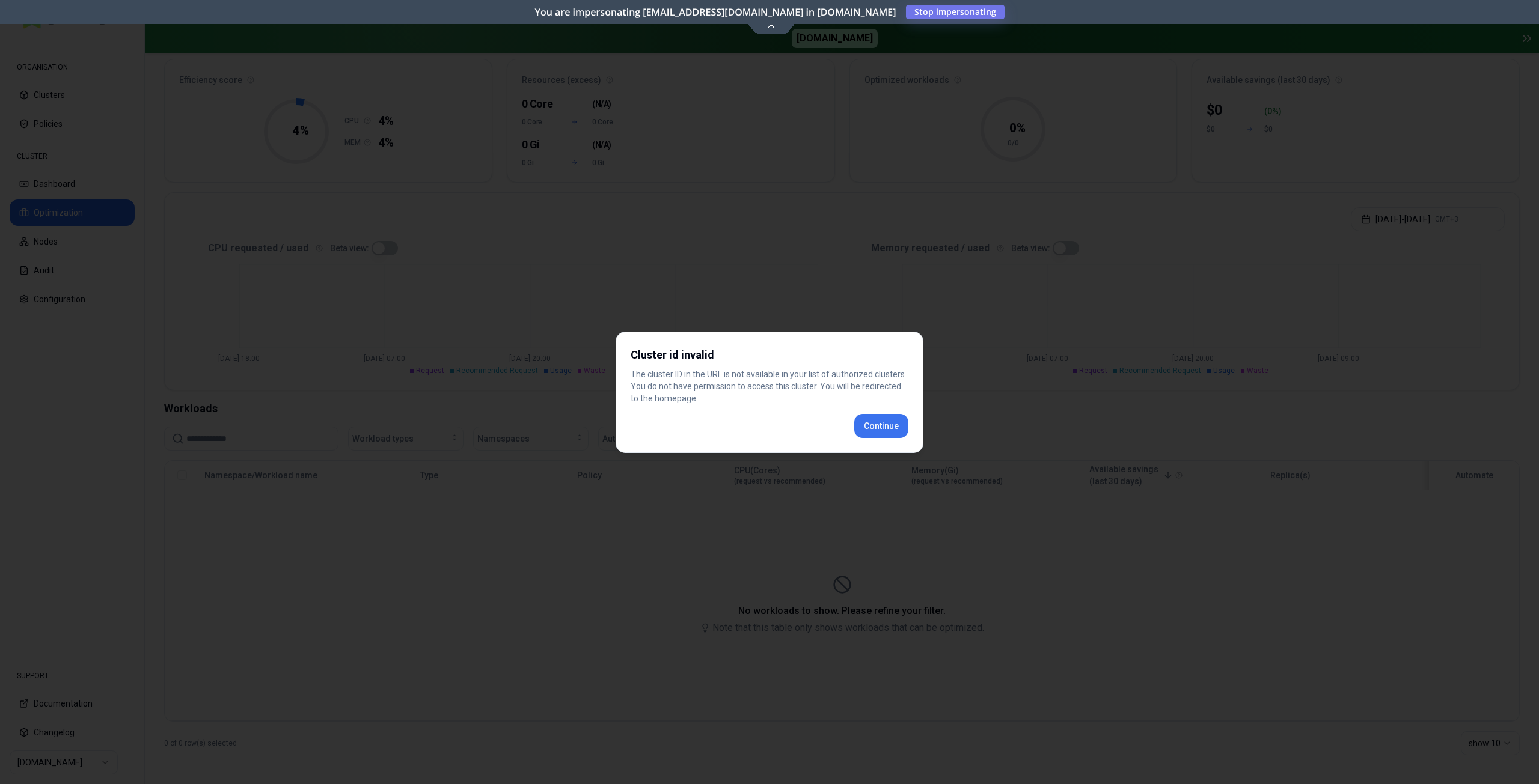
click at [866, 414] on button "Continue" at bounding box center [881, 425] width 54 height 24
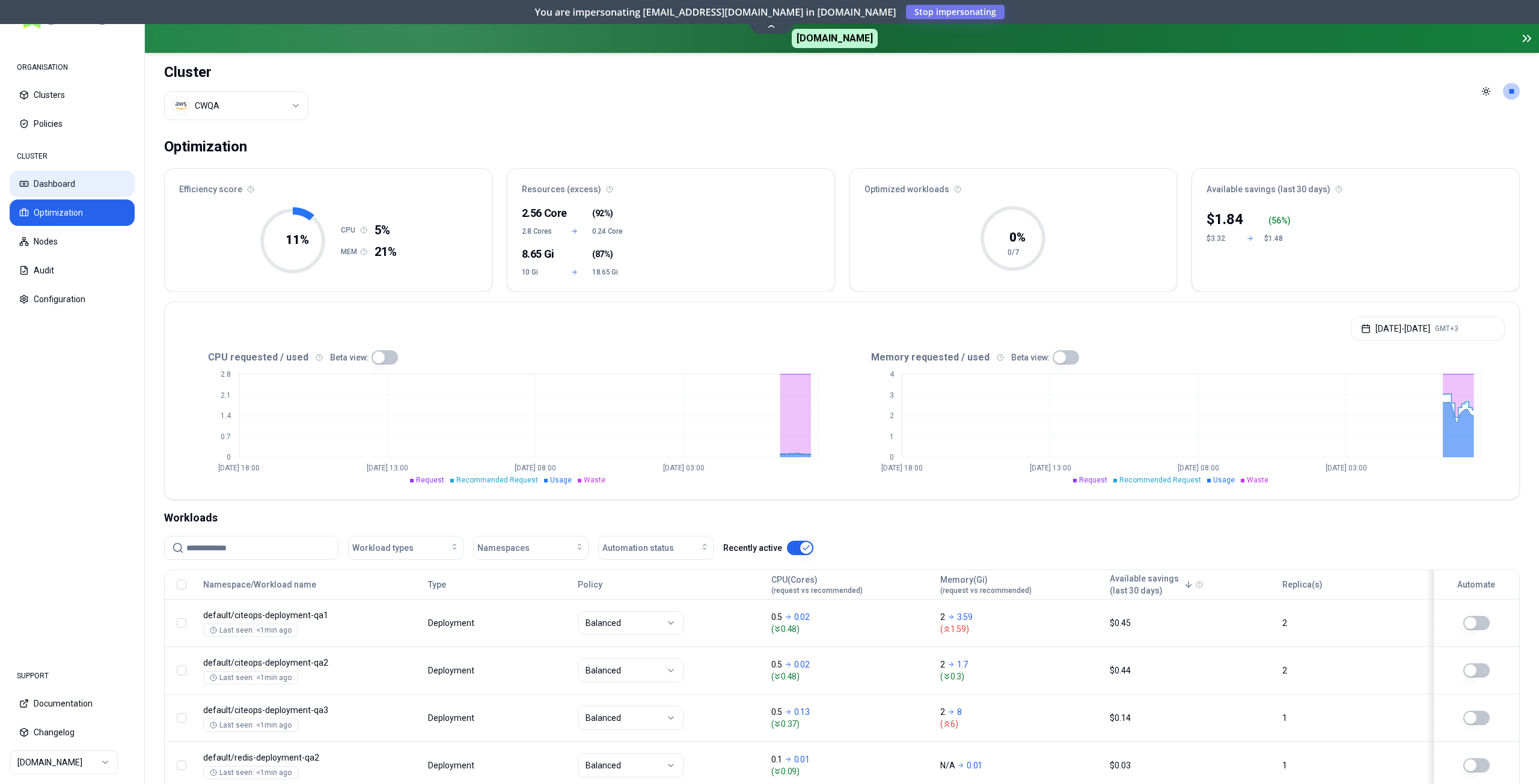
click at [76, 184] on button "Dashboard" at bounding box center [72, 184] width 125 height 27
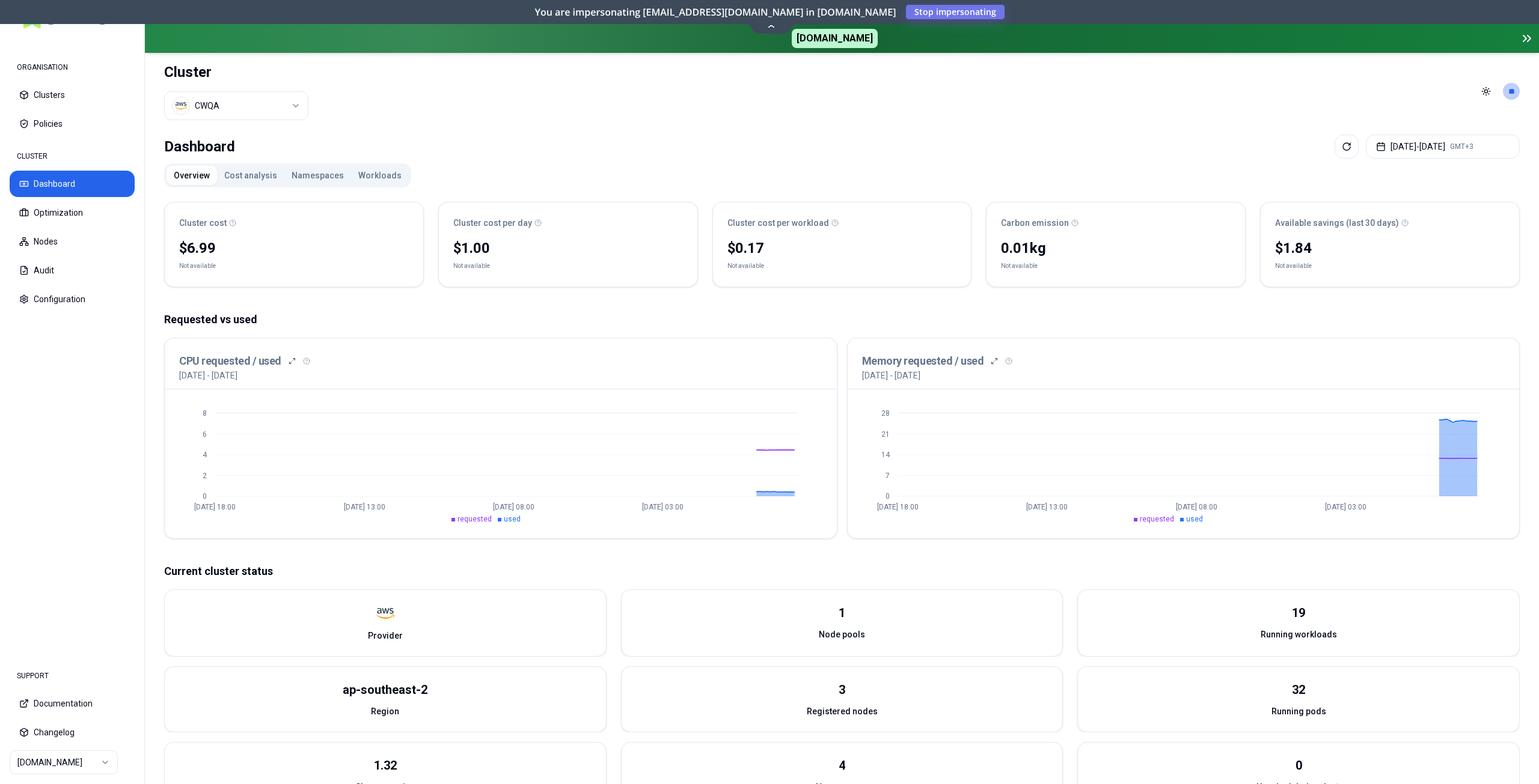
click at [371, 177] on button "Workloads" at bounding box center [380, 175] width 57 height 19
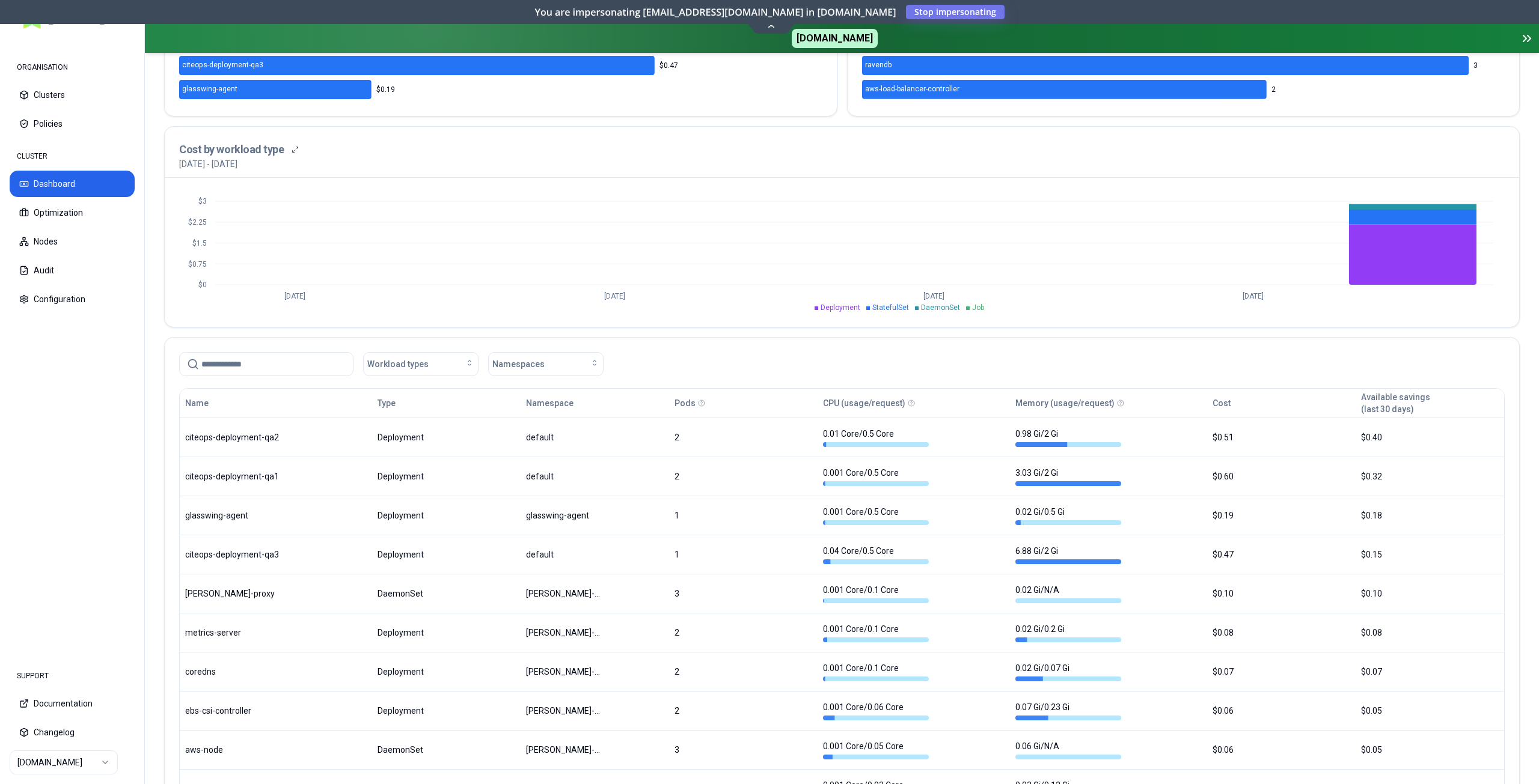
scroll to position [481, 0]
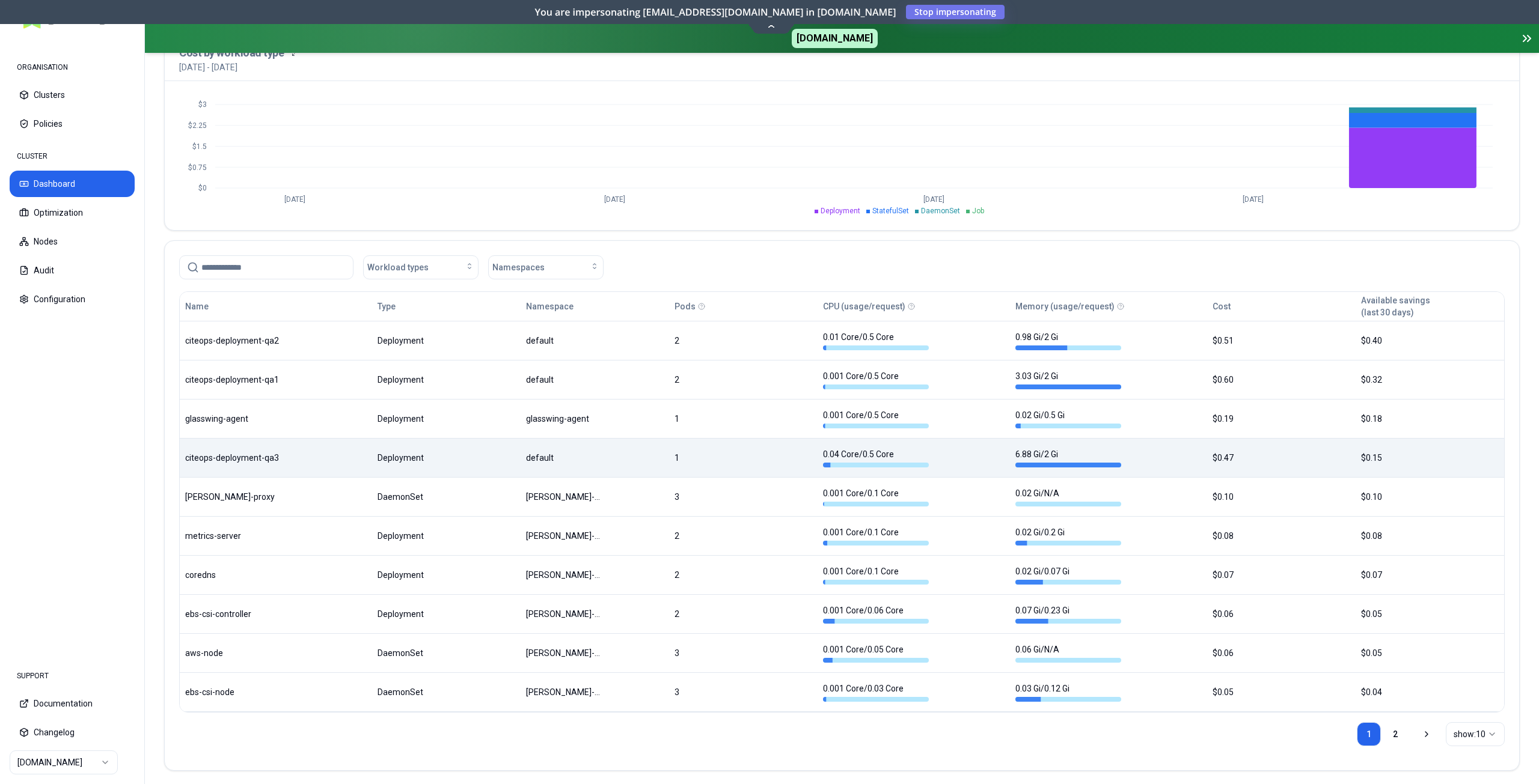
click at [1156, 462] on body "ORGANISATION Clusters Policies CLUSTER Dashboard Optimization Nodes Audit Confi…" at bounding box center [770, 392] width 1539 height 784
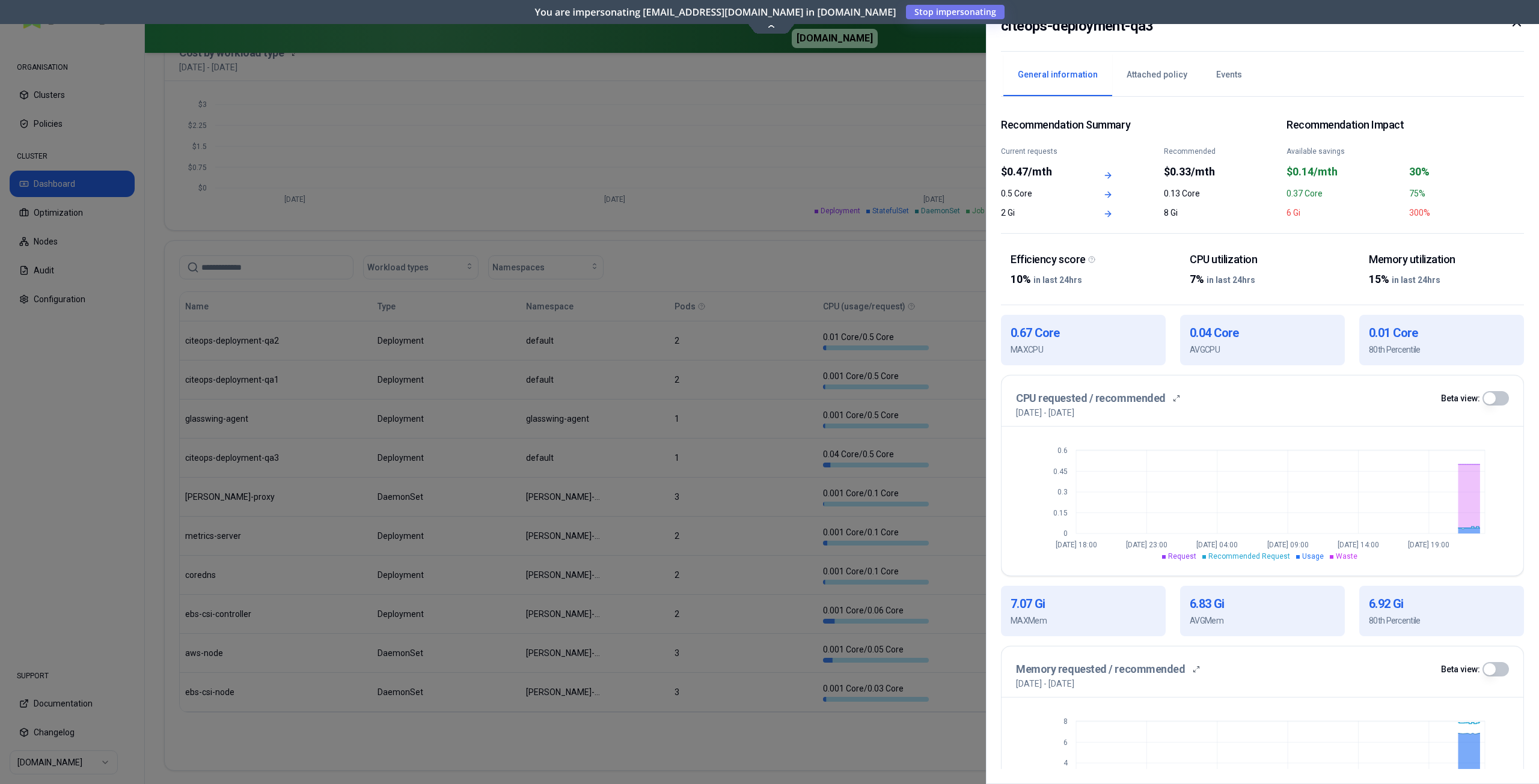
click at [1517, 27] on icon at bounding box center [1517, 22] width 14 height 14
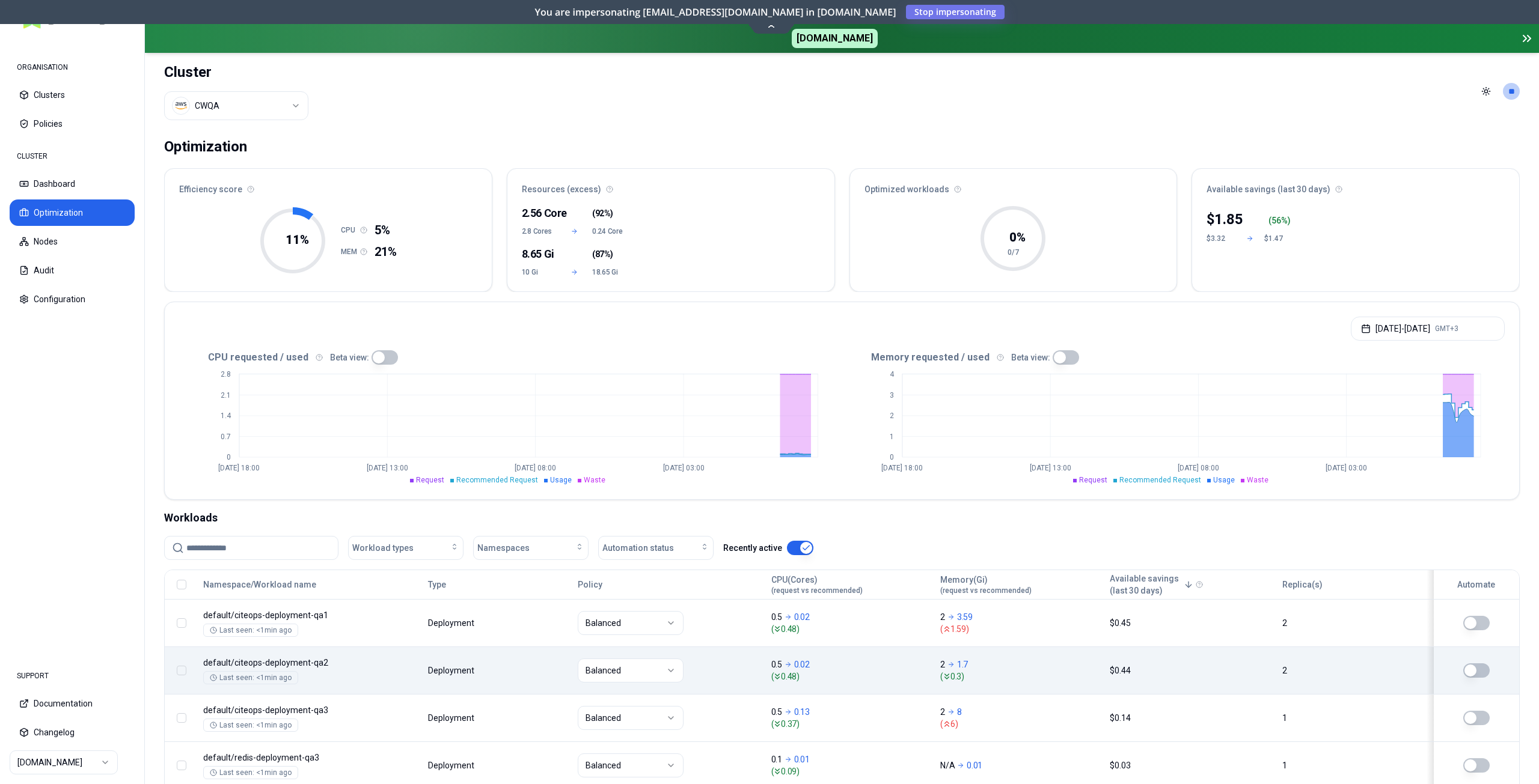
click at [860, 682] on body "ORGANISATION Clusters Policies CLUSTER Dashboard Optimization Nodes Audit Confi…" at bounding box center [770, 392] width 1539 height 784
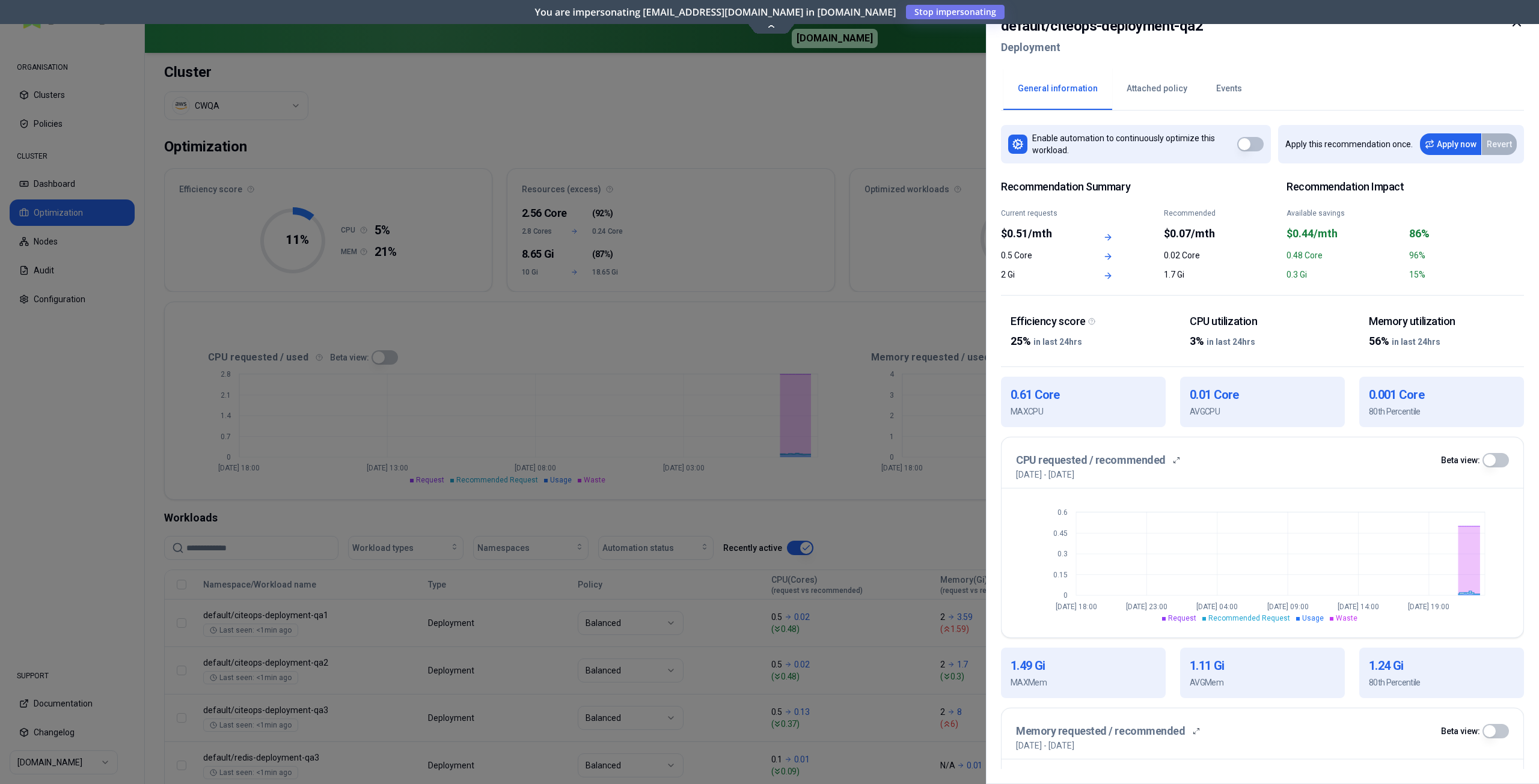
click at [1517, 27] on icon at bounding box center [1517, 22] width 14 height 14
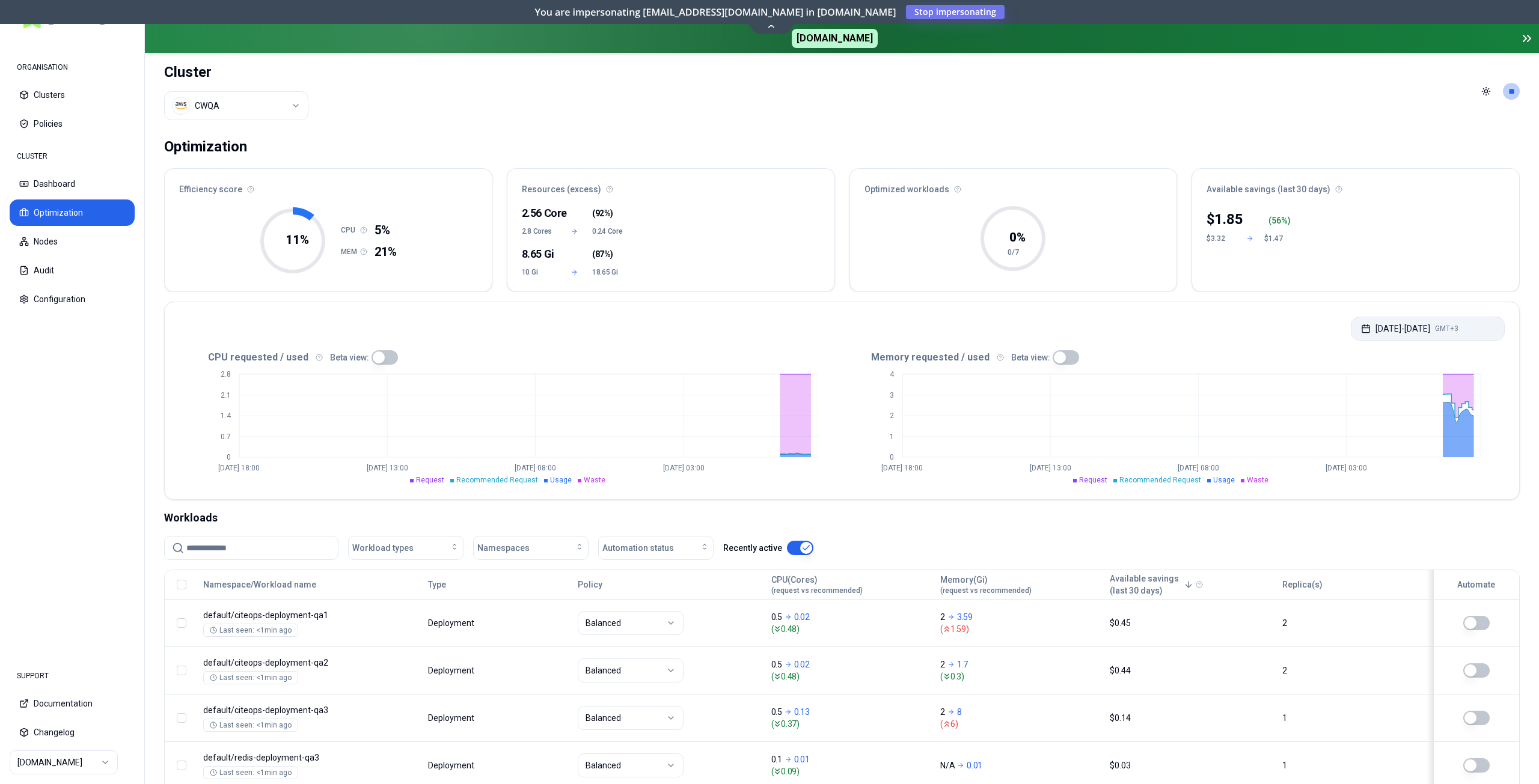
click at [1369, 329] on button "[DATE] - [DATE] GMT+3" at bounding box center [1427, 329] width 154 height 24
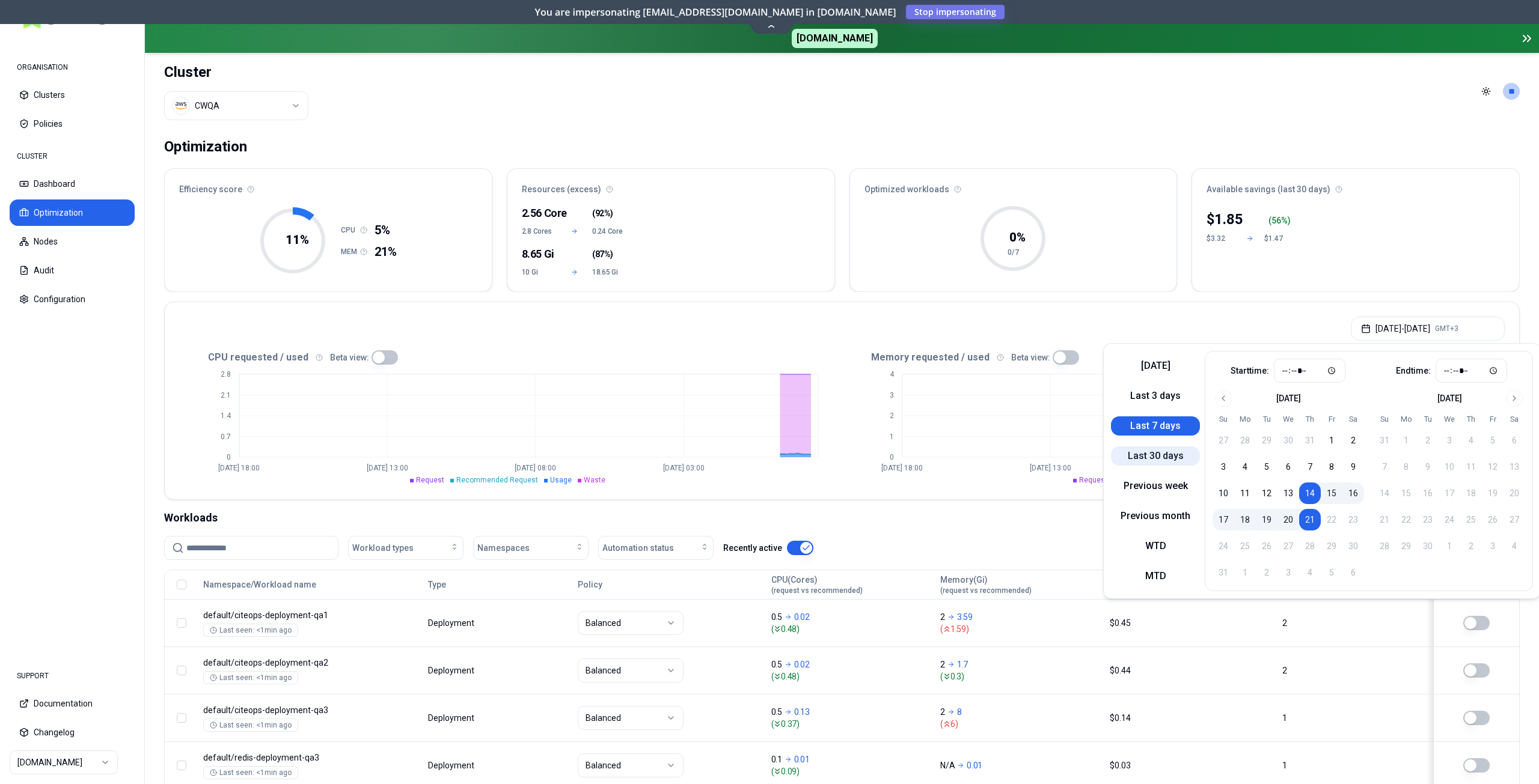
click at [1169, 454] on button "Last 30 days" at bounding box center [1155, 455] width 89 height 19
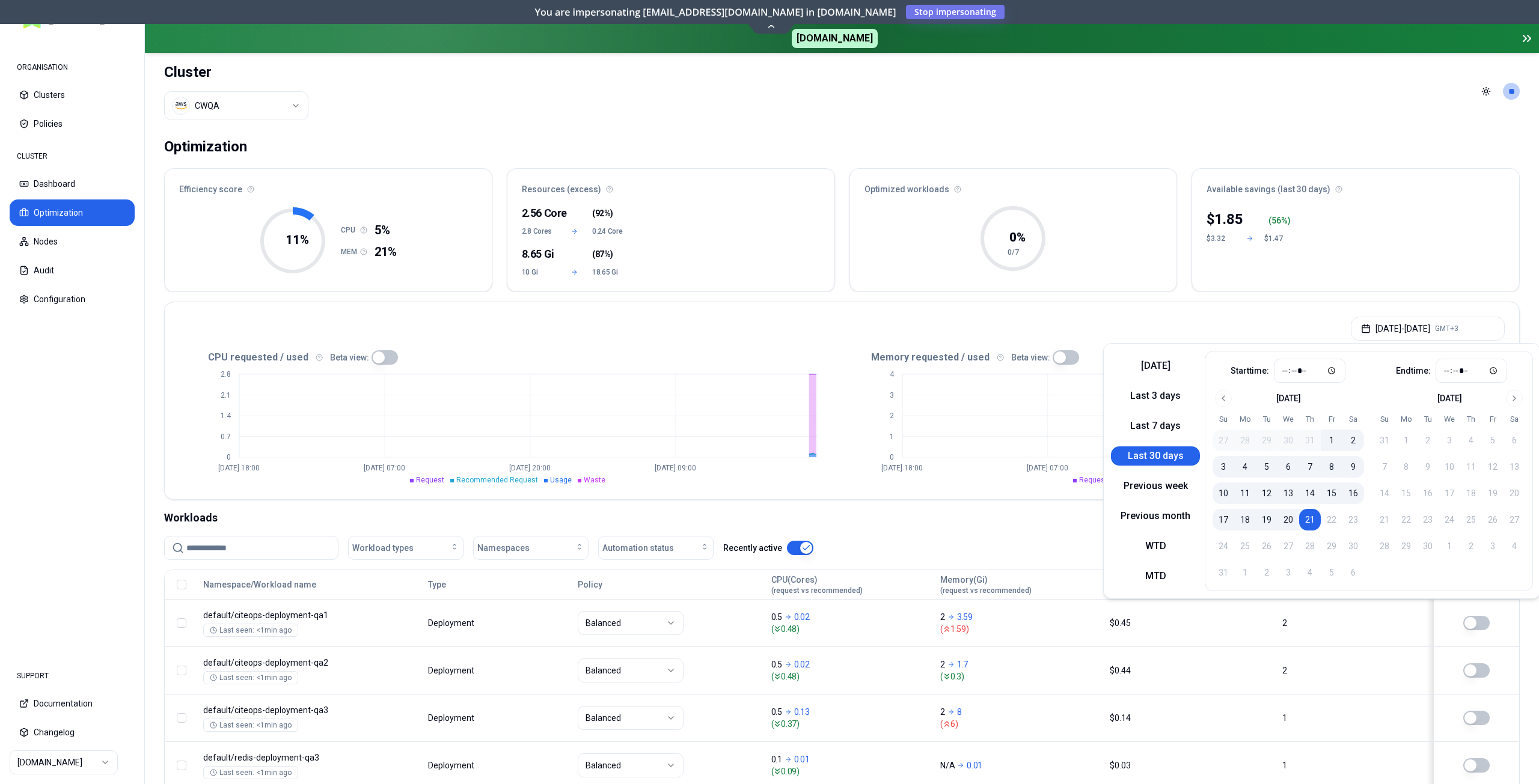
click at [1338, 271] on div "$ 1.85 ( 56 %) $3.32 $1.47" at bounding box center [1356, 246] width 327 height 89
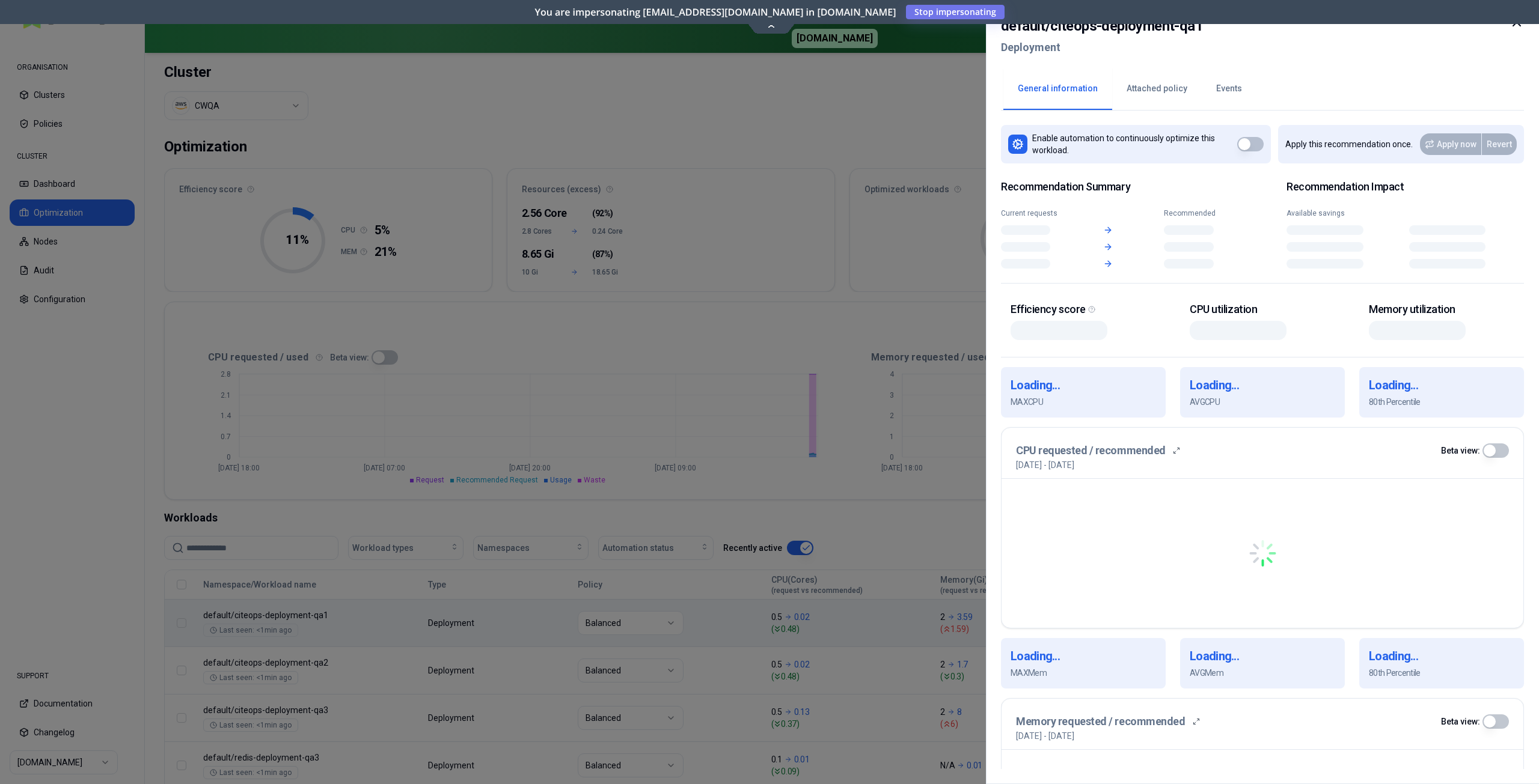
click at [1193, 632] on body "ORGANISATION Clusters Policies CLUSTER Dashboard Optimization Nodes Audit Confi…" at bounding box center [770, 392] width 1539 height 784
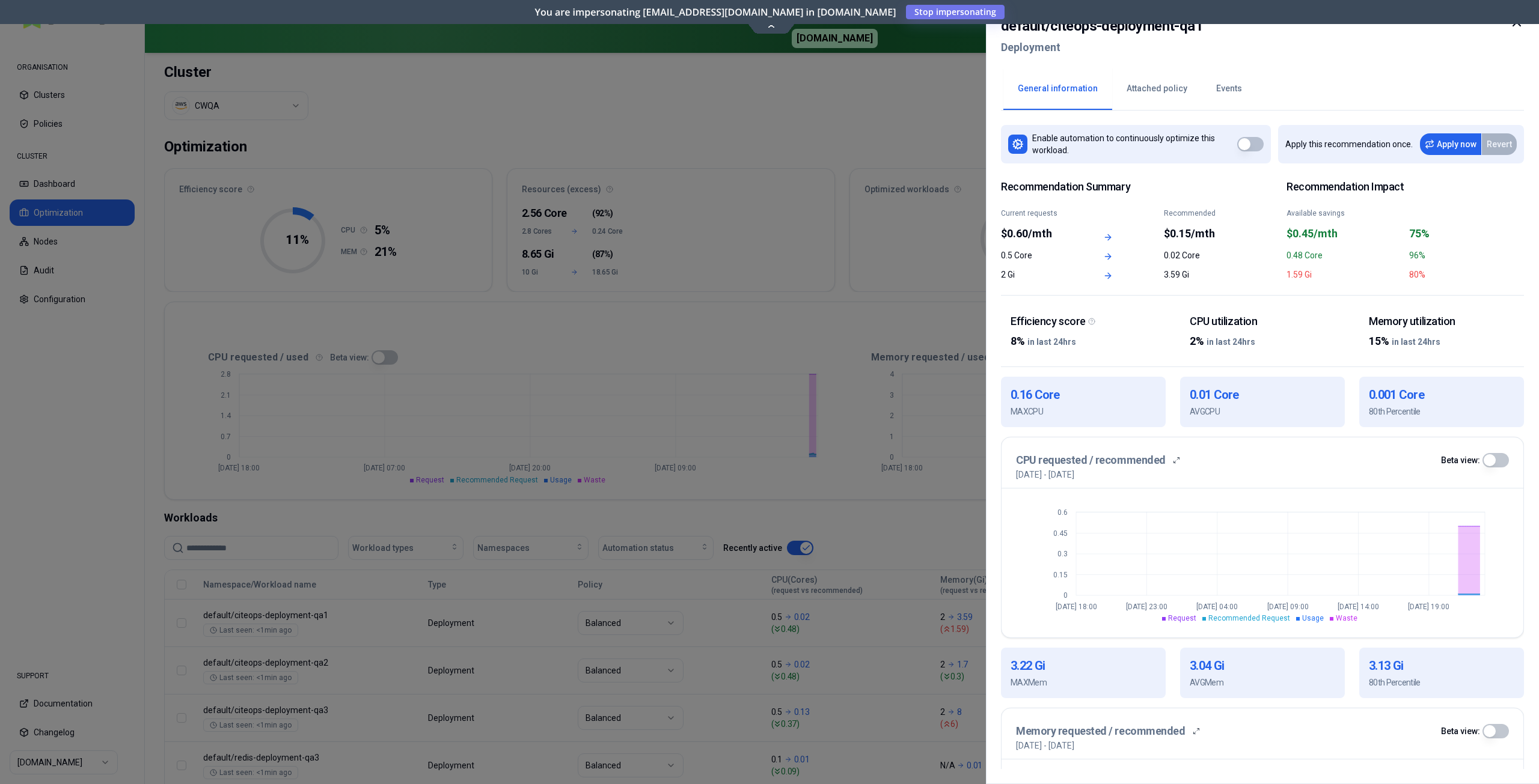
click at [1515, 23] on icon at bounding box center [1517, 22] width 14 height 14
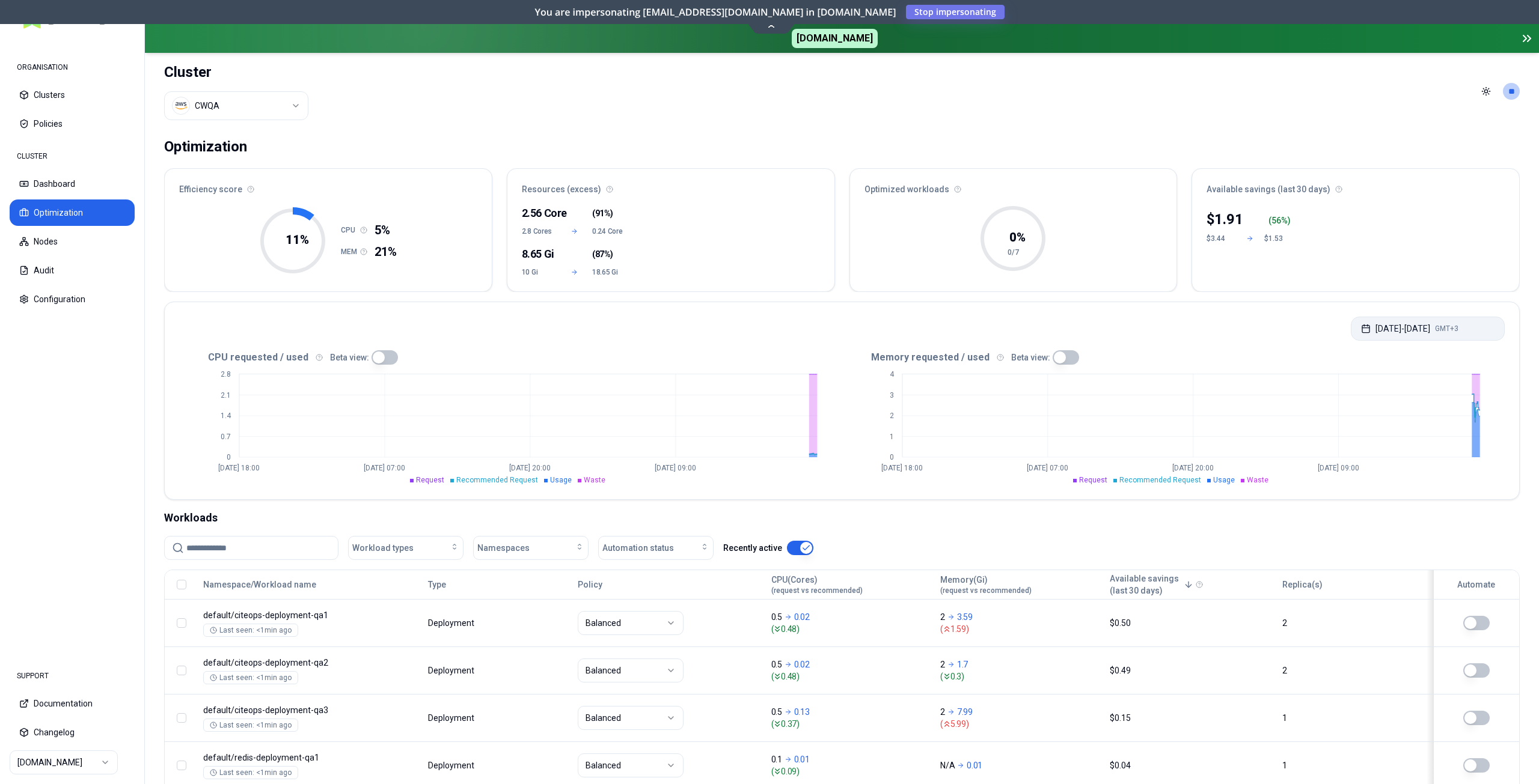
click at [1386, 335] on button "Jul 22, 2025 - Aug 21, 2025 GMT+3" at bounding box center [1427, 329] width 154 height 24
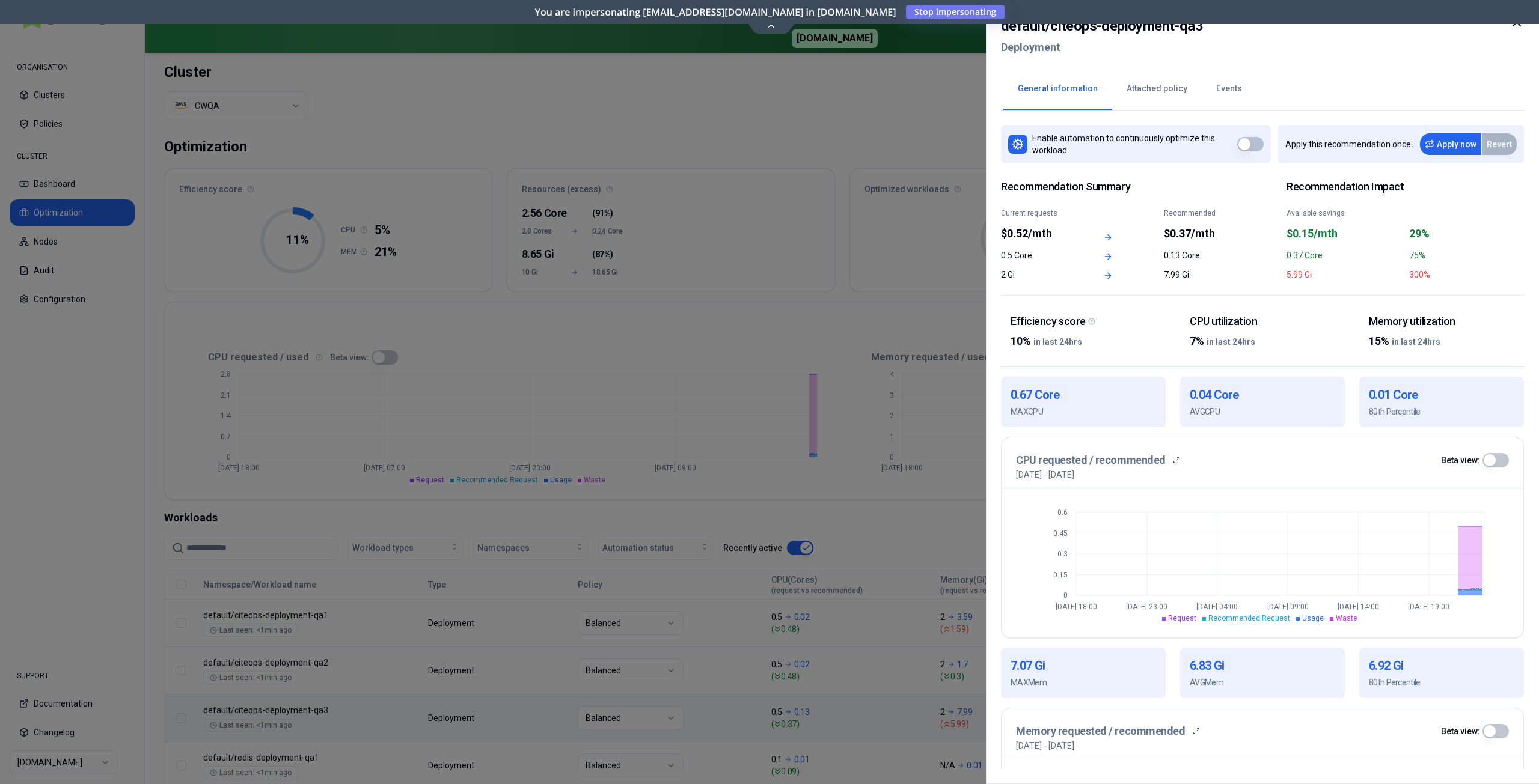
click at [1517, 27] on icon at bounding box center [1517, 22] width 14 height 14
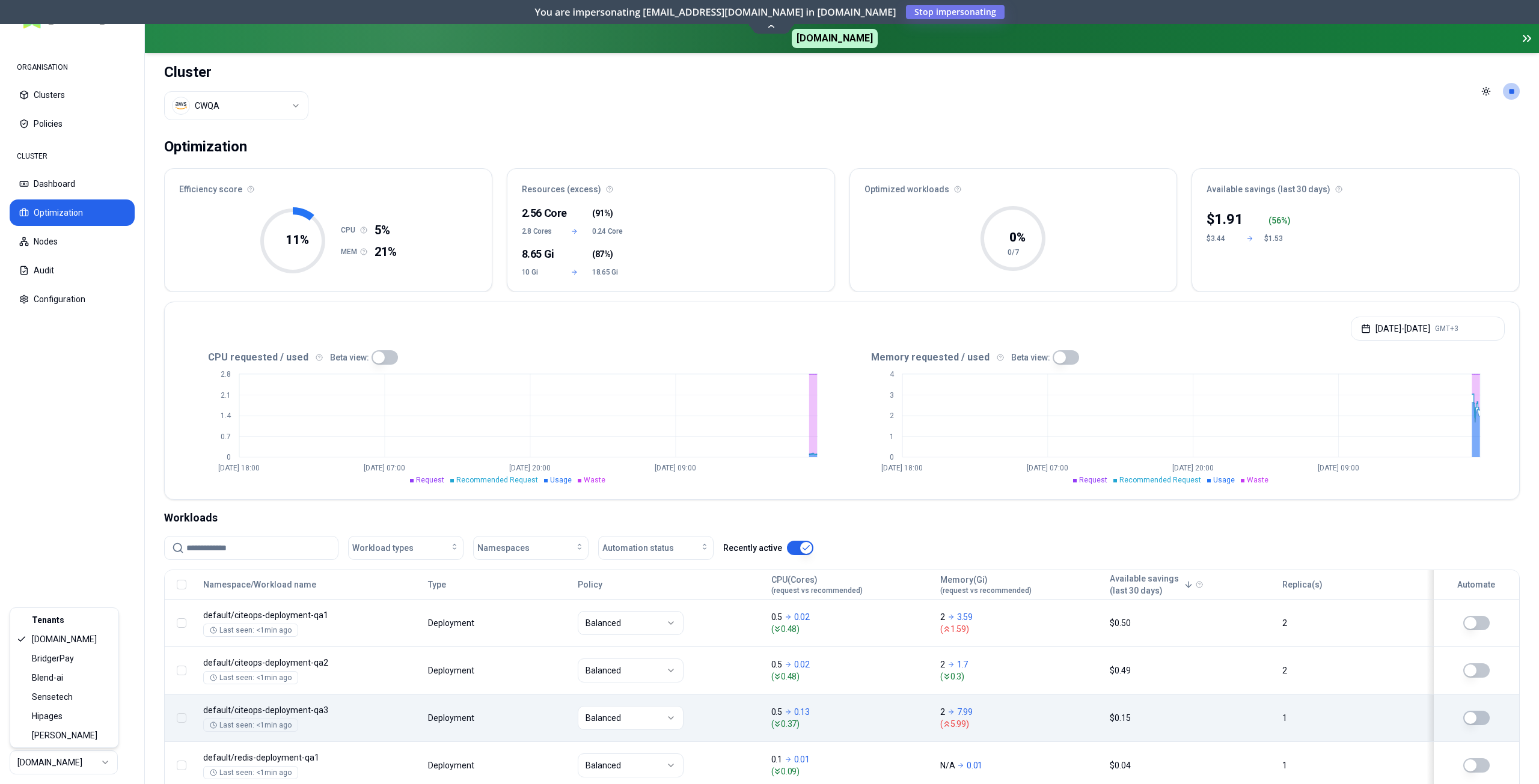
click at [47, 758] on html "ORGANISATION Clusters Policies CLUSTER Dashboard Optimization Nodes Audit Confi…" at bounding box center [770, 392] width 1539 height 784
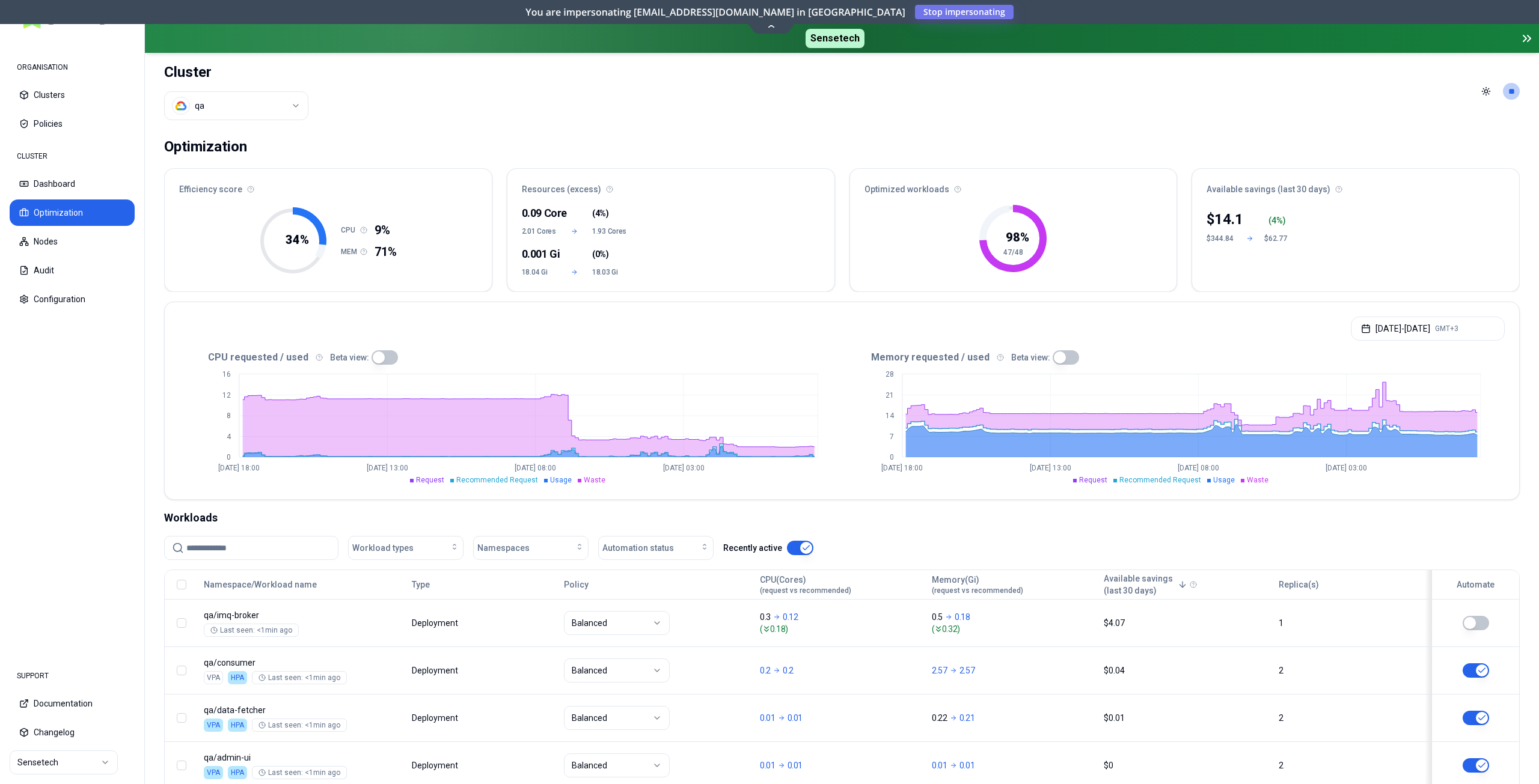
scroll to position [241, 0]
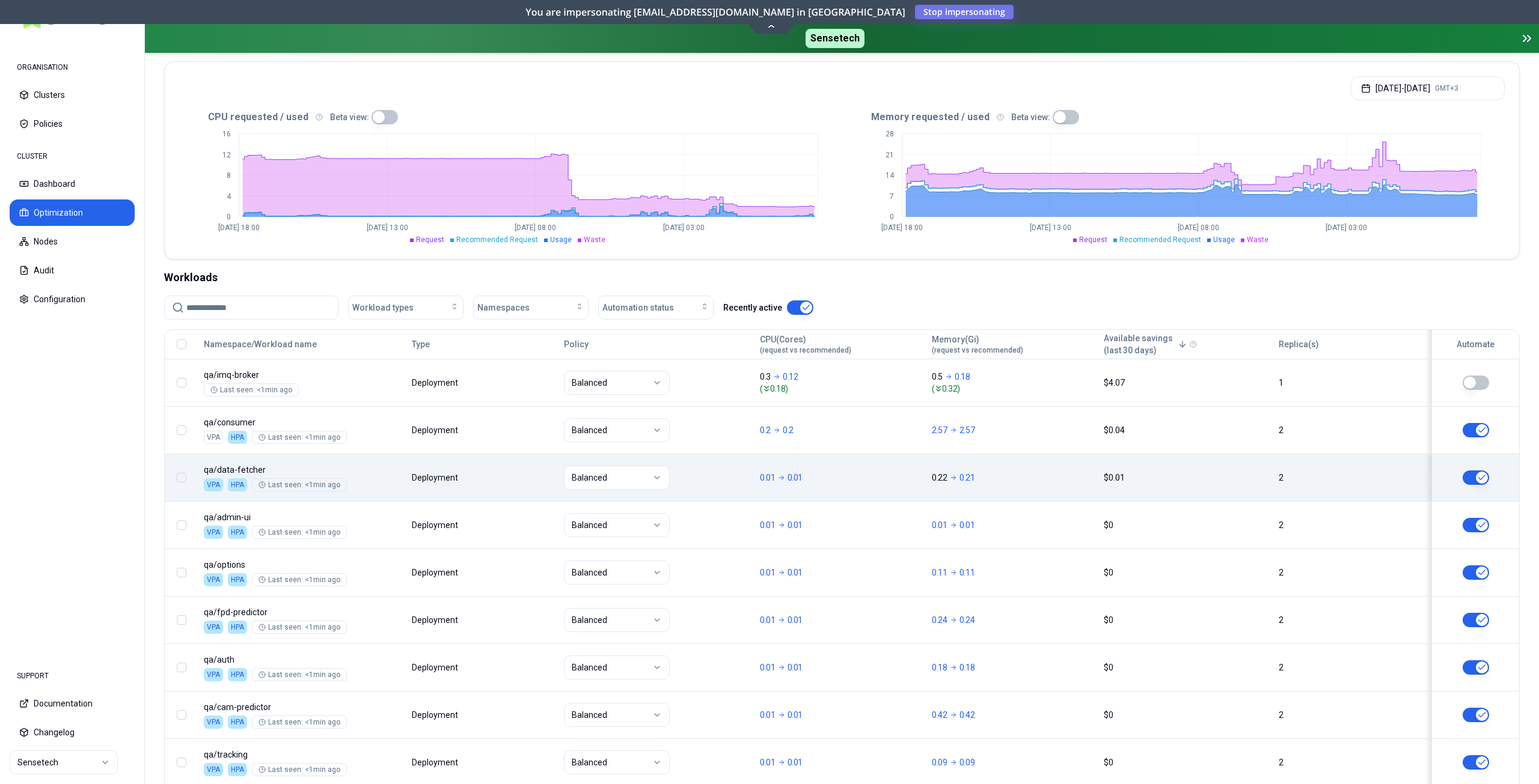
click at [732, 494] on td "Balanced" at bounding box center [656, 477] width 196 height 47
click at [715, 480] on div "Balanced" at bounding box center [656, 478] width 185 height 24
click at [1224, 488] on body "ORGANISATION Clusters Policies CLUSTER Dashboard Optimization Nodes Audit Confi…" at bounding box center [770, 392] width 1539 height 784
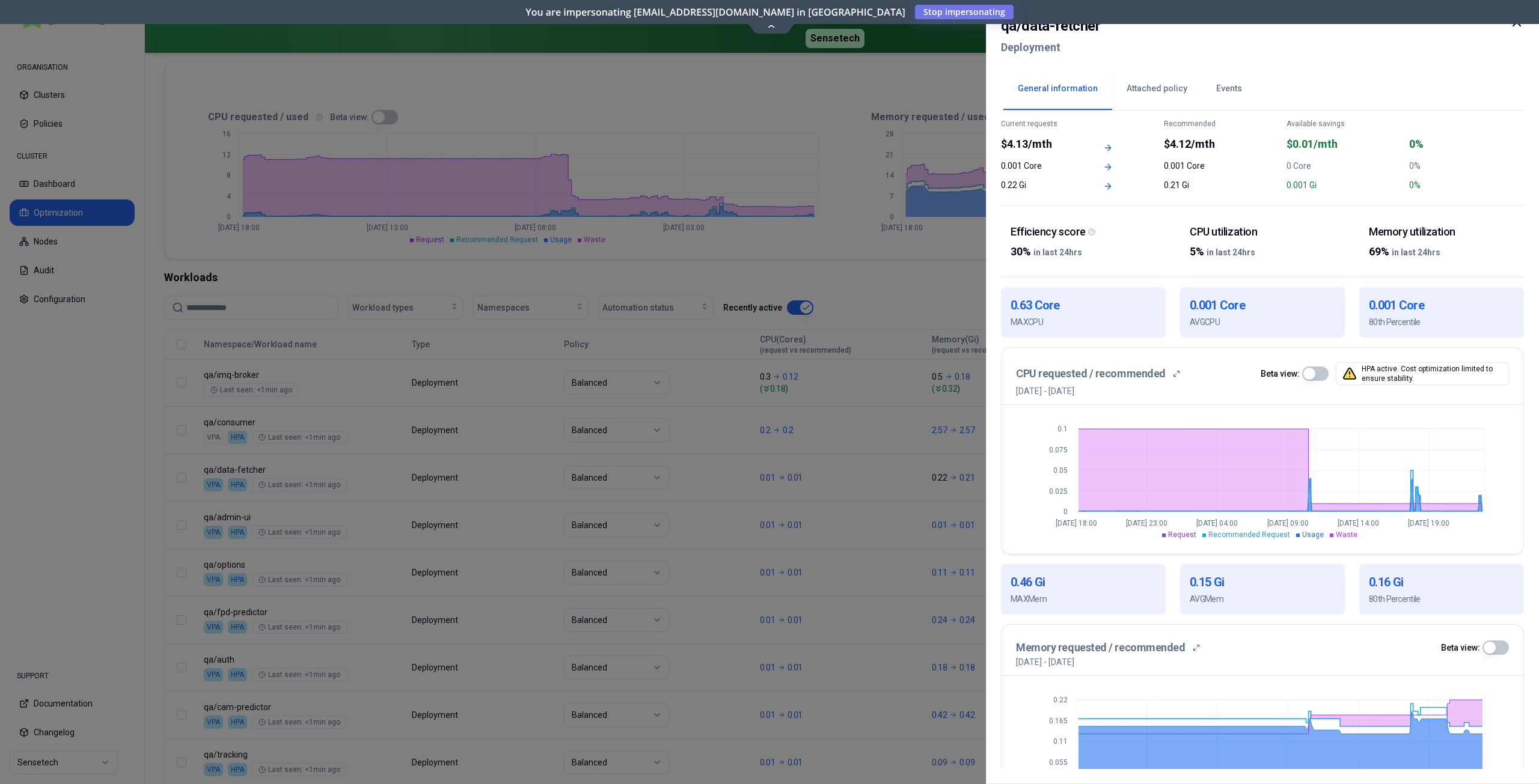
scroll to position [146, 0]
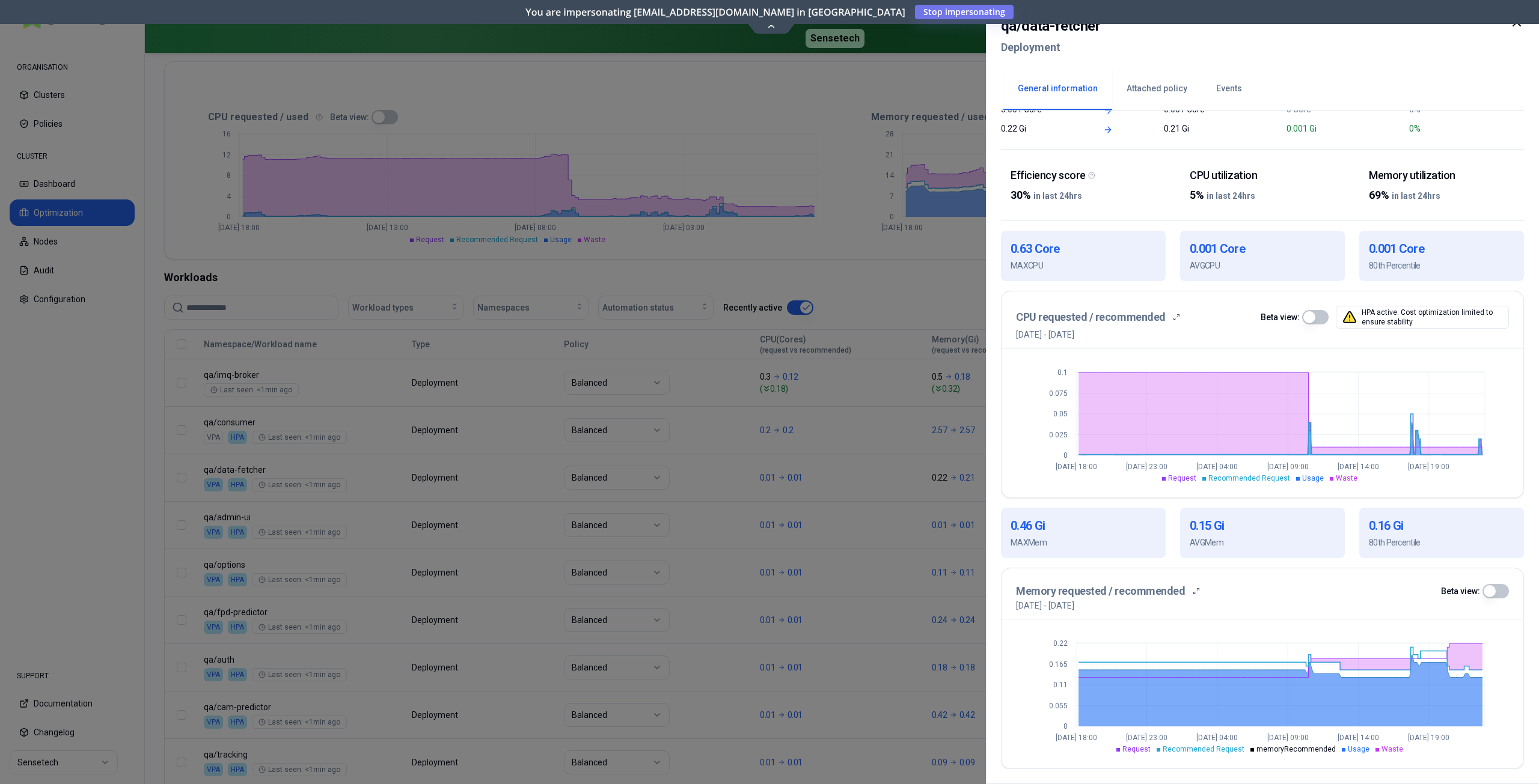
click at [1494, 593] on button "button" at bounding box center [1497, 591] width 27 height 14
click at [1321, 319] on button "button" at bounding box center [1316, 317] width 27 height 14
click at [1307, 322] on button "button" at bounding box center [1316, 317] width 27 height 14
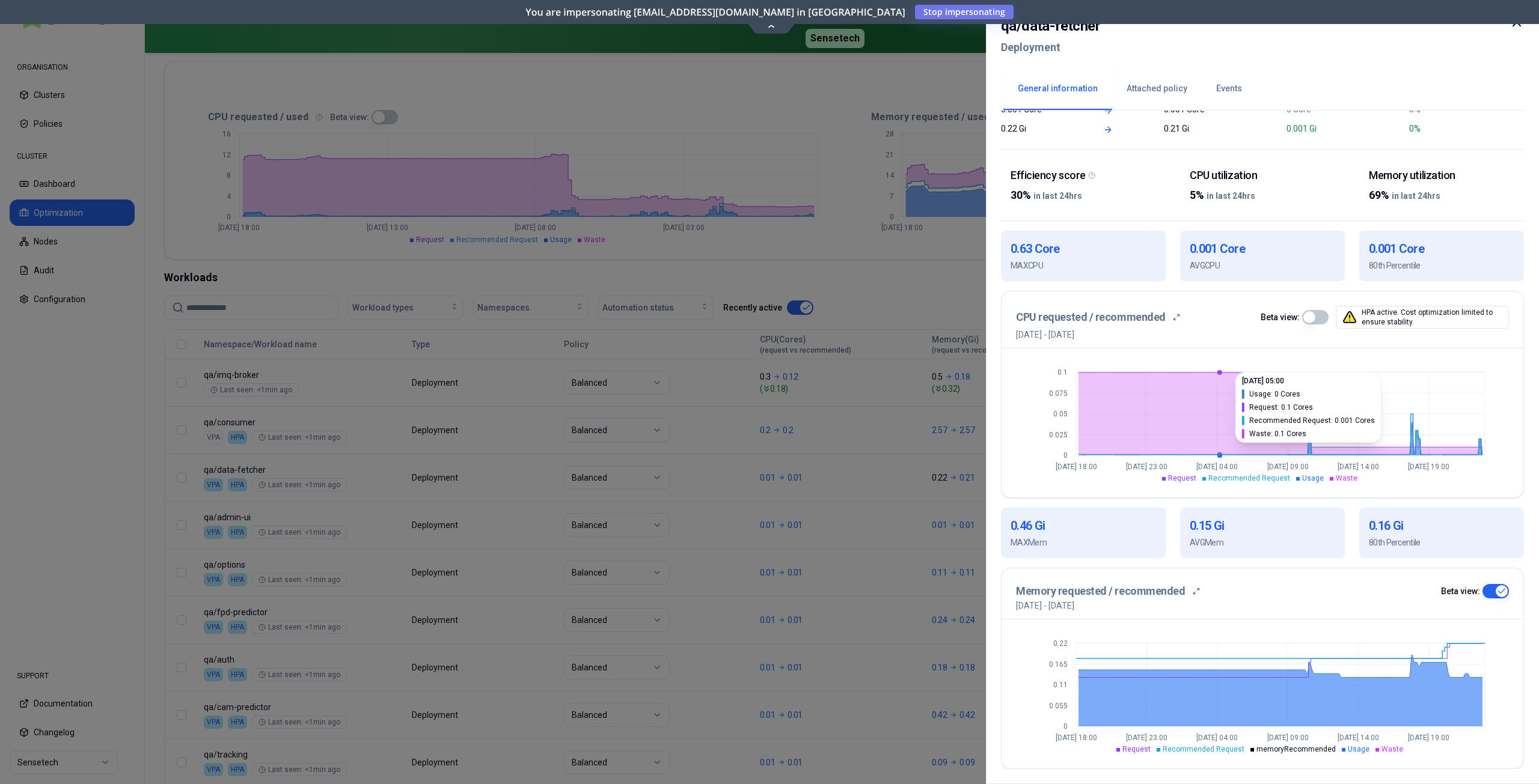
type button "on"
click at [1517, 25] on icon at bounding box center [1517, 22] width 14 height 14
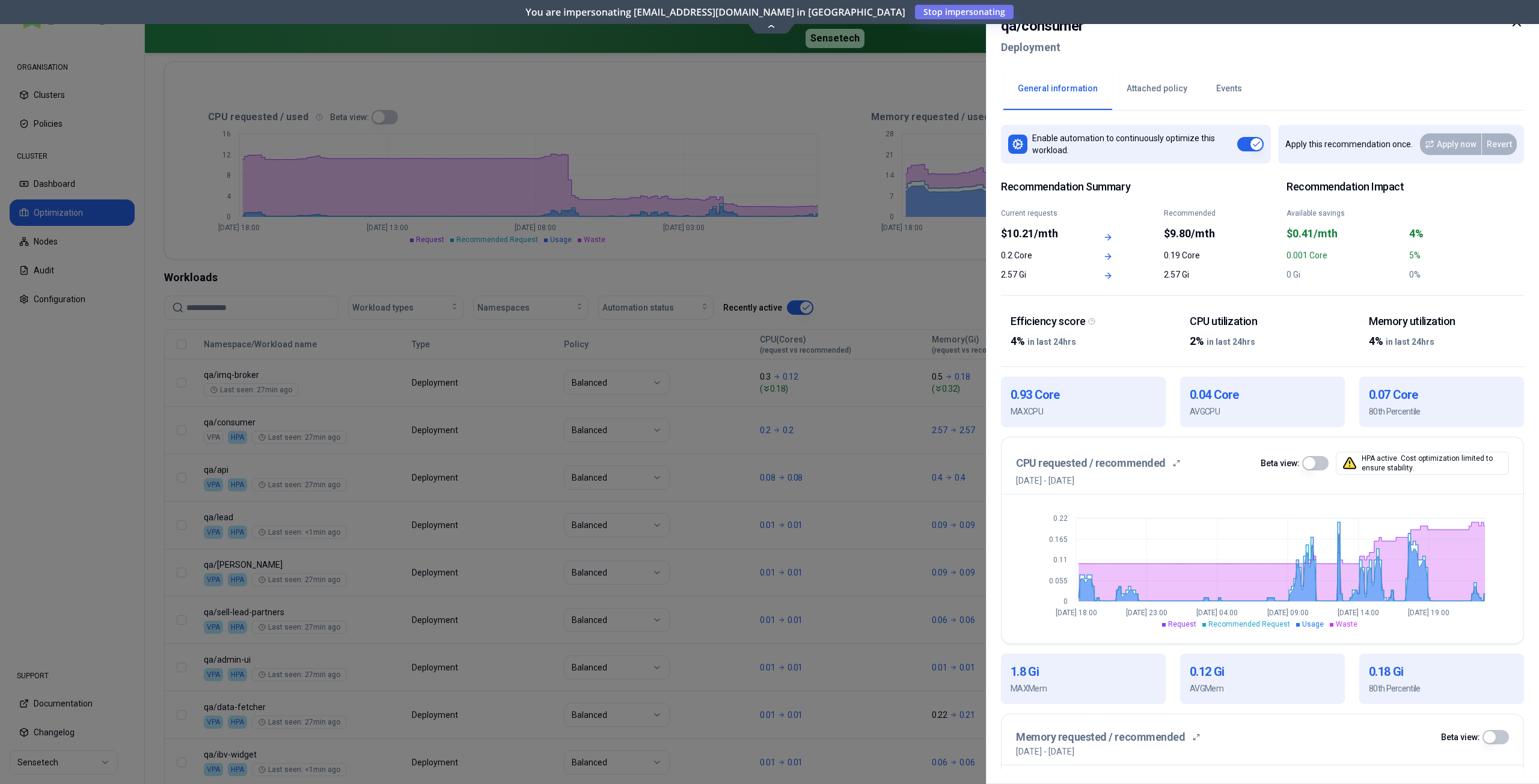
click at [1516, 27] on icon at bounding box center [1517, 22] width 14 height 14
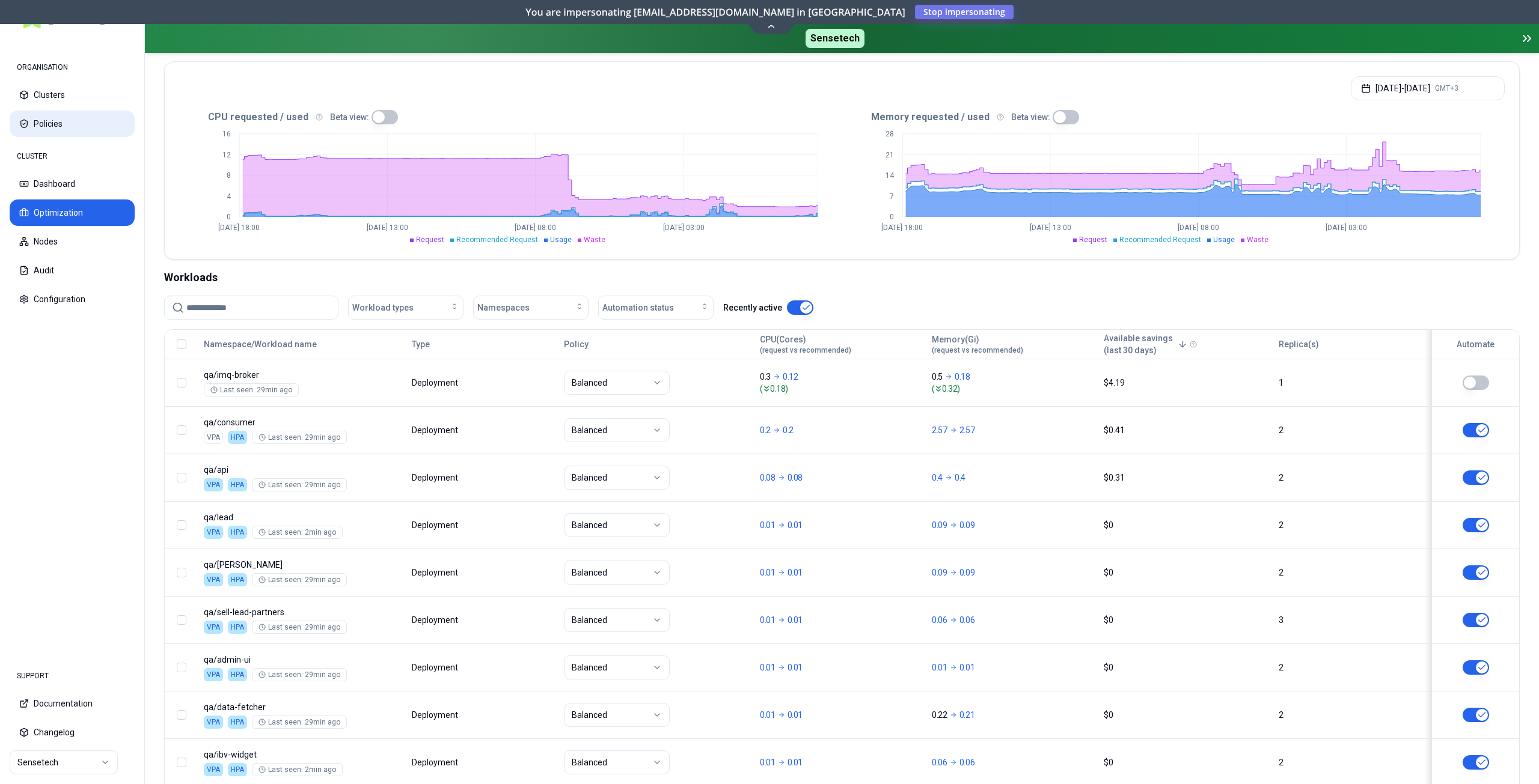
click at [40, 118] on button "Policies" at bounding box center [72, 124] width 125 height 27
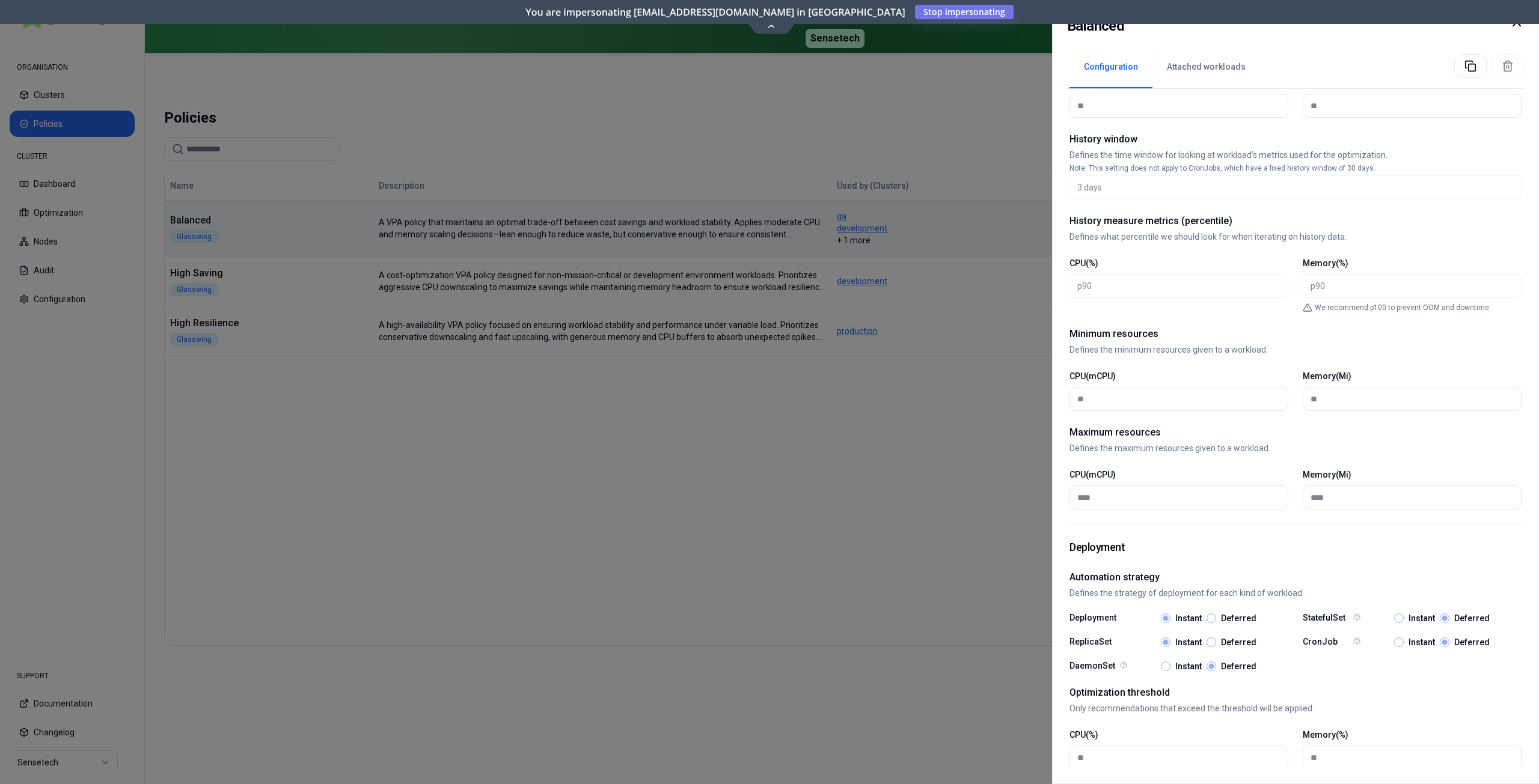
scroll to position [295, 0]
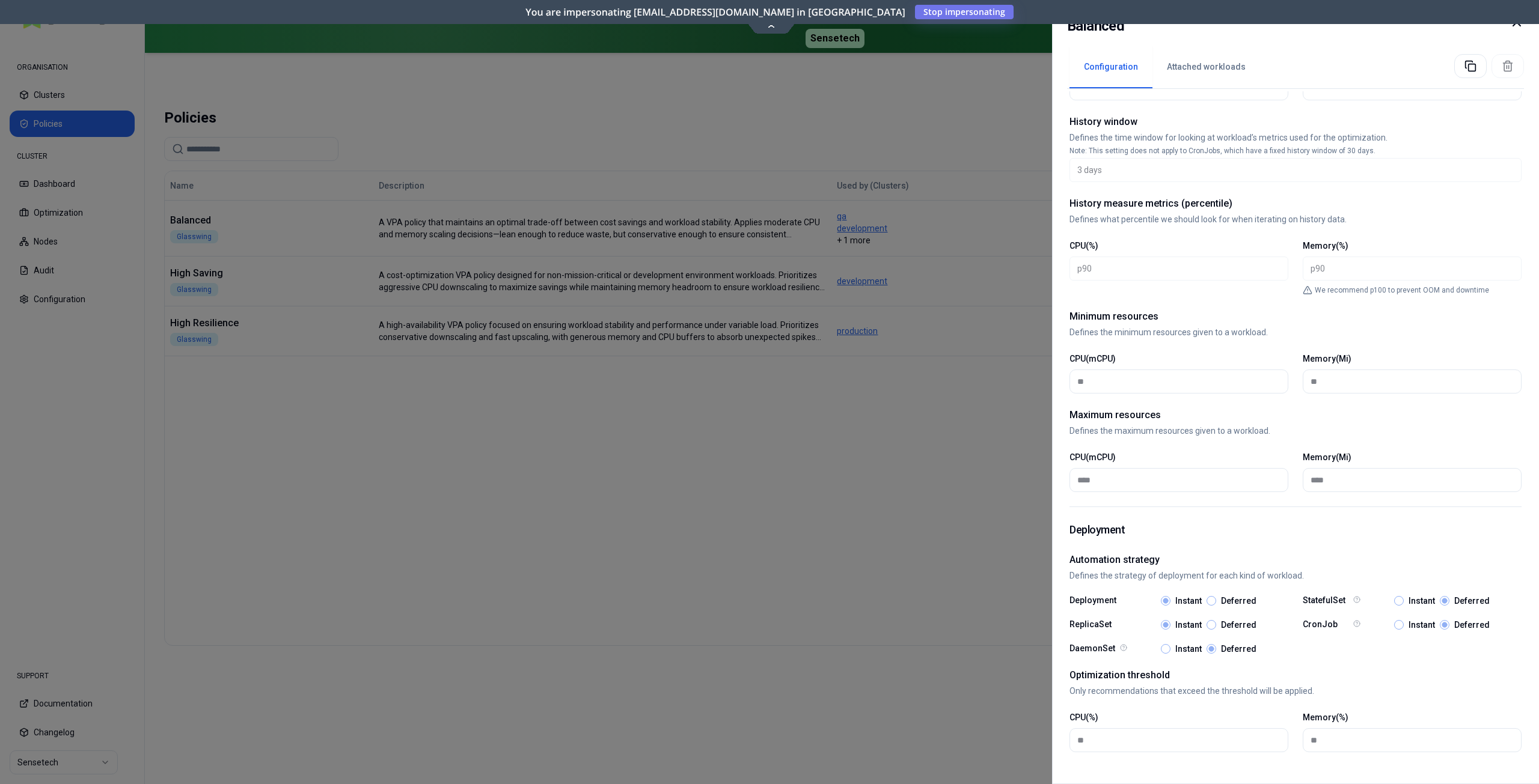
click at [1218, 602] on div "Deferred" at bounding box center [1232, 601] width 50 height 10
